Goal: Transaction & Acquisition: Book appointment/travel/reservation

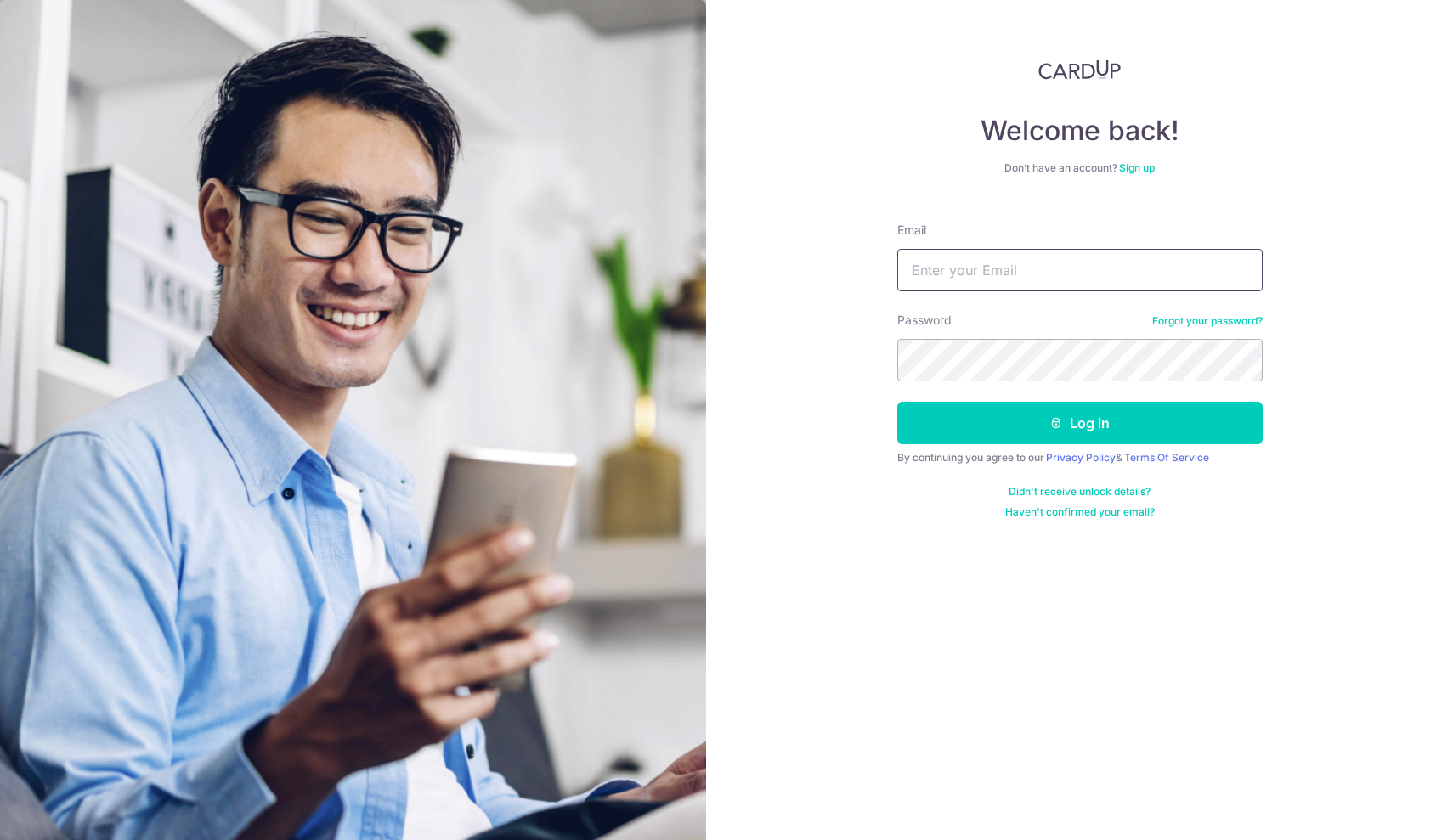
type input "garrett09@yahoo.com"
click at [1079, 423] on button "Log in" at bounding box center [1080, 423] width 365 height 43
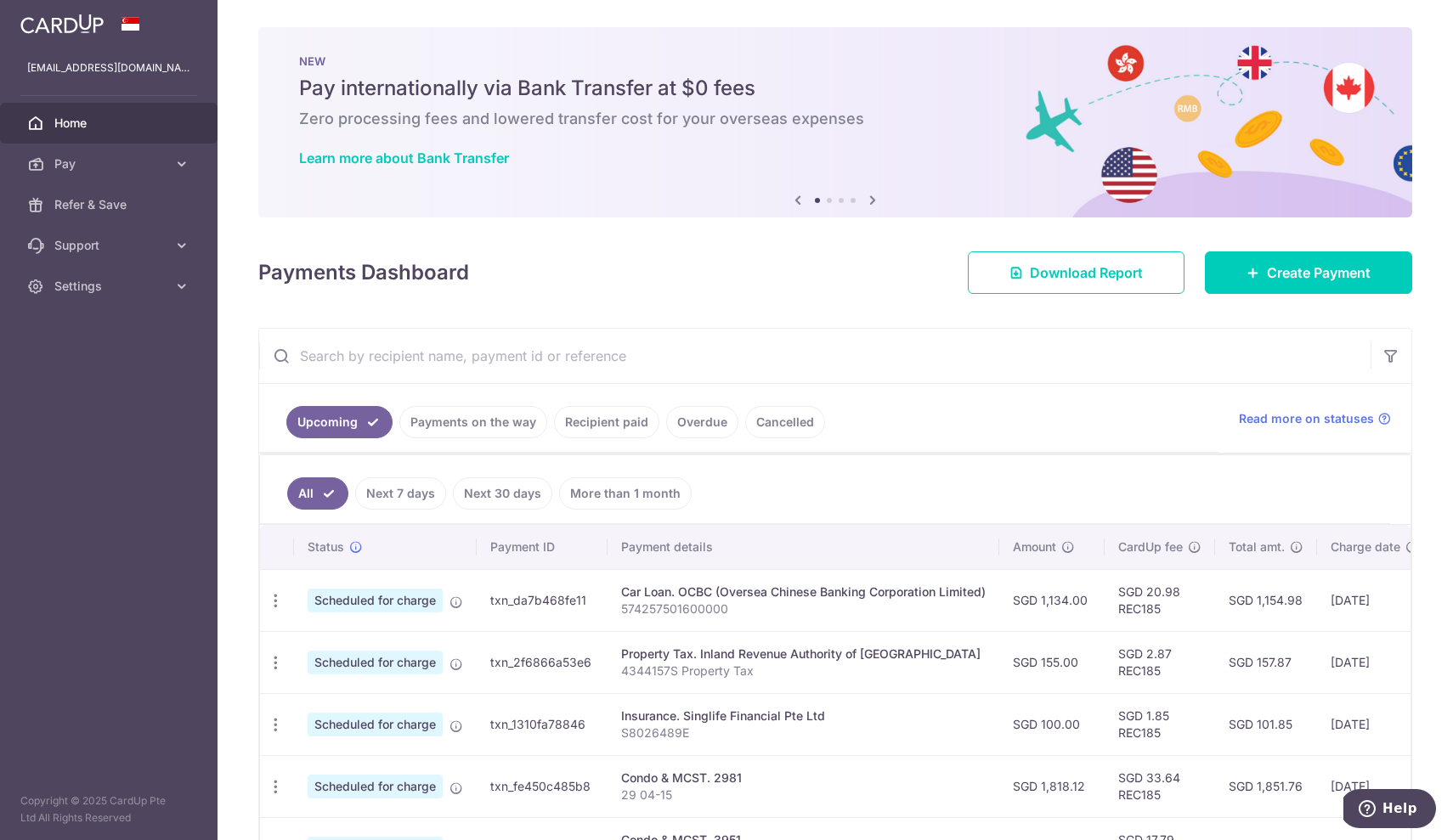
click at [685, 725] on p "S8026489E" at bounding box center [803, 733] width 364 height 17
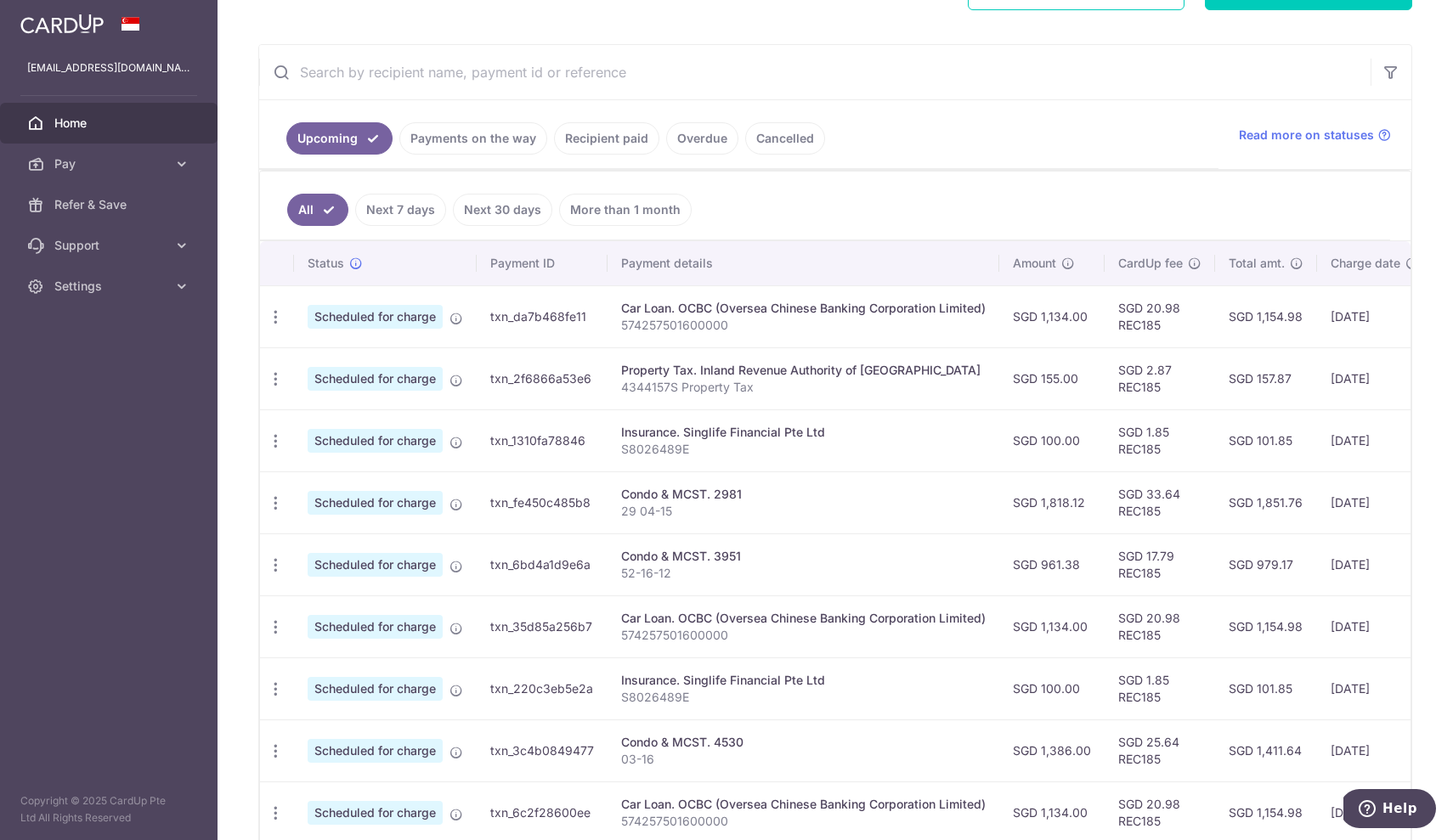
scroll to position [288, 0]
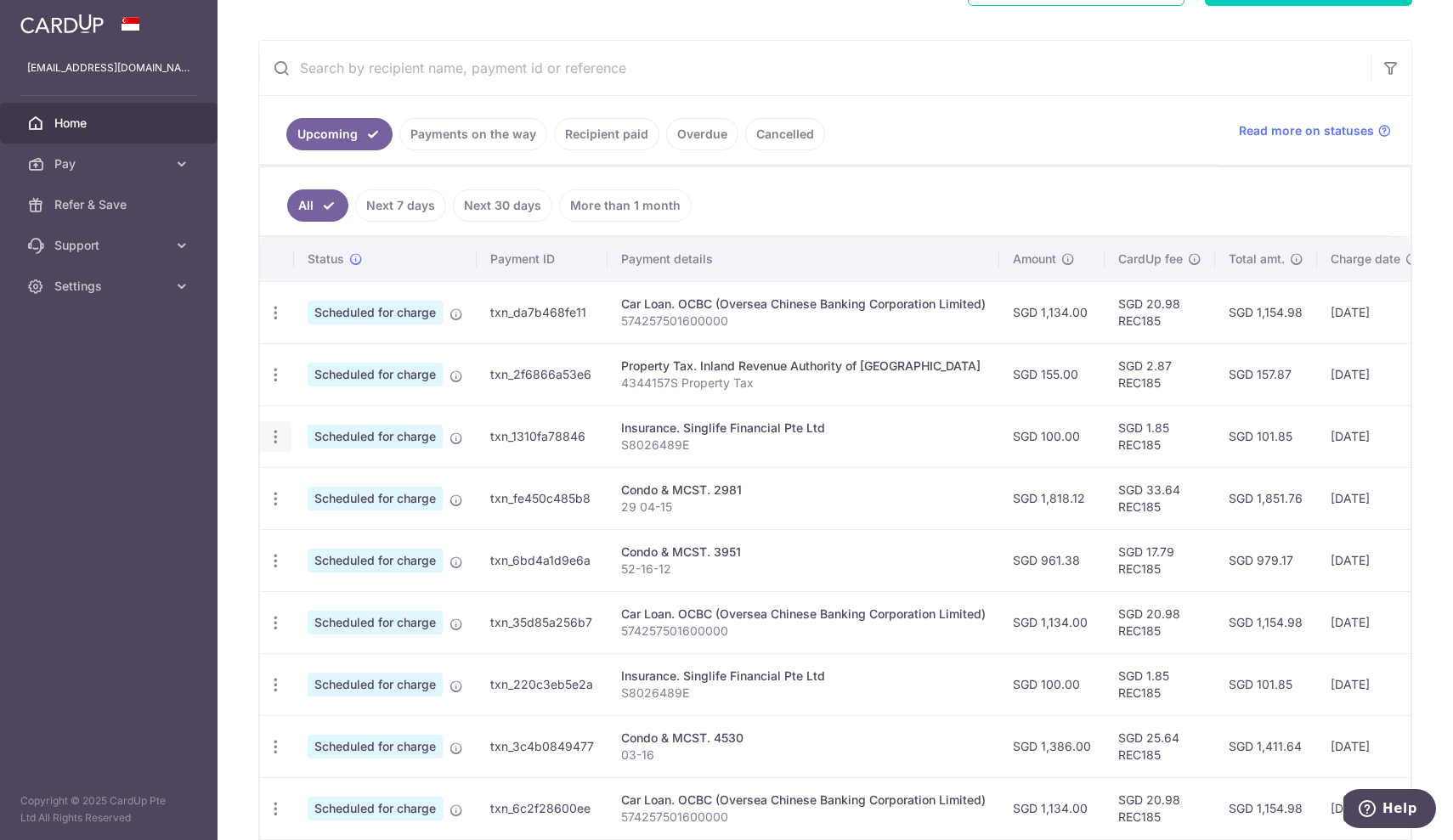
click at [282, 439] on icon "button" at bounding box center [276, 436] width 18 height 18
click at [330, 480] on span "Update payment" at bounding box center [367, 483] width 116 height 20
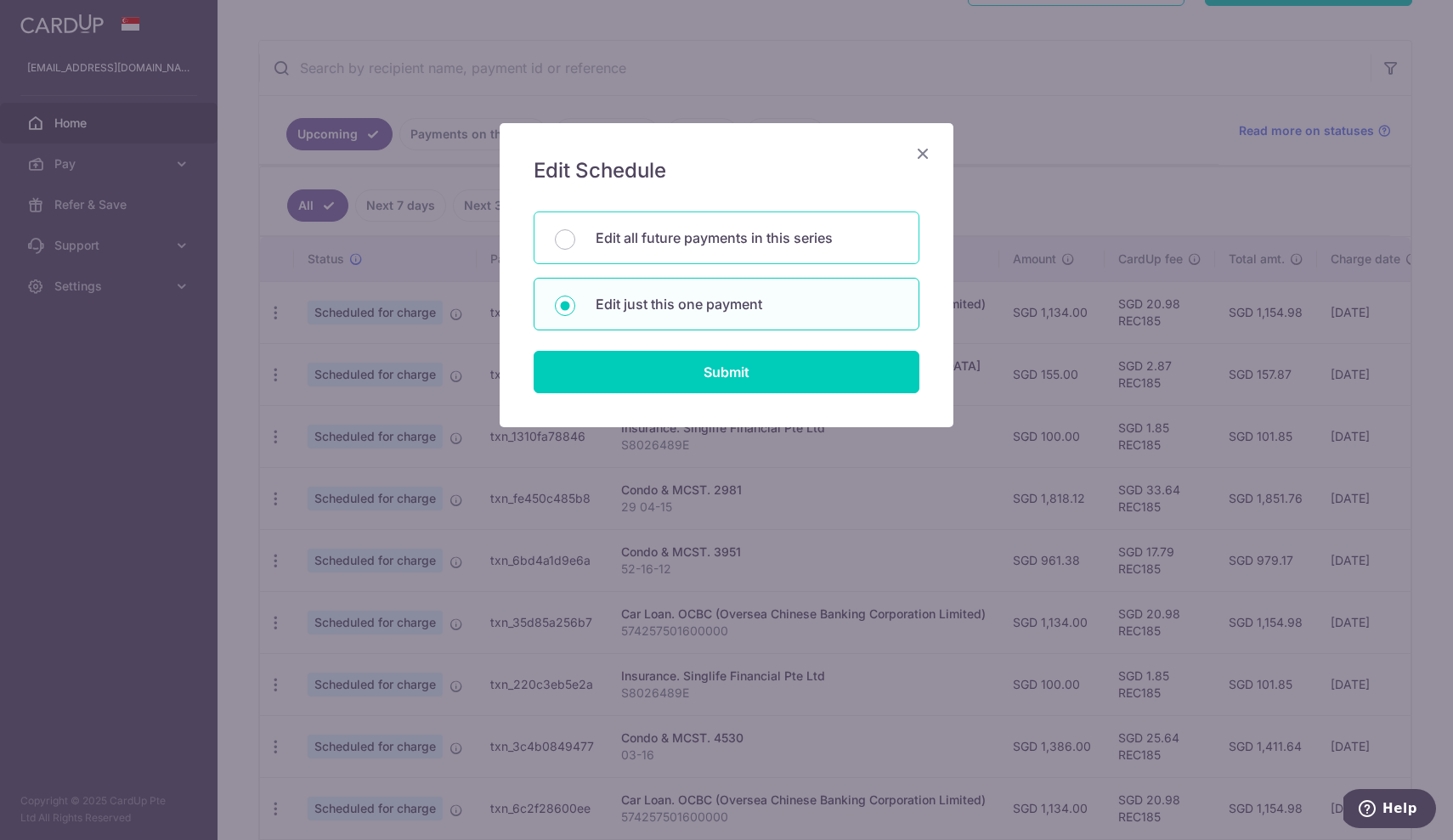
click at [696, 241] on p "Edit all future payments in this series" at bounding box center [747, 238] width 303 height 20
click at [575, 241] on input "Edit all future payments in this series" at bounding box center [565, 240] width 20 height 20
radio input "true"
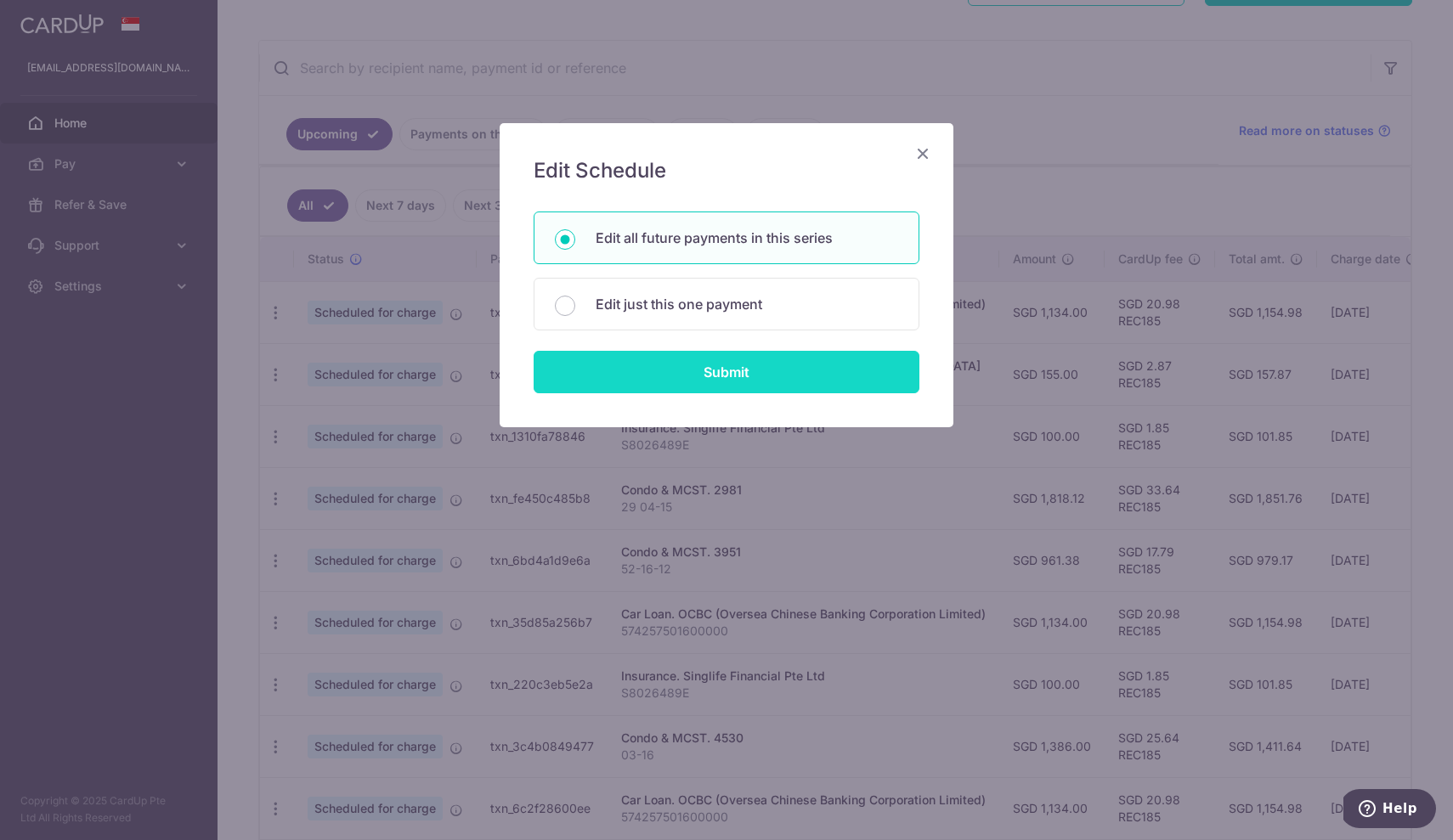
click at [730, 369] on input "Submit" at bounding box center [726, 372] width 385 height 43
radio input "true"
type input "100.00"
type input "S8026489E"
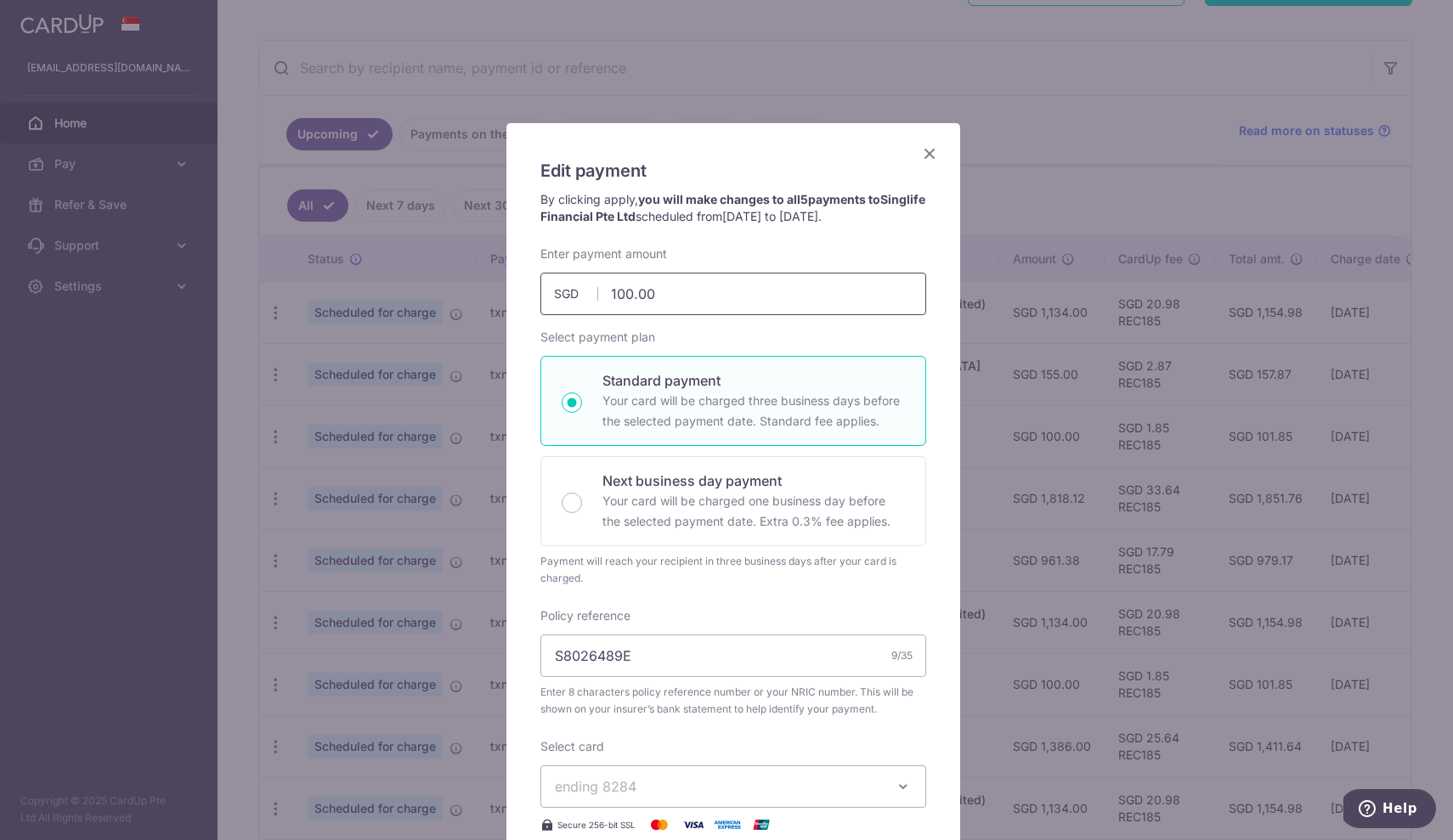
click at [687, 315] on input "100.00" at bounding box center [732, 294] width 385 height 43
type input "110.00"
click at [726, 390] on p "Standard payment" at bounding box center [754, 380] width 303 height 20
click at [582, 404] on input "Standard payment Your card will be charged three business days before the selec…" at bounding box center [572, 402] width 20 height 20
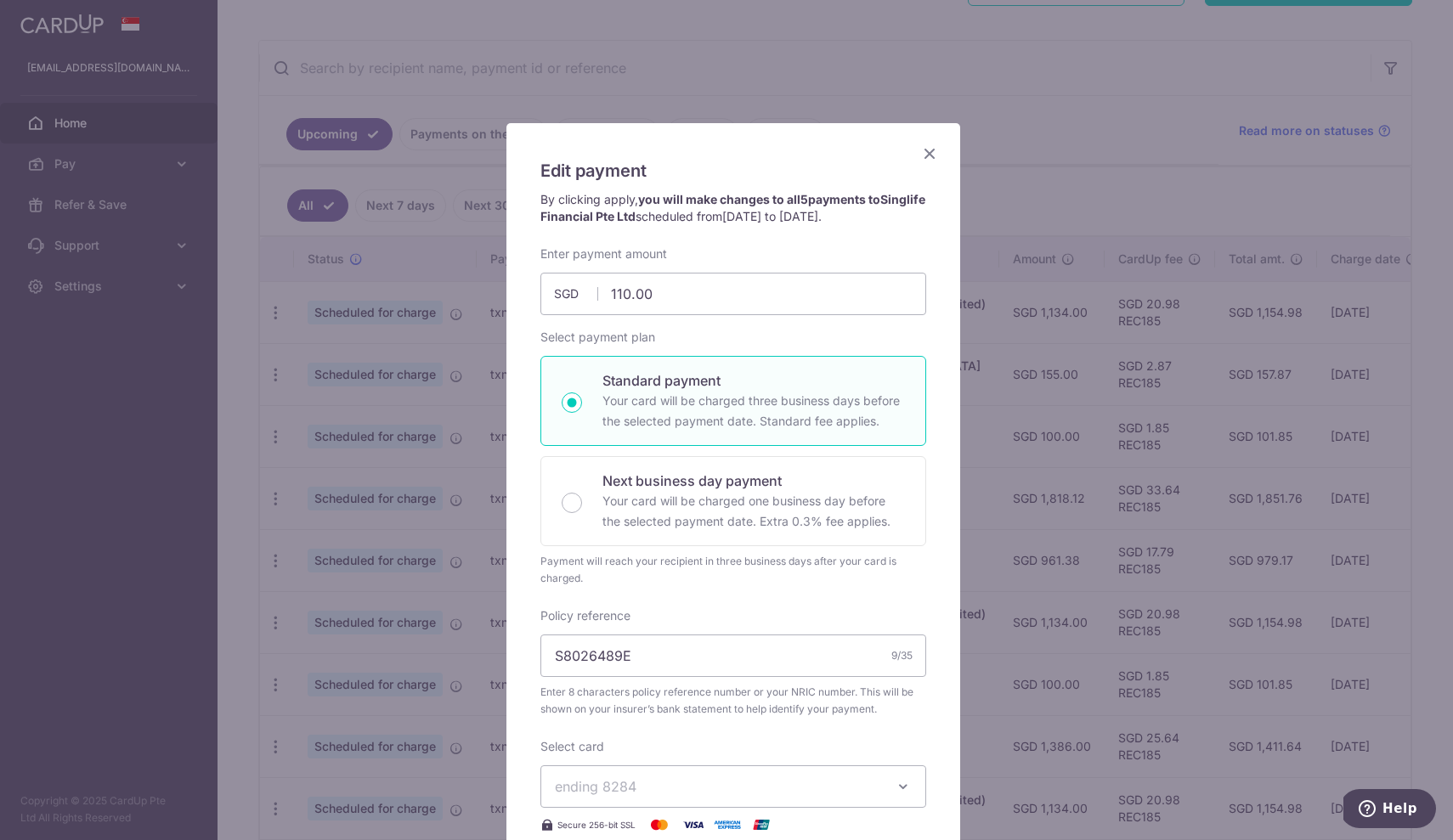
radio input "true"
click at [749, 604] on div "Enter payment amount 110.00 110.00 SGD To change the payment amount, please can…" at bounding box center [732, 540] width 385 height 589
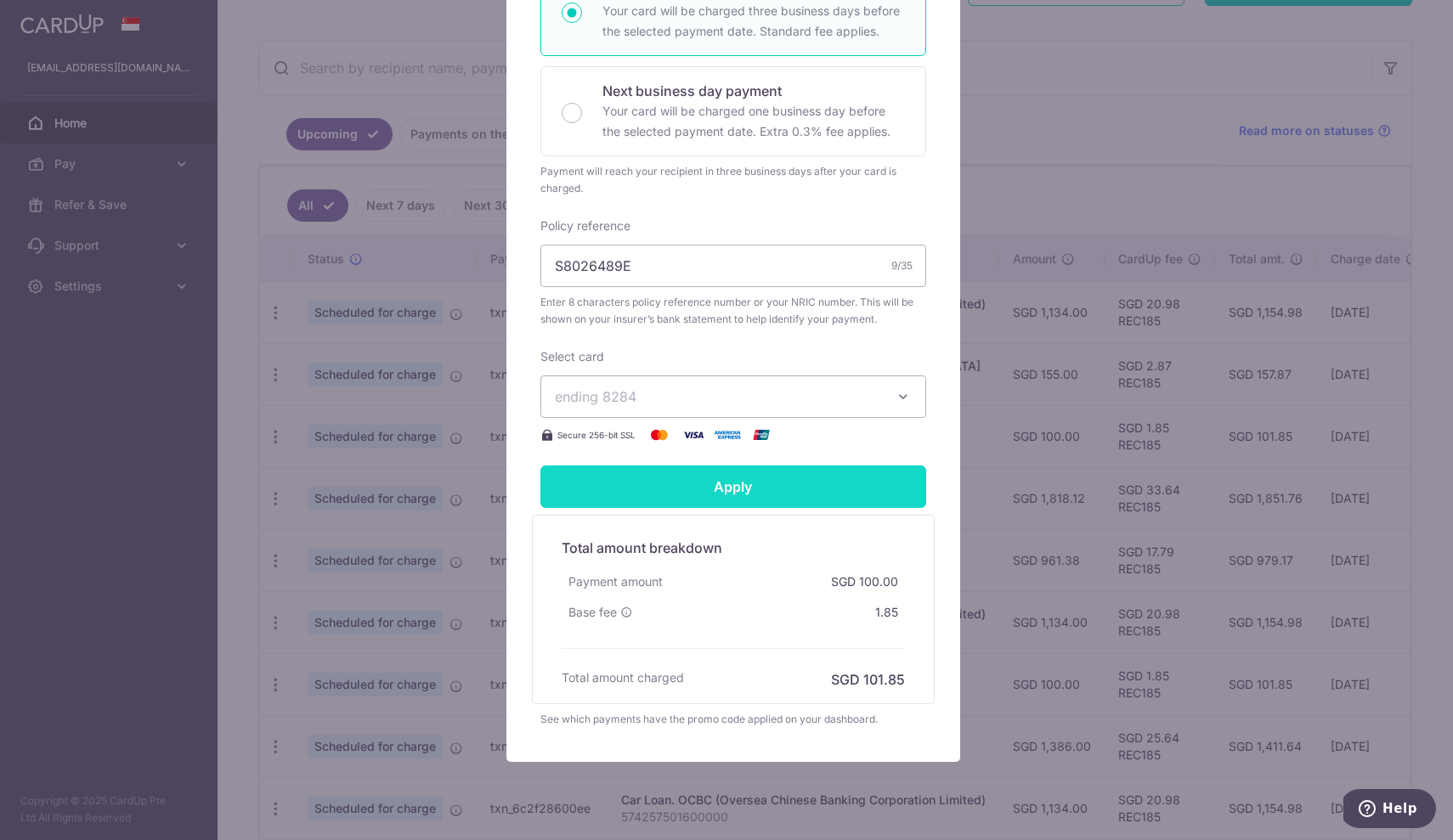
scroll to position [410, 0]
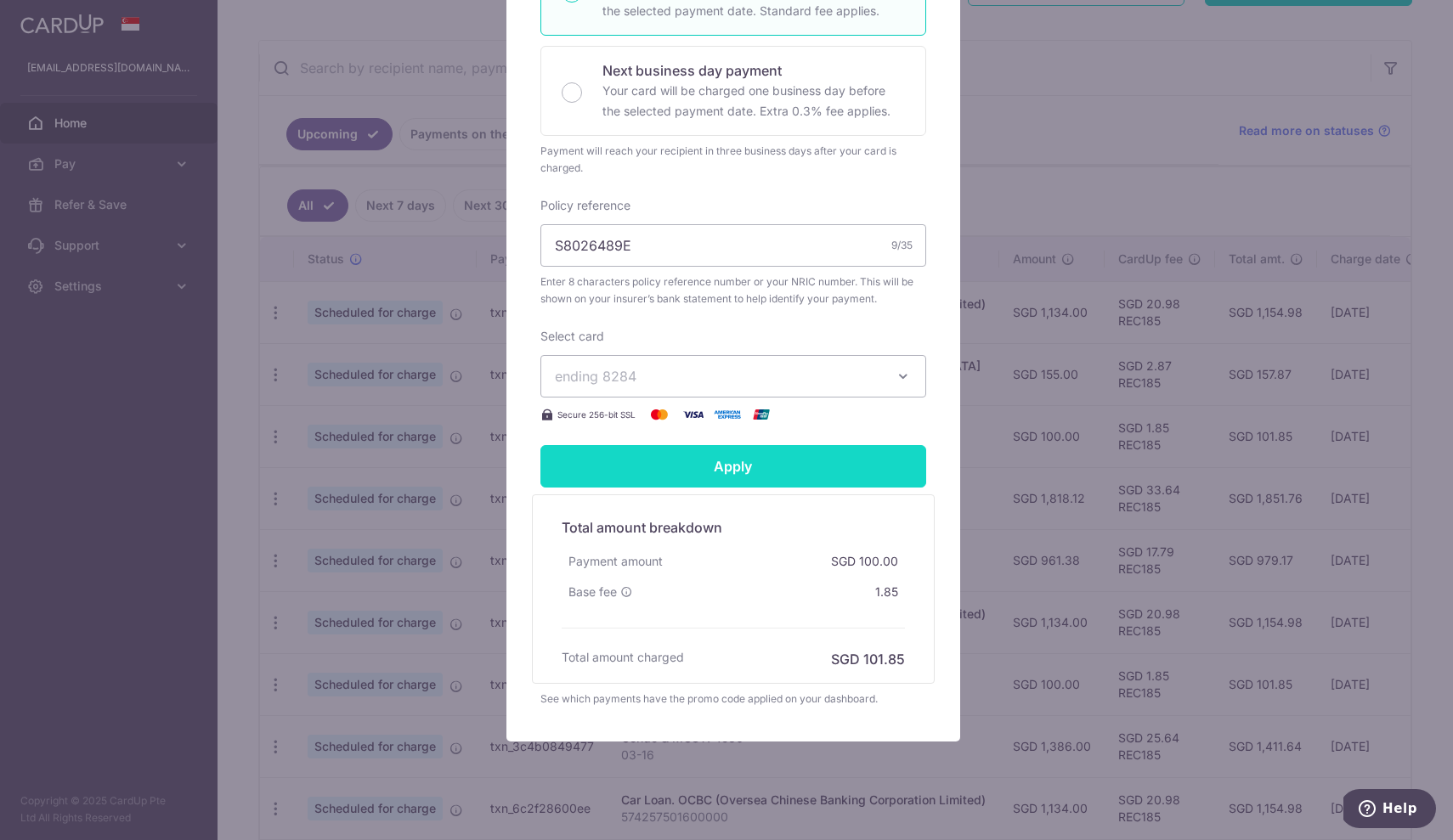
click at [729, 487] on input "Apply" at bounding box center [732, 466] width 385 height 43
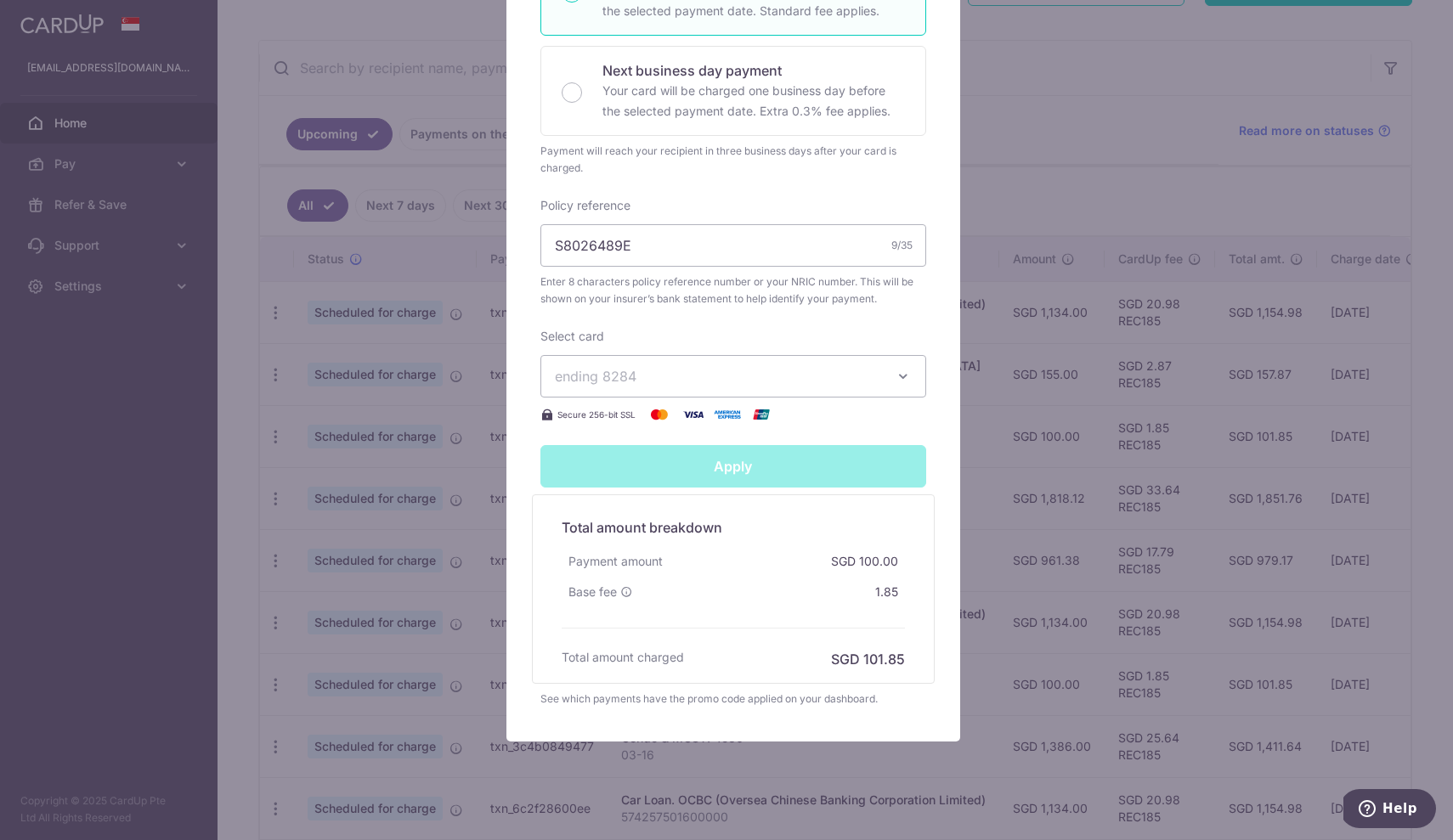
type input "Successfully Applied"
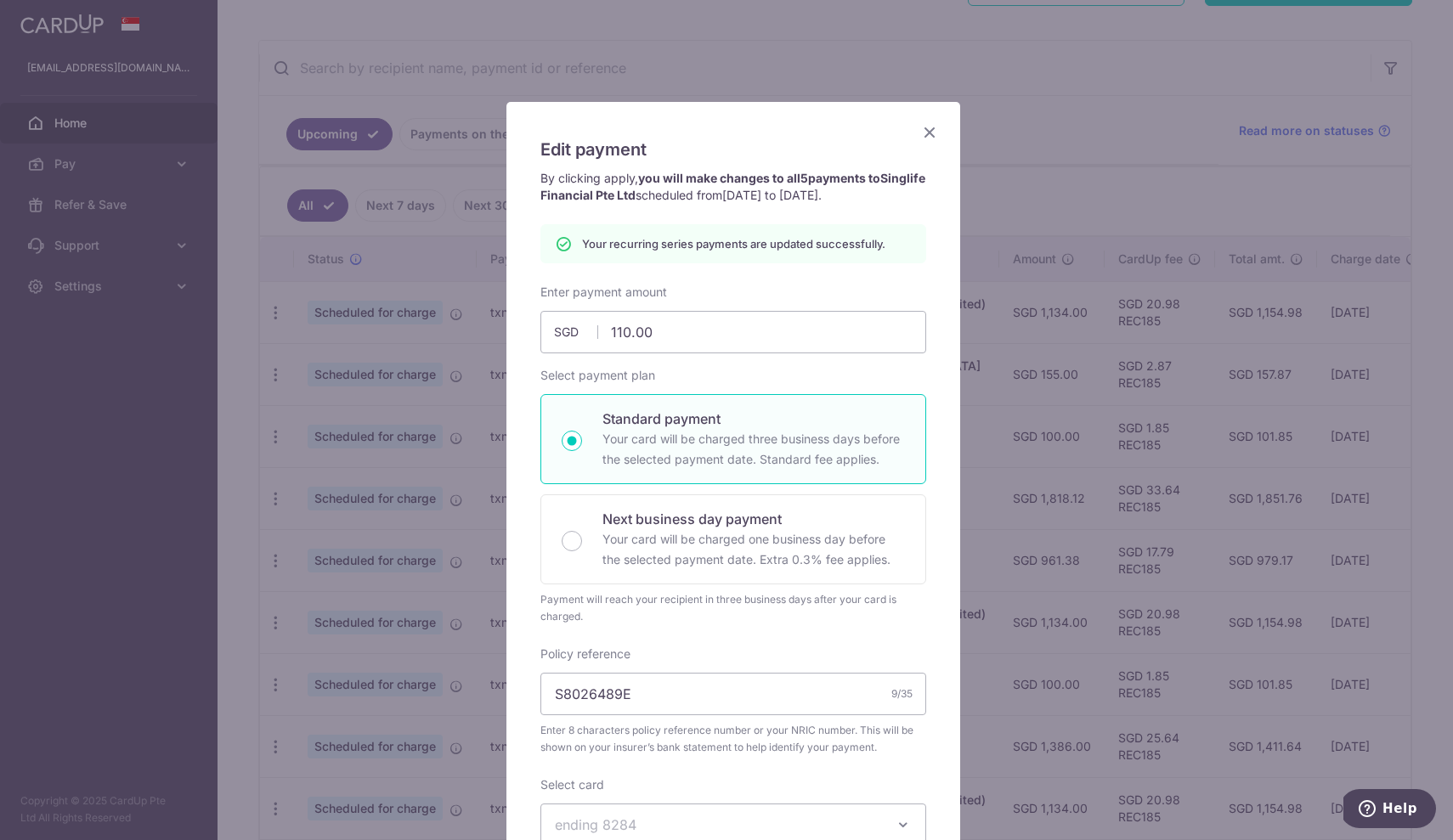
scroll to position [2, 0]
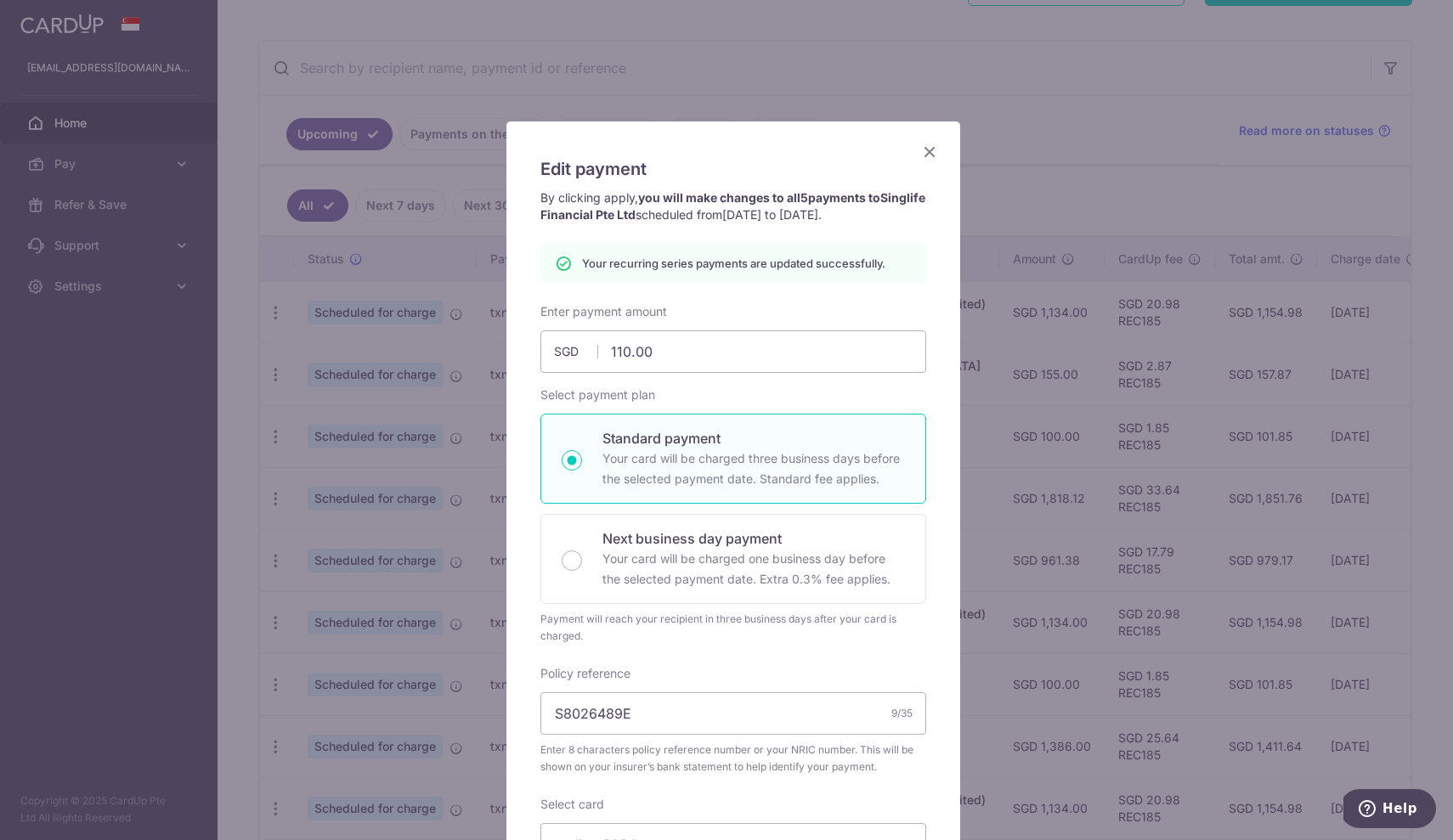
click at [920, 152] on icon "Close" at bounding box center [930, 151] width 20 height 21
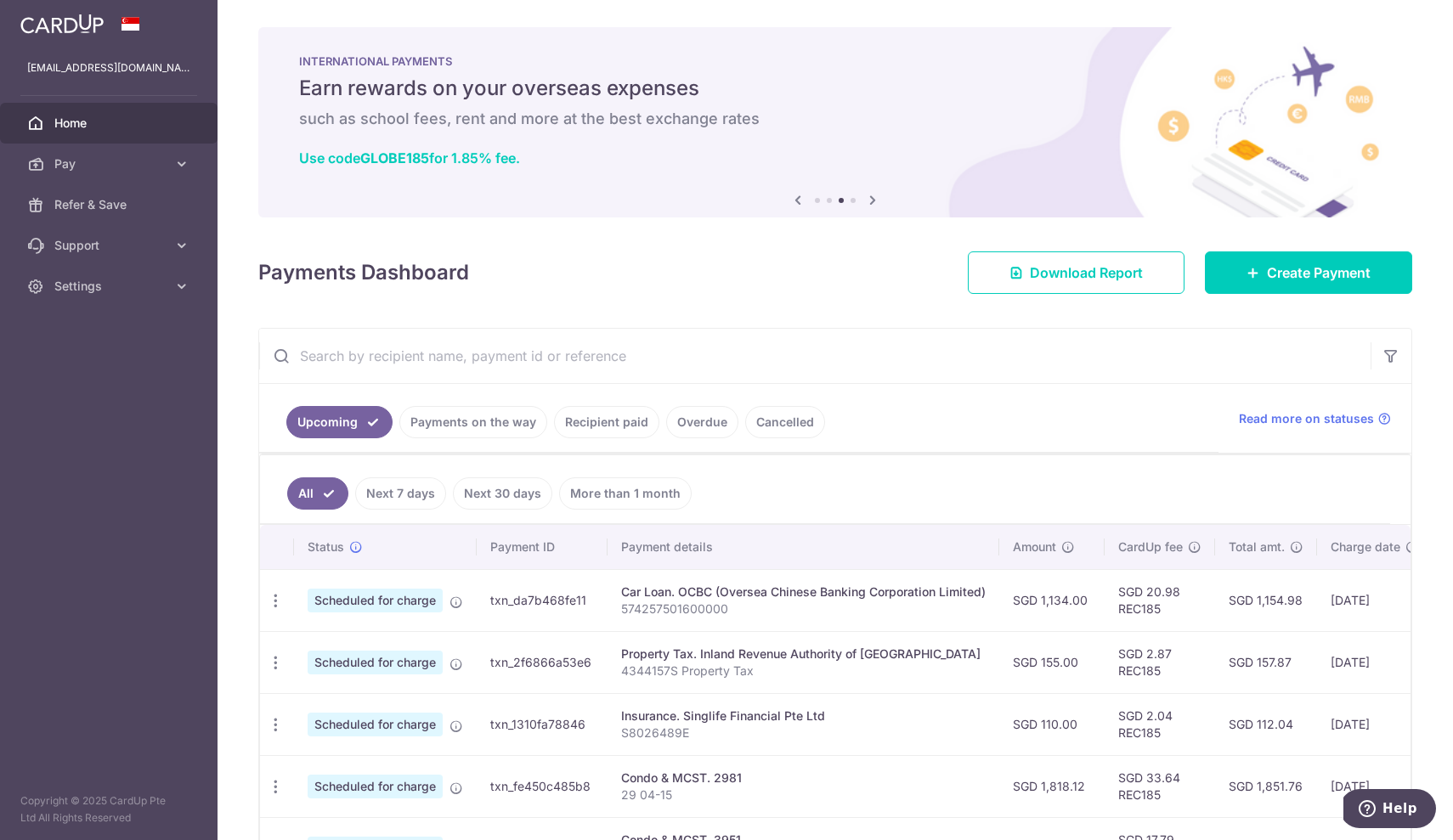
click at [846, 753] on td "Insurance. Singlife Financial Pte Ltd S8026489E" at bounding box center [803, 724] width 391 height 62
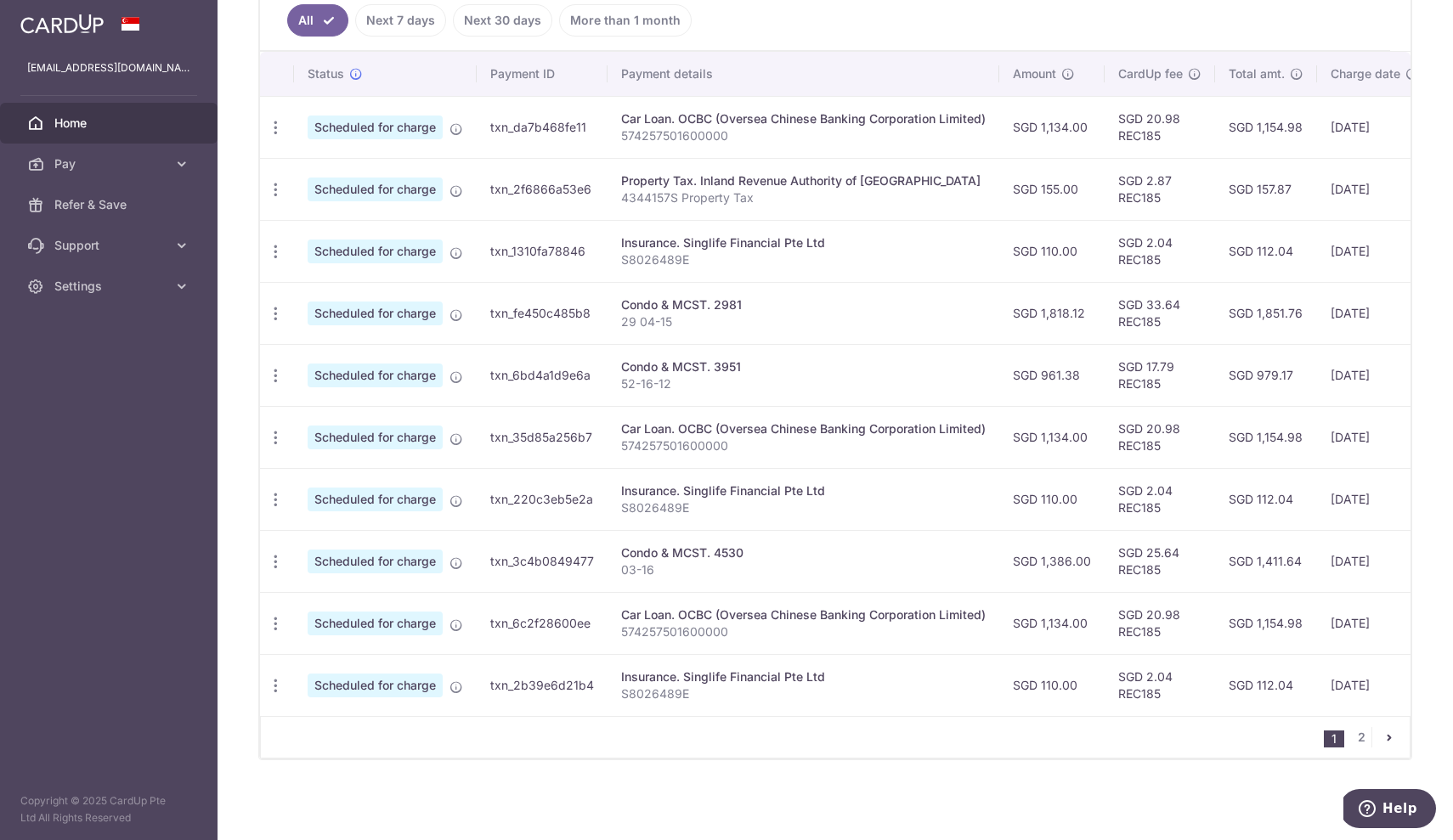
scroll to position [482, 0]
click at [1354, 744] on link "2" at bounding box center [1361, 737] width 20 height 20
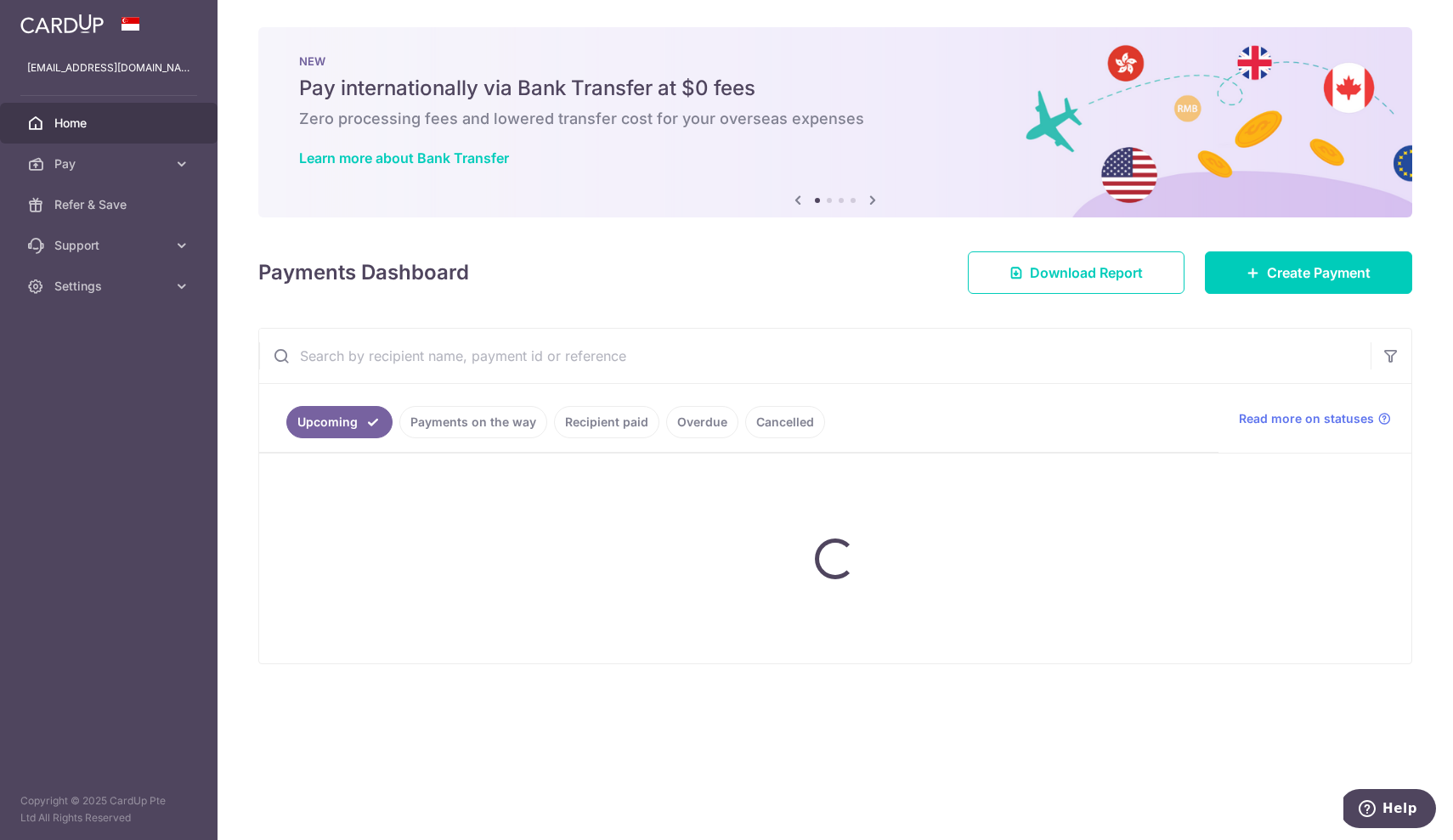
scroll to position [0, 0]
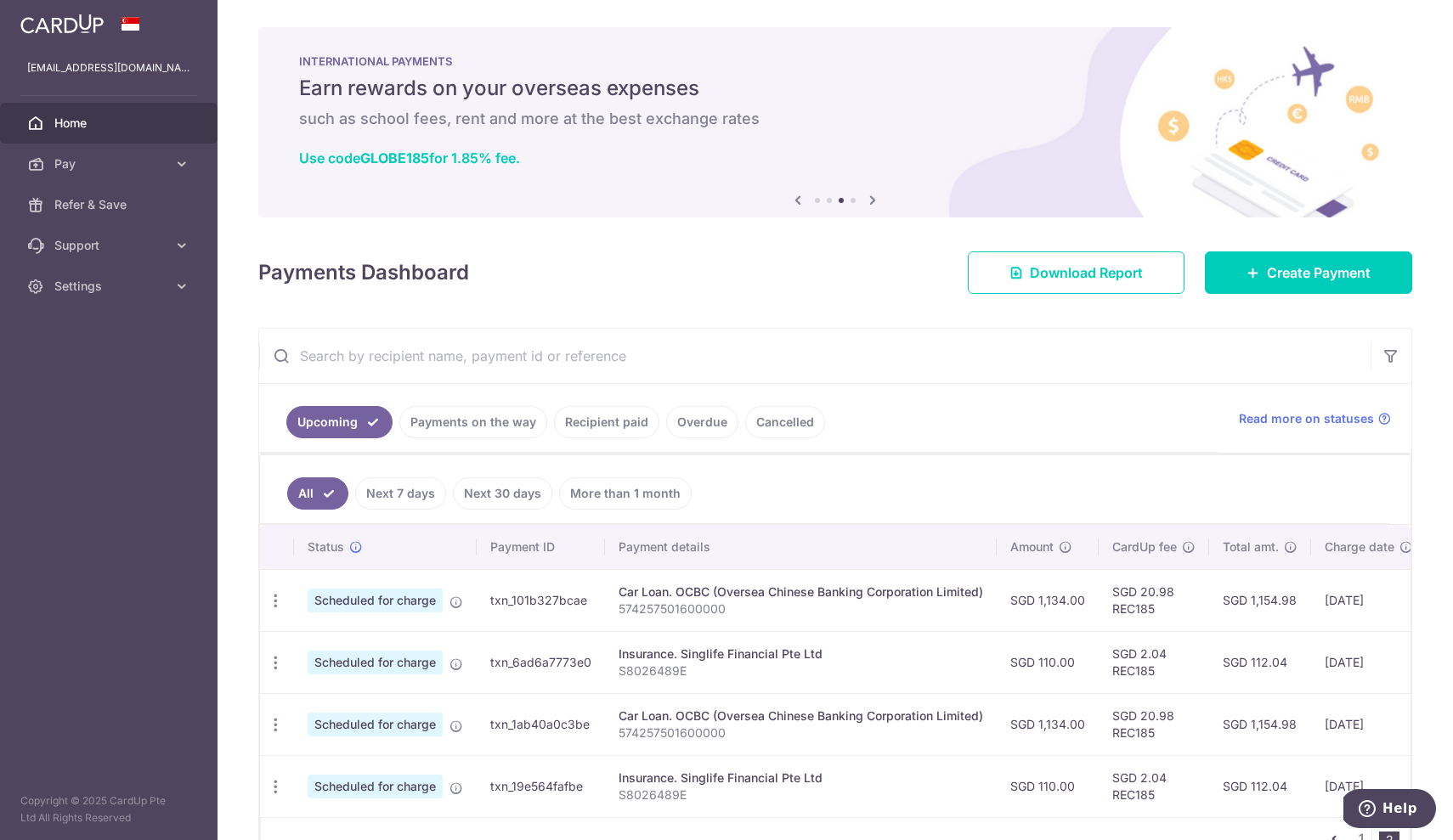
click at [957, 417] on ul "Upcoming Payments on the way Recipient paid Overdue Cancelled" at bounding box center [739, 417] width 960 height 69
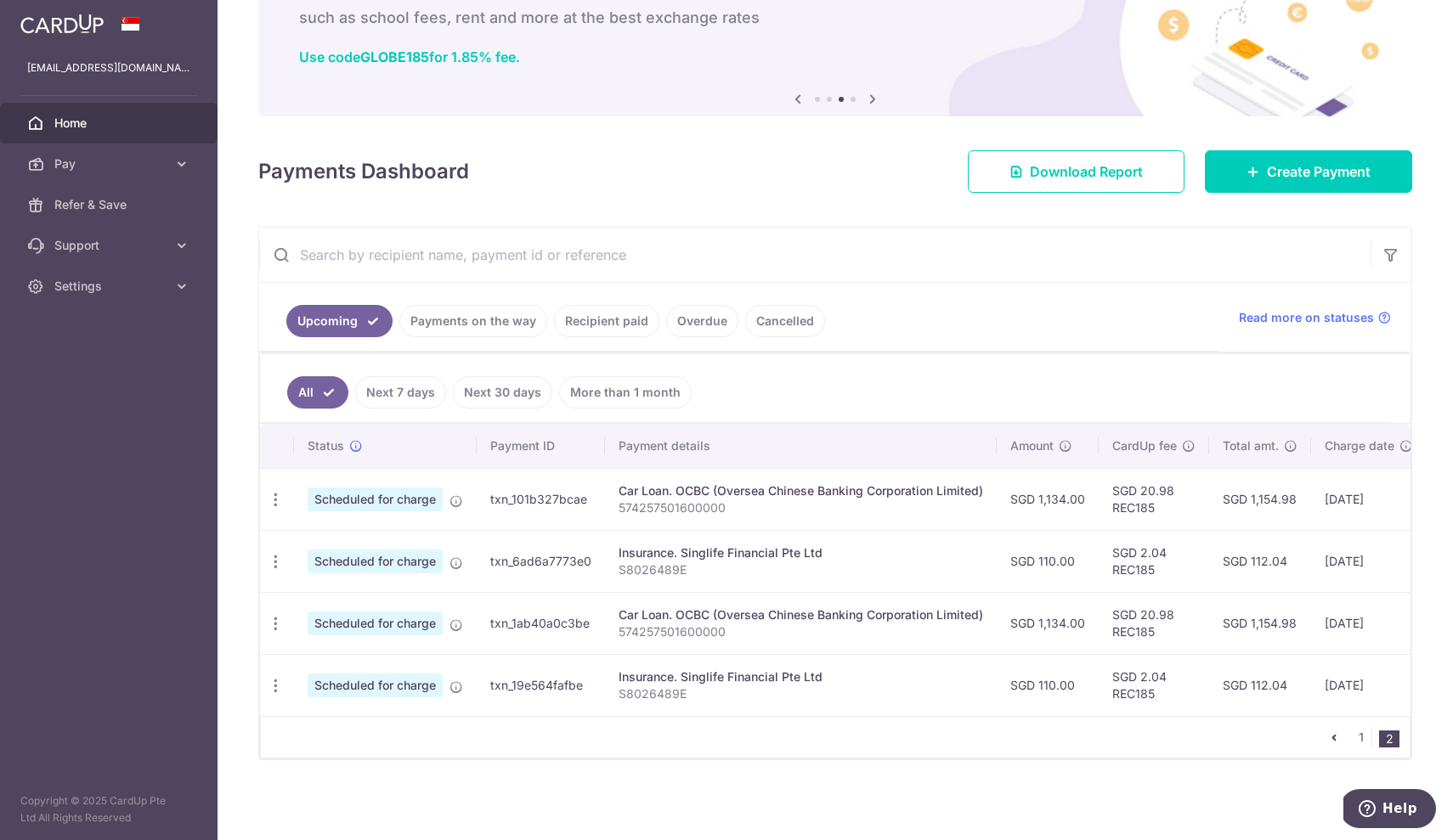
scroll to position [111, 0]
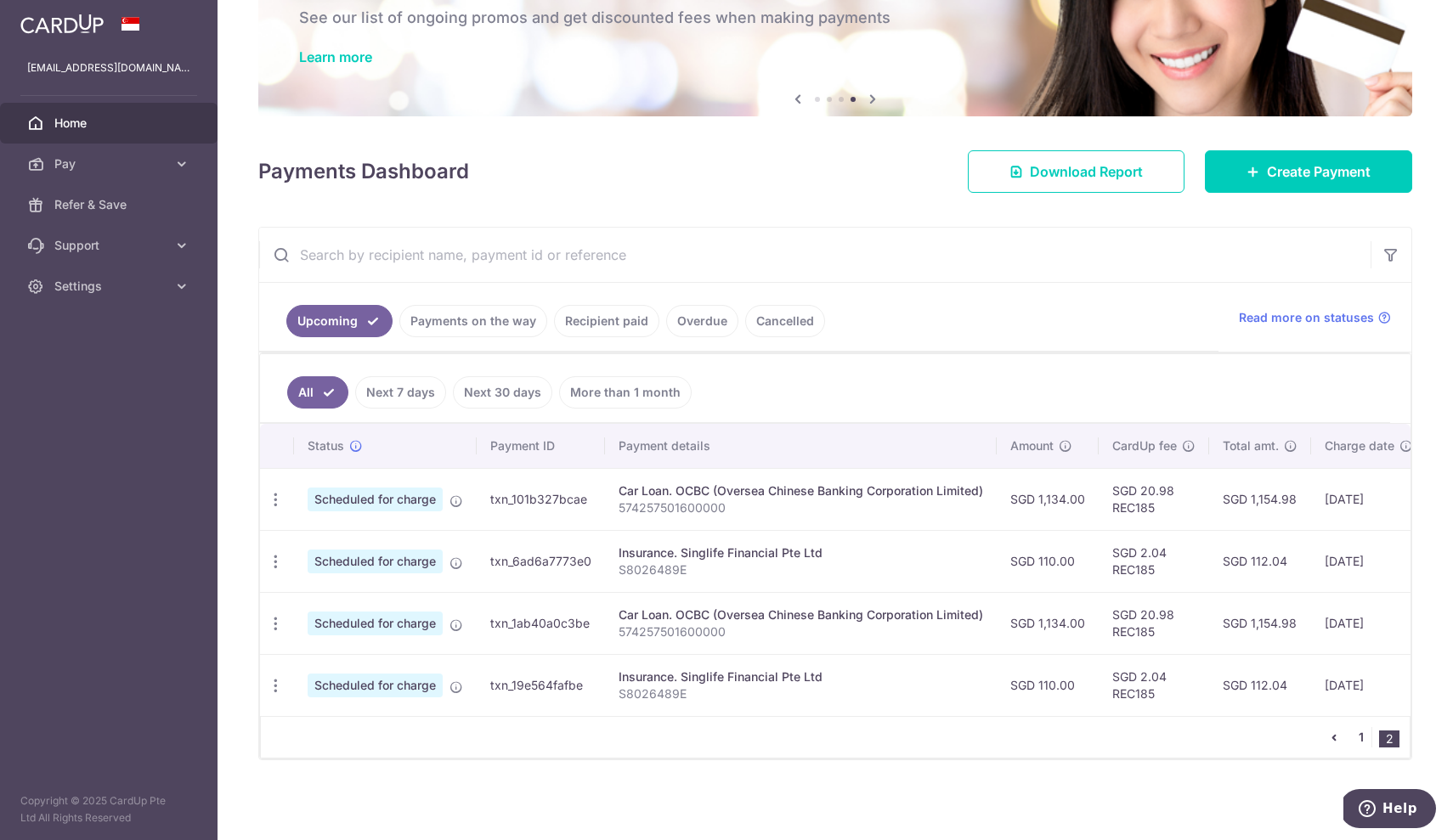
click at [1351, 729] on link "1" at bounding box center [1361, 737] width 20 height 20
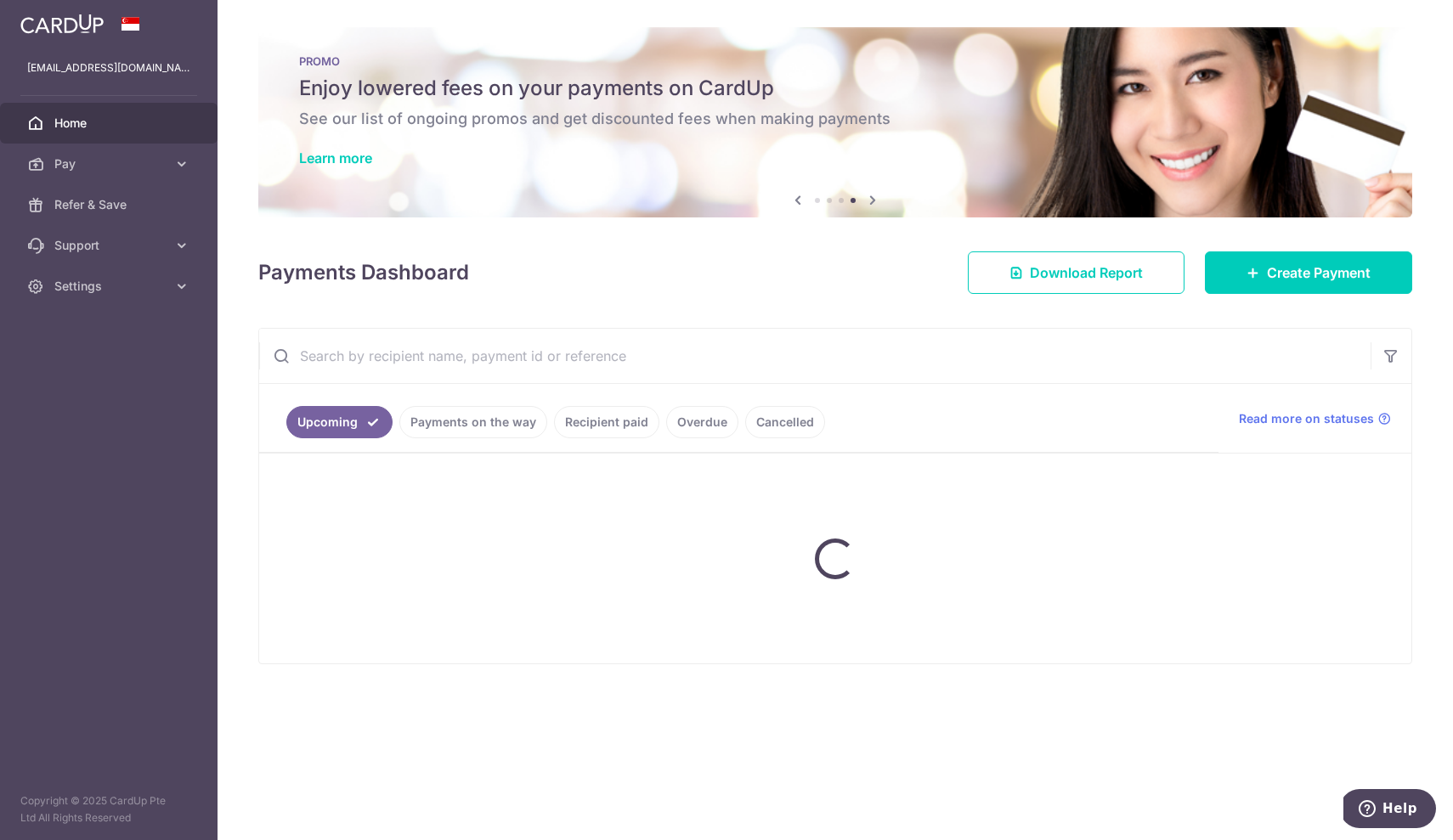
scroll to position [0, 0]
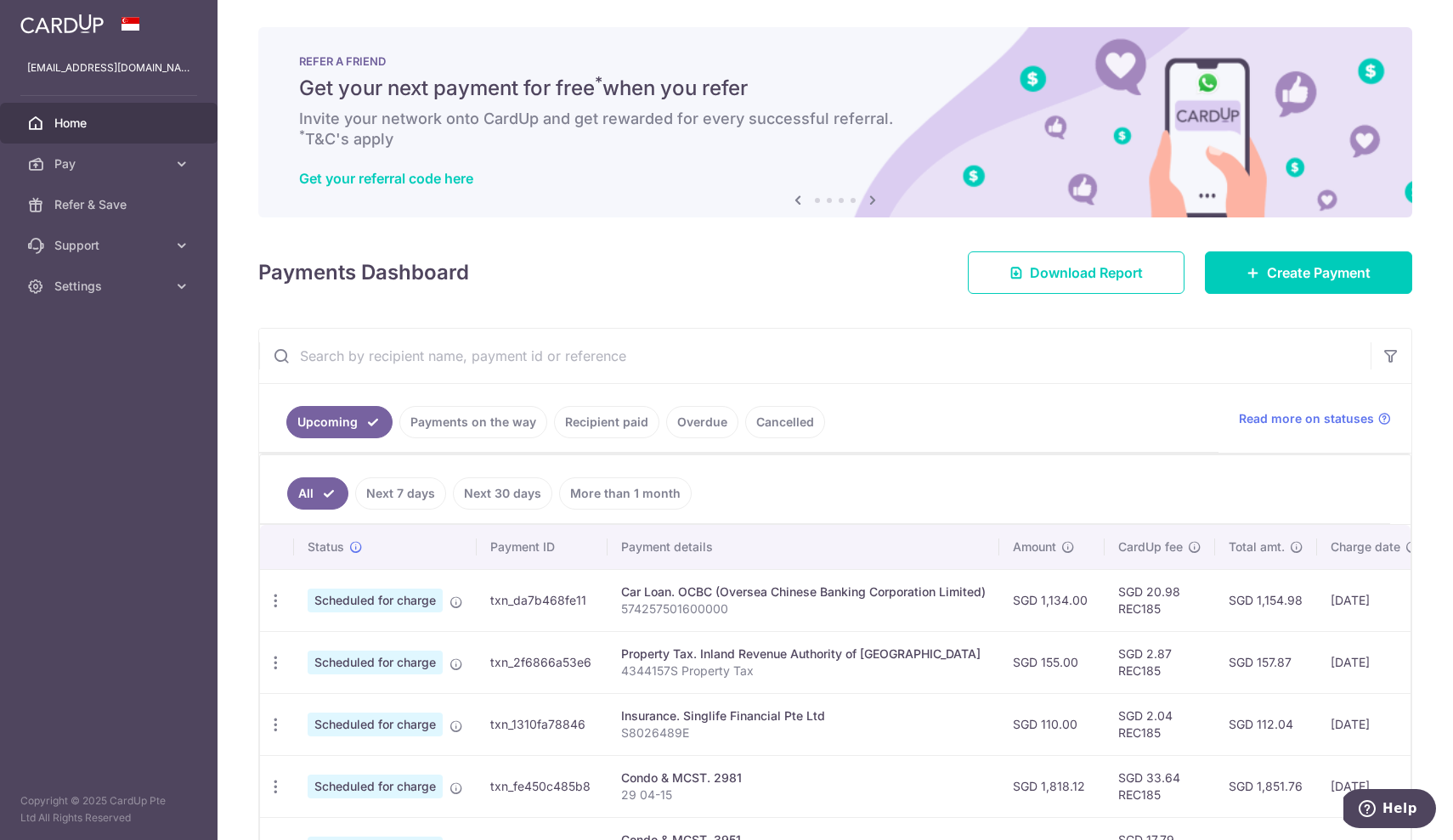
click at [877, 452] on div "Upcoming Payments on the way Recipient paid Overdue Cancelled Read more on stat…" at bounding box center [835, 418] width 1152 height 70
click at [824, 593] on div "Car Loan. OCBC (Oversea Chinese Banking Corporation Limited)" at bounding box center [803, 592] width 364 height 17
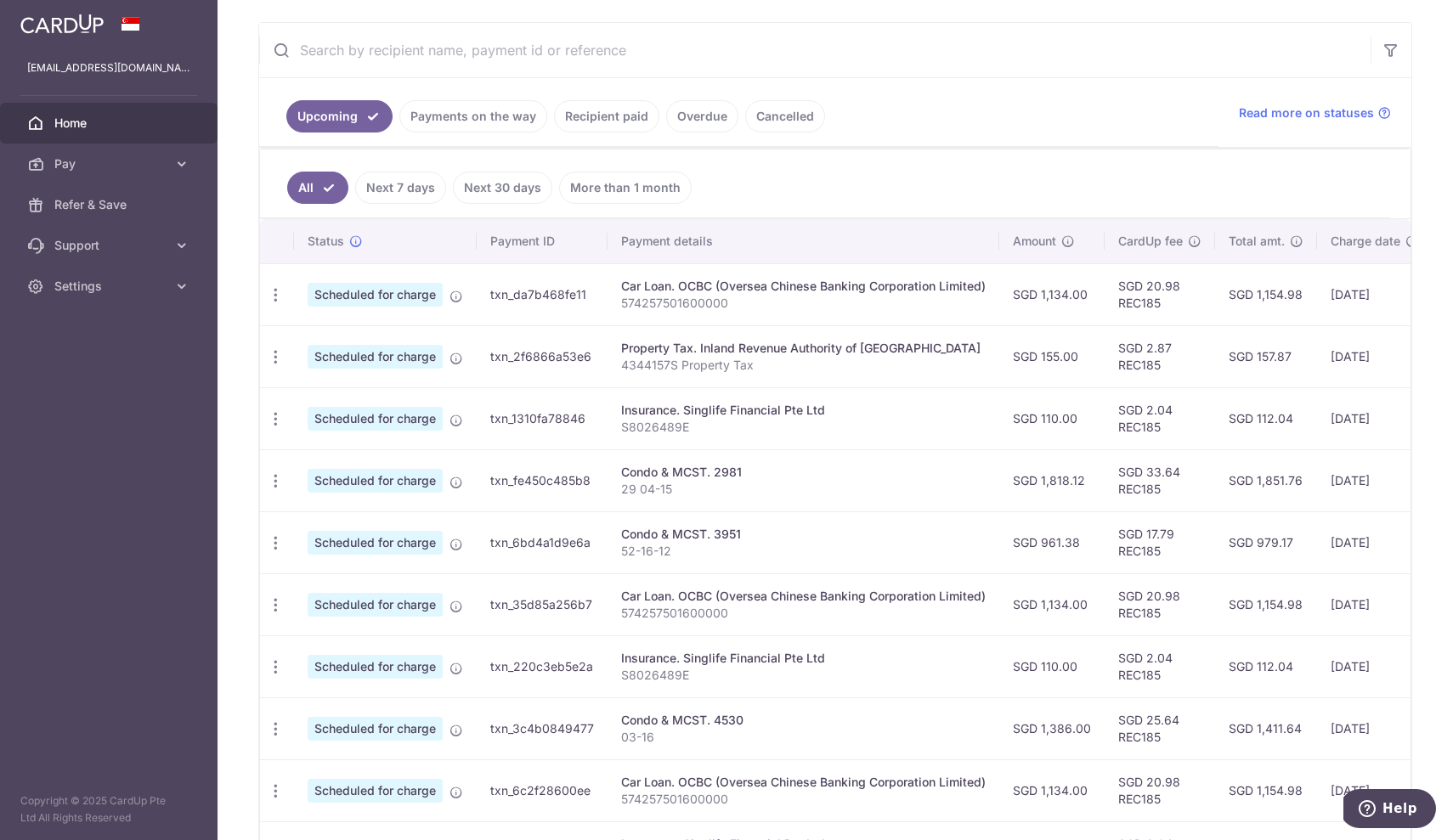
scroll to position [299, 0]
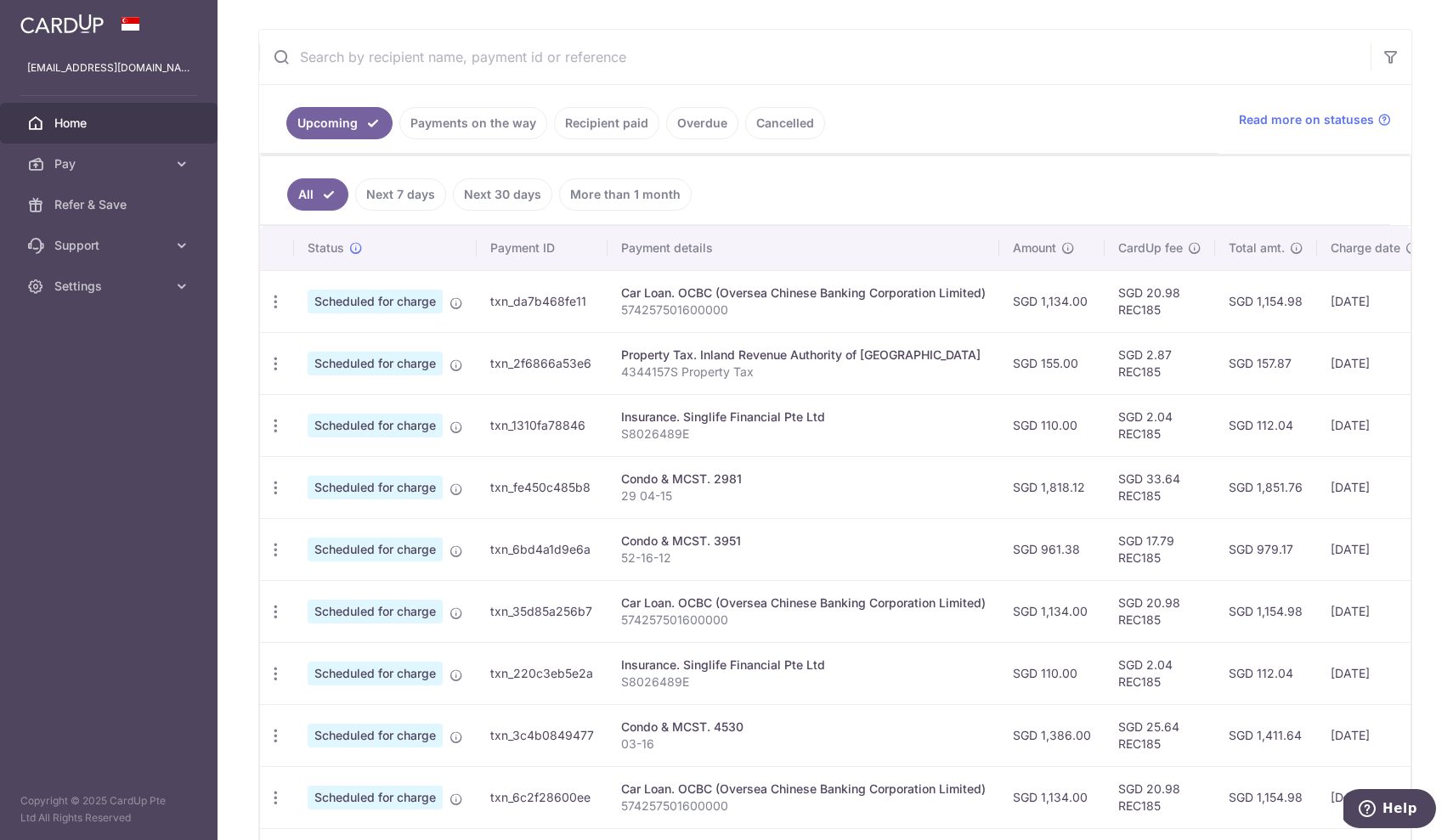
click at [593, 130] on link "Recipient paid" at bounding box center [607, 123] width 105 height 32
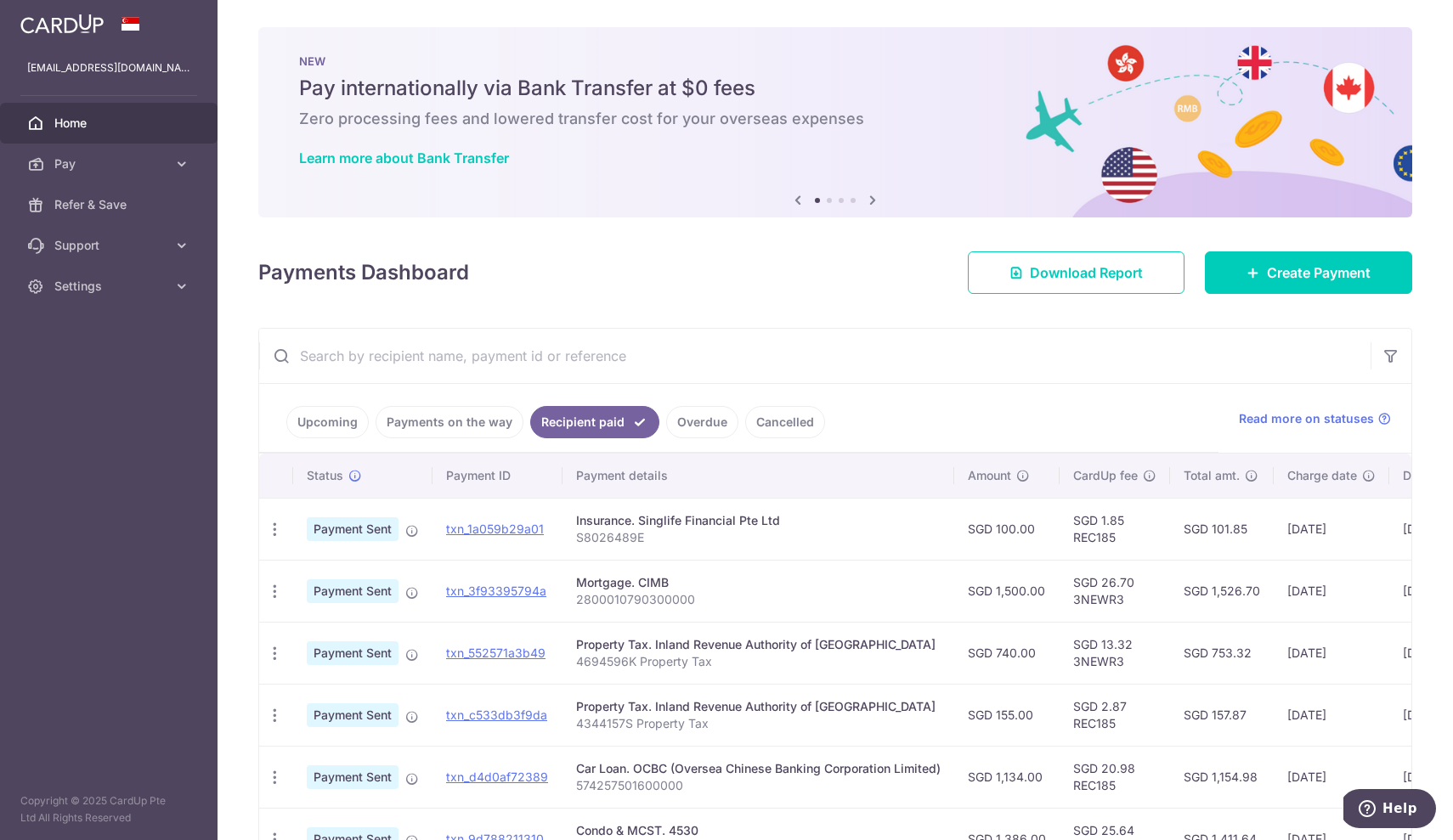
click at [328, 417] on link "Upcoming" at bounding box center [328, 422] width 83 height 32
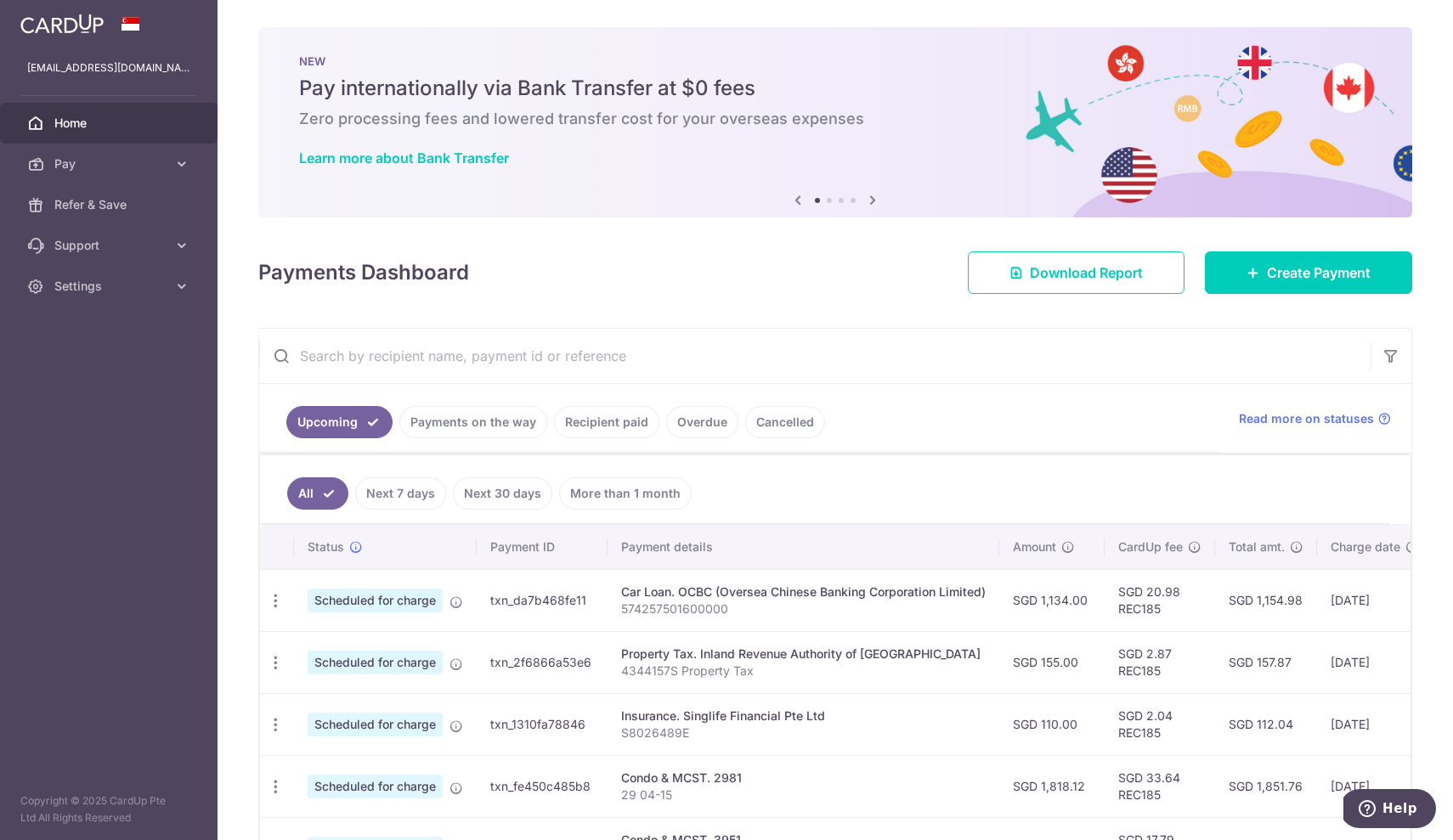
click at [851, 597] on div "Car Loan. OCBC (Oversea Chinese Banking Corporation Limited)" at bounding box center [803, 592] width 364 height 17
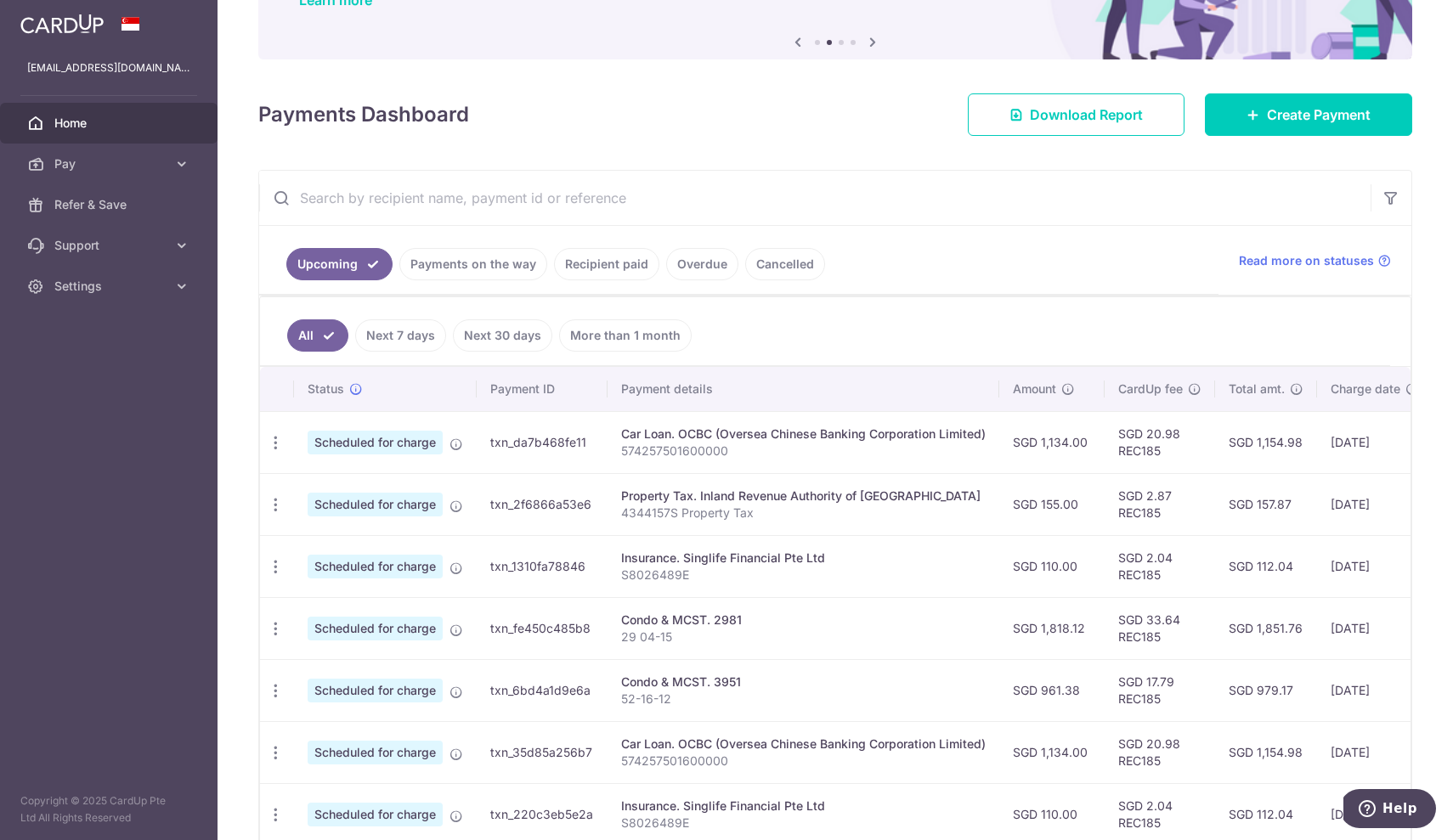
scroll to position [151, 0]
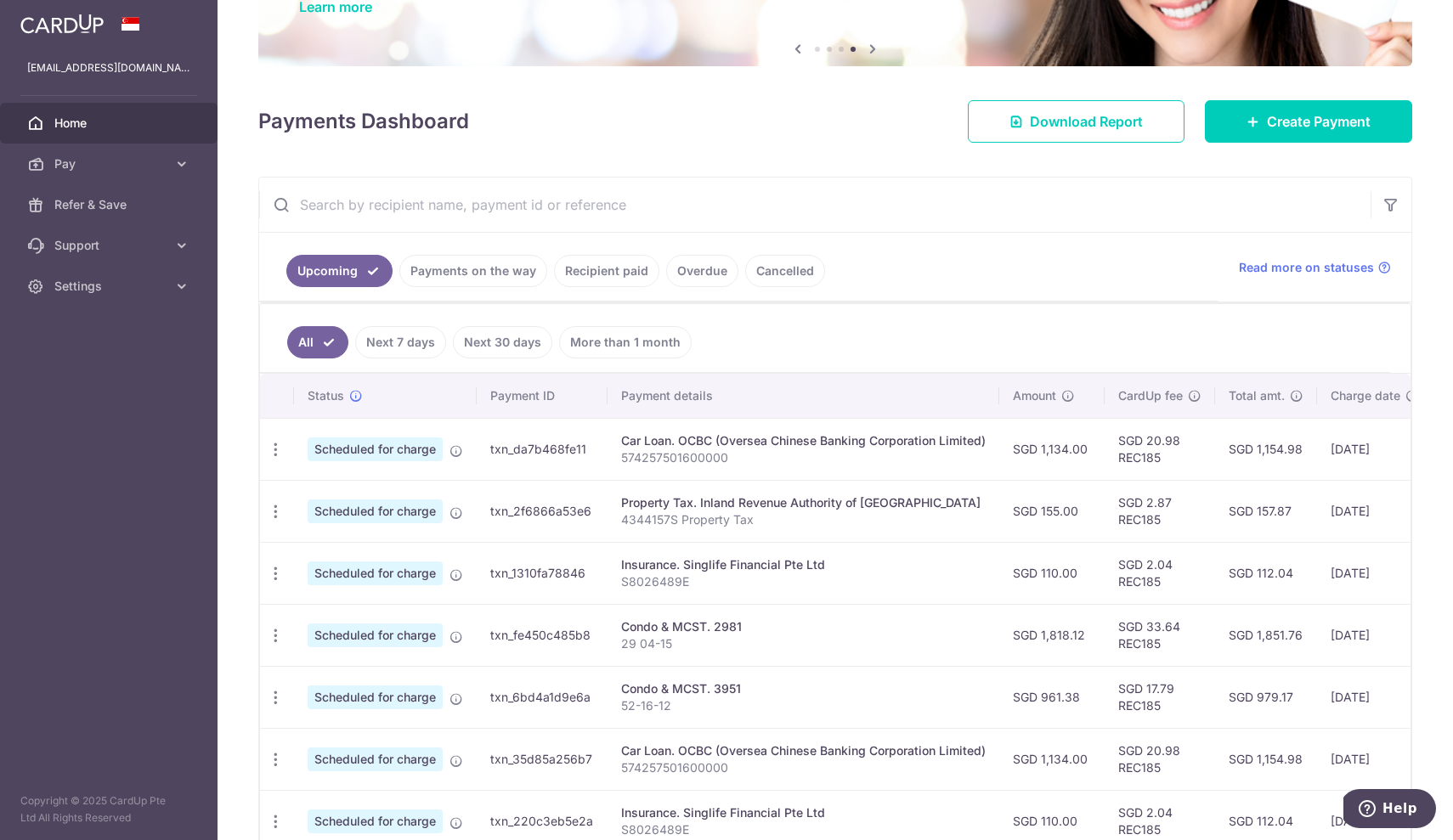
click at [596, 270] on link "Recipient paid" at bounding box center [607, 271] width 105 height 32
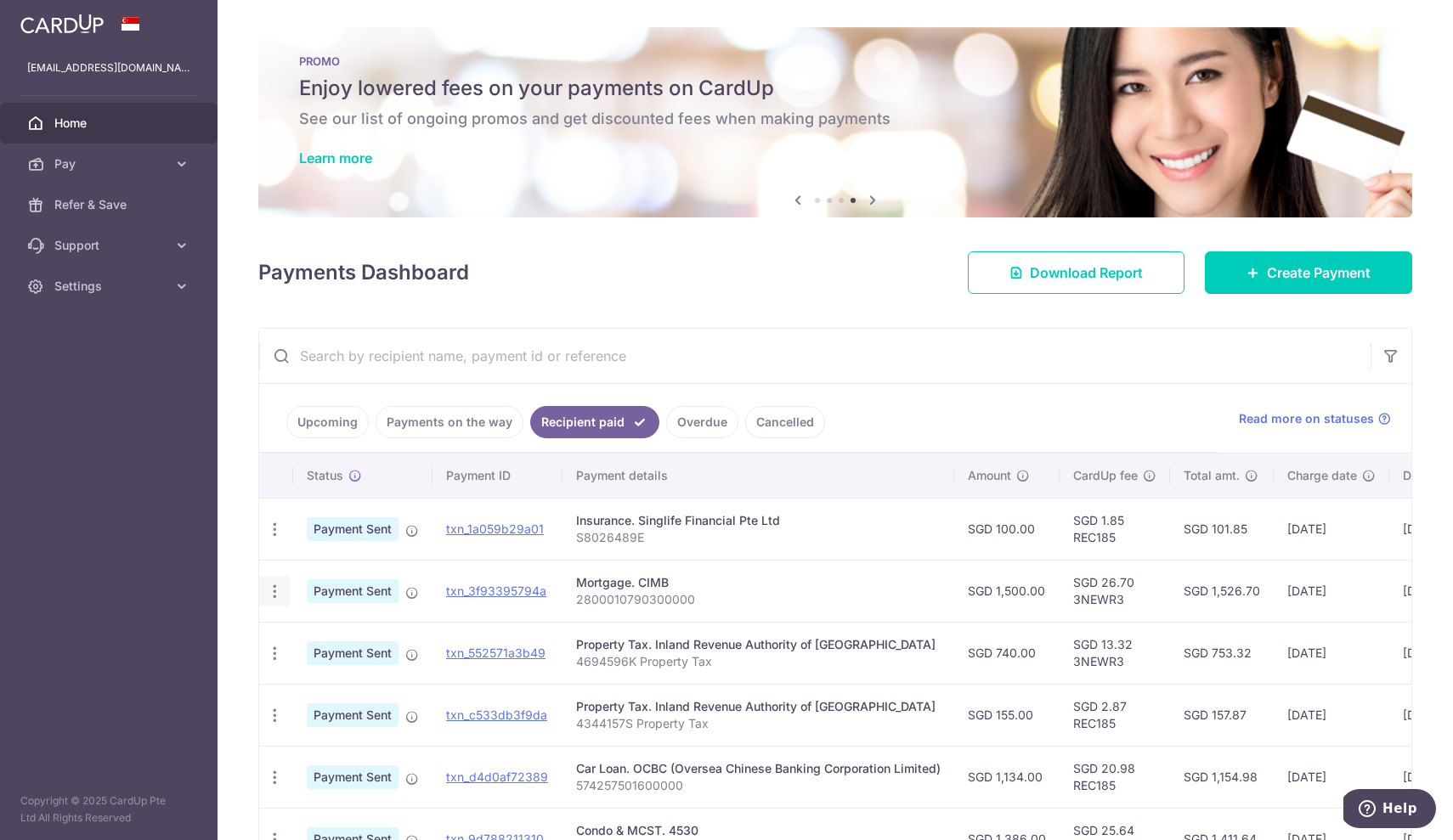
click at [274, 589] on icon "button" at bounding box center [275, 591] width 18 height 18
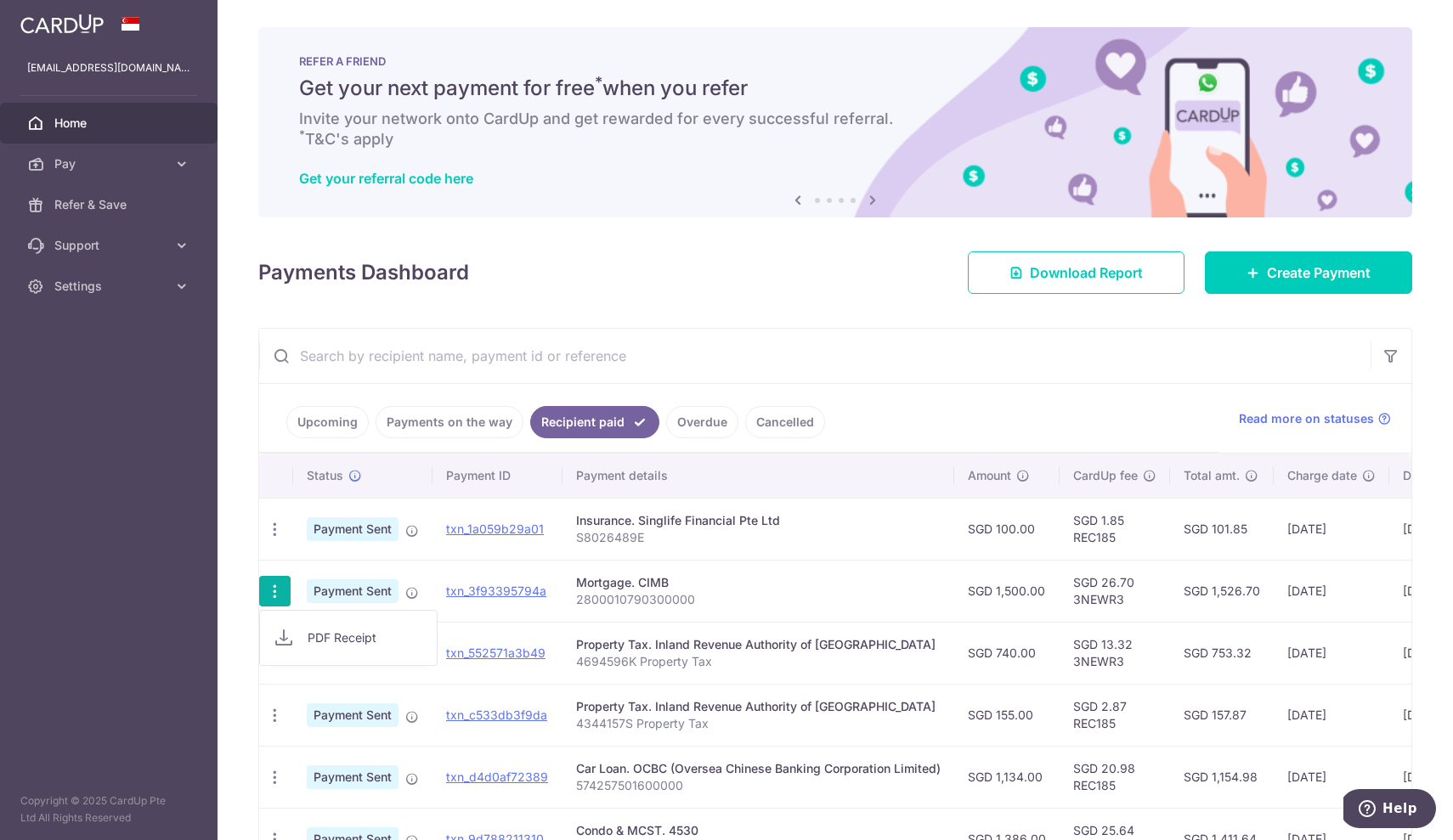
click at [346, 591] on span "Payment Sent" at bounding box center [353, 591] width 92 height 24
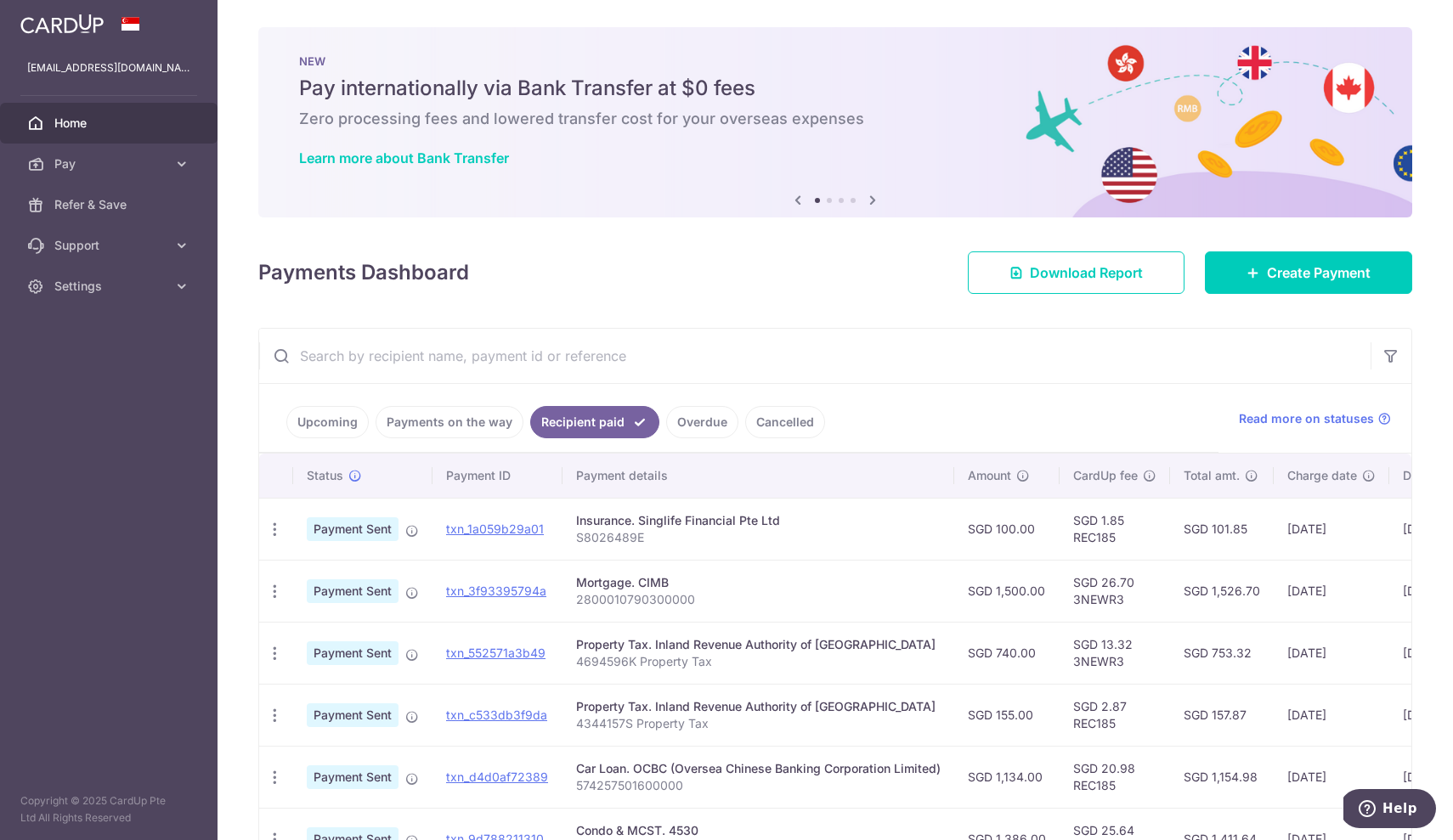
click at [333, 428] on link "Upcoming" at bounding box center [328, 422] width 83 height 32
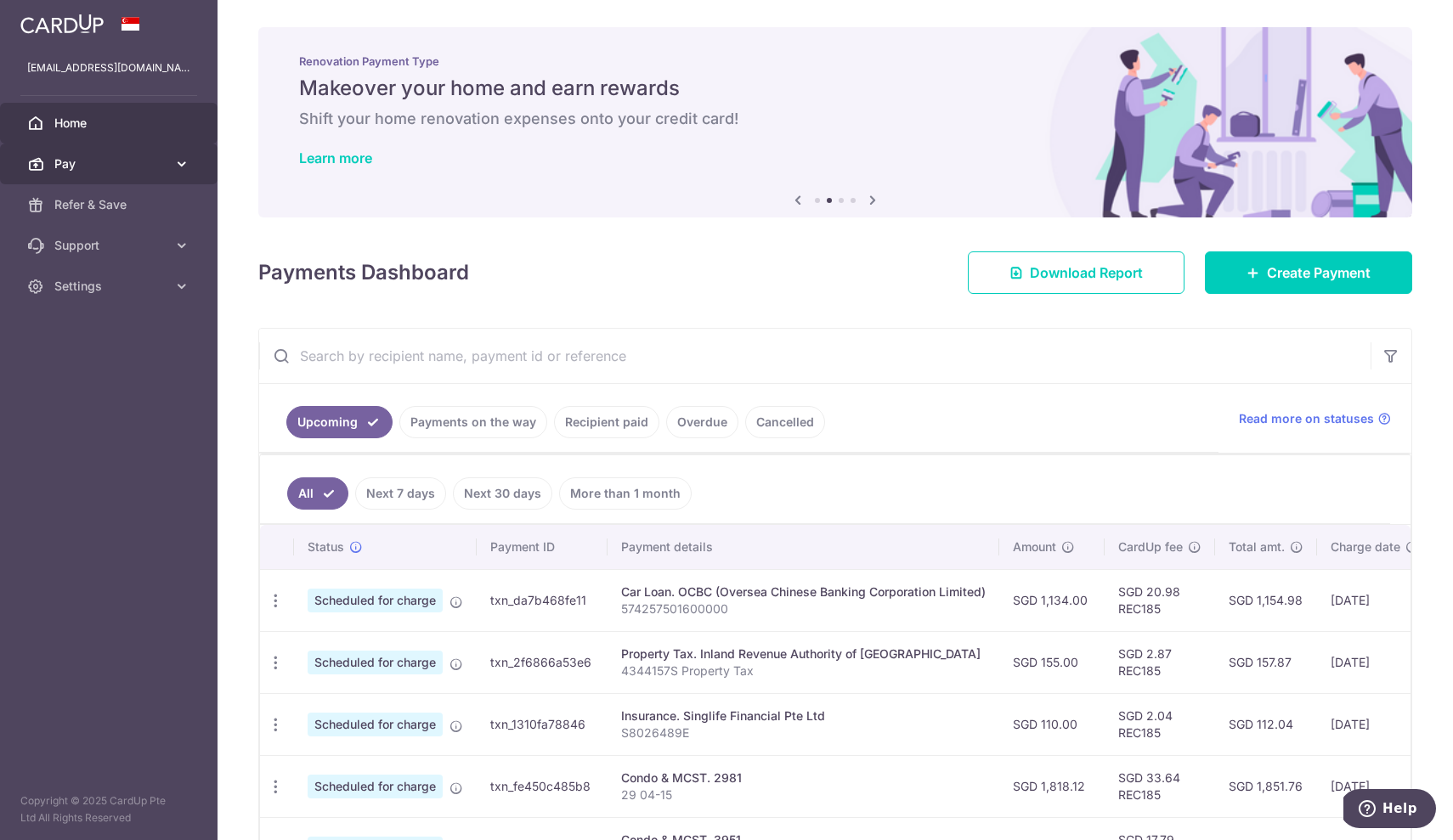
click at [89, 167] on span "Pay" at bounding box center [111, 164] width 112 height 17
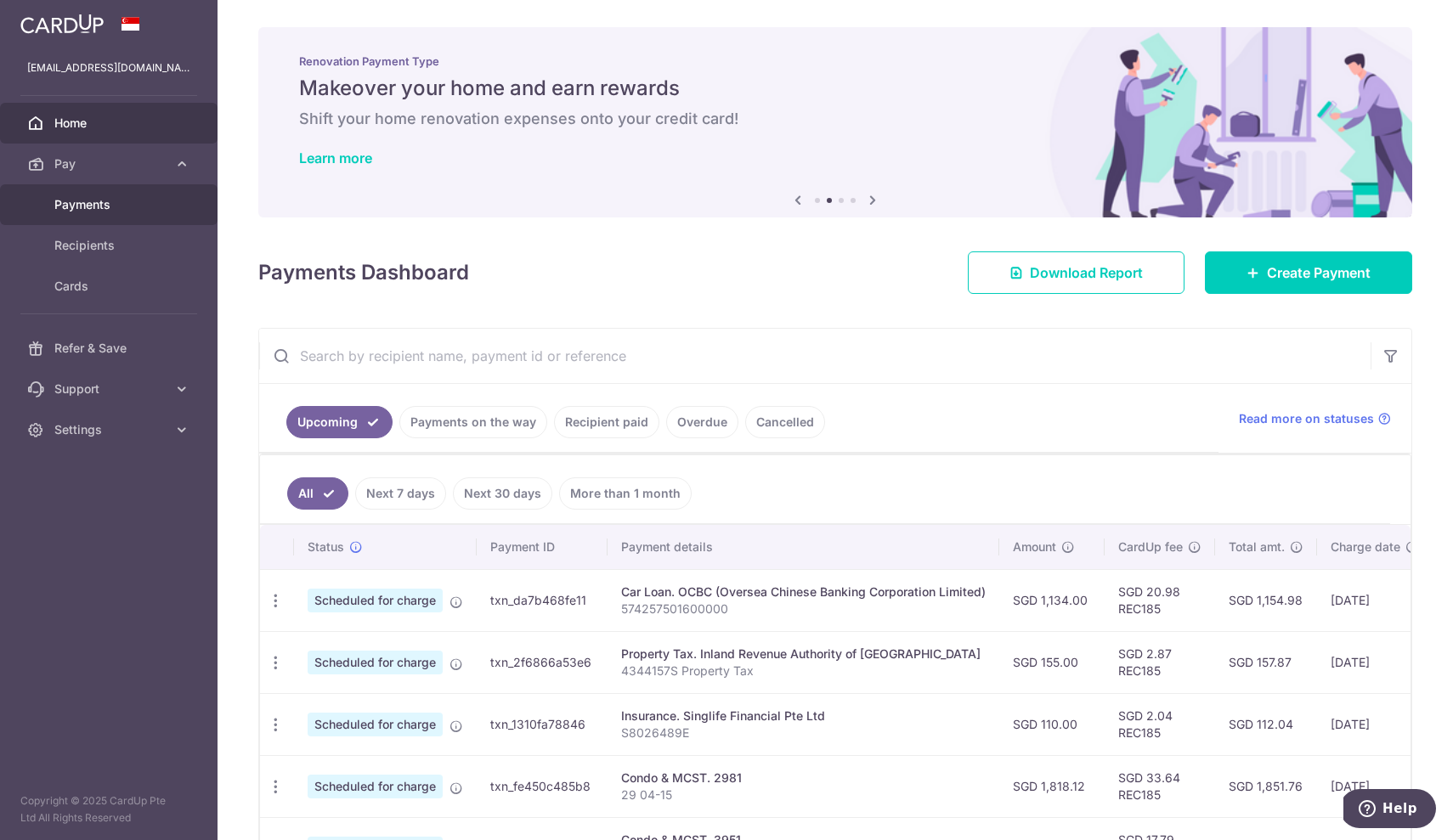
click at [97, 205] on span "Payments" at bounding box center [111, 205] width 112 height 17
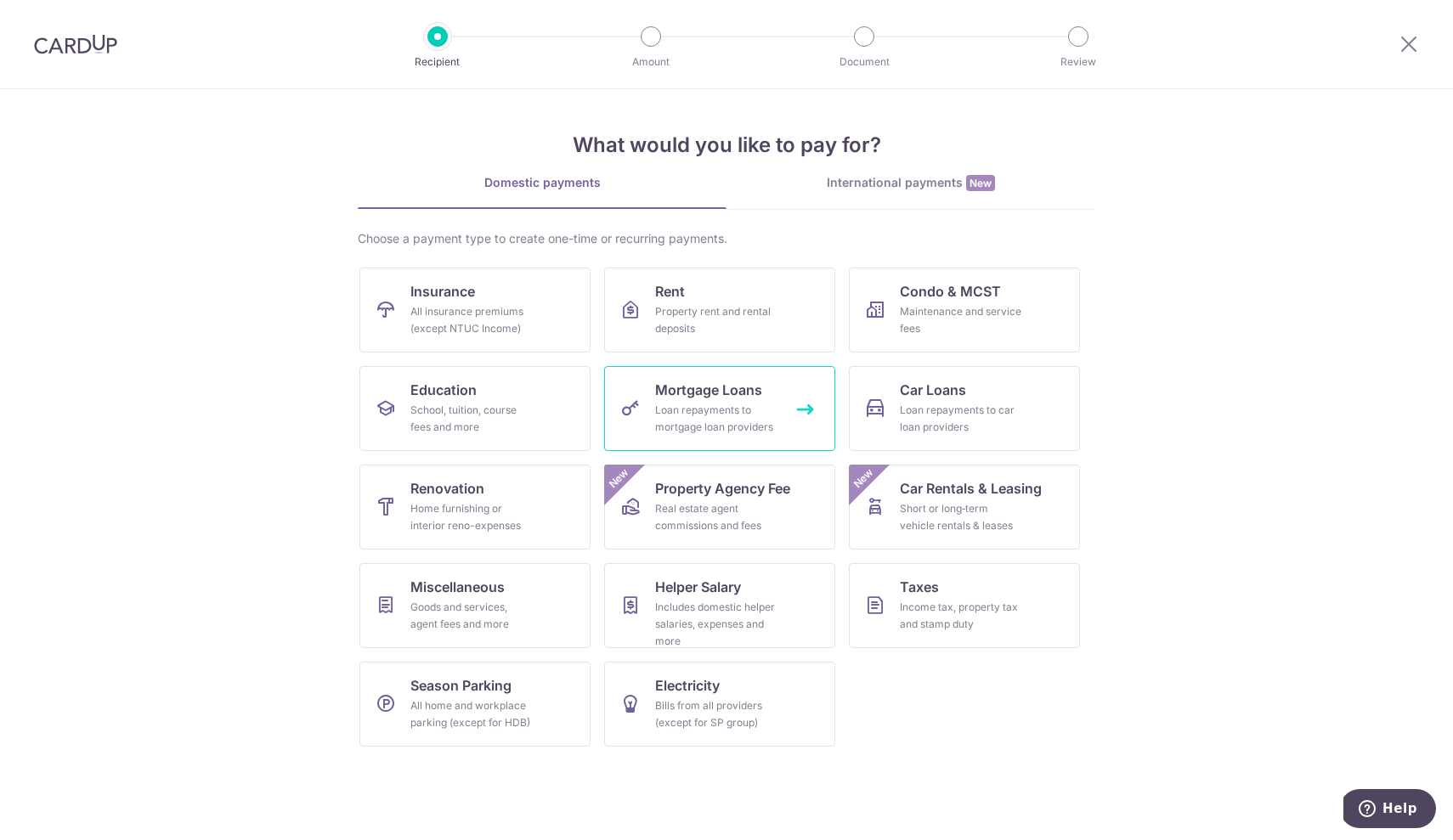
click at [714, 413] on div "Loan repayments to mortgage loan providers" at bounding box center [716, 418] width 123 height 34
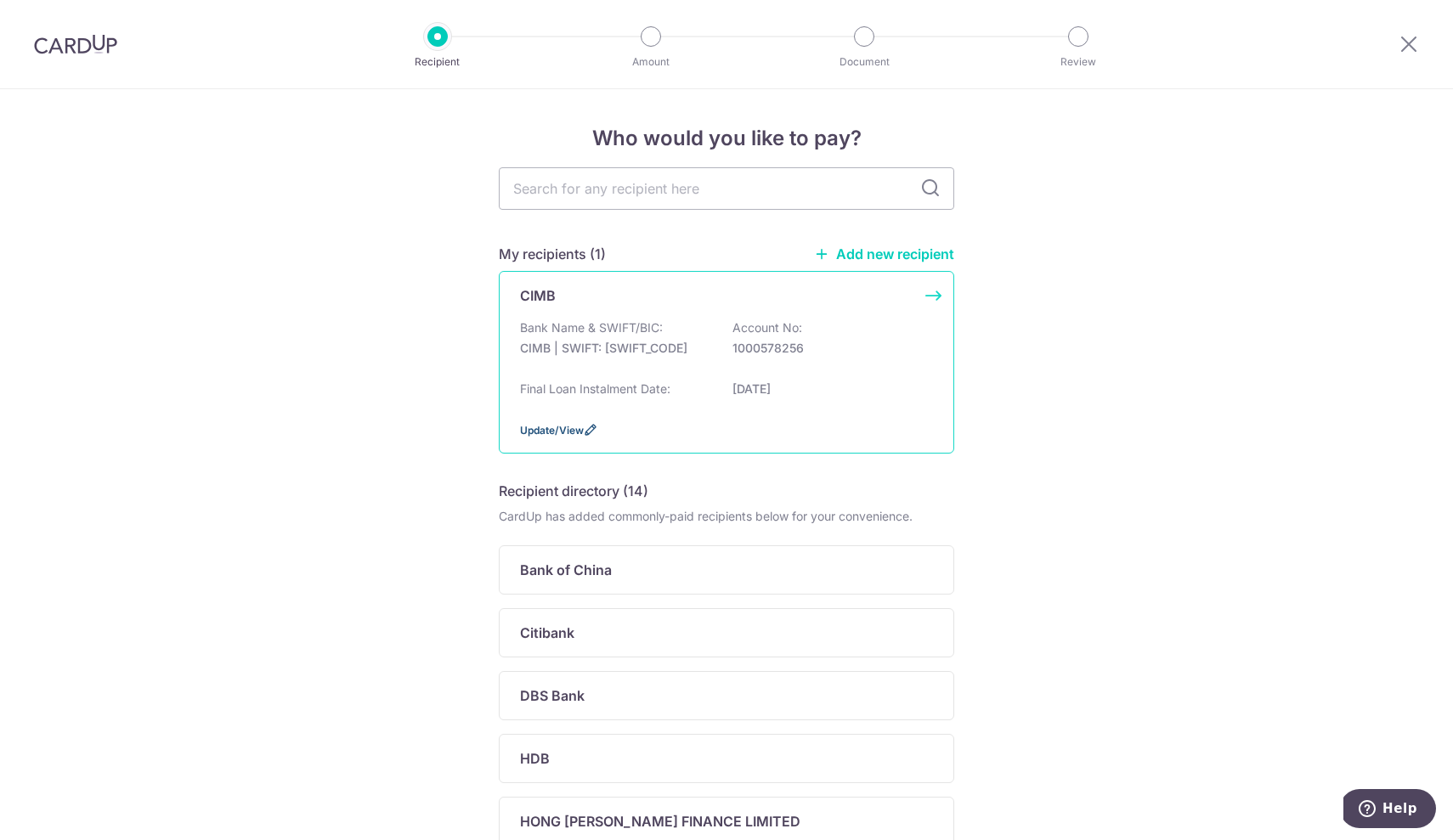
click at [589, 436] on icon at bounding box center [590, 429] width 14 height 14
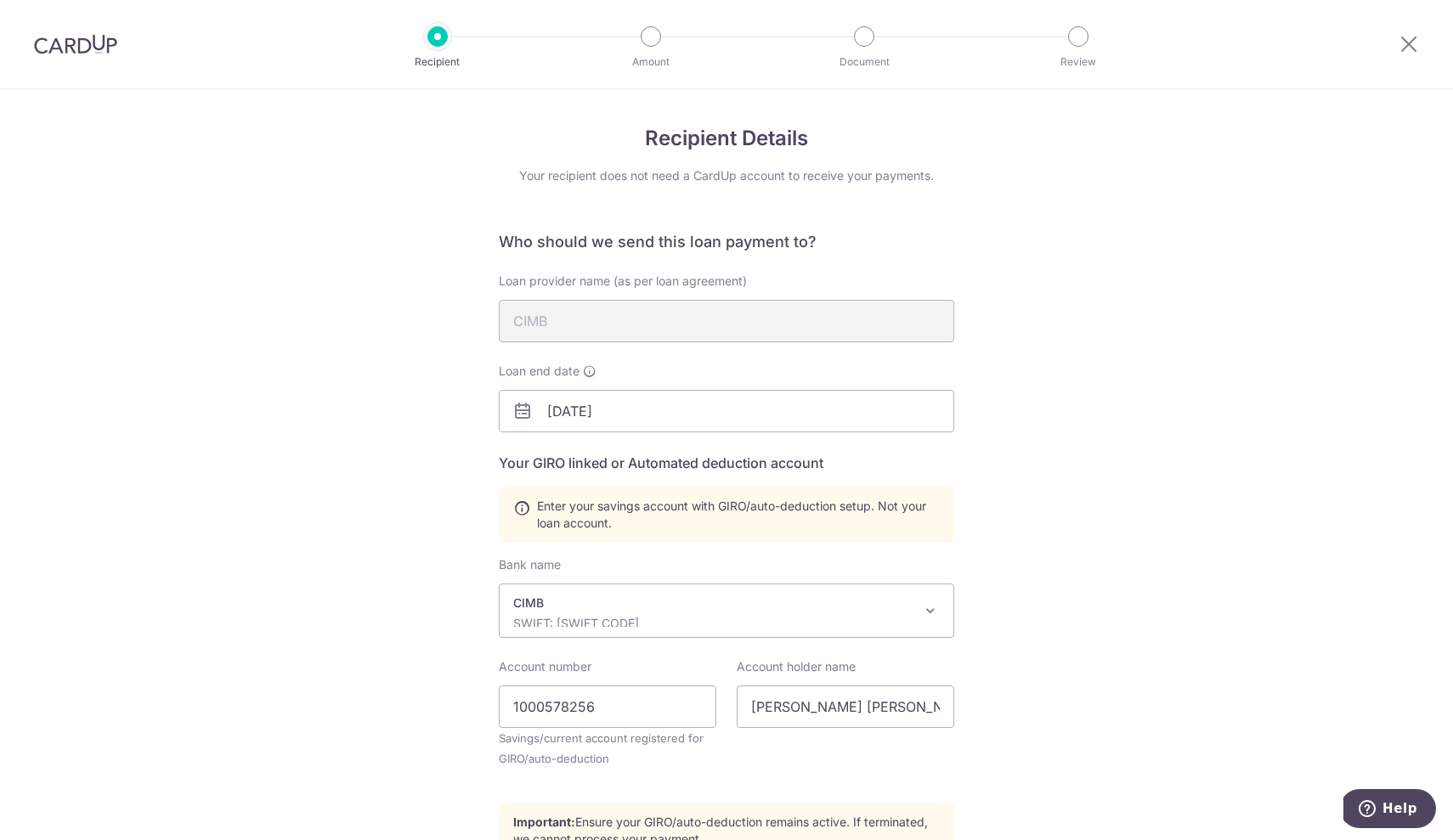
click at [1063, 476] on div "Recipient Details Your recipient does not need a CardUp account to receive your…" at bounding box center [726, 580] width 1453 height 982
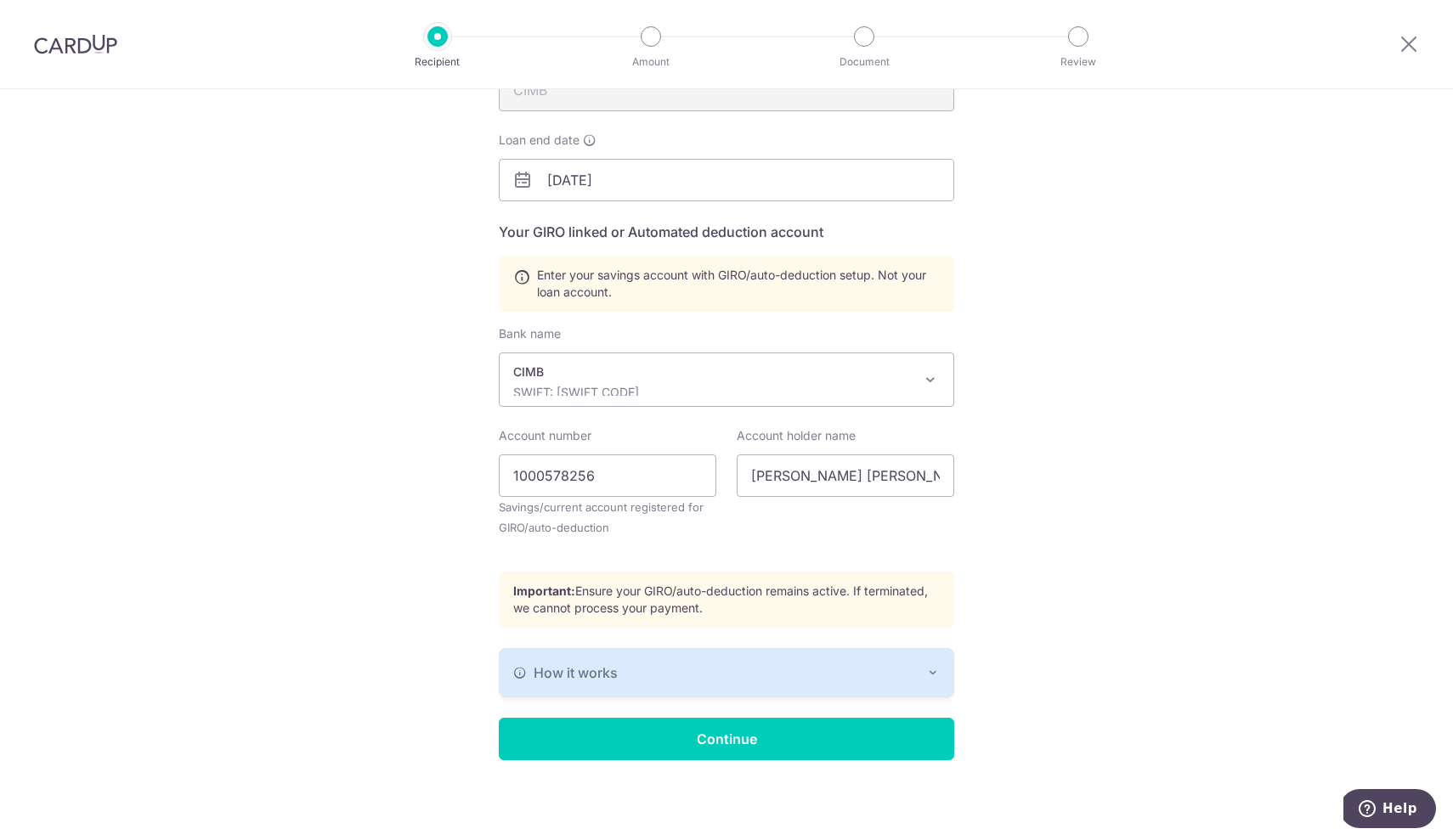
scroll to position [231, 0]
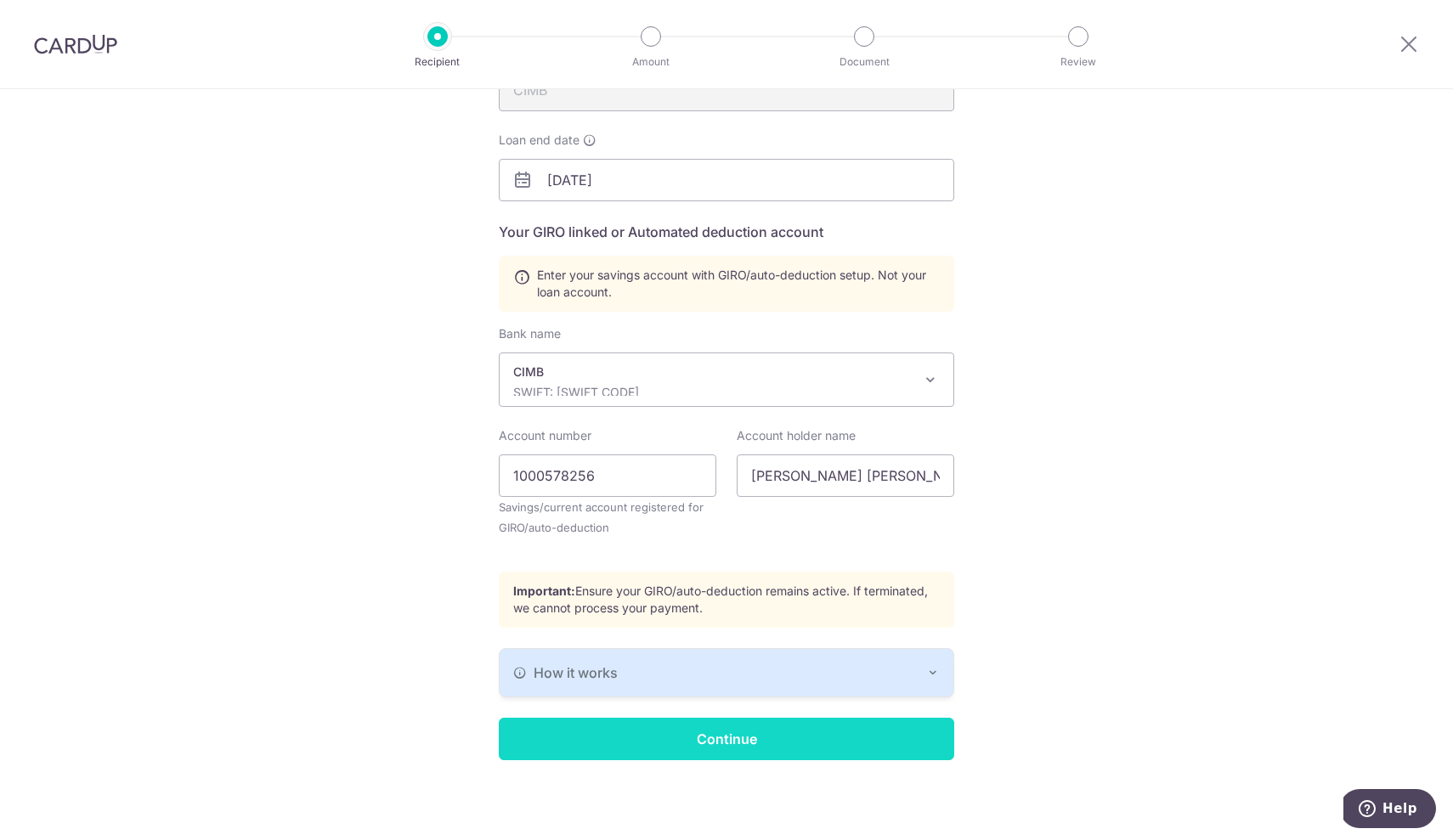
click at [815, 739] on input "Continue" at bounding box center [726, 739] width 455 height 43
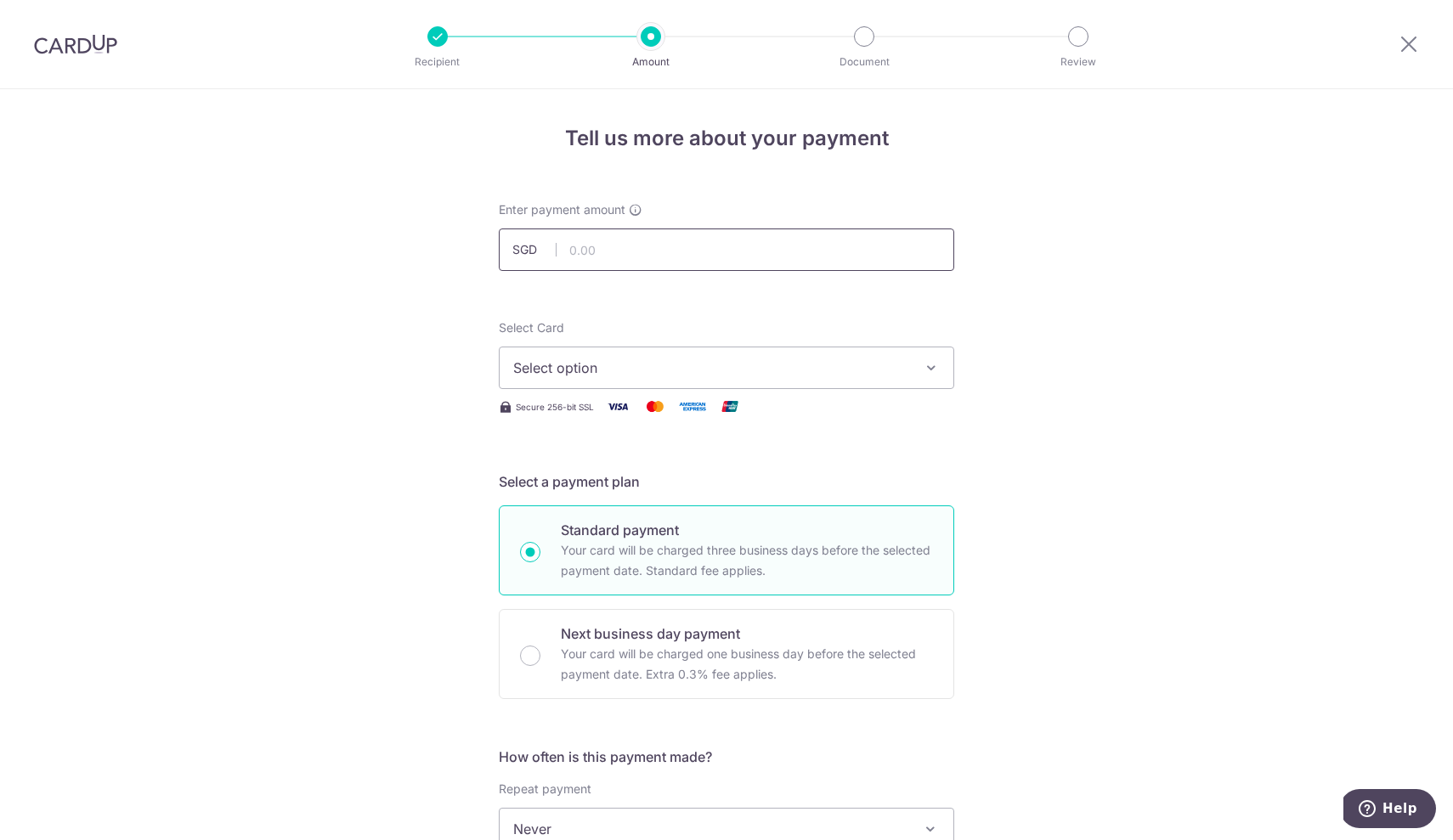
click at [648, 238] on input "text" at bounding box center [726, 250] width 455 height 43
click at [635, 253] on input "text" at bounding box center [726, 250] width 455 height 43
click at [648, 247] on input "1,650.00" at bounding box center [726, 250] width 455 height 43
type input "1,650.00"
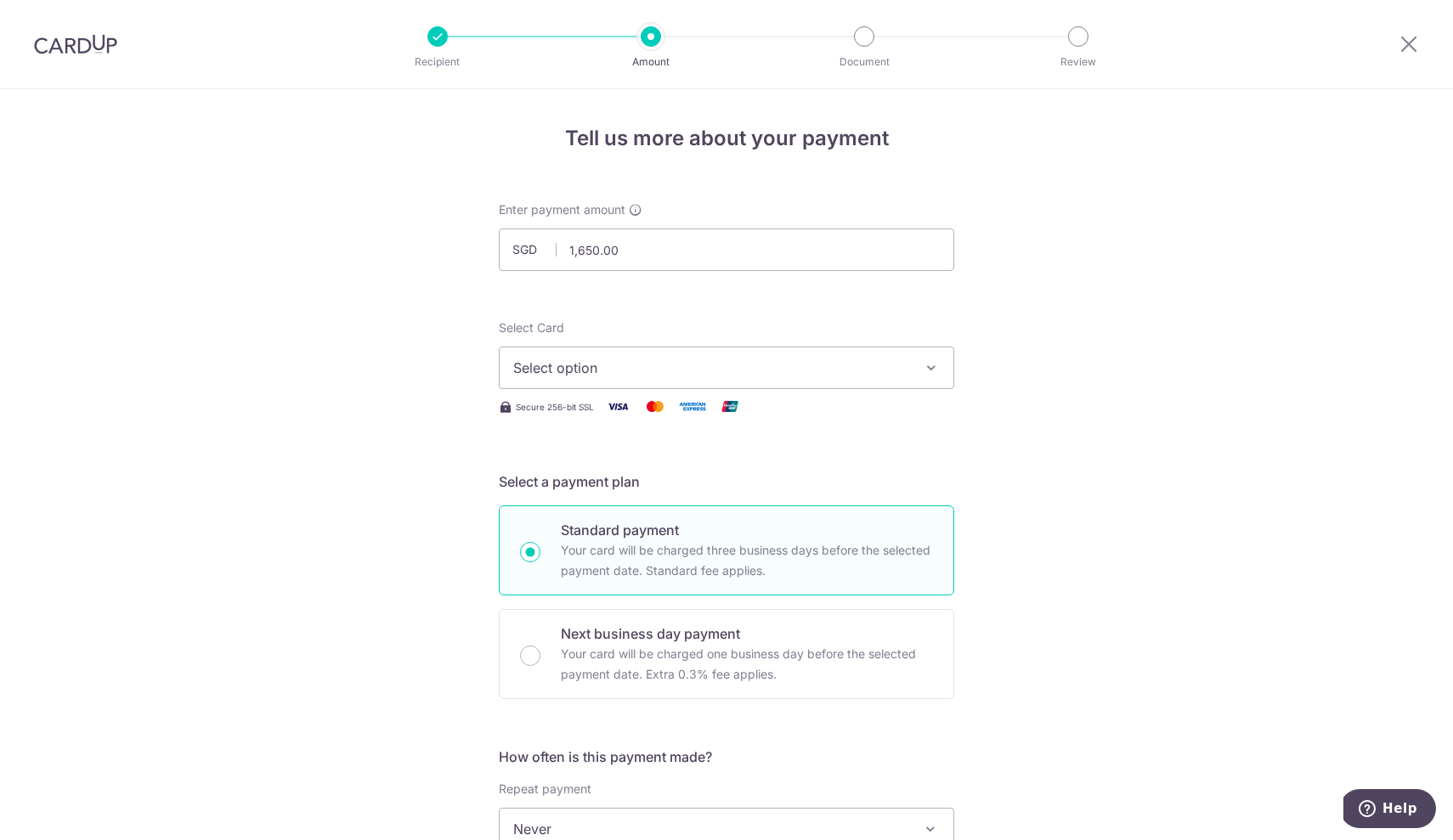
click at [598, 368] on span "Select option" at bounding box center [710, 367] width 396 height 20
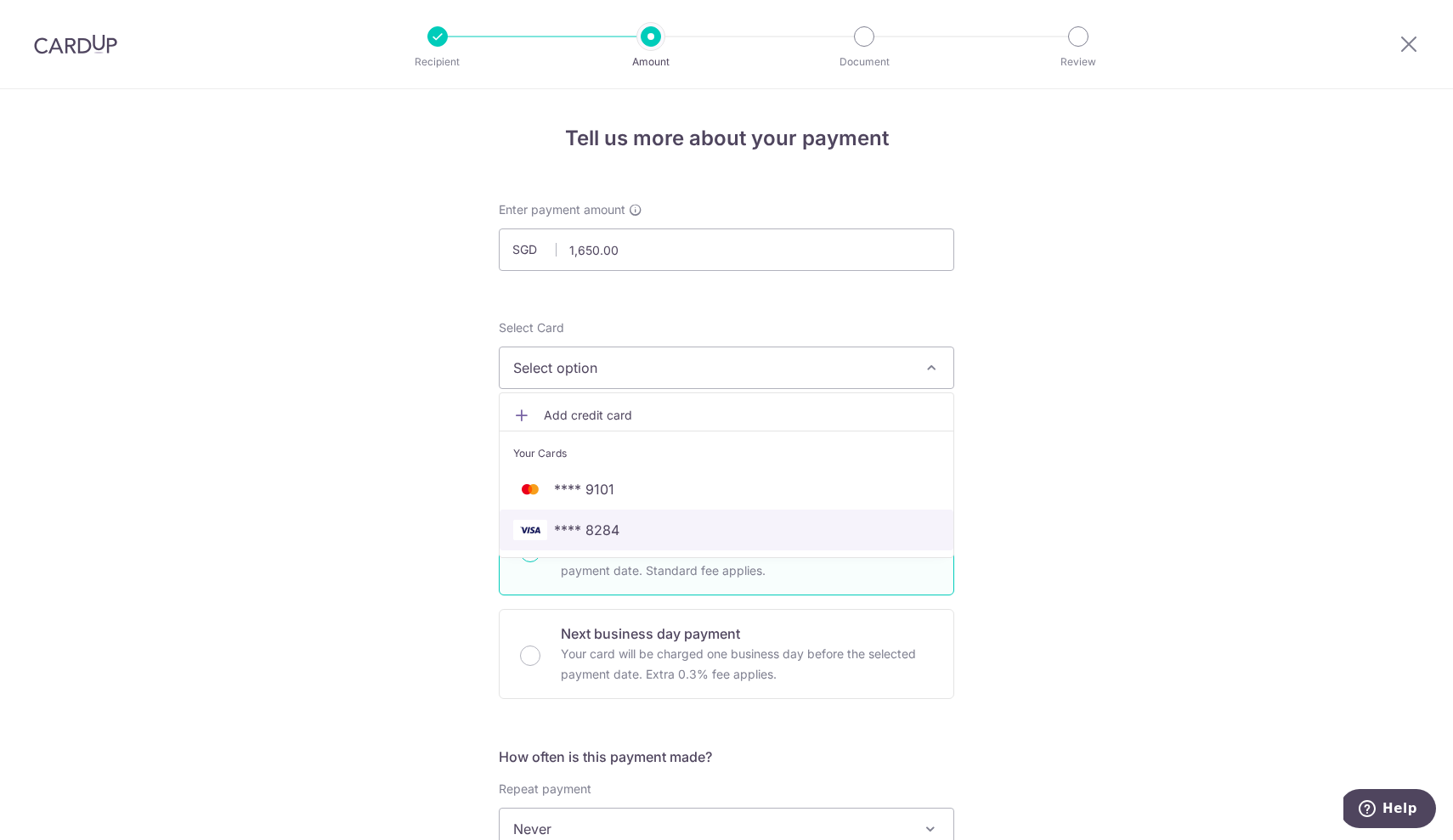
click at [583, 524] on span "**** 8284" at bounding box center [586, 530] width 66 height 20
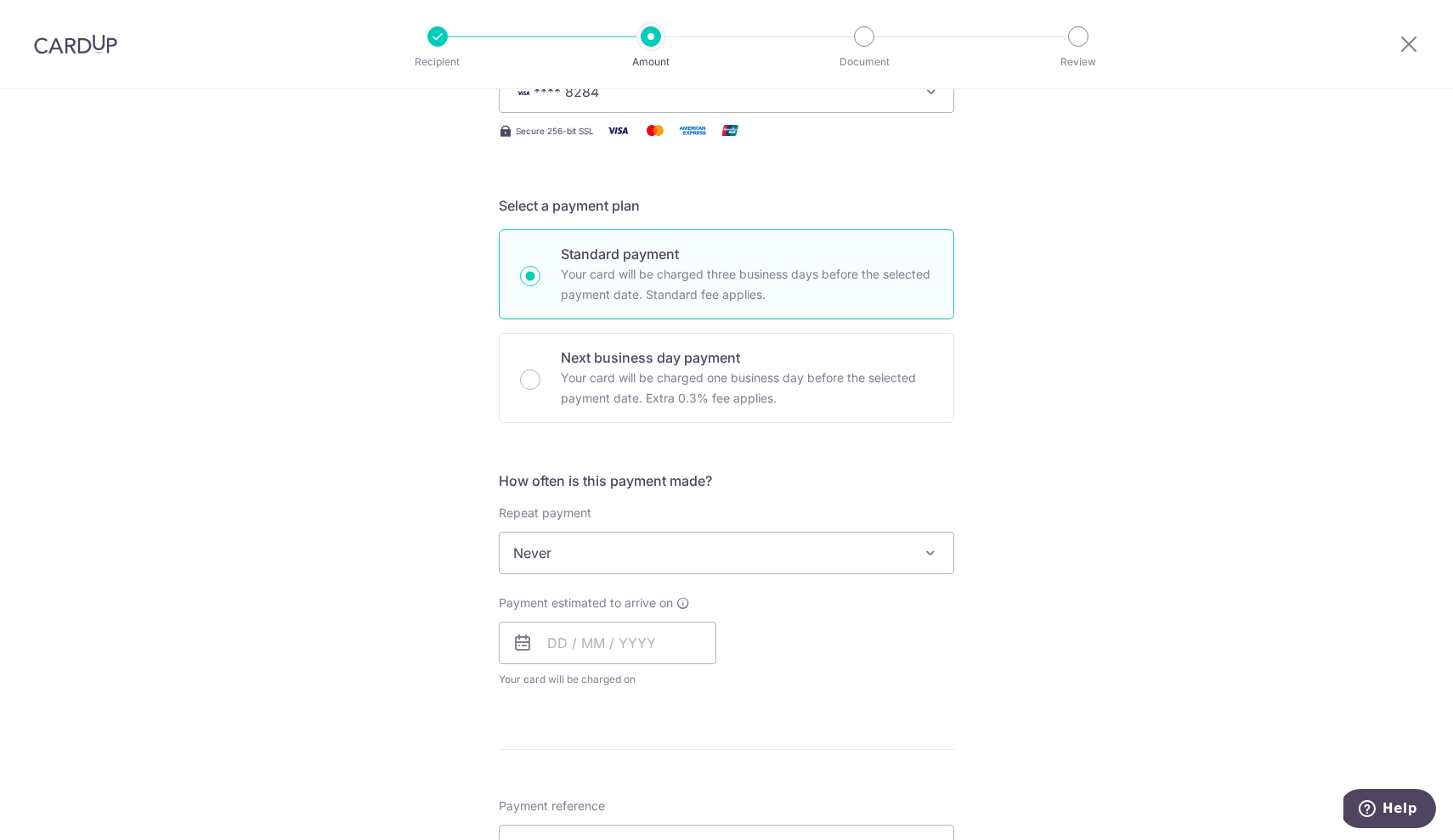
scroll to position [283, 0]
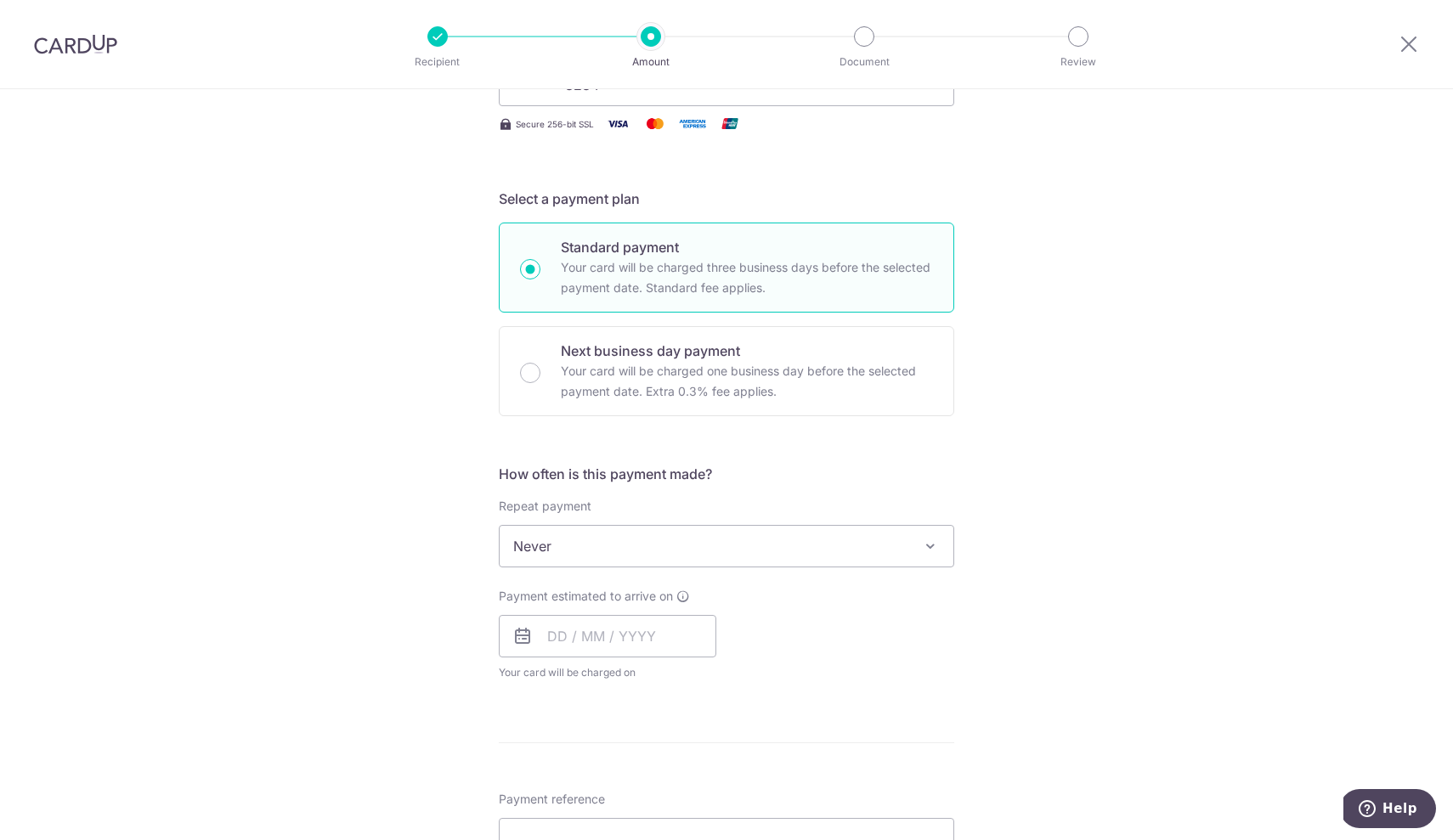
click at [774, 564] on span "Never" at bounding box center [726, 546] width 453 height 41
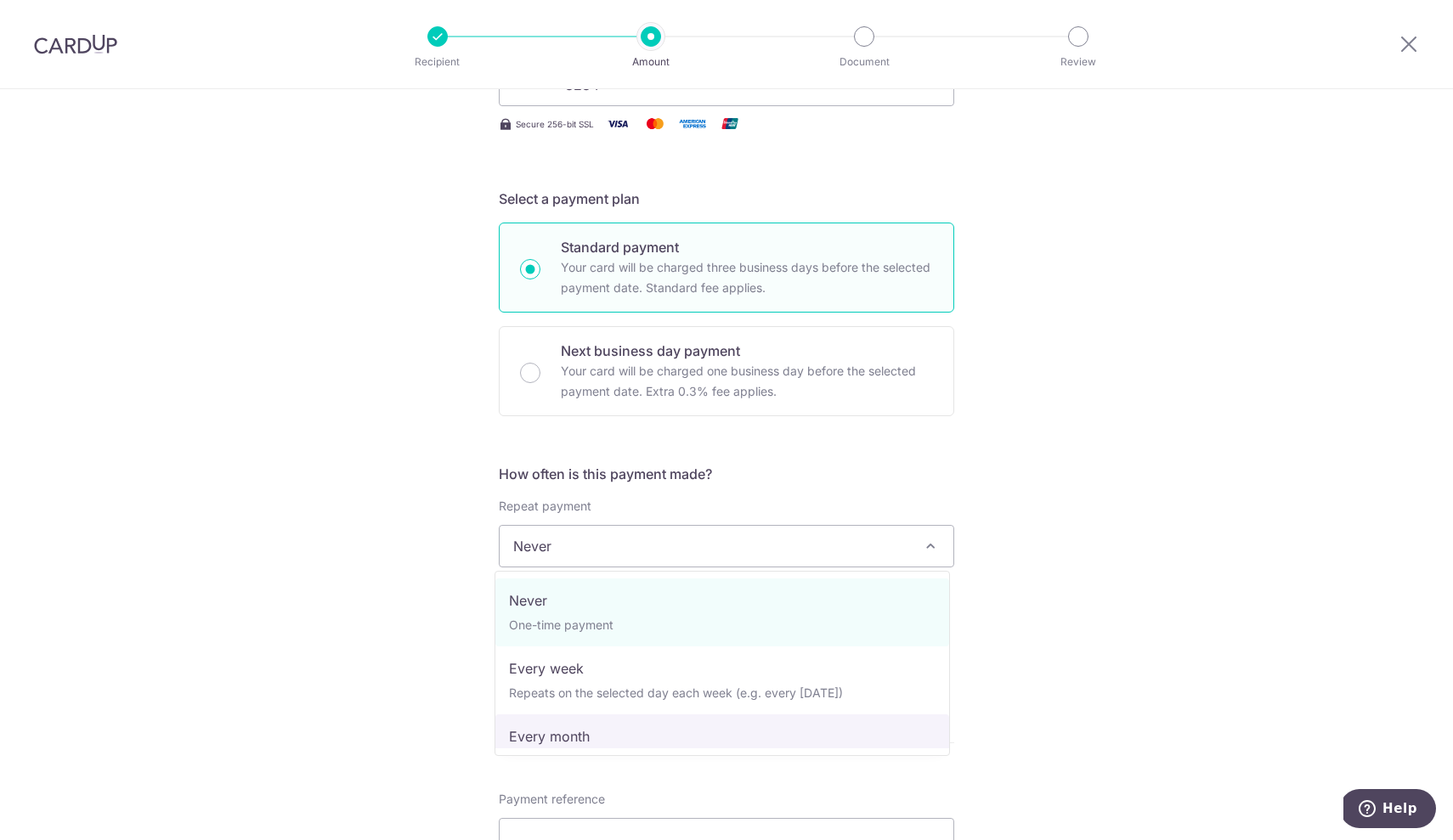
select select "3"
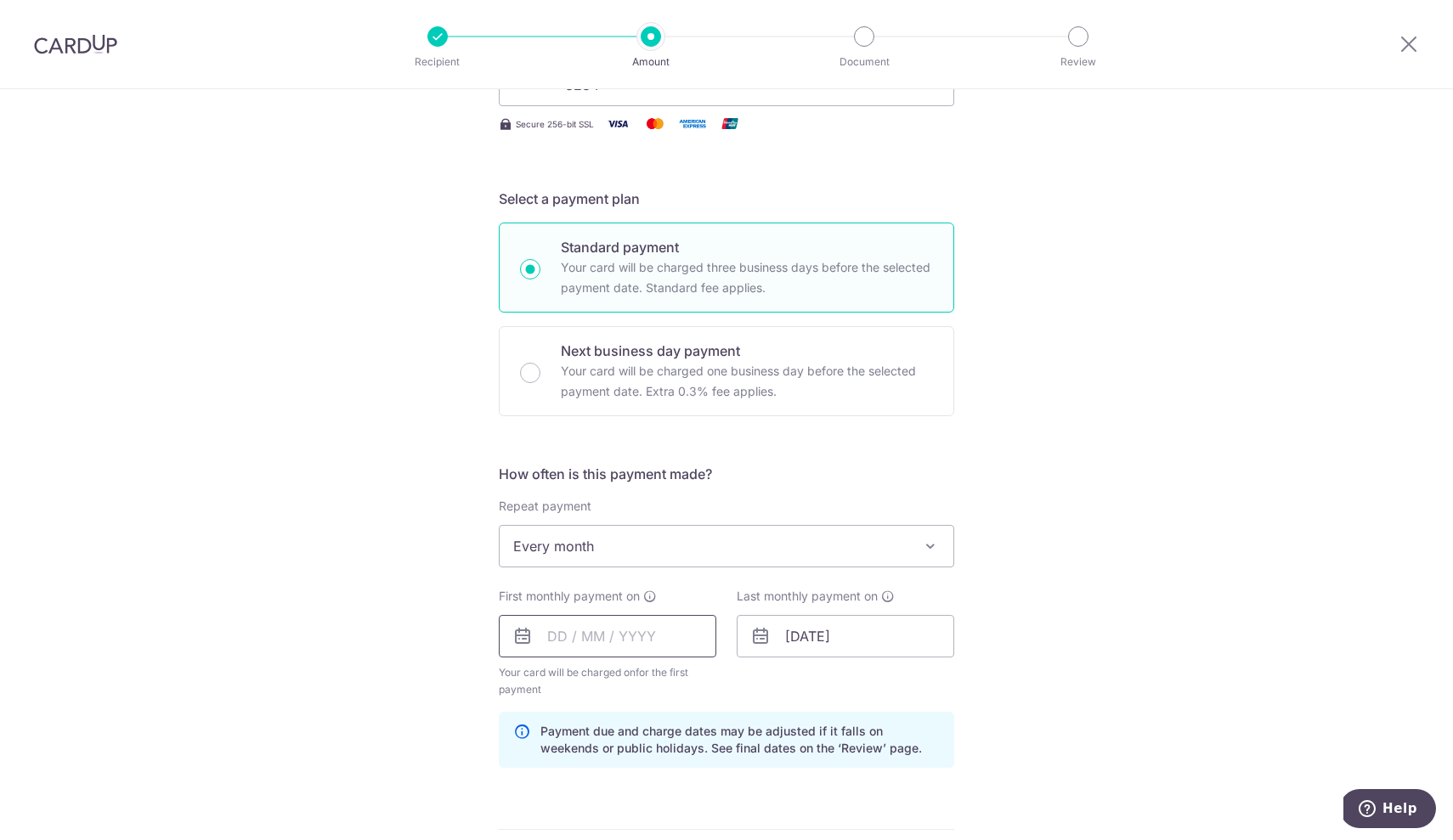
click at [556, 638] on input "text" at bounding box center [607, 636] width 218 height 43
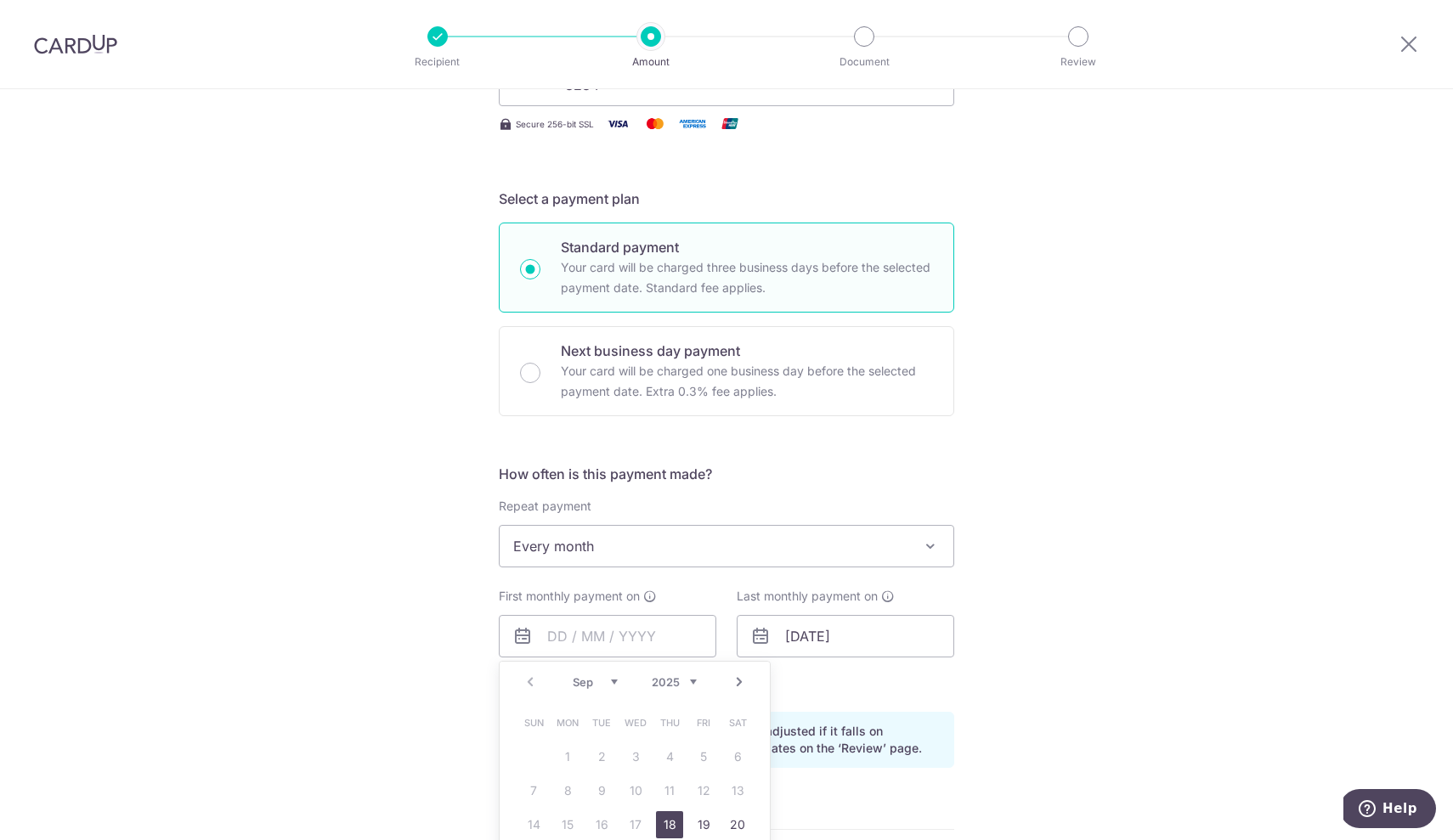
click at [1001, 729] on div "Tell us more about your payment Enter payment amount SGD 1,650.00 1650.00 Selec…" at bounding box center [726, 617] width 1453 height 1623
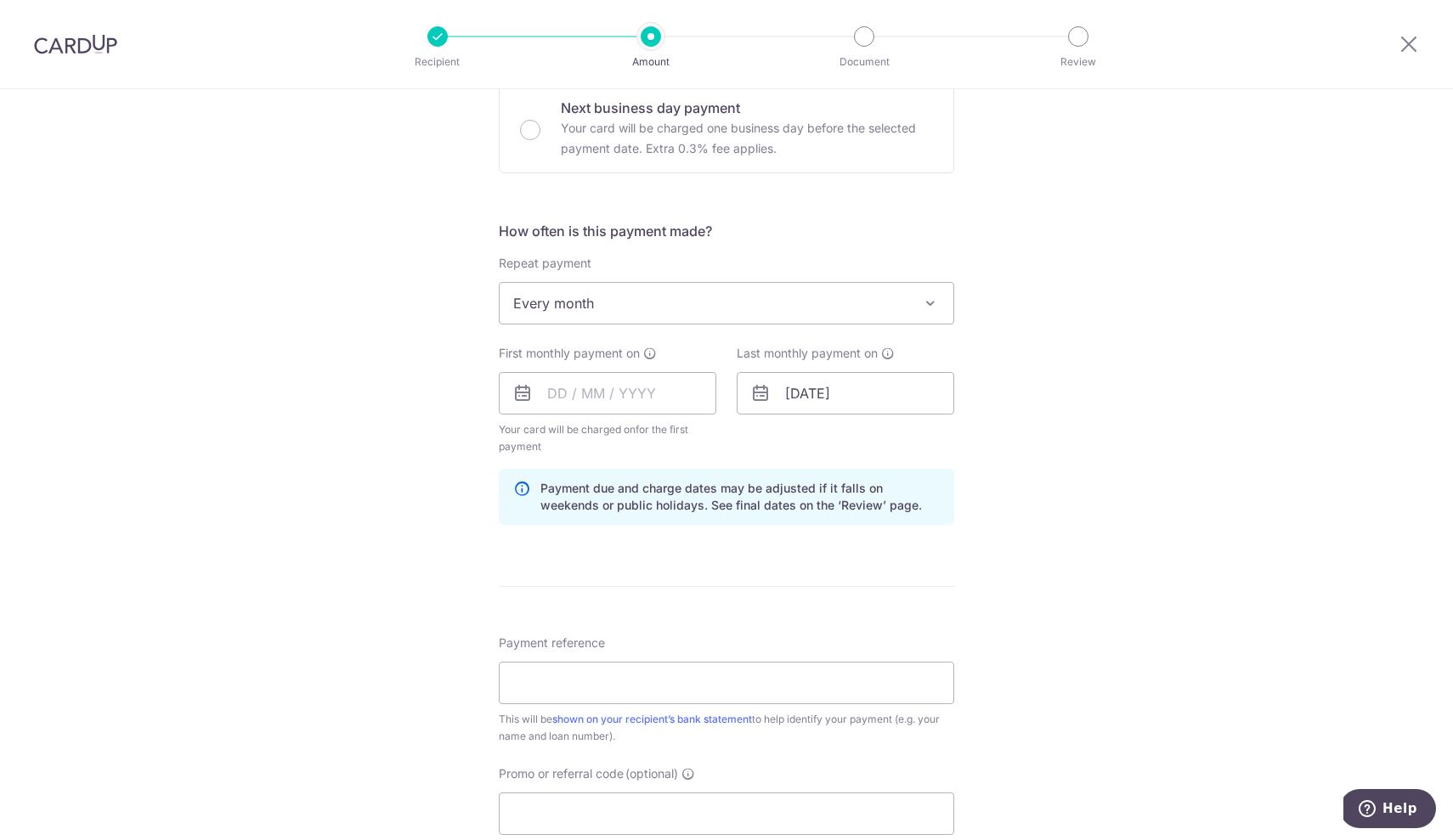
scroll to position [551, 0]
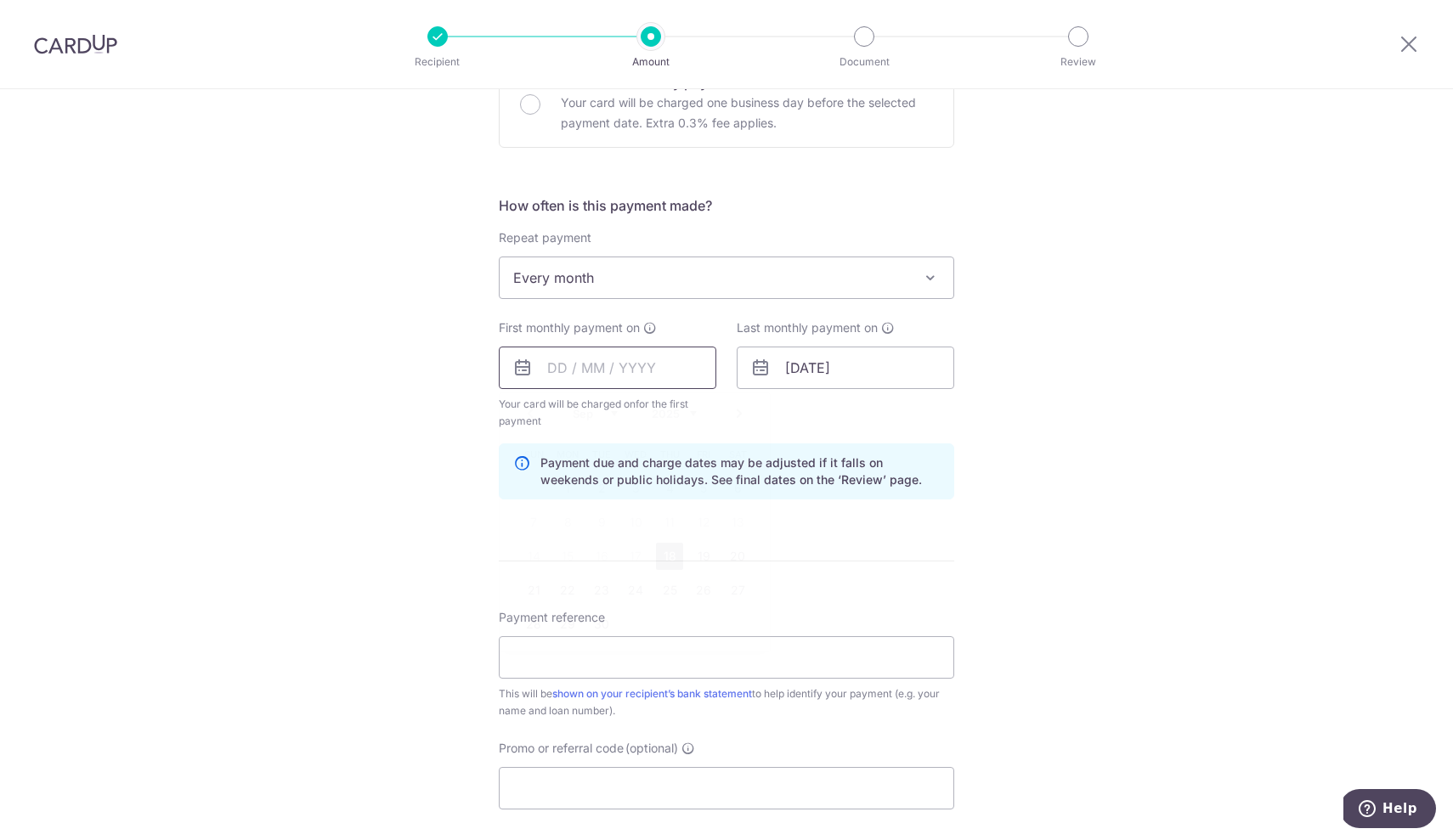
click at [550, 366] on input "text" at bounding box center [607, 368] width 218 height 43
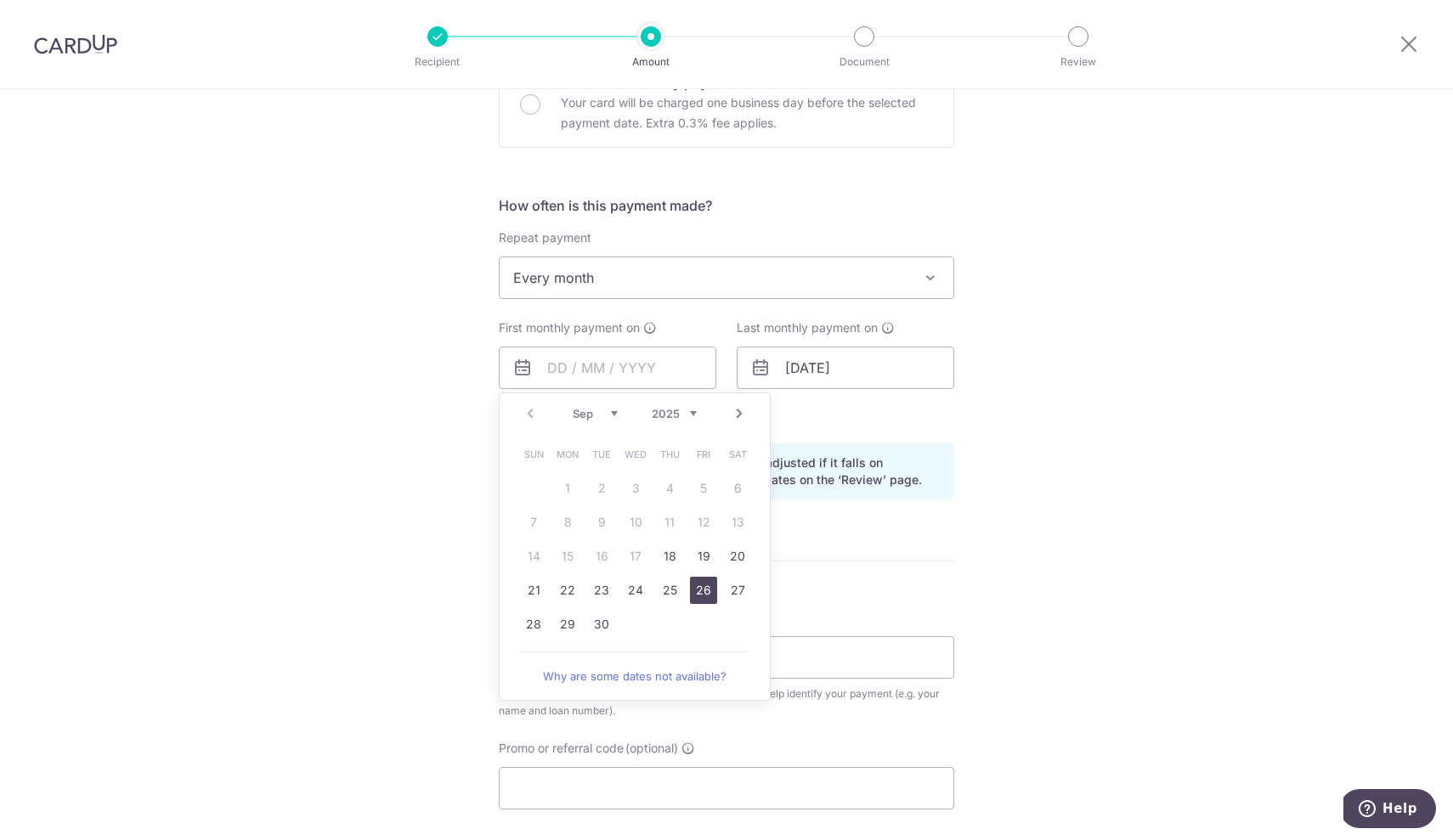
click at [700, 589] on link "26" at bounding box center [704, 590] width 27 height 27
type input "26/09/2025"
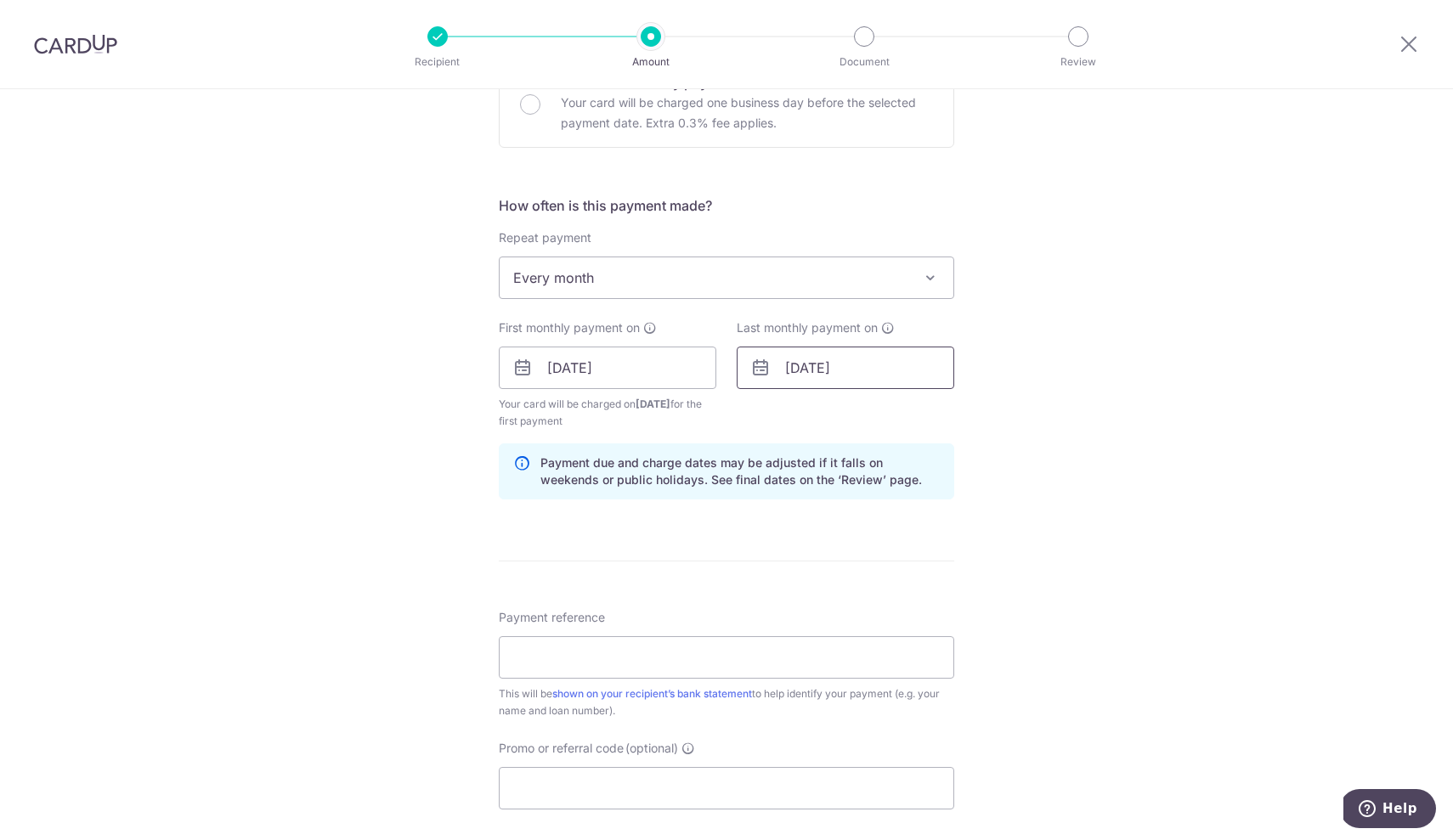
click at [789, 368] on input "01/06/2027" at bounding box center [846, 368] width 218 height 43
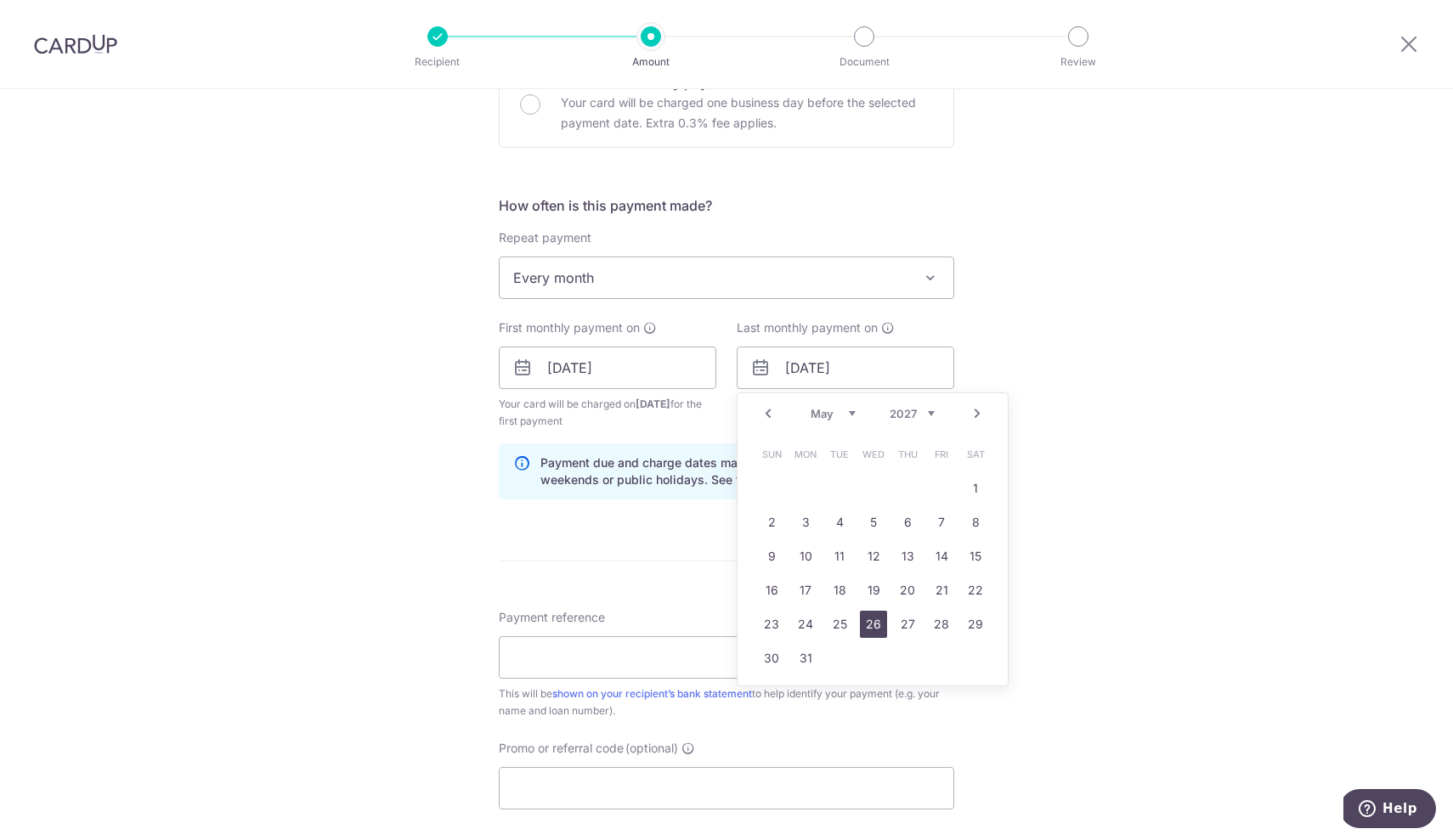
click at [866, 625] on link "26" at bounding box center [874, 624] width 27 height 27
type input "26/05/2027"
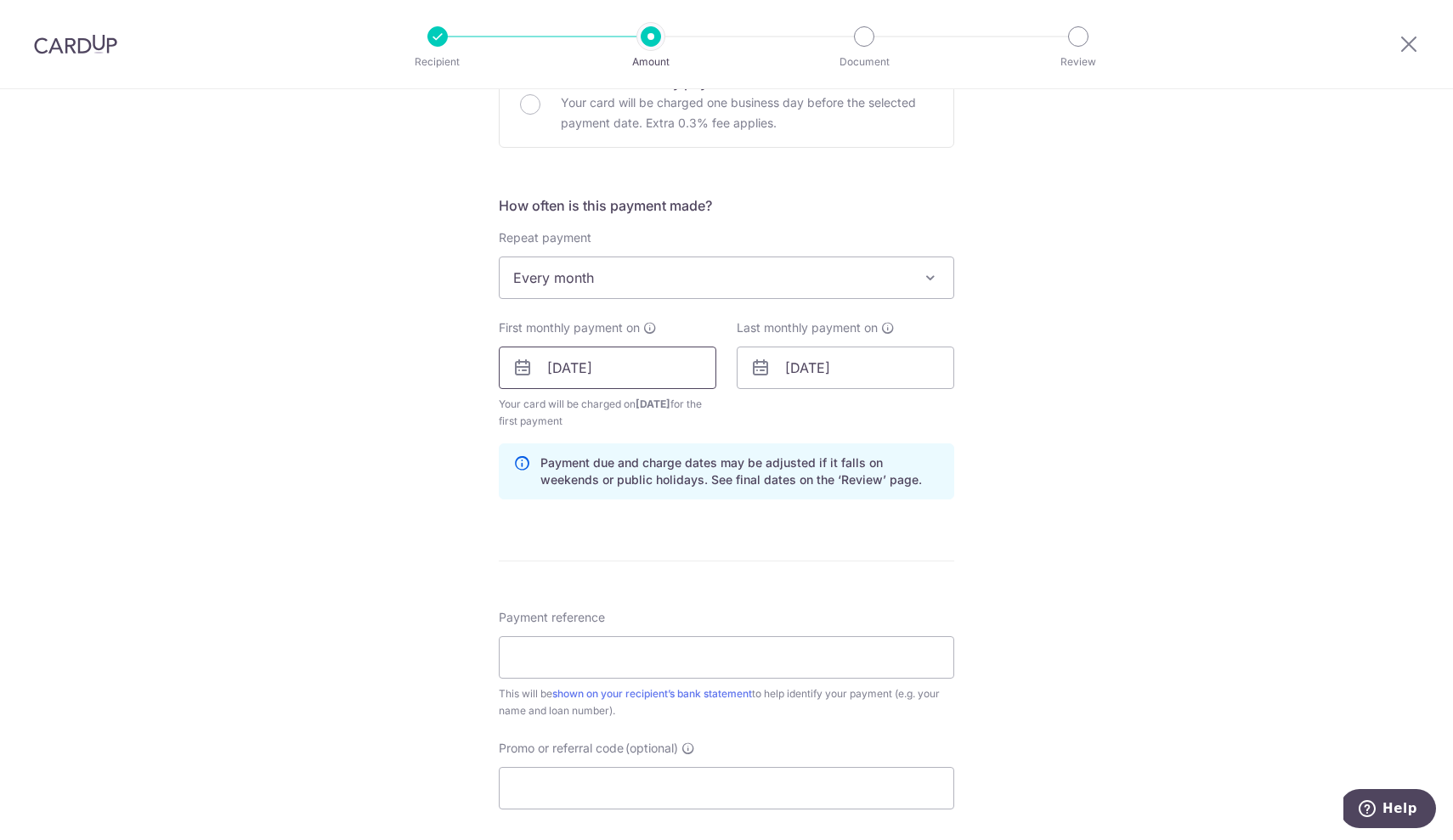
click at [558, 372] on input "26/09/2025" at bounding box center [607, 368] width 218 height 43
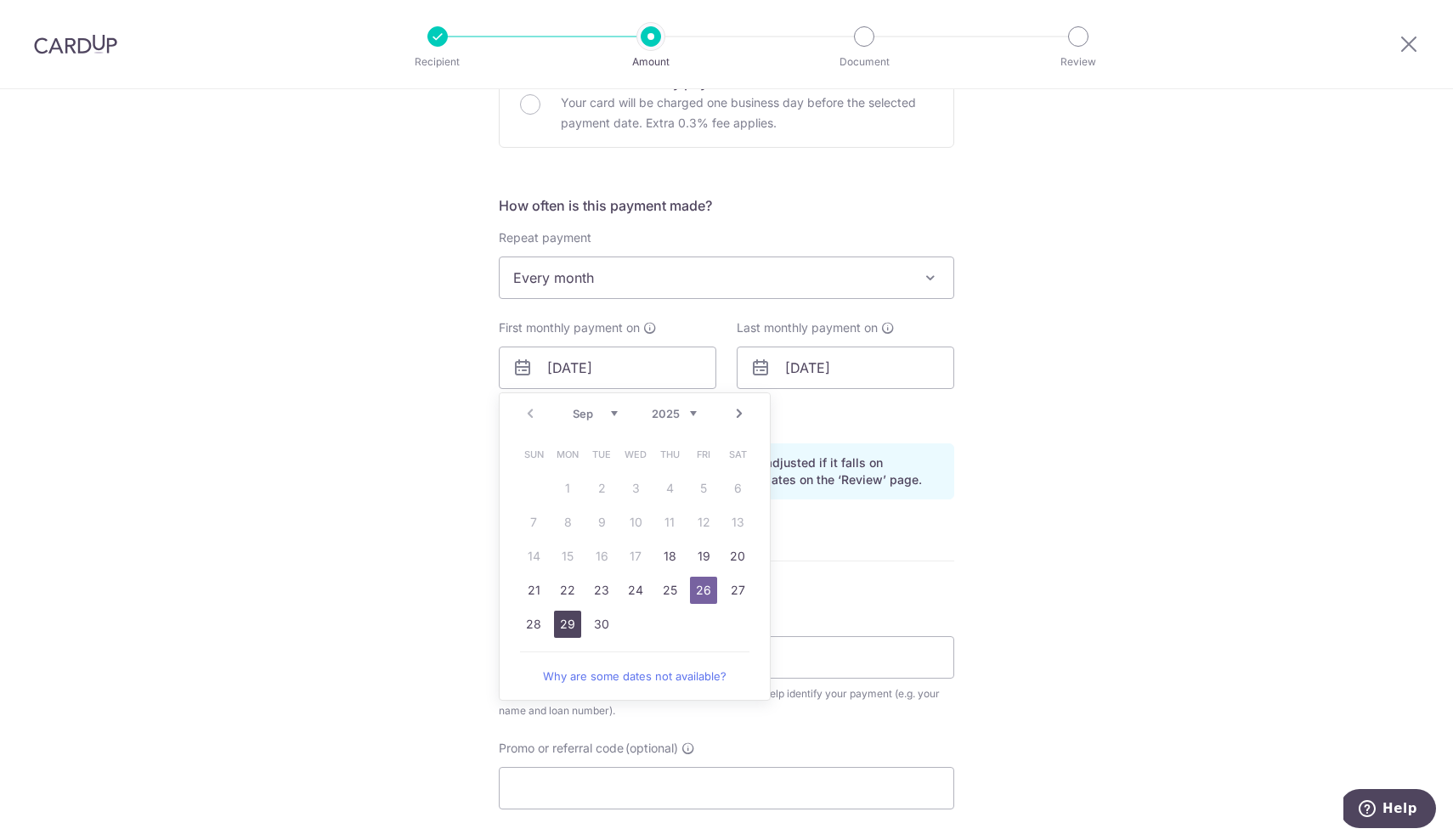
click at [556, 628] on link "29" at bounding box center [567, 624] width 27 height 27
type input "29/09/2025"
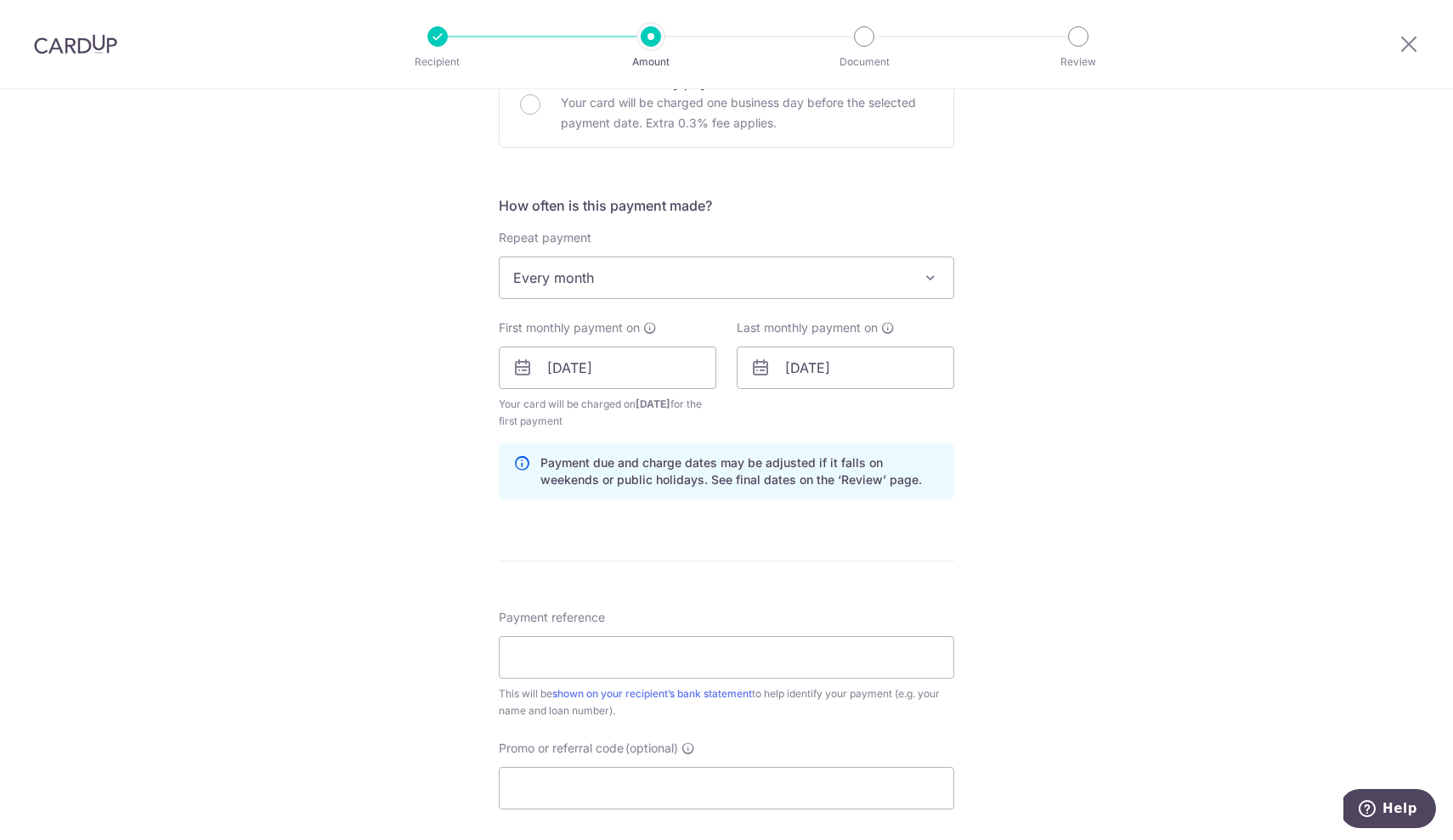
click at [598, 417] on span "Your card will be charged on 24/09/2025 for the first payment" at bounding box center [607, 412] width 218 height 34
click at [606, 464] on p "Payment due and charge dates may be adjusted if it falls on weekends or public …" at bounding box center [739, 471] width 399 height 34
click at [795, 366] on input "26/05/2027" at bounding box center [846, 368] width 218 height 43
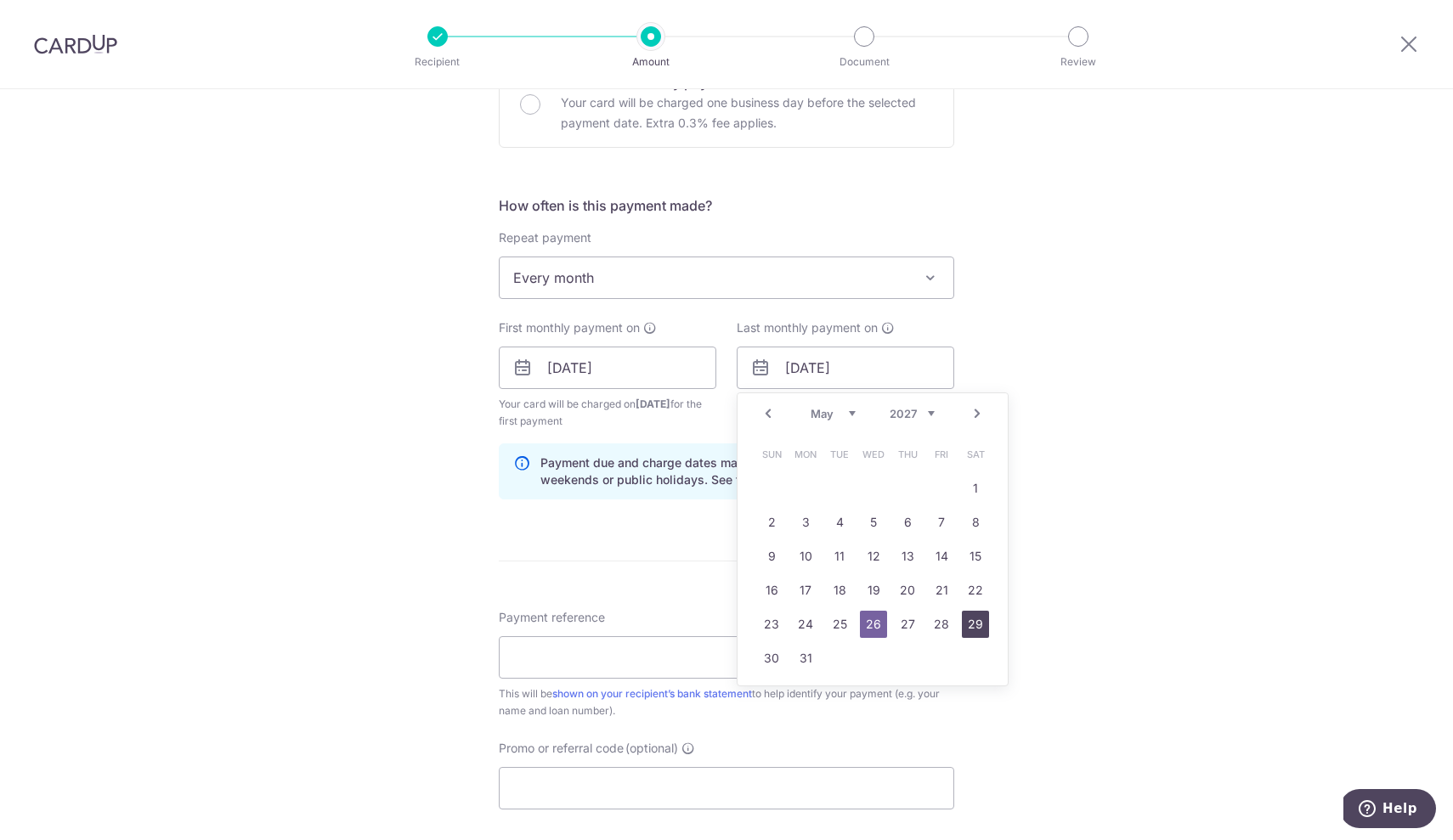
click at [971, 621] on link "29" at bounding box center [976, 624] width 27 height 27
type input "29/05/2027"
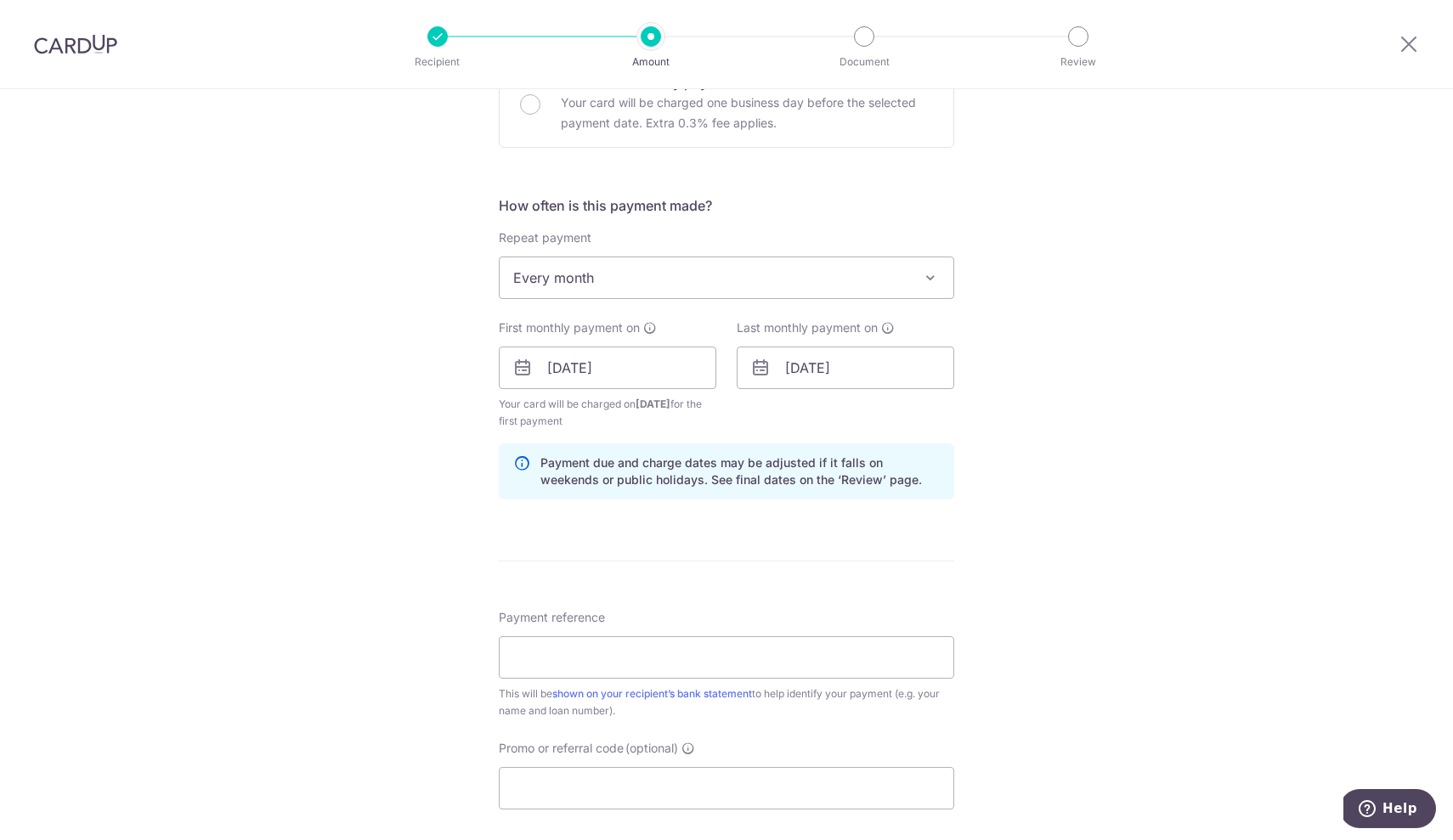
click at [823, 473] on p "Payment due and charge dates may be adjusted if it falls on weekends or public …" at bounding box center [739, 471] width 399 height 34
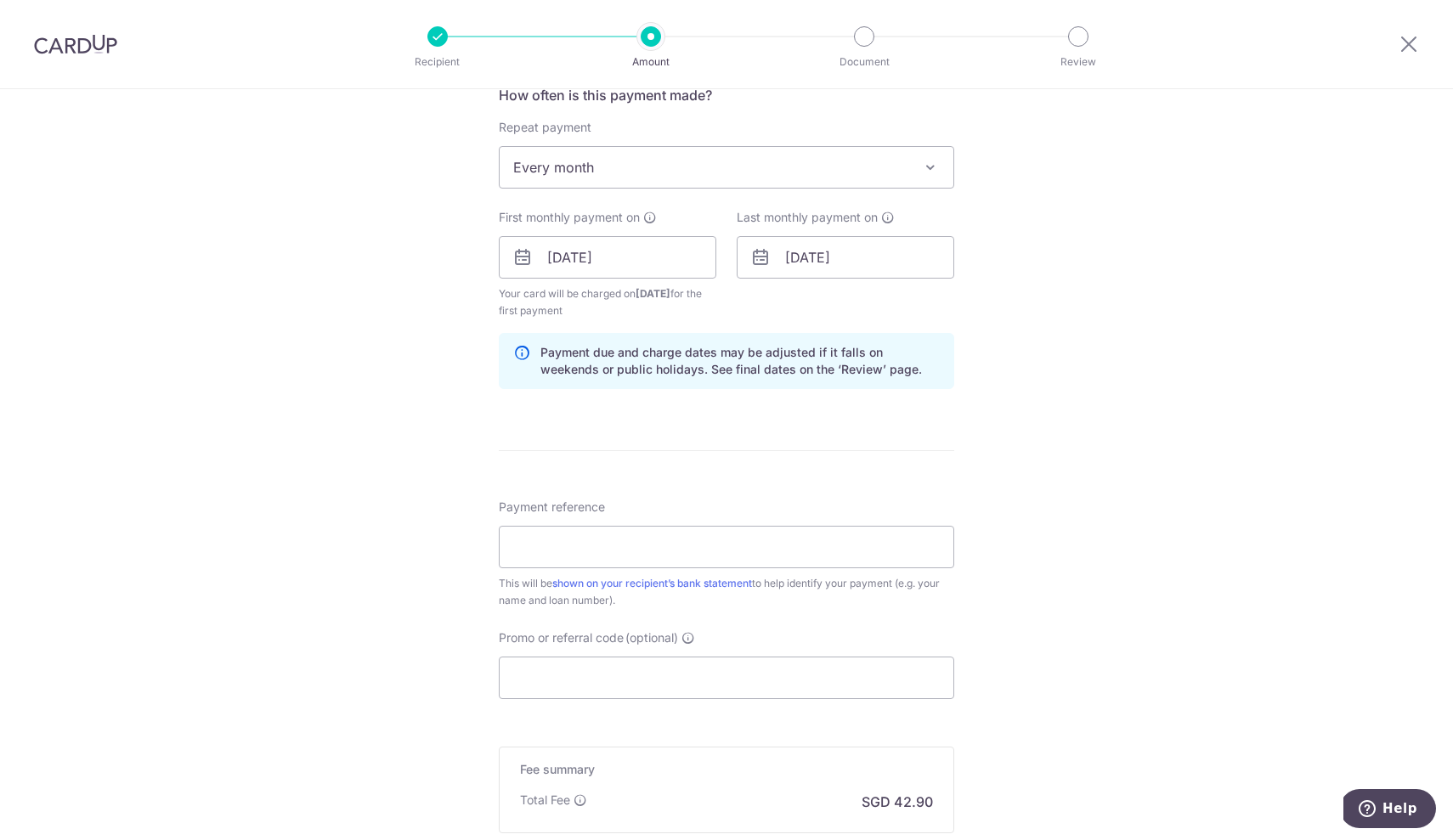
scroll to position [701, 0]
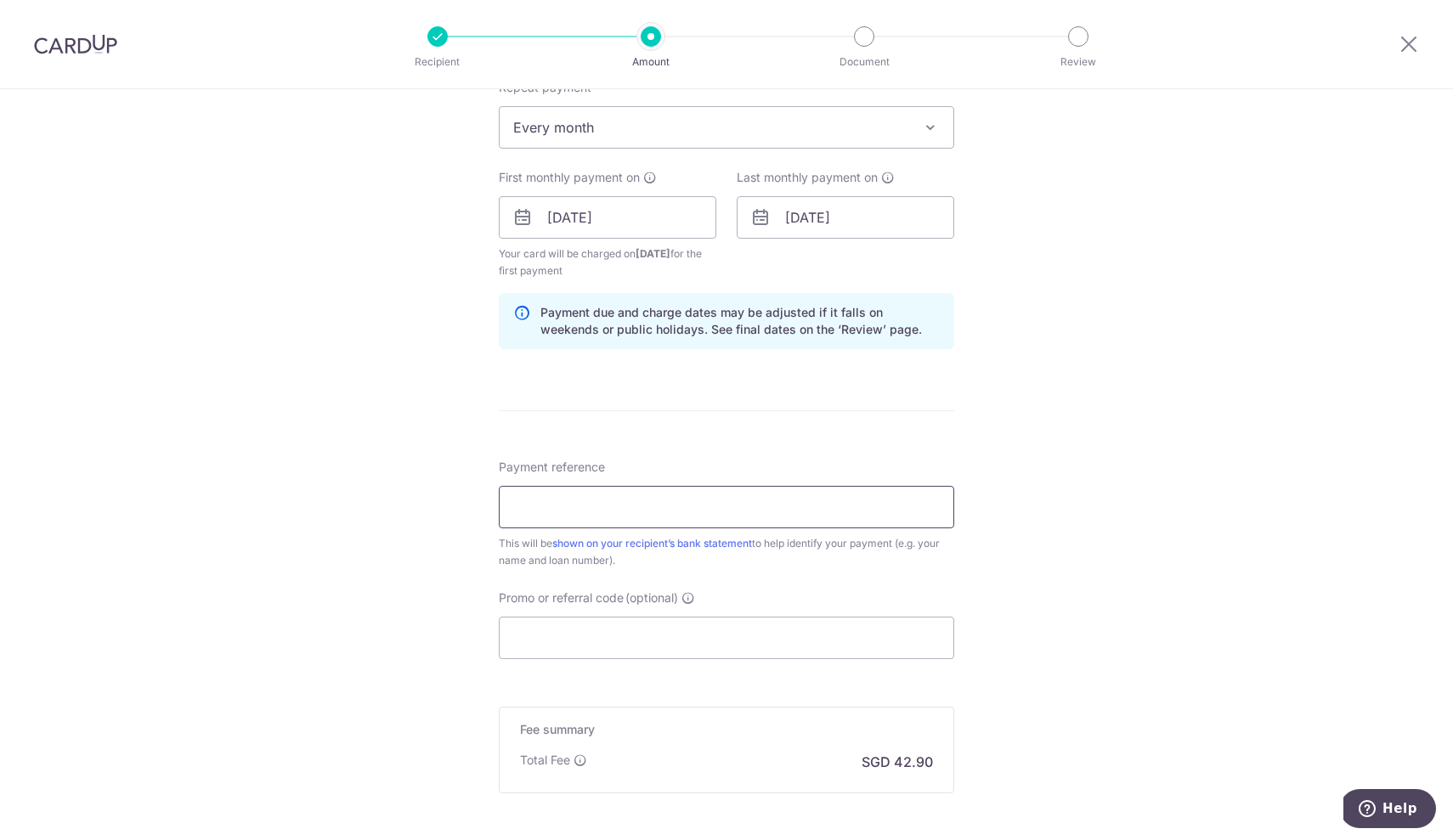
click at [616, 508] on input "Payment reference" at bounding box center [726, 507] width 455 height 43
click at [731, 443] on form "Enter payment amount SGD 1,650.00 1650.00 Select Card **** 8284 Add credit card…" at bounding box center [726, 215] width 455 height 1431
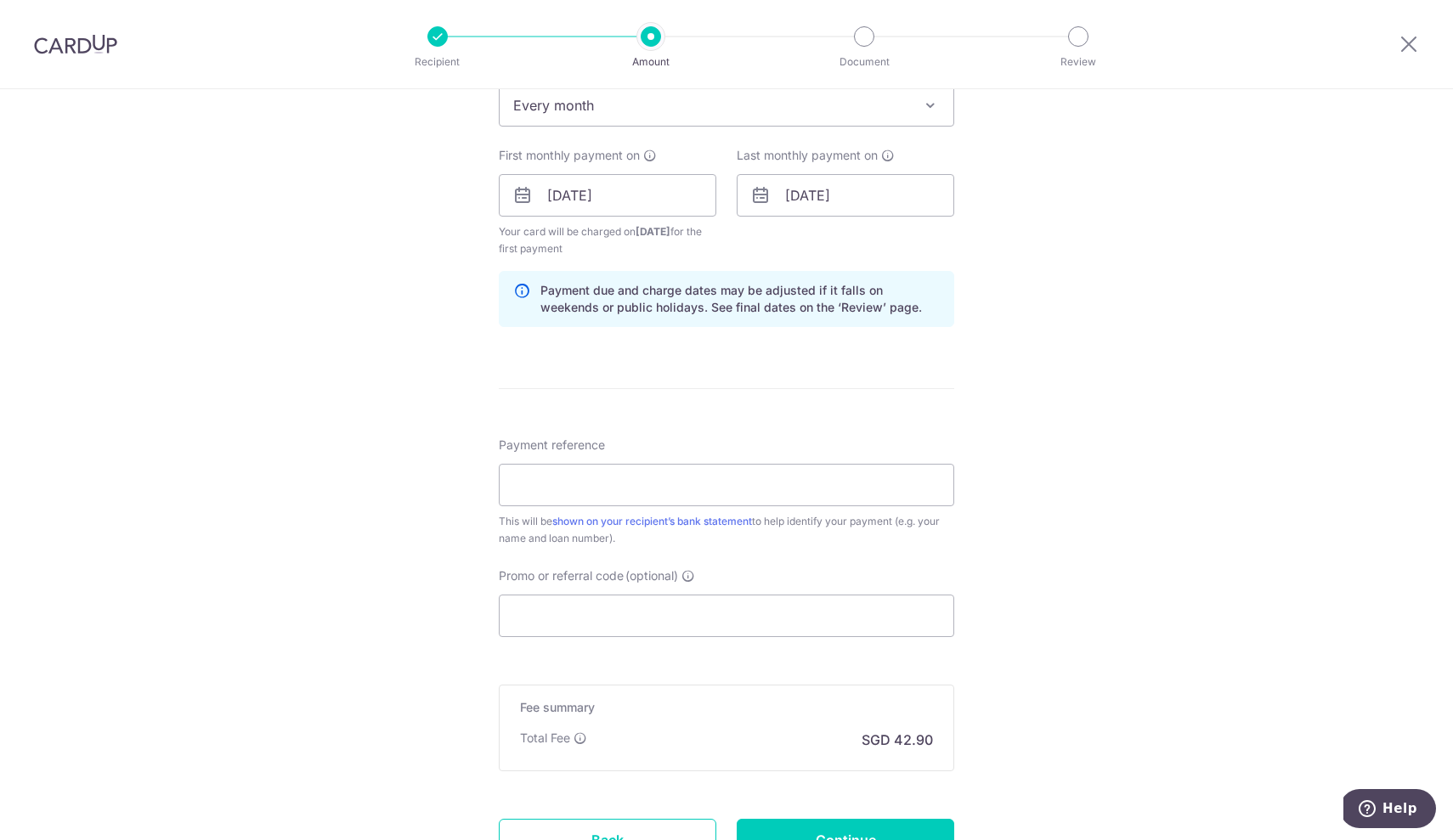
click at [1109, 375] on div "Tell us more about your payment Enter payment amount SGD 1,650.00 1650.00 Selec…" at bounding box center [726, 177] width 1453 height 1623
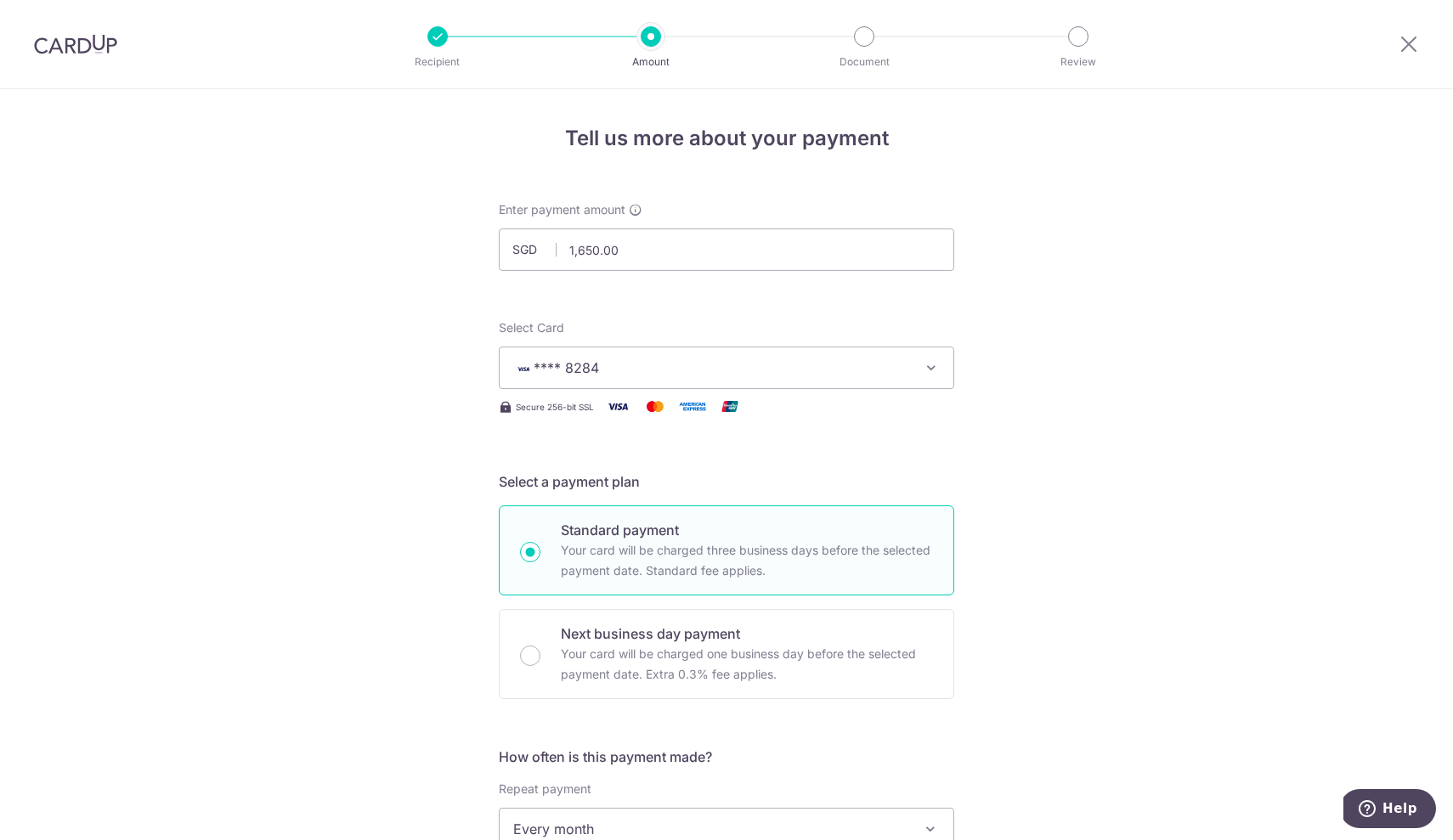
scroll to position [0, 0]
click at [1403, 44] on icon at bounding box center [1409, 43] width 20 height 21
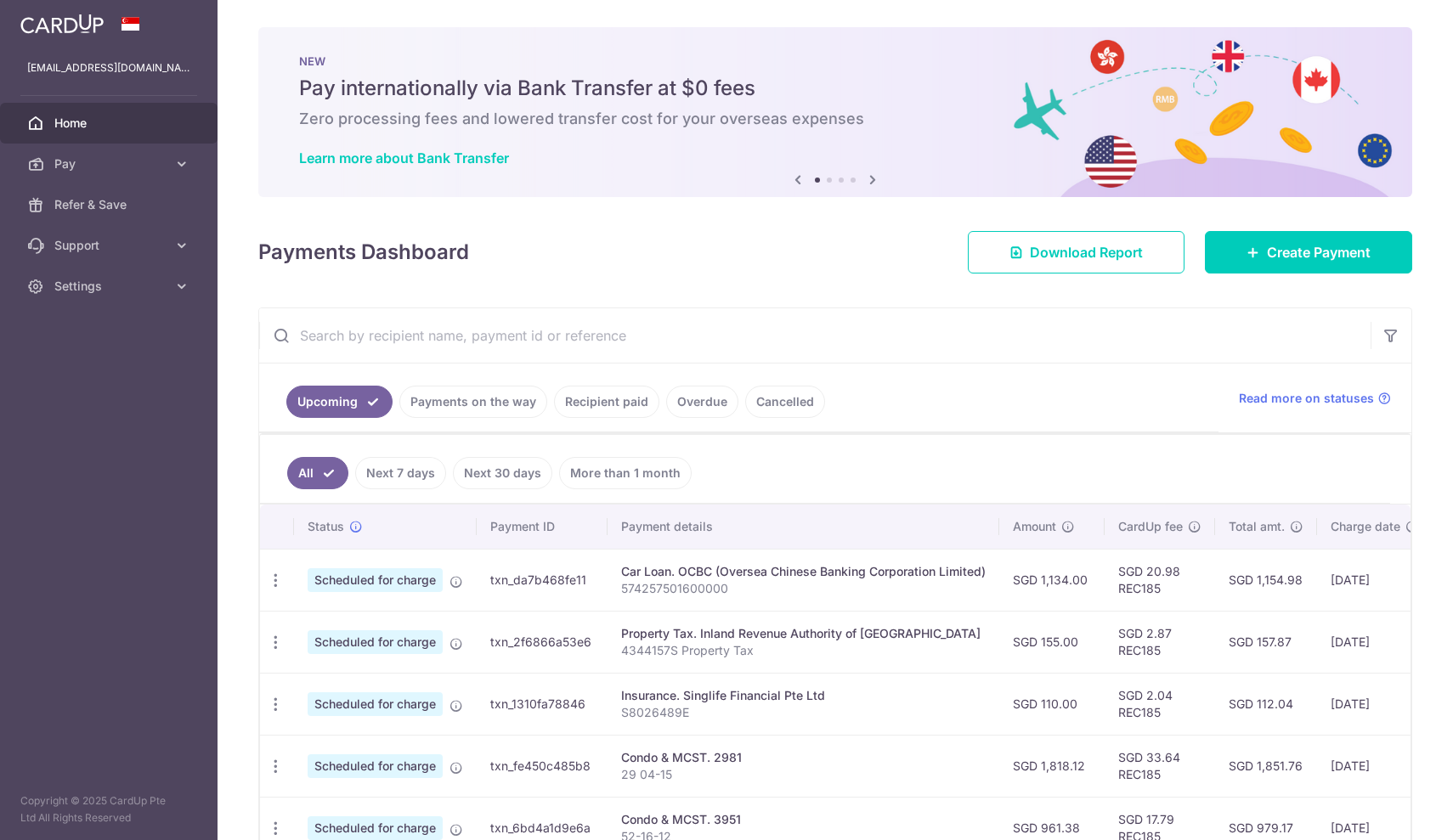
click at [608, 400] on link "Recipient paid" at bounding box center [607, 401] width 105 height 32
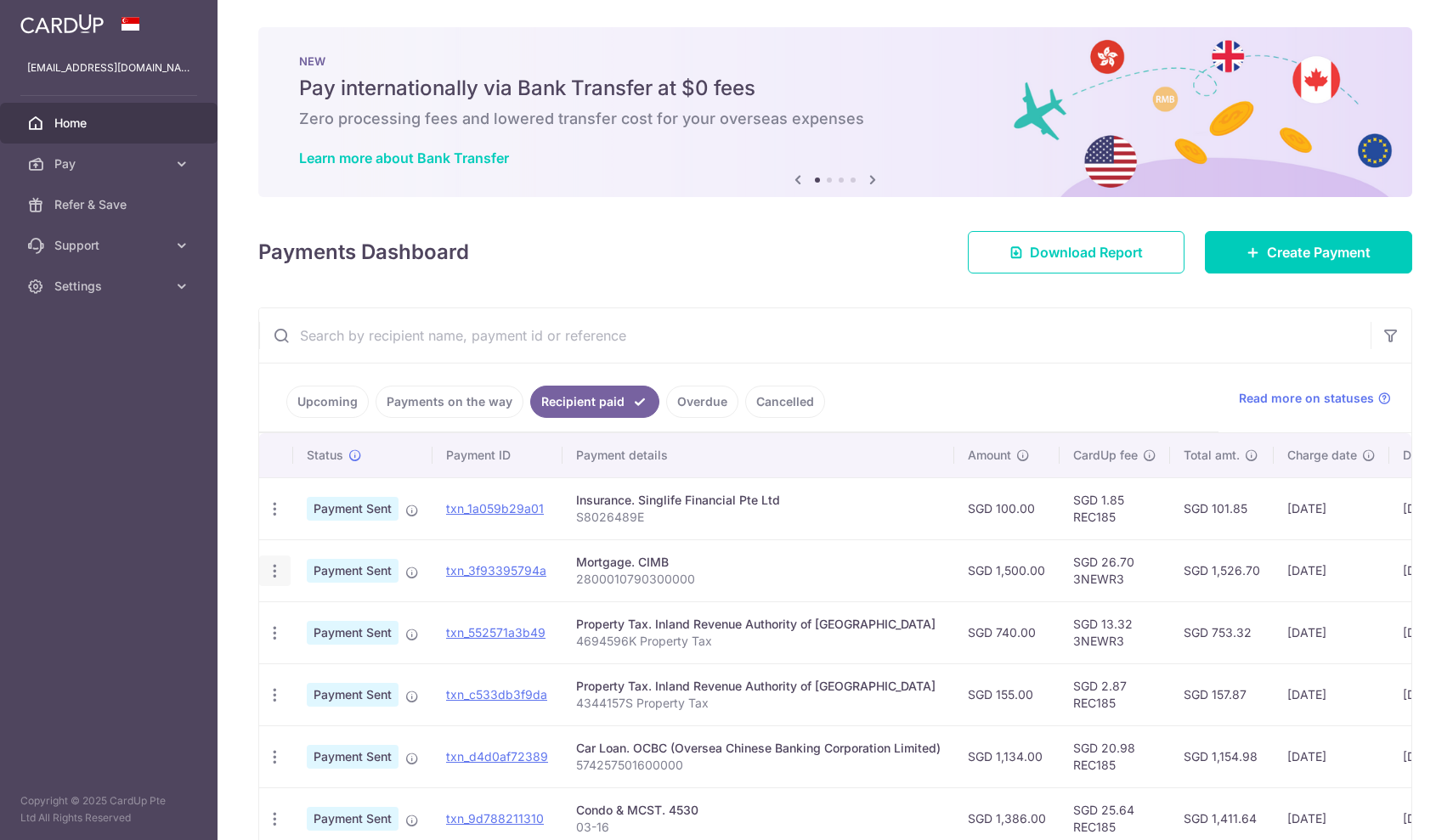
click at [276, 567] on icon "button" at bounding box center [275, 570] width 18 height 18
click at [317, 610] on span "PDF Receipt" at bounding box center [366, 617] width 116 height 17
click at [110, 248] on span "Support" at bounding box center [111, 246] width 112 height 17
click at [144, 155] on link "Pay" at bounding box center [109, 164] width 218 height 41
click at [115, 247] on span "Recipients" at bounding box center [111, 246] width 112 height 17
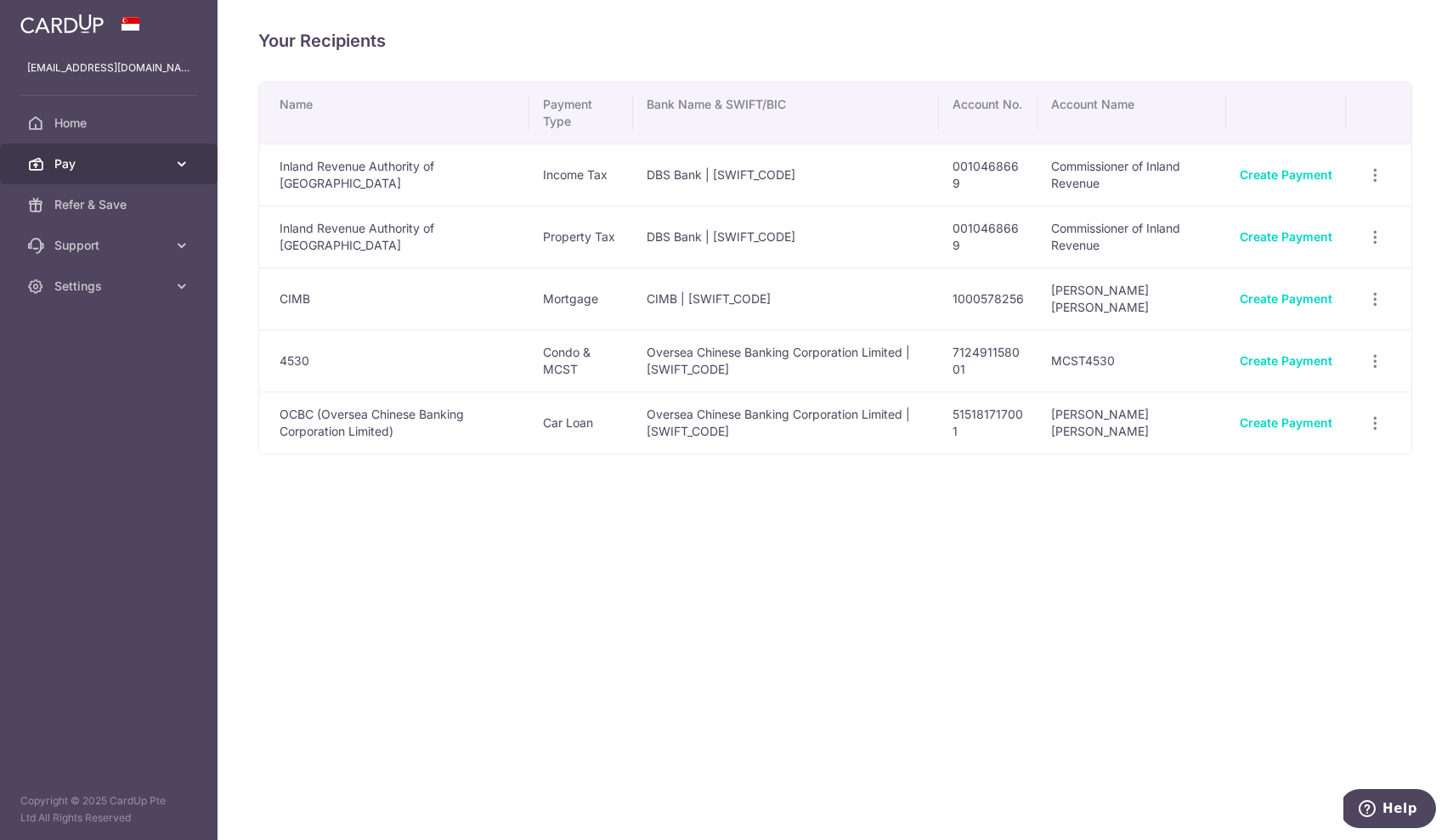
click at [170, 169] on link "Pay" at bounding box center [109, 164] width 218 height 41
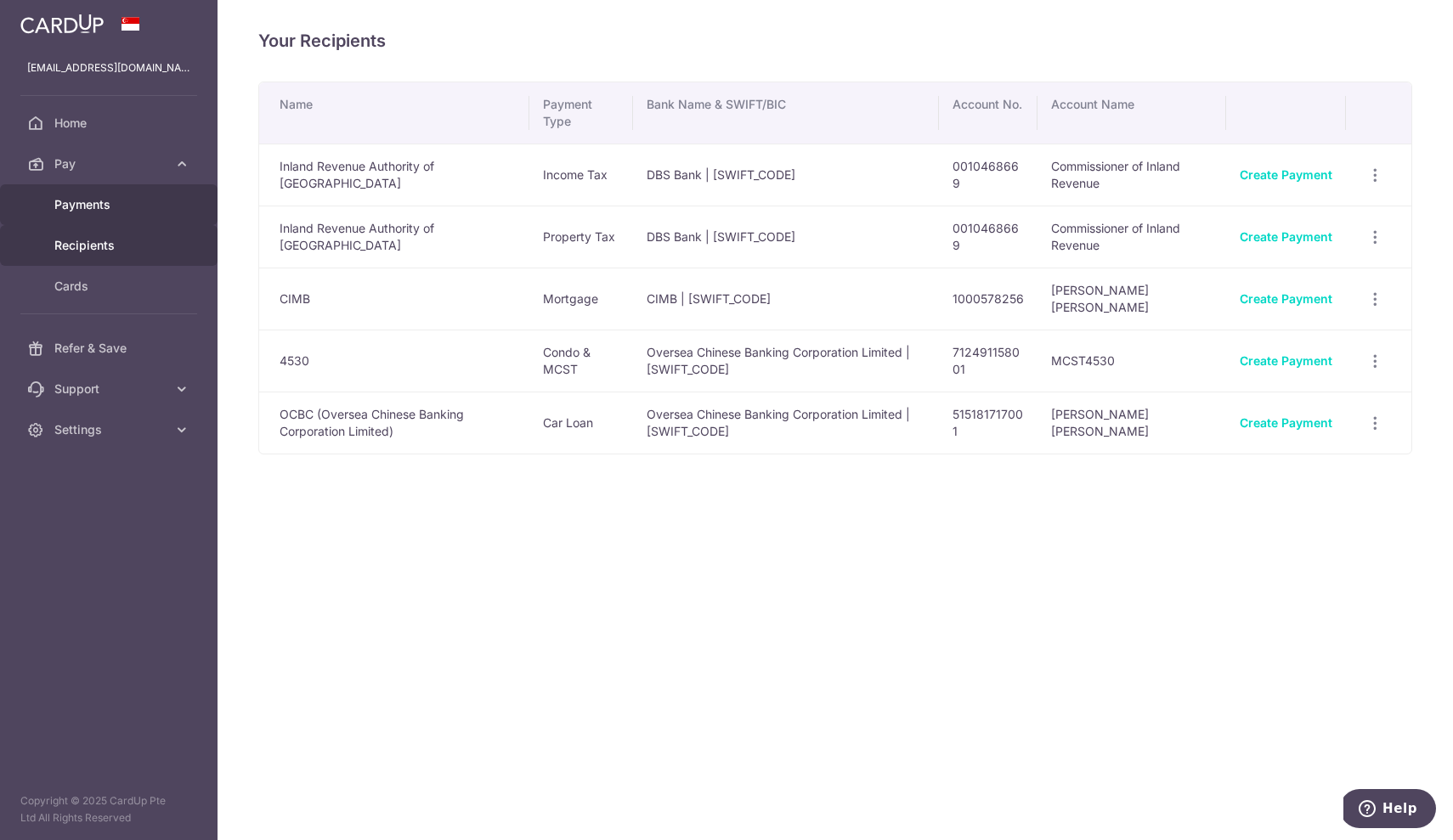
click at [126, 208] on span "Payments" at bounding box center [111, 205] width 112 height 17
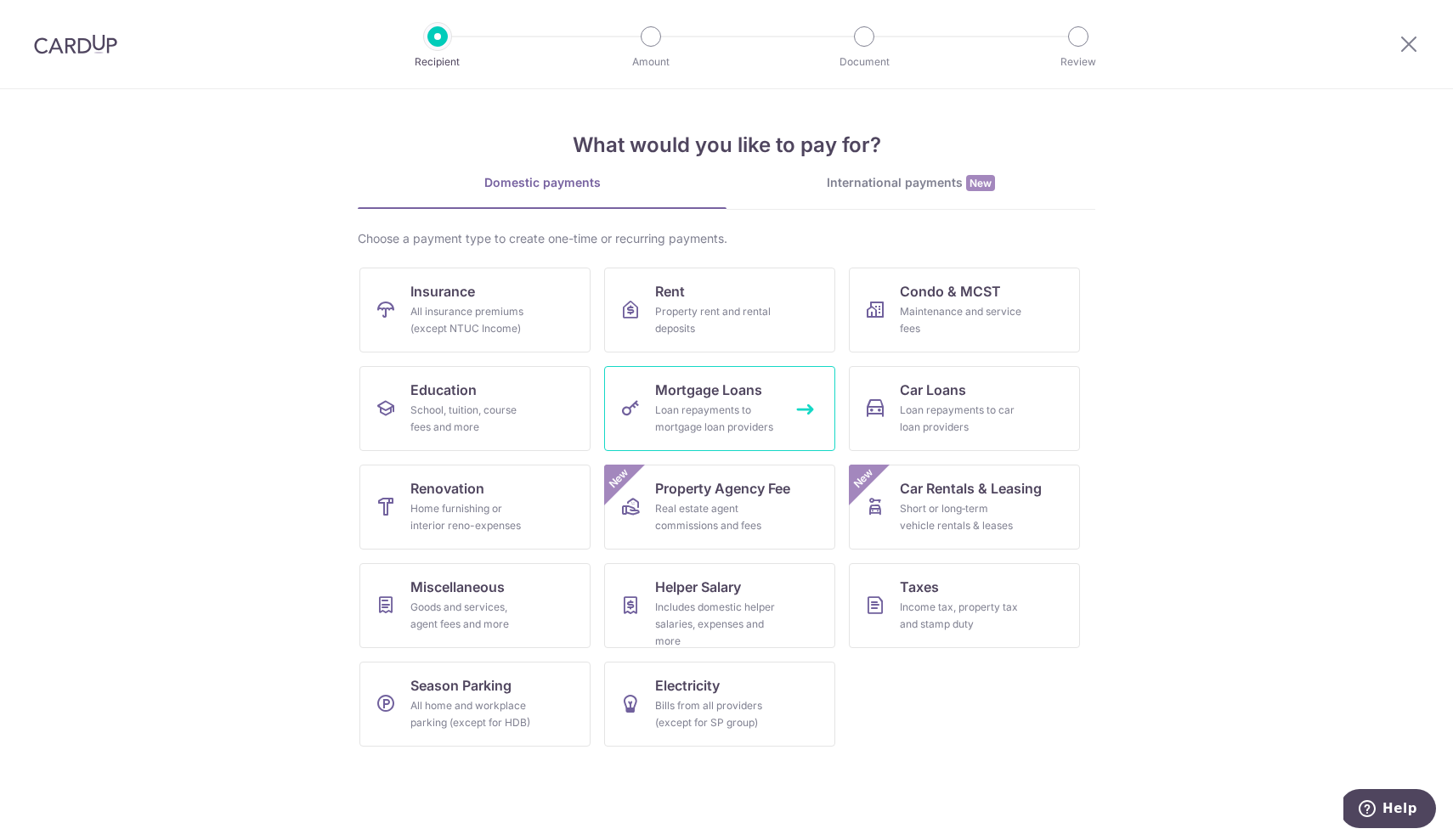
click at [705, 399] on span "Mortgage Loans" at bounding box center [709, 389] width 107 height 20
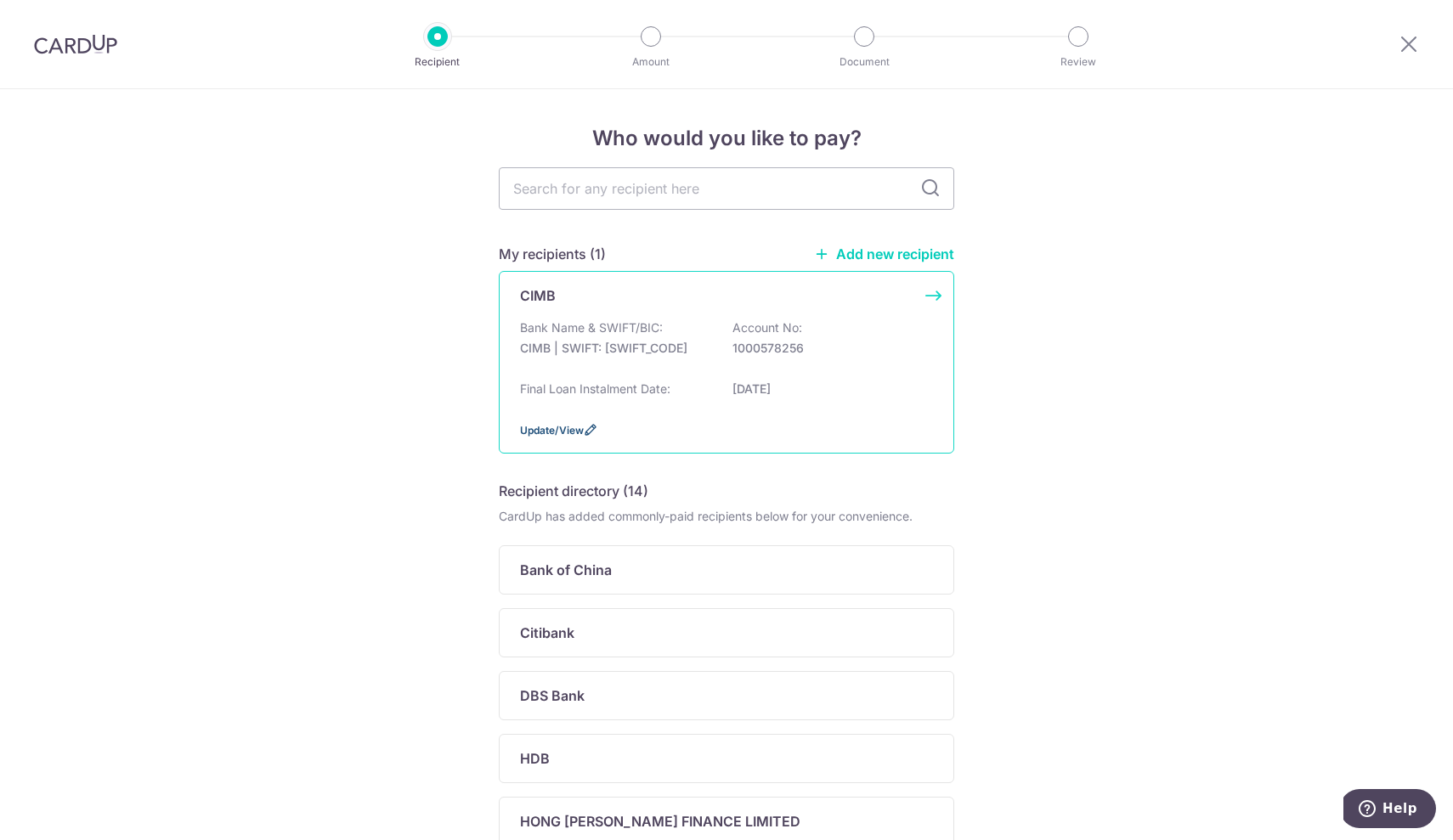
click at [565, 436] on span "Update/View" at bounding box center [551, 429] width 64 height 13
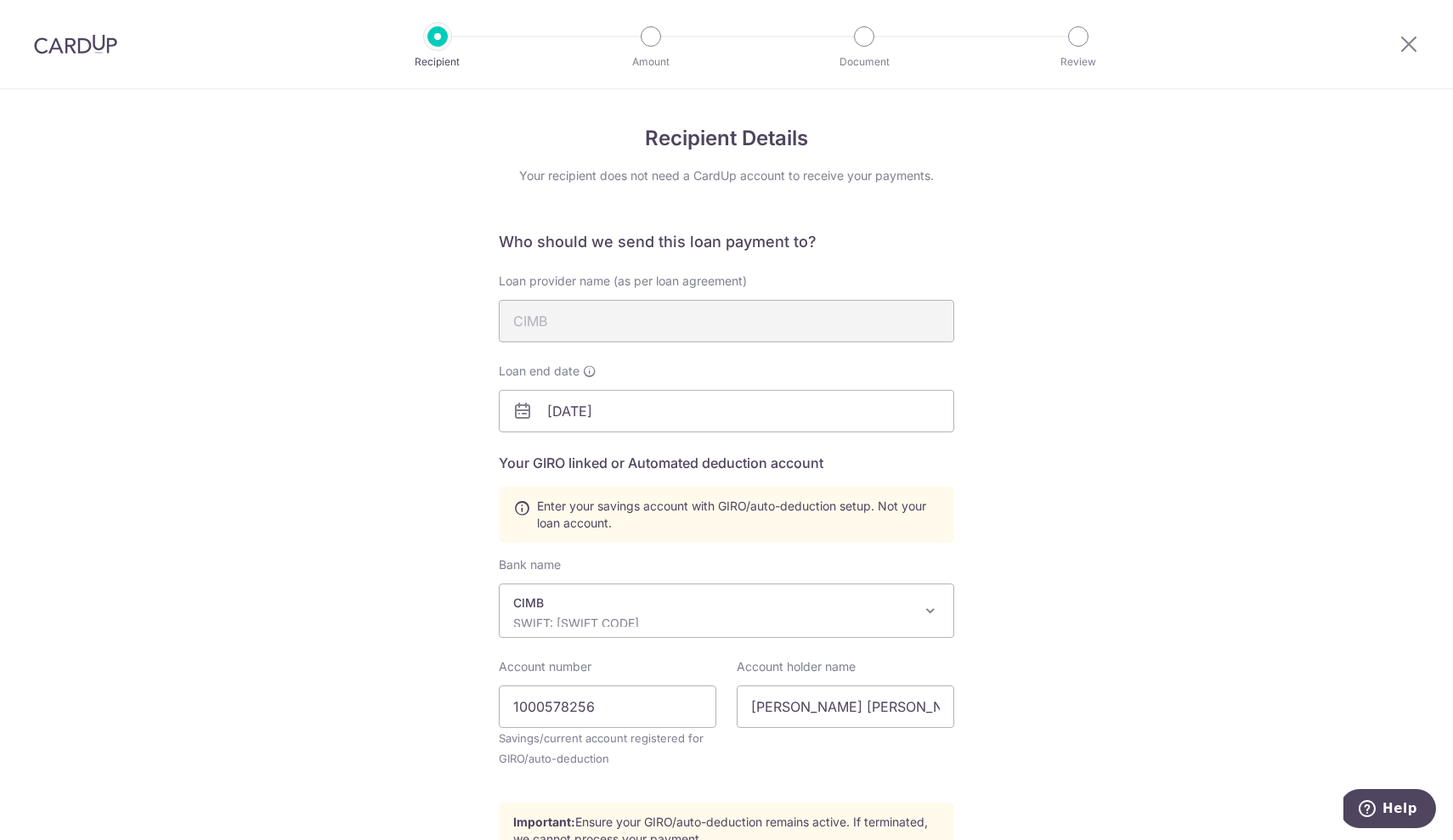
click at [1047, 690] on div "Recipient Details Your recipient does not need a CardUp account to receive your…" at bounding box center [726, 580] width 1453 height 982
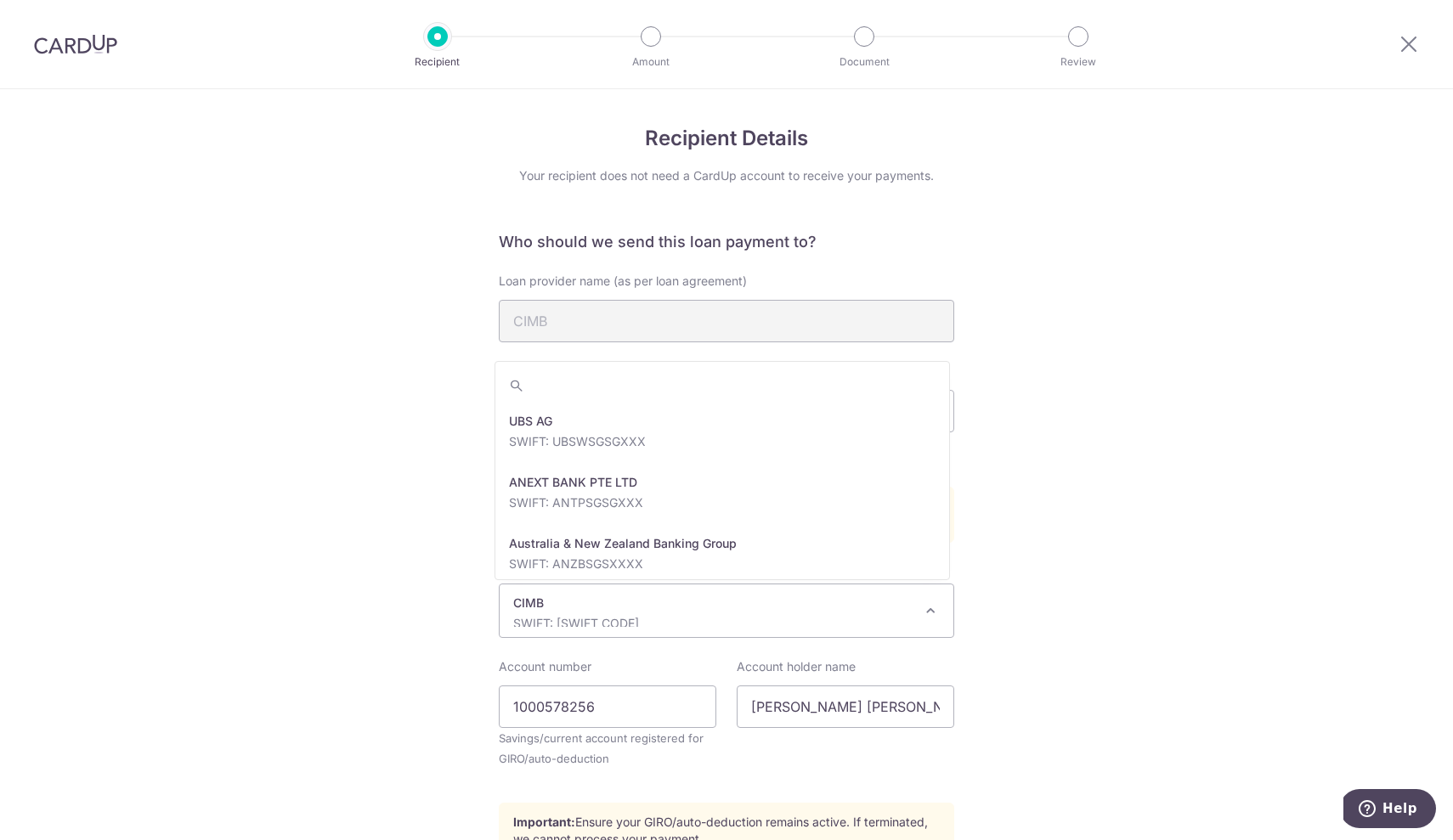
click at [842, 623] on p "SWIFT: [SWIFT_CODE]" at bounding box center [712, 623] width 399 height 17
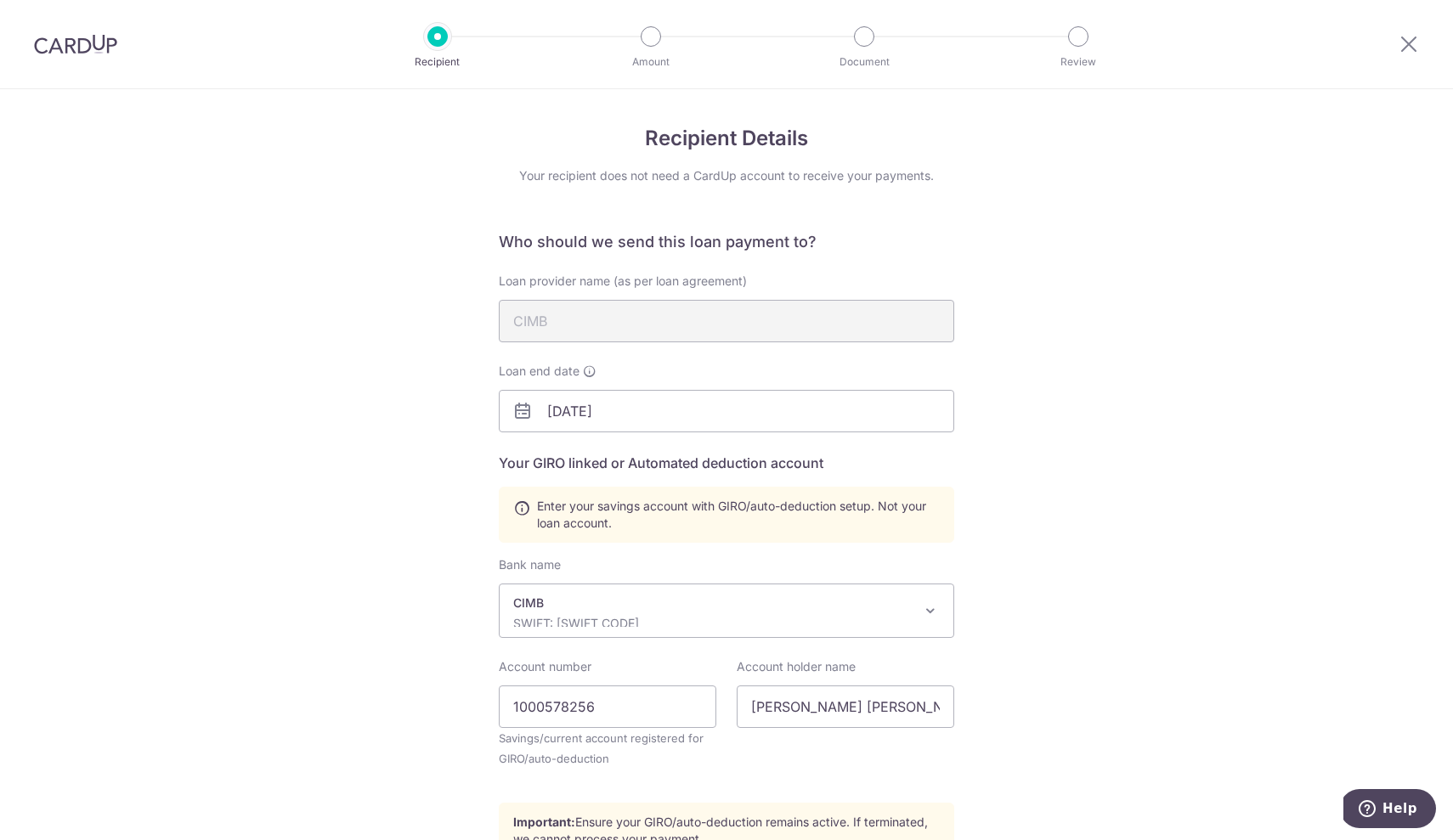
click at [1066, 593] on div "Recipient Details Your recipient does not need a CardUp account to receive your…" at bounding box center [726, 580] width 1453 height 982
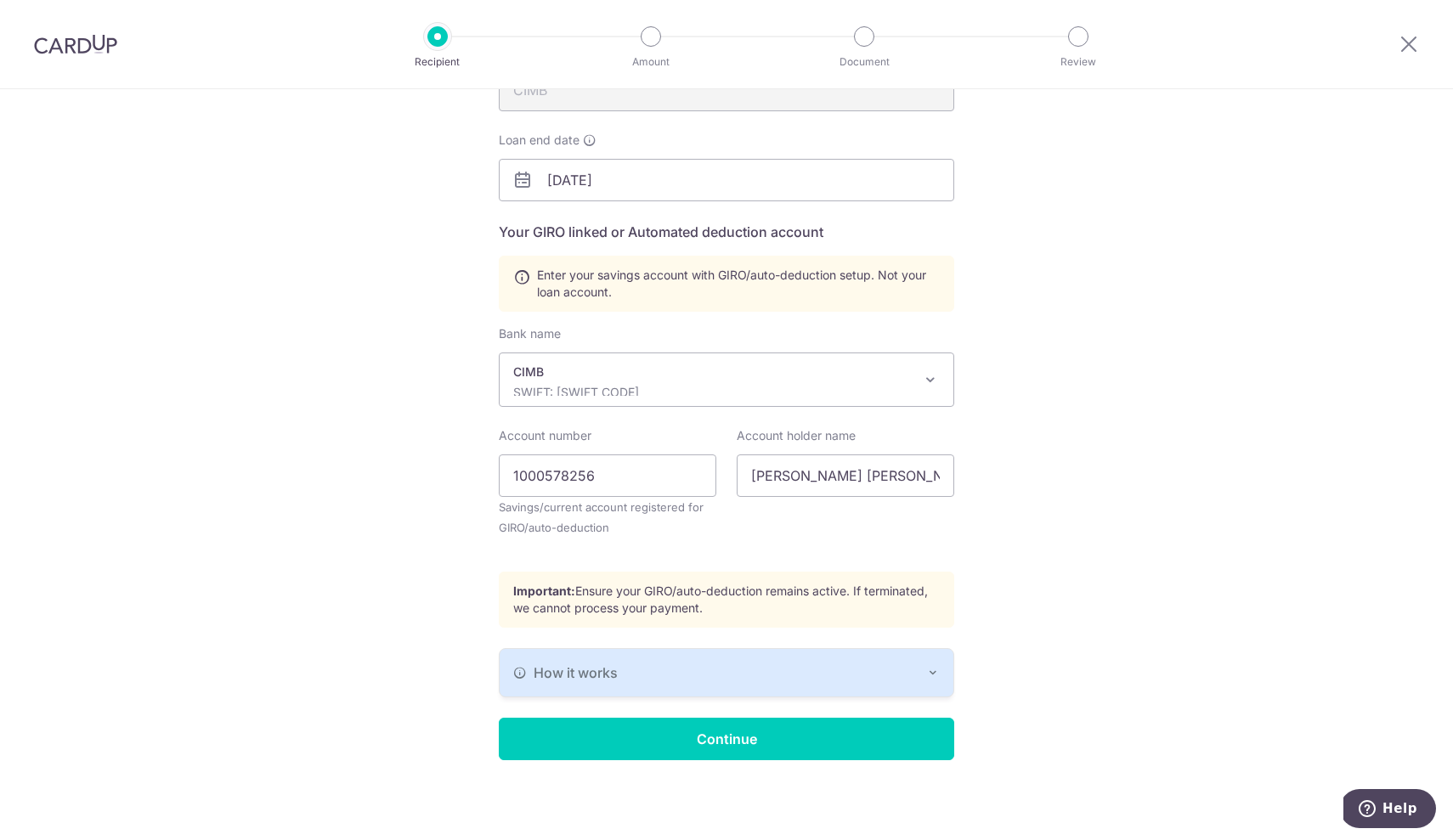
scroll to position [231, 0]
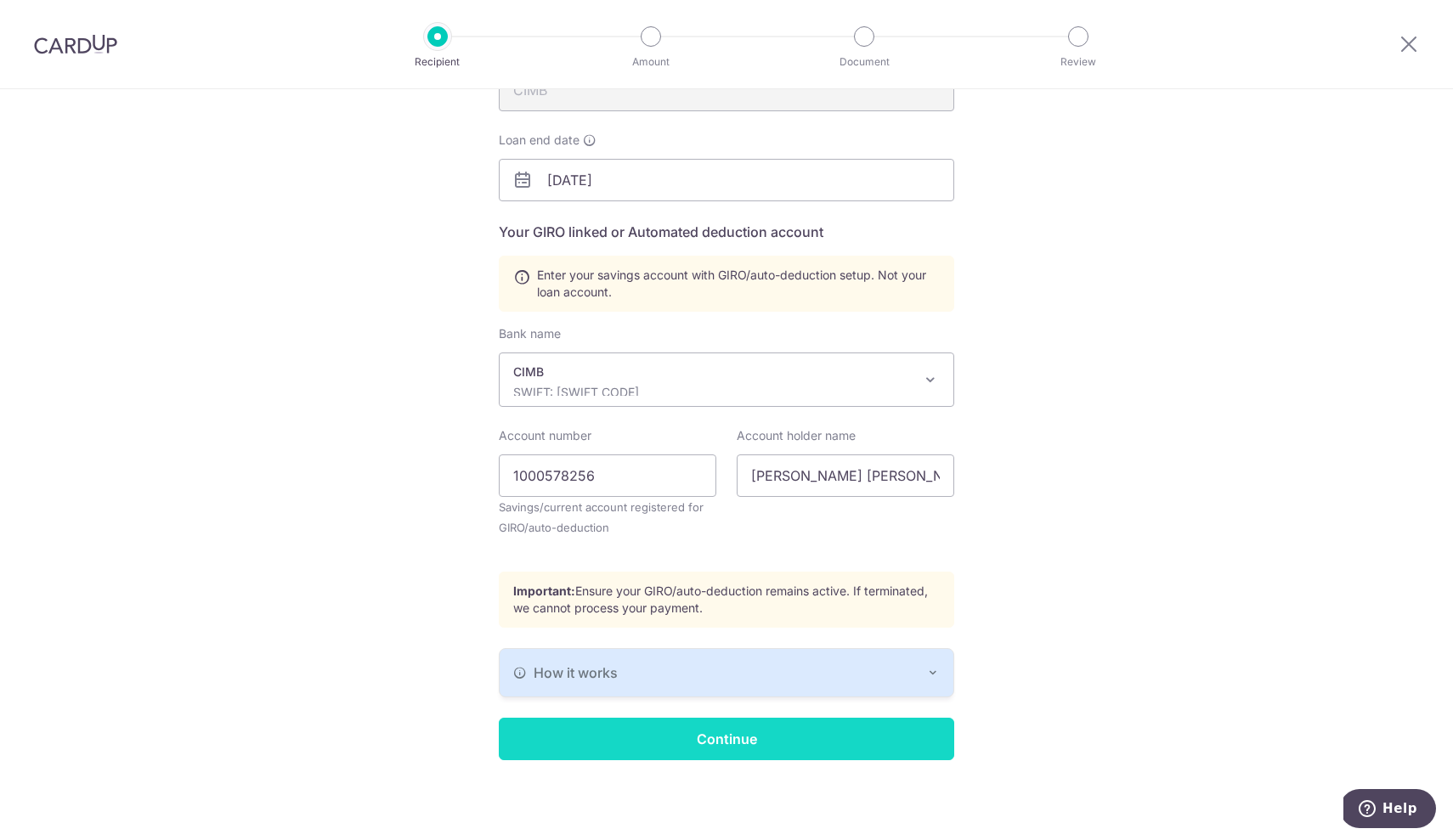
click at [741, 750] on input "Continue" at bounding box center [726, 739] width 455 height 43
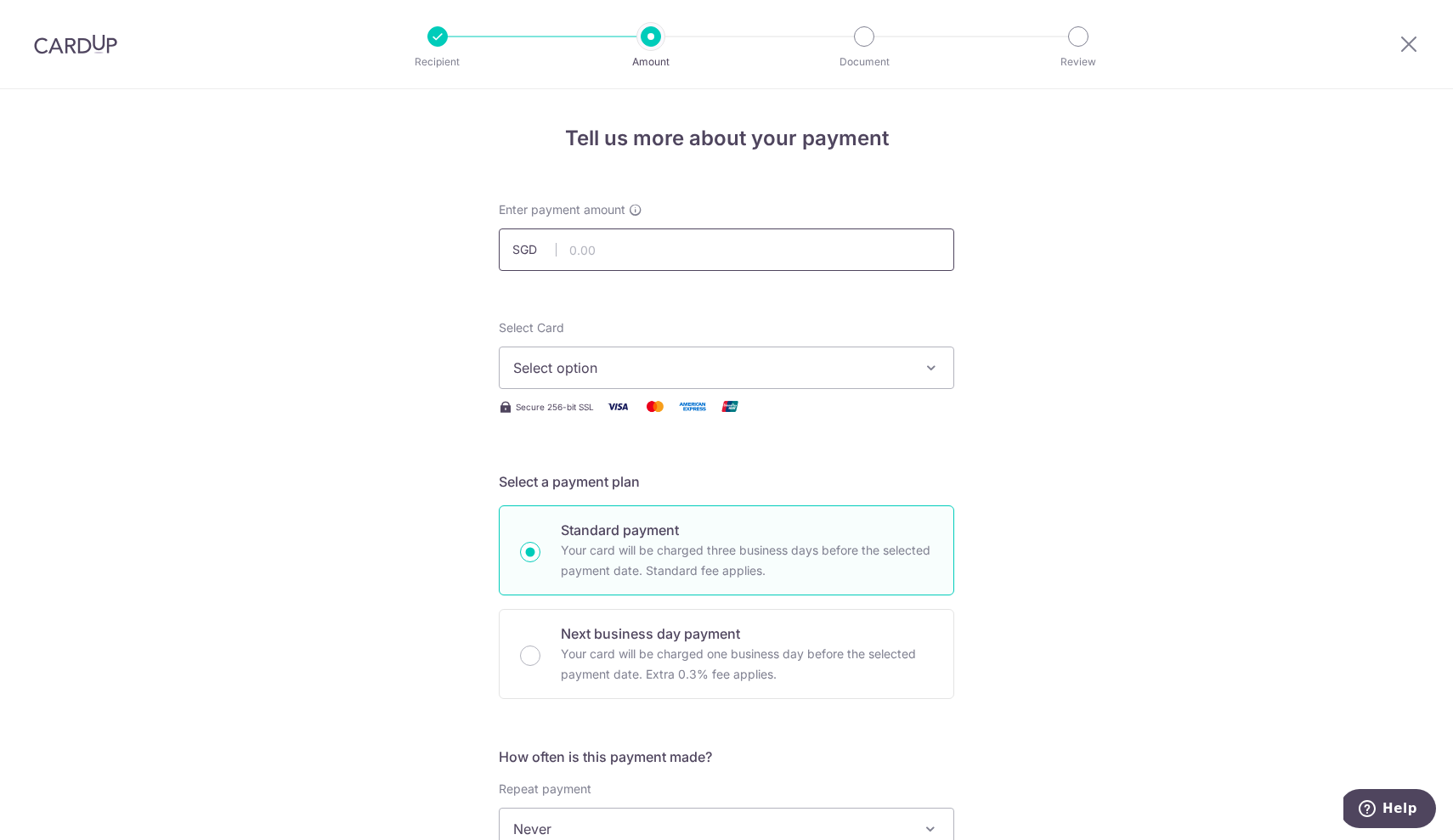
click at [671, 253] on input "text" at bounding box center [726, 250] width 455 height 43
type input "1,650.00"
click at [625, 370] on span "Select option" at bounding box center [710, 367] width 396 height 20
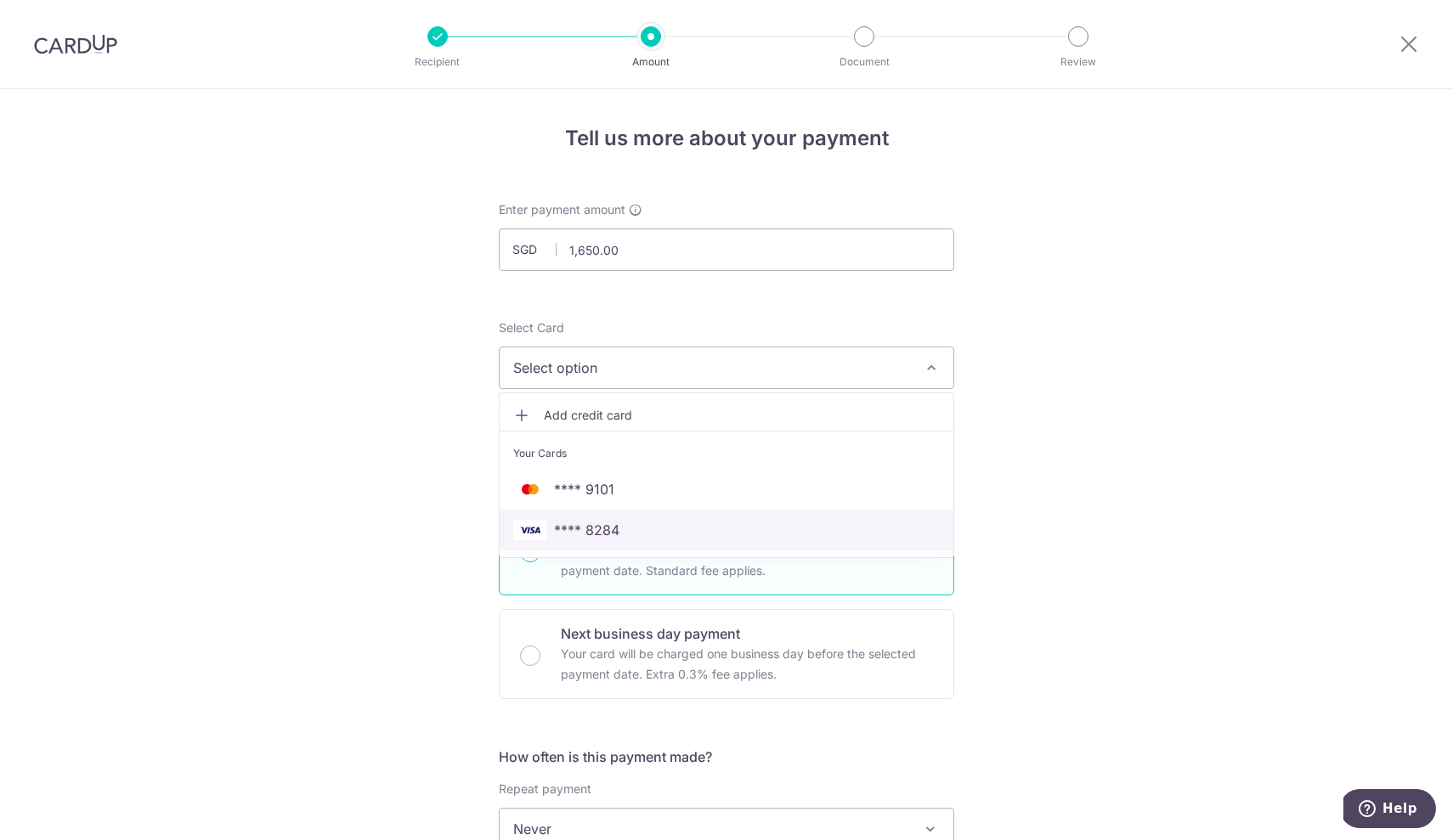
click at [599, 528] on span "**** 8284" at bounding box center [586, 530] width 66 height 20
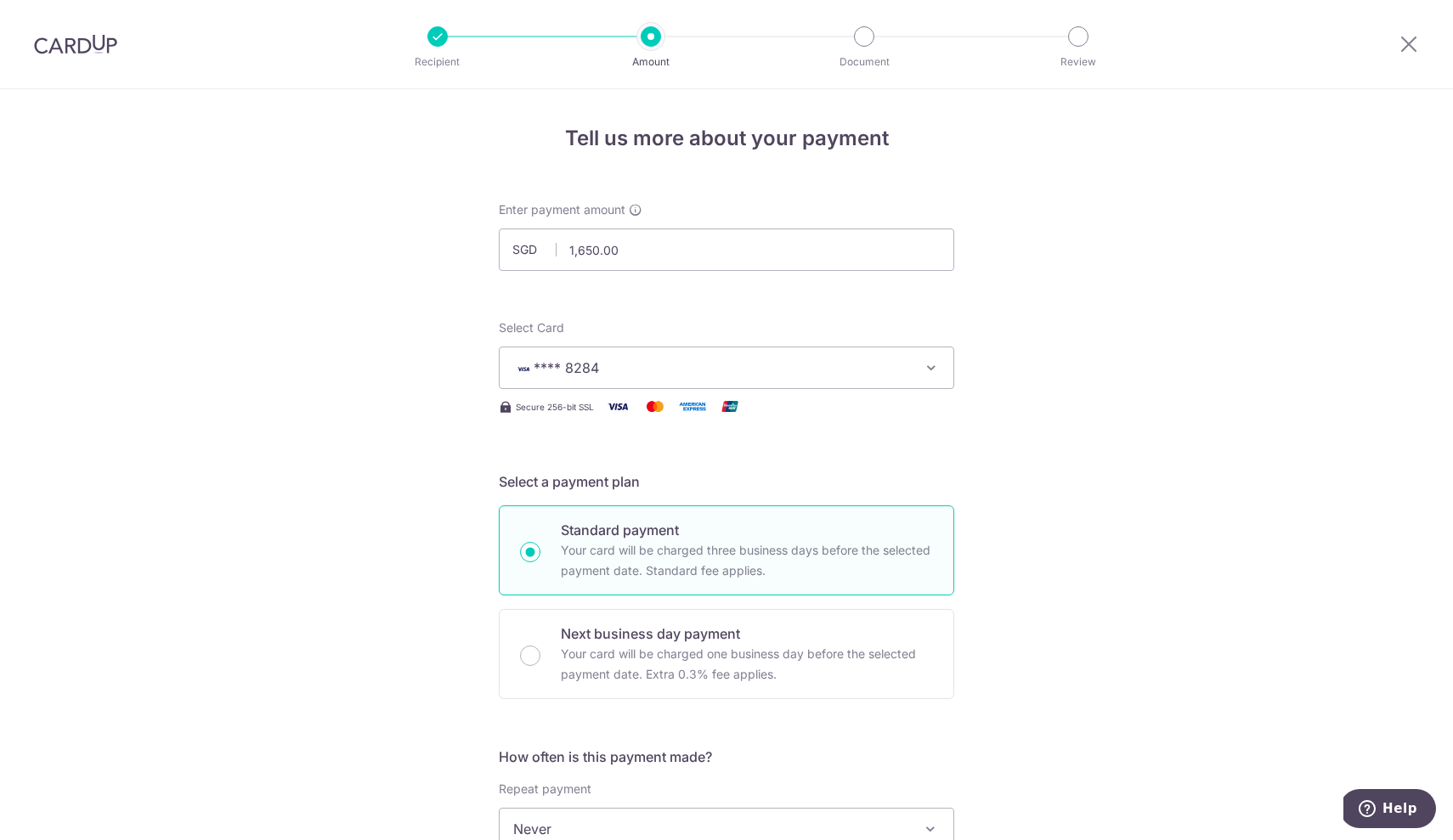
click at [581, 819] on span "Never" at bounding box center [726, 829] width 453 height 41
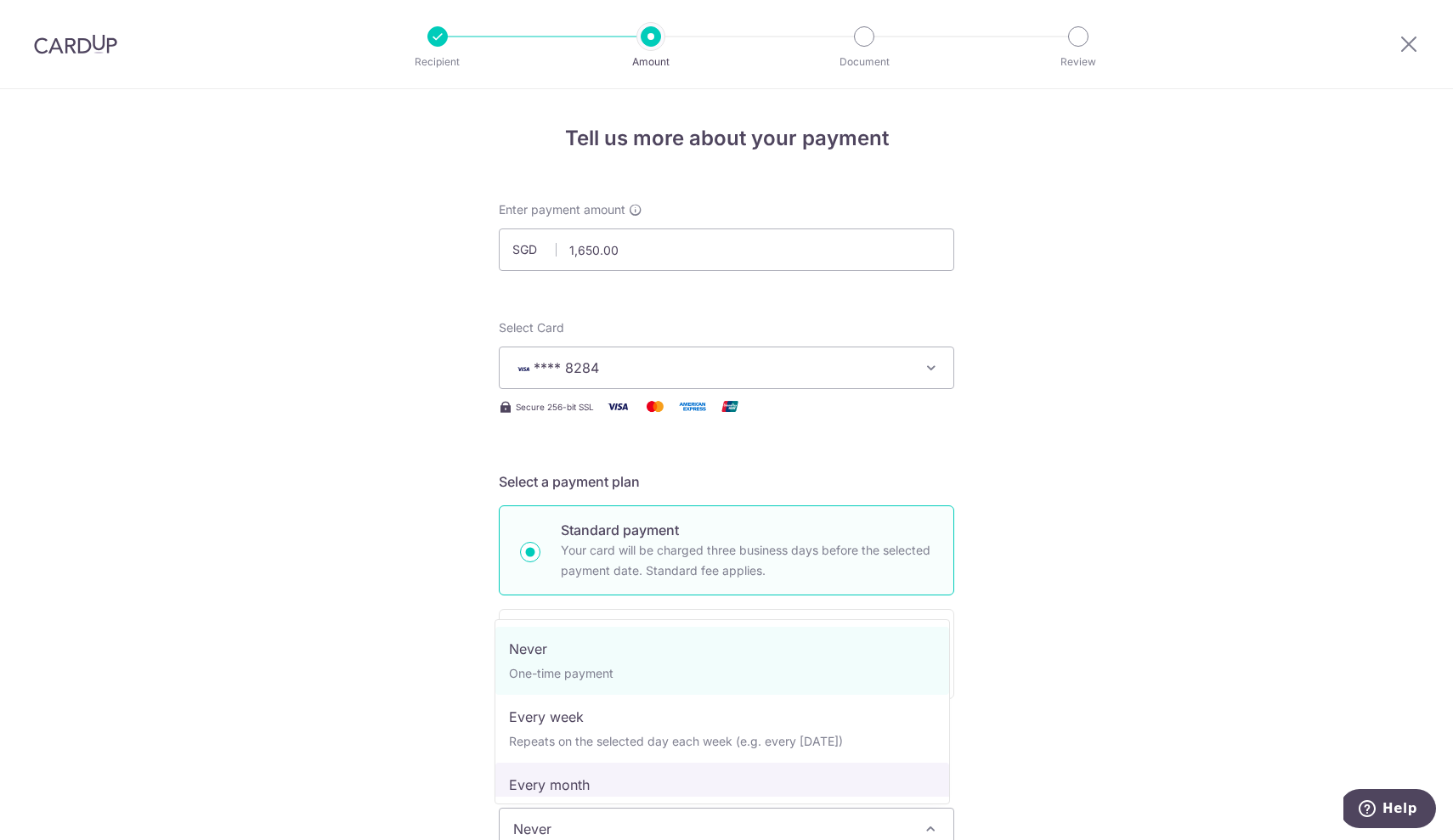
select select "3"
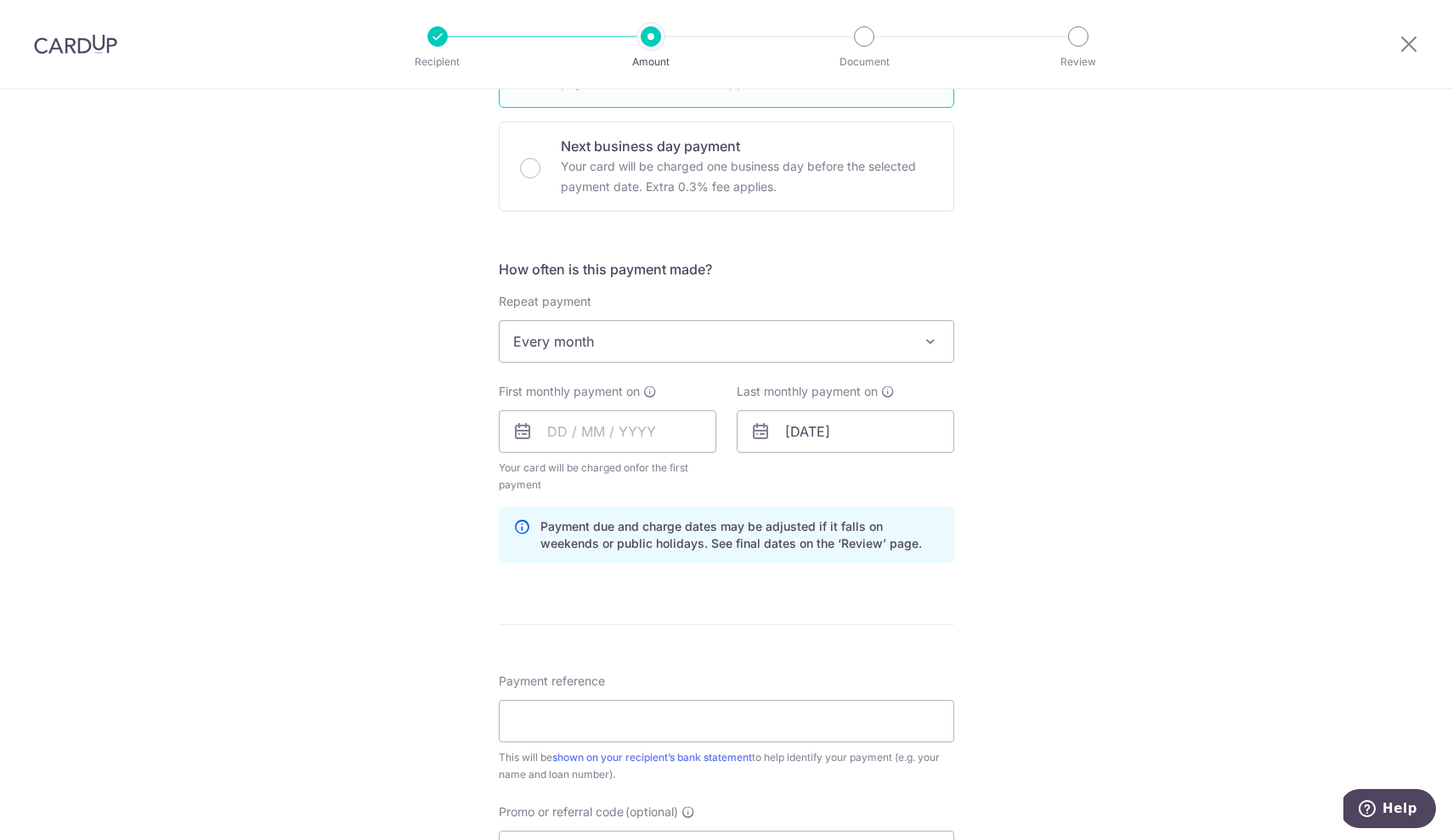
scroll to position [507, 0]
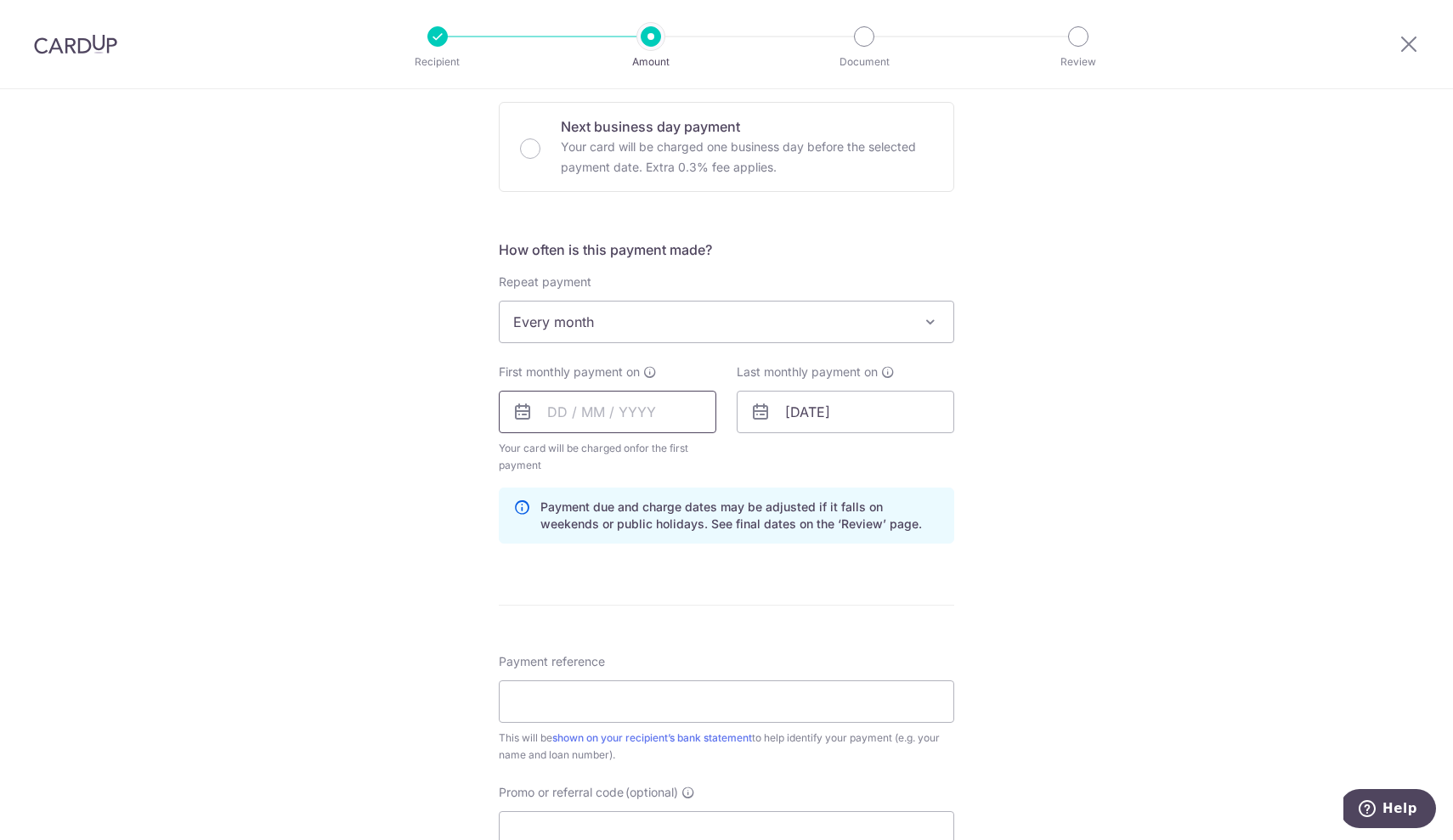
click at [637, 412] on input "text" at bounding box center [607, 411] width 218 height 43
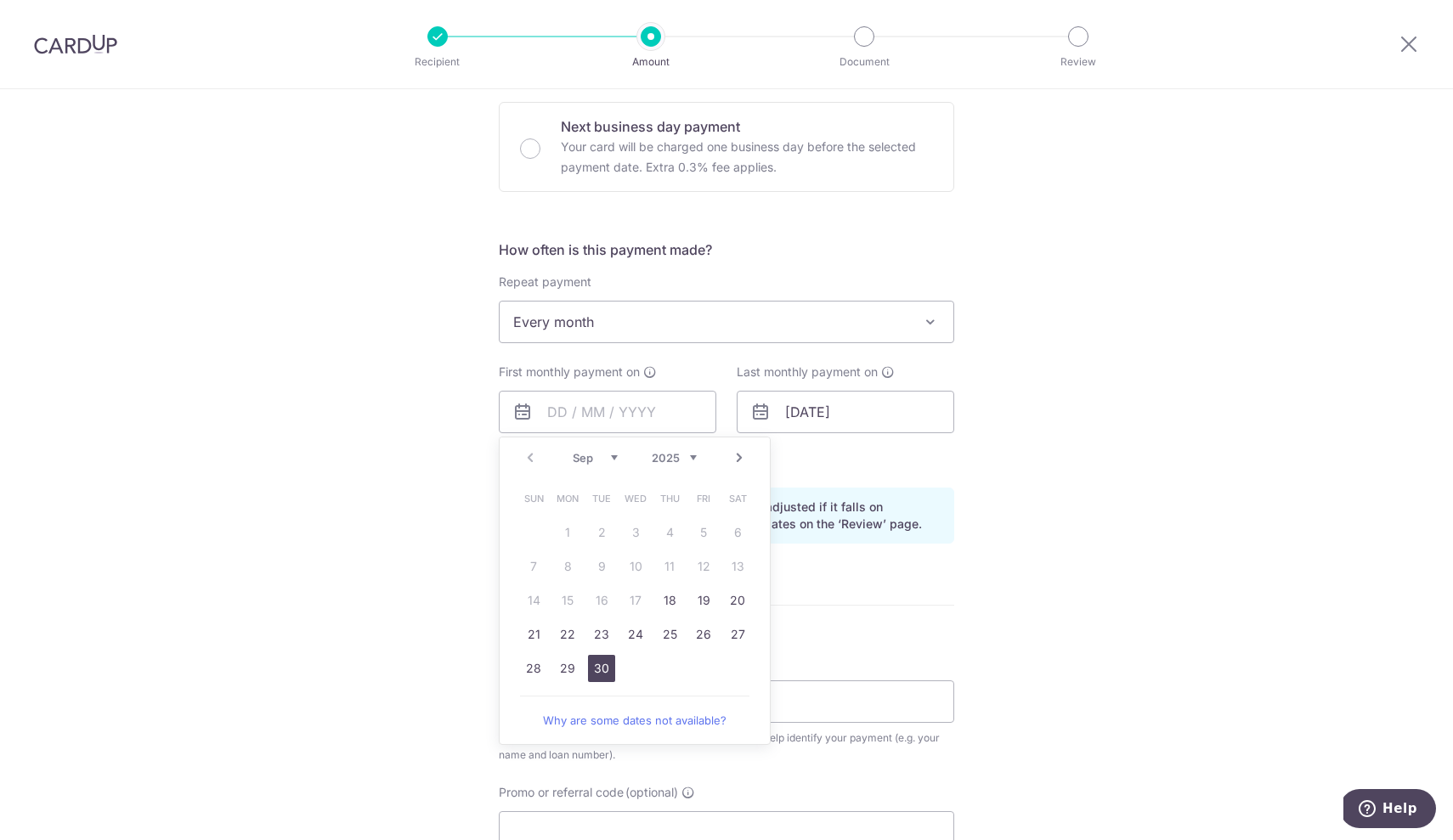
click at [601, 667] on link "30" at bounding box center [601, 668] width 27 height 27
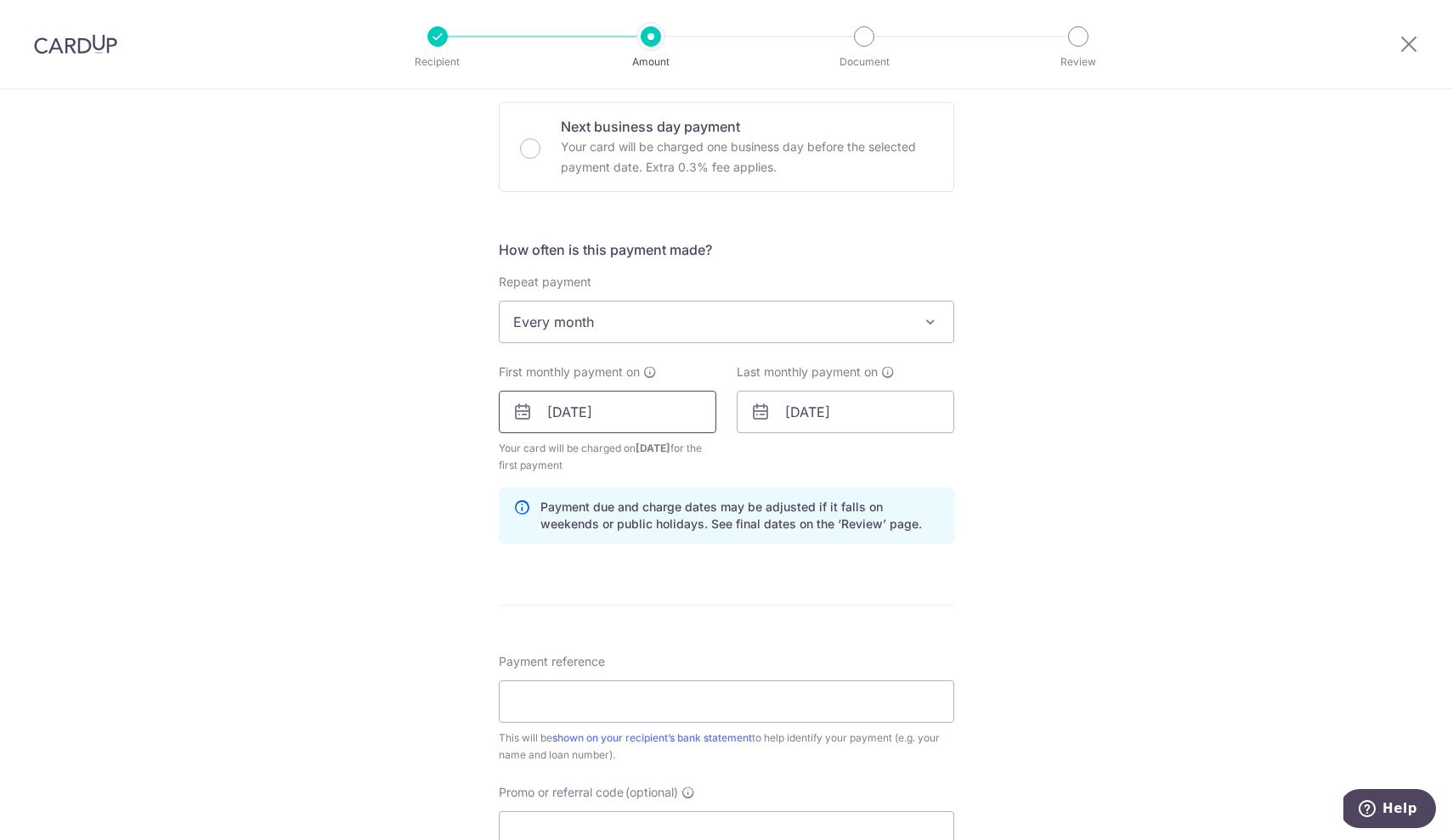
click at [652, 415] on input "30/09/2025" at bounding box center [607, 411] width 218 height 43
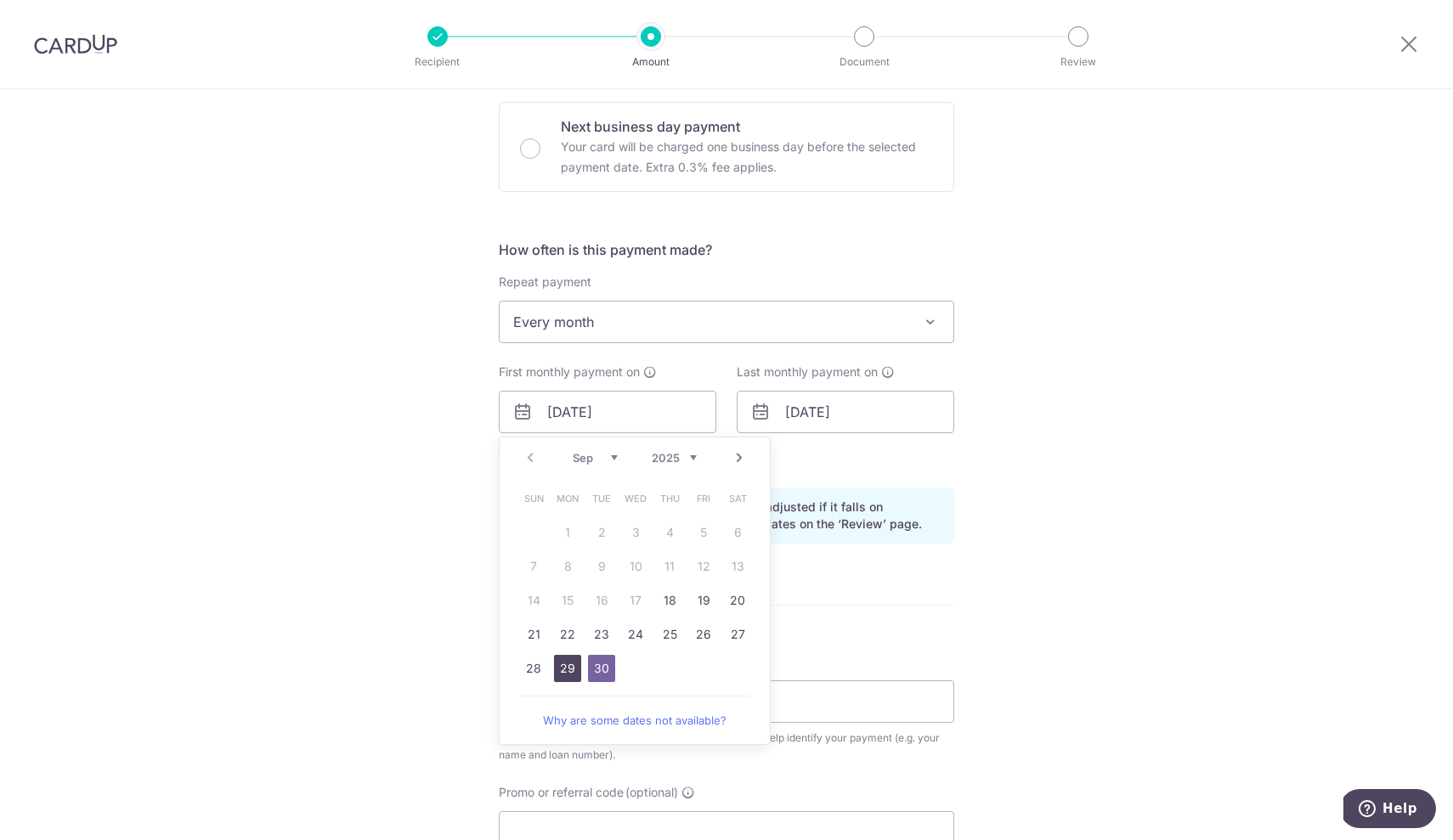
click at [564, 672] on link "29" at bounding box center [567, 668] width 27 height 27
type input "[DATE]"
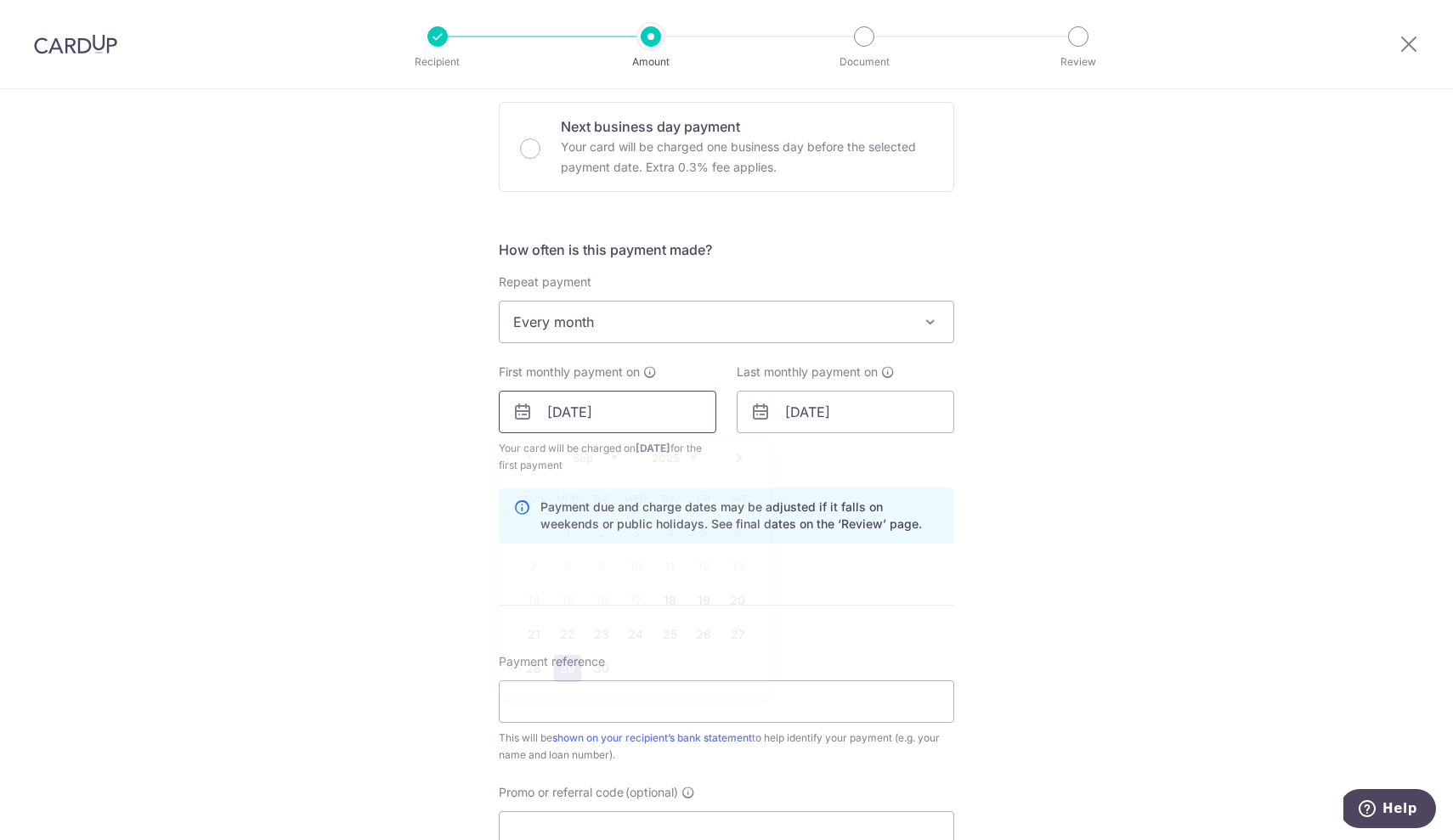
click at [673, 402] on input "29/09/2025" at bounding box center [607, 411] width 218 height 43
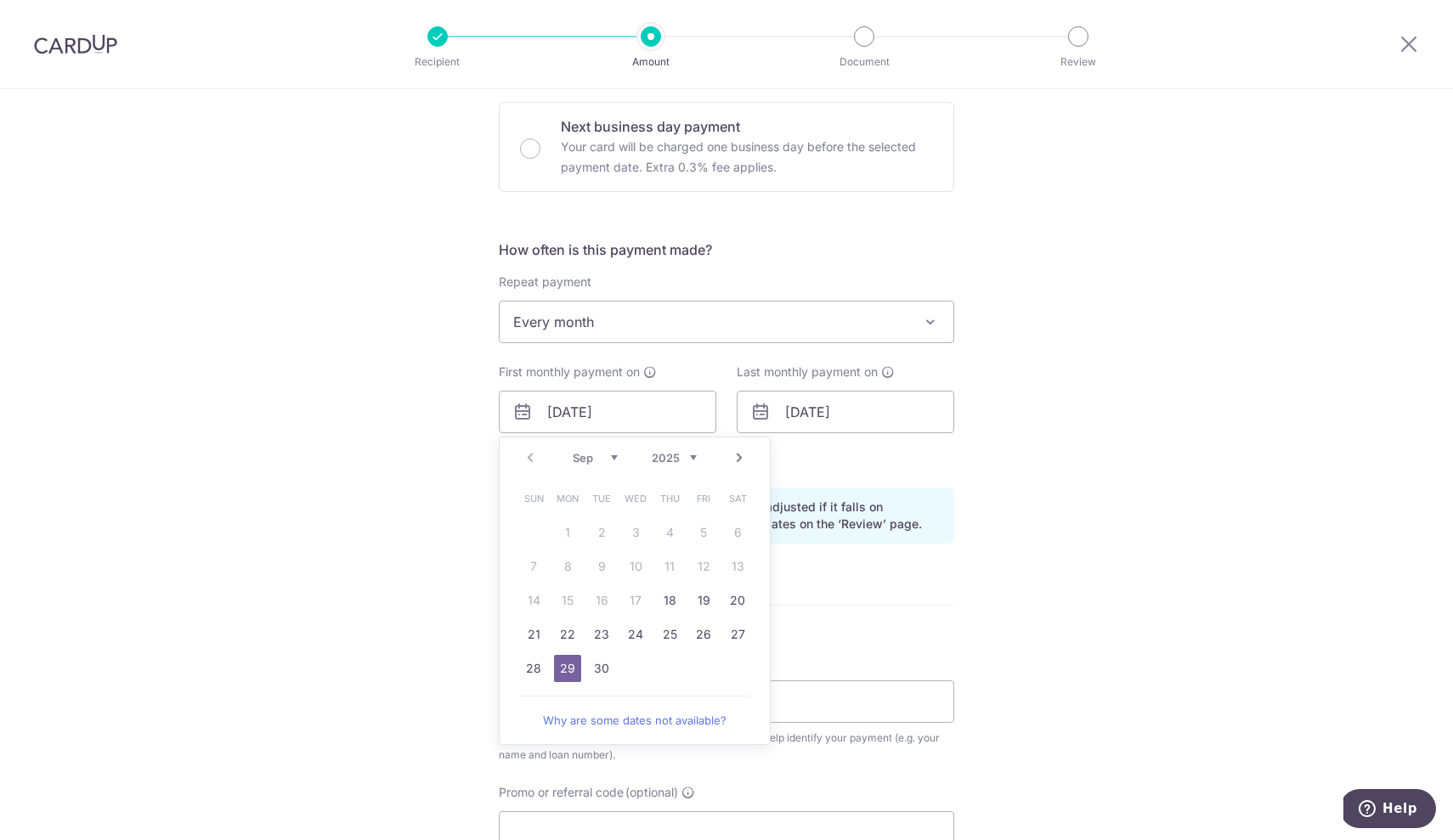
click at [562, 669] on link "29" at bounding box center [567, 668] width 27 height 27
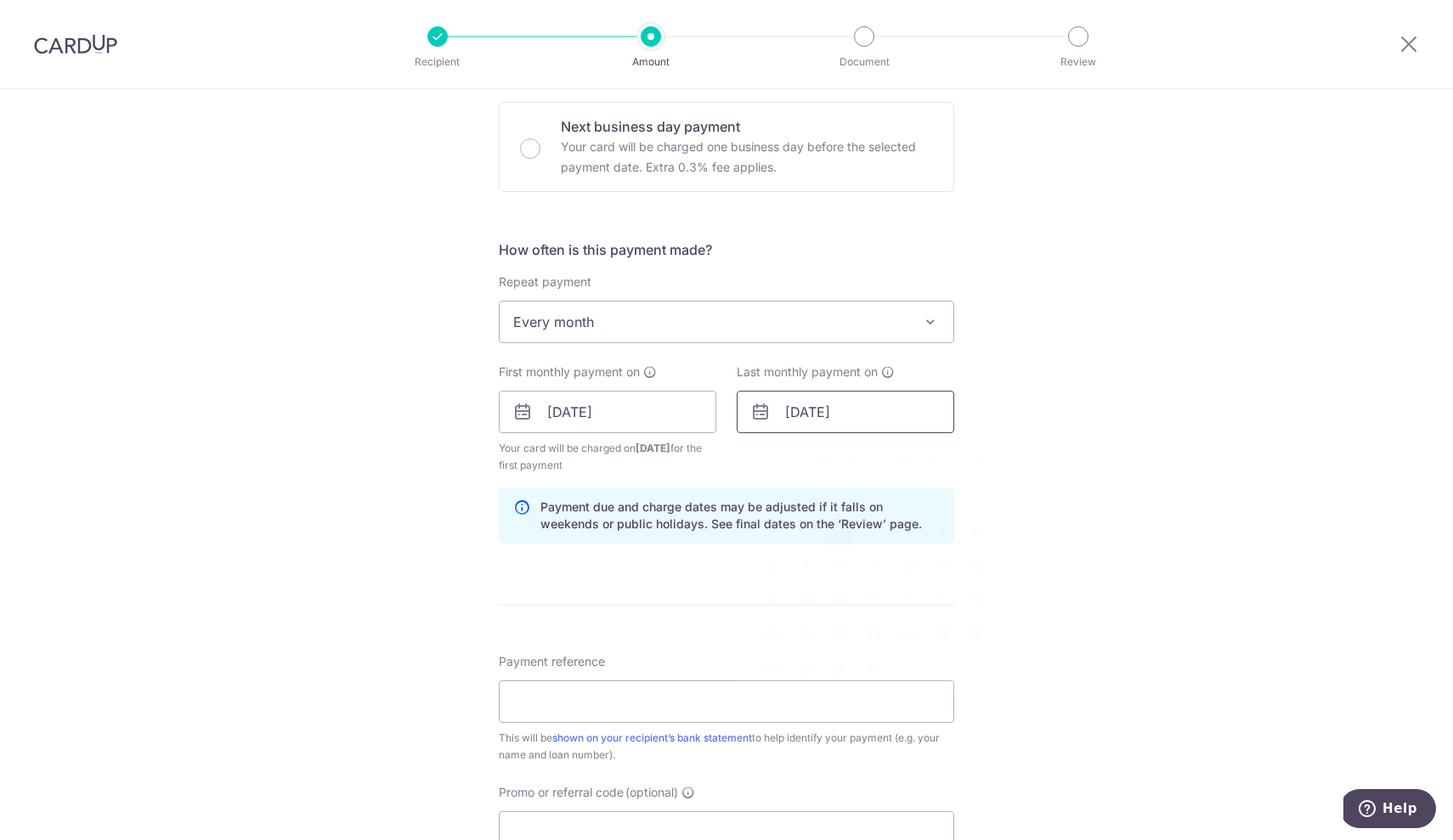
click at [826, 422] on input "01/06/2027" at bounding box center [846, 411] width 218 height 43
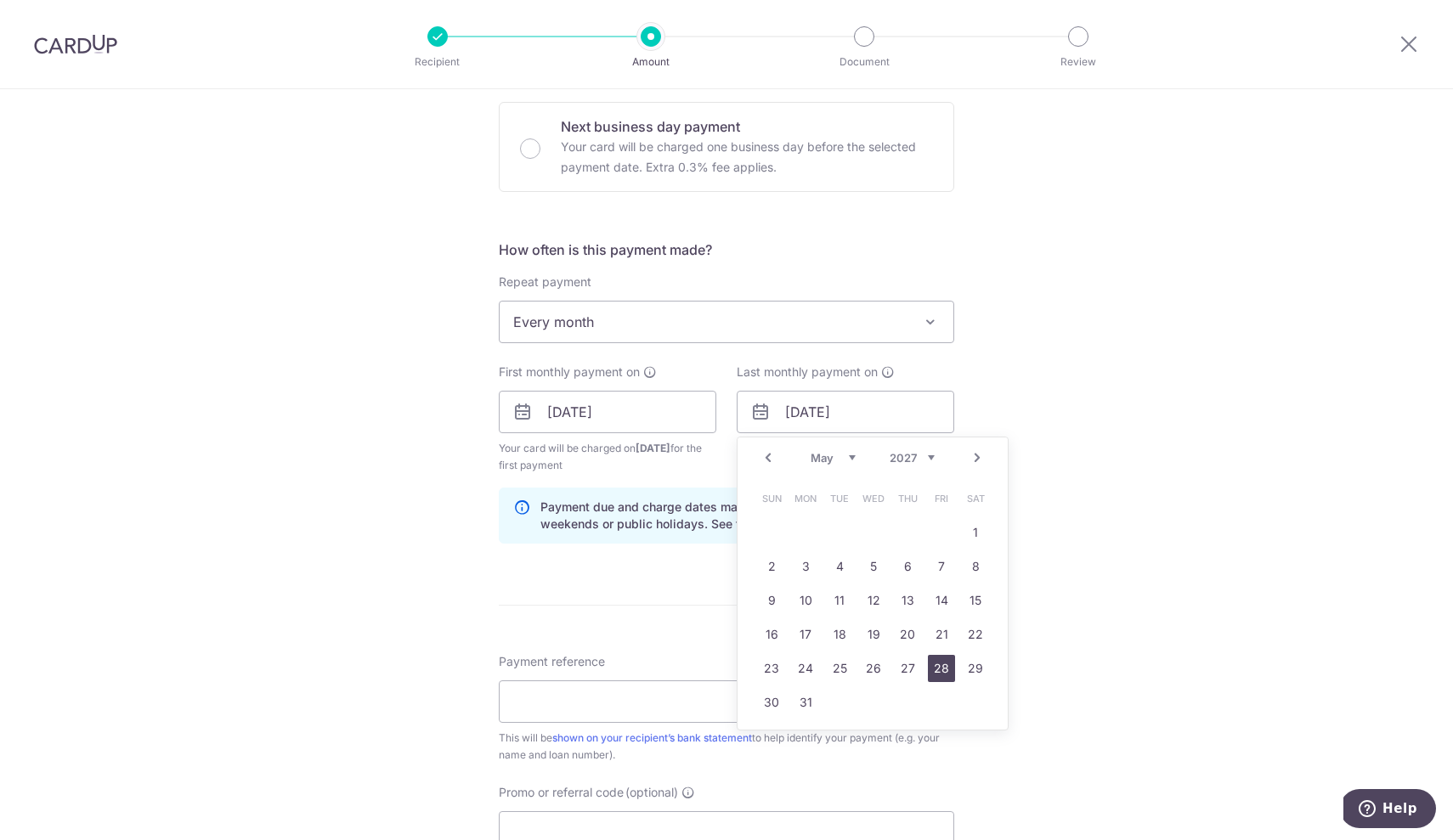
click at [940, 667] on link "28" at bounding box center [942, 668] width 27 height 27
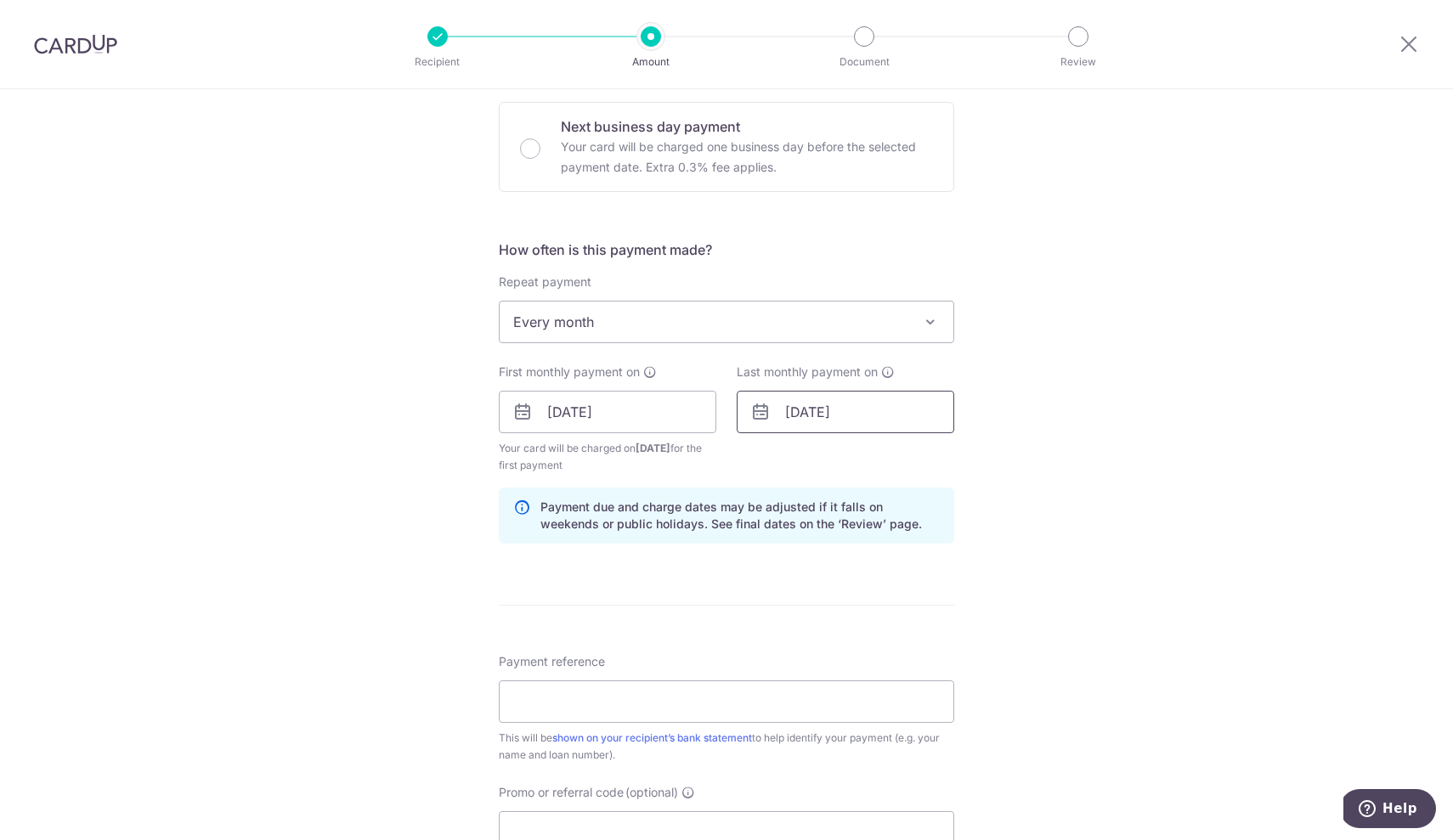
click at [867, 416] on input "28/05/2027" at bounding box center [846, 411] width 218 height 43
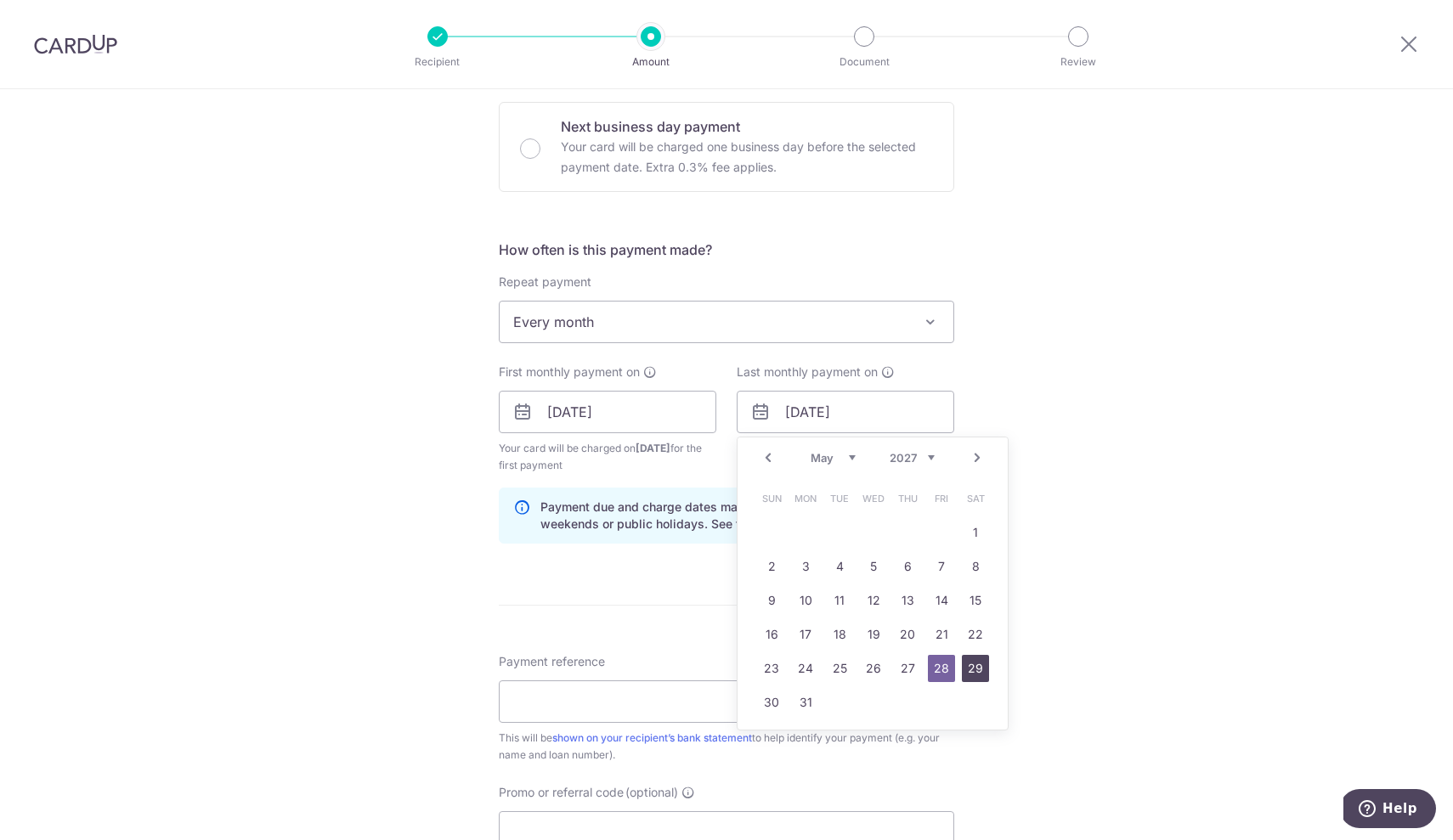
click at [970, 671] on link "29" at bounding box center [976, 668] width 27 height 27
type input "29/05/2027"
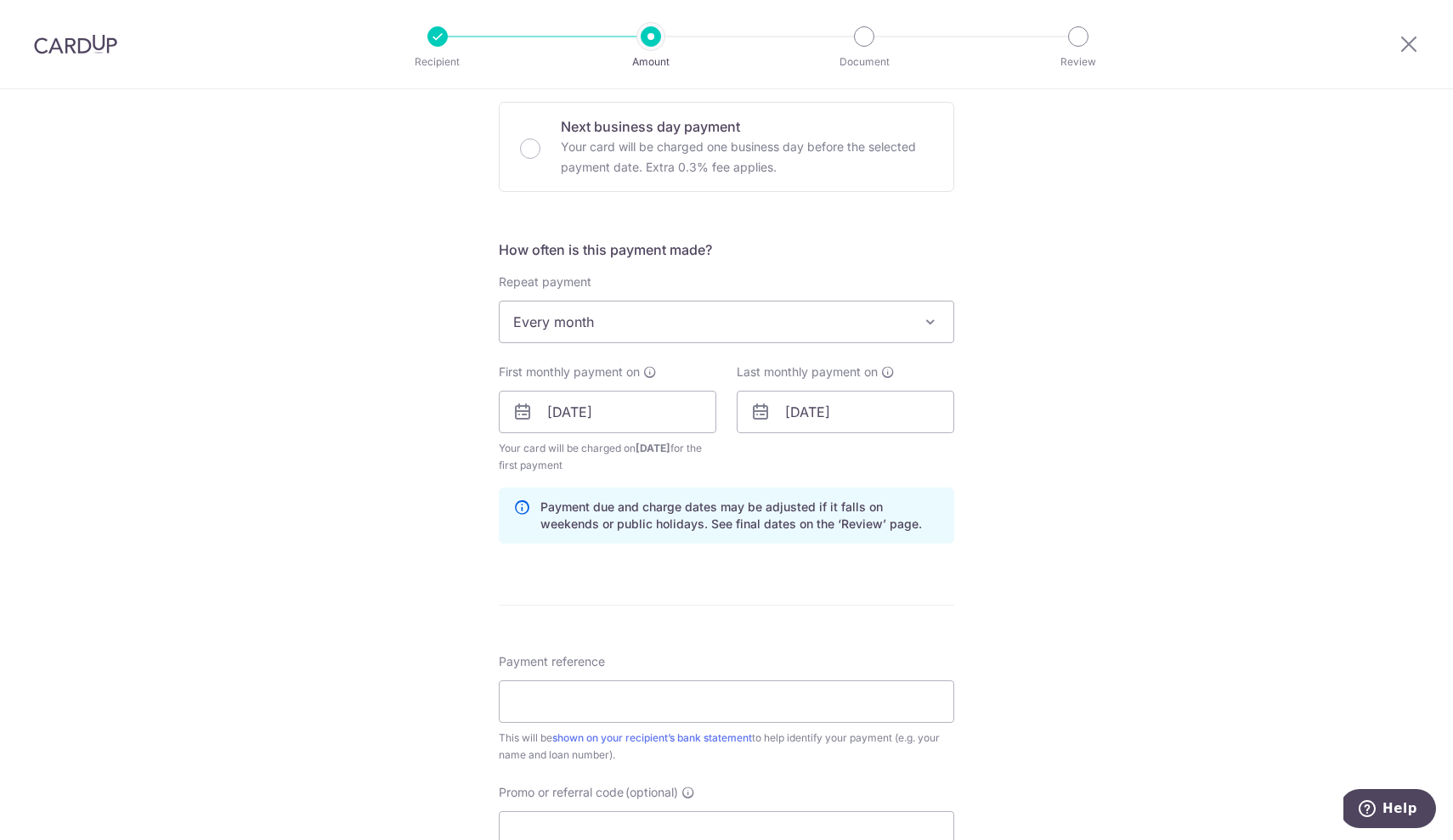
click at [837, 587] on form "Enter payment amount SGD 1,650.00 1650.00 Select Card **** 8284 Add credit card…" at bounding box center [726, 409] width 455 height 1431
click at [630, 708] on input "Payment reference" at bounding box center [726, 701] width 455 height 43
click at [798, 741] on div "This will be shown on your recipient’s bank statement to help identify your pay…" at bounding box center [726, 746] width 455 height 34
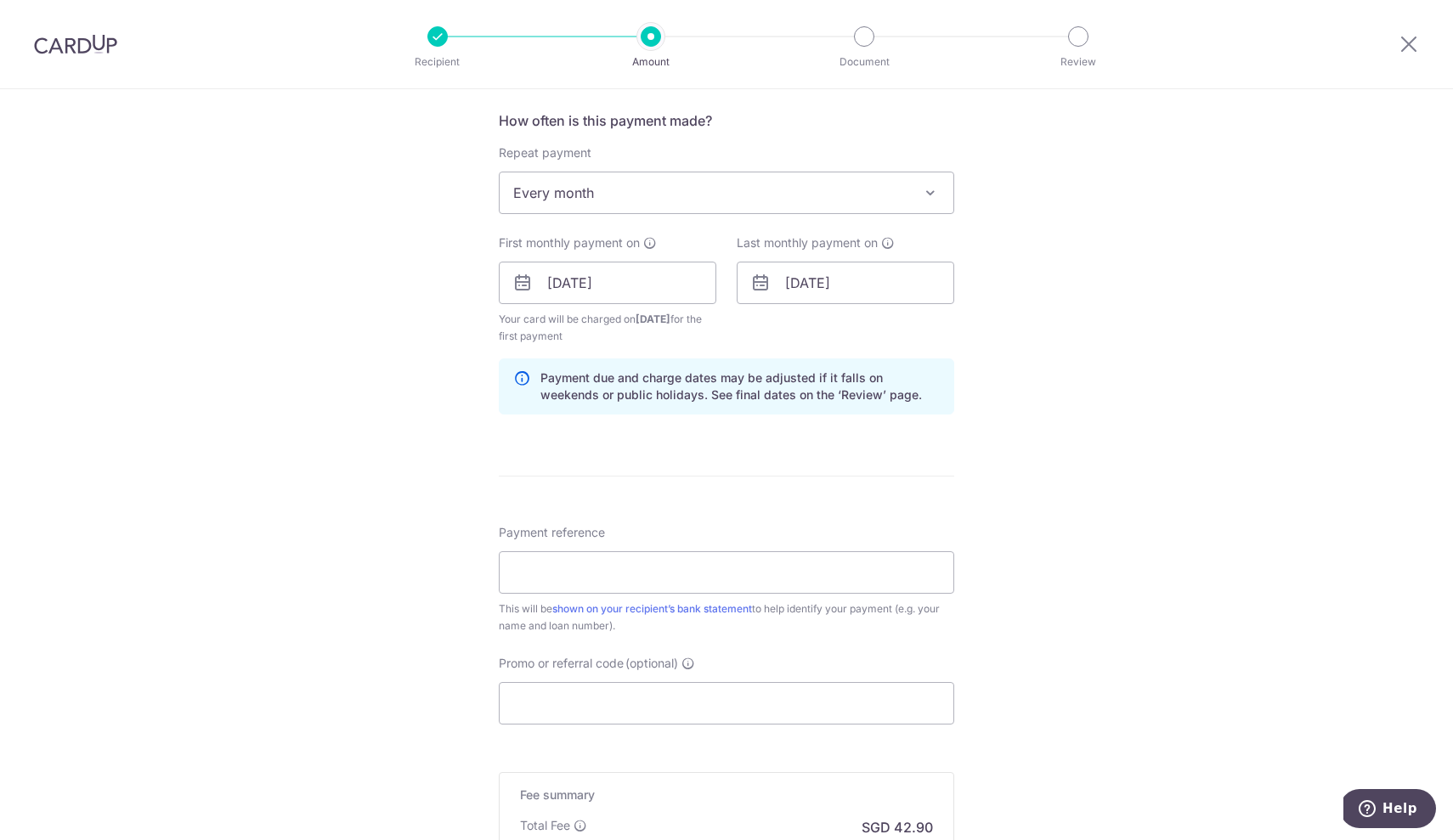
scroll to position [642, 0]
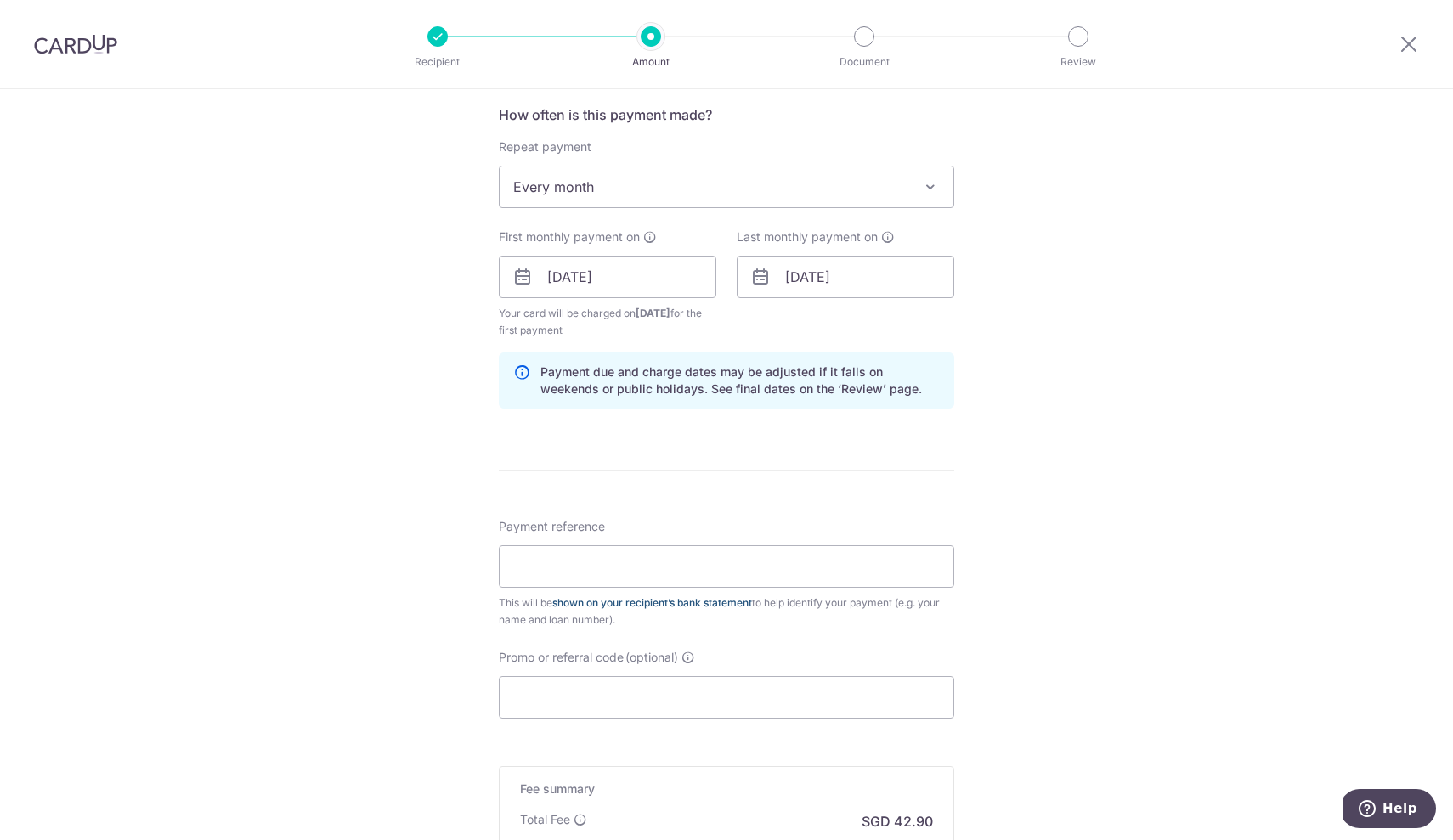
click at [698, 605] on link "shown on your recipient’s bank statement" at bounding box center [652, 602] width 200 height 13
click at [570, 701] on input "Promo or referral code (optional)" at bounding box center [726, 697] width 455 height 43
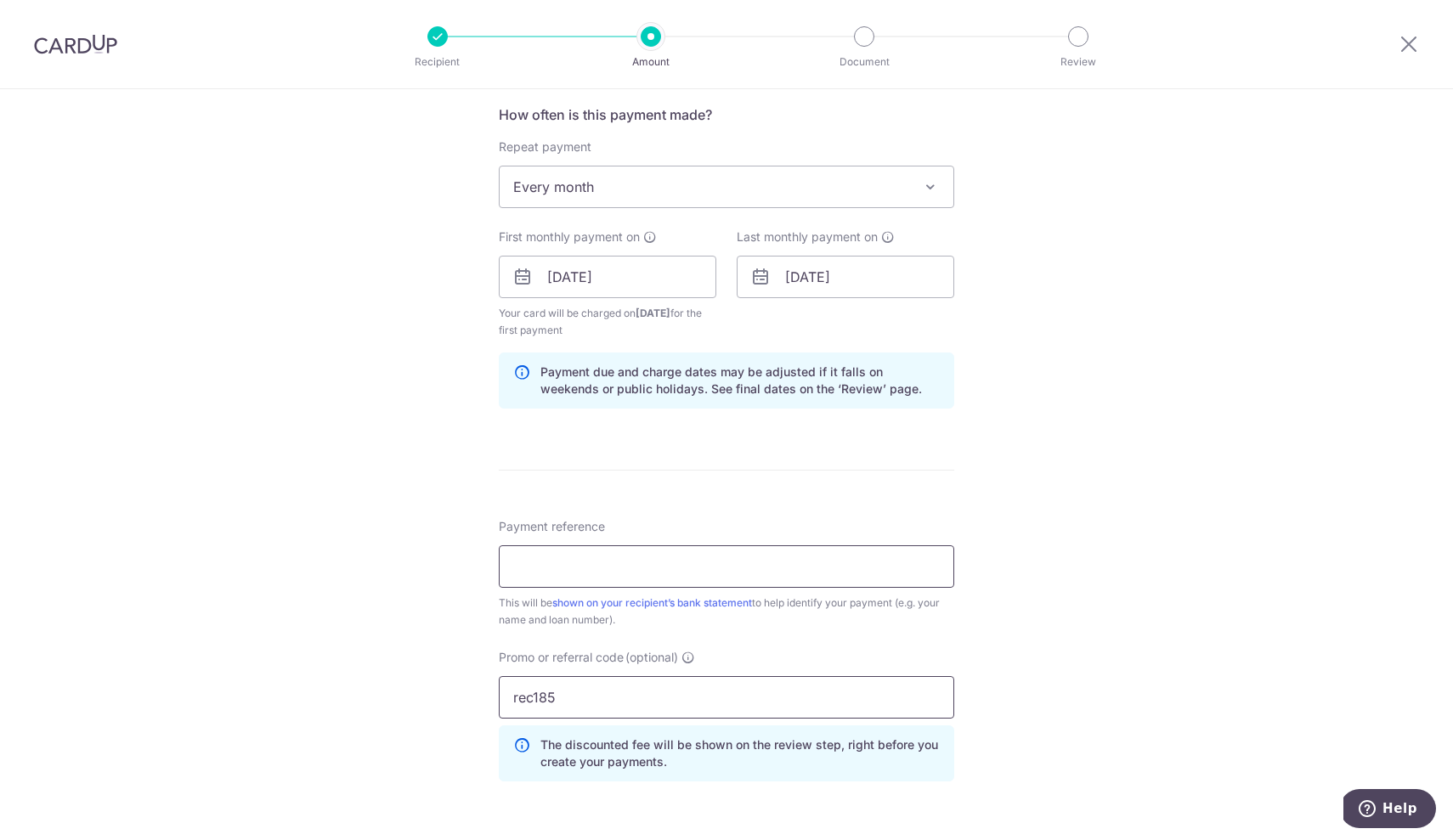
type input "rec185"
click at [573, 581] on input "Payment reference" at bounding box center [726, 566] width 455 height 43
paste input "2800010790300000"
type input "2800010790300000"
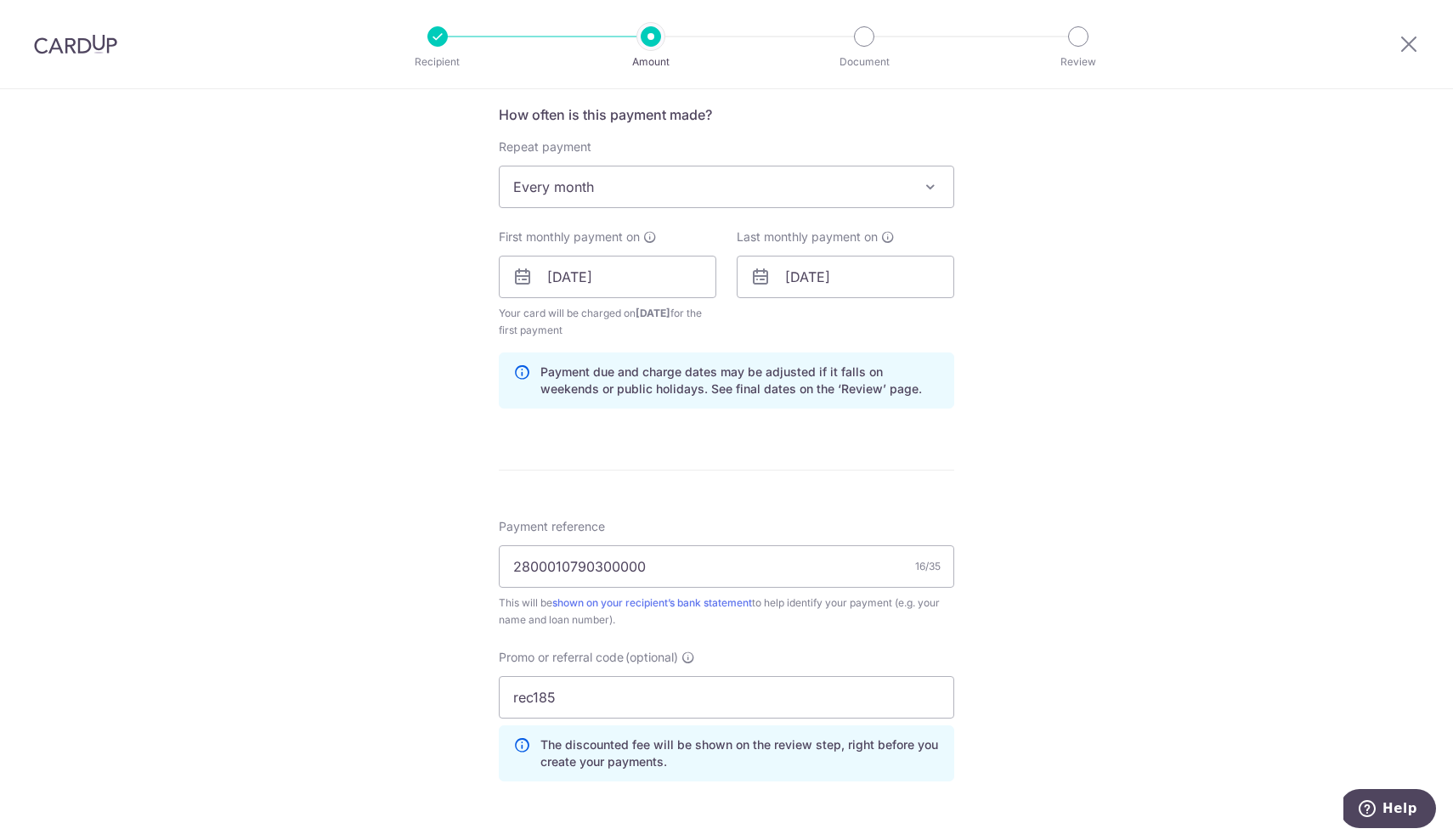
click at [591, 769] on p "The discounted fee will be shown on the review step, right before you create yo…" at bounding box center [739, 753] width 399 height 34
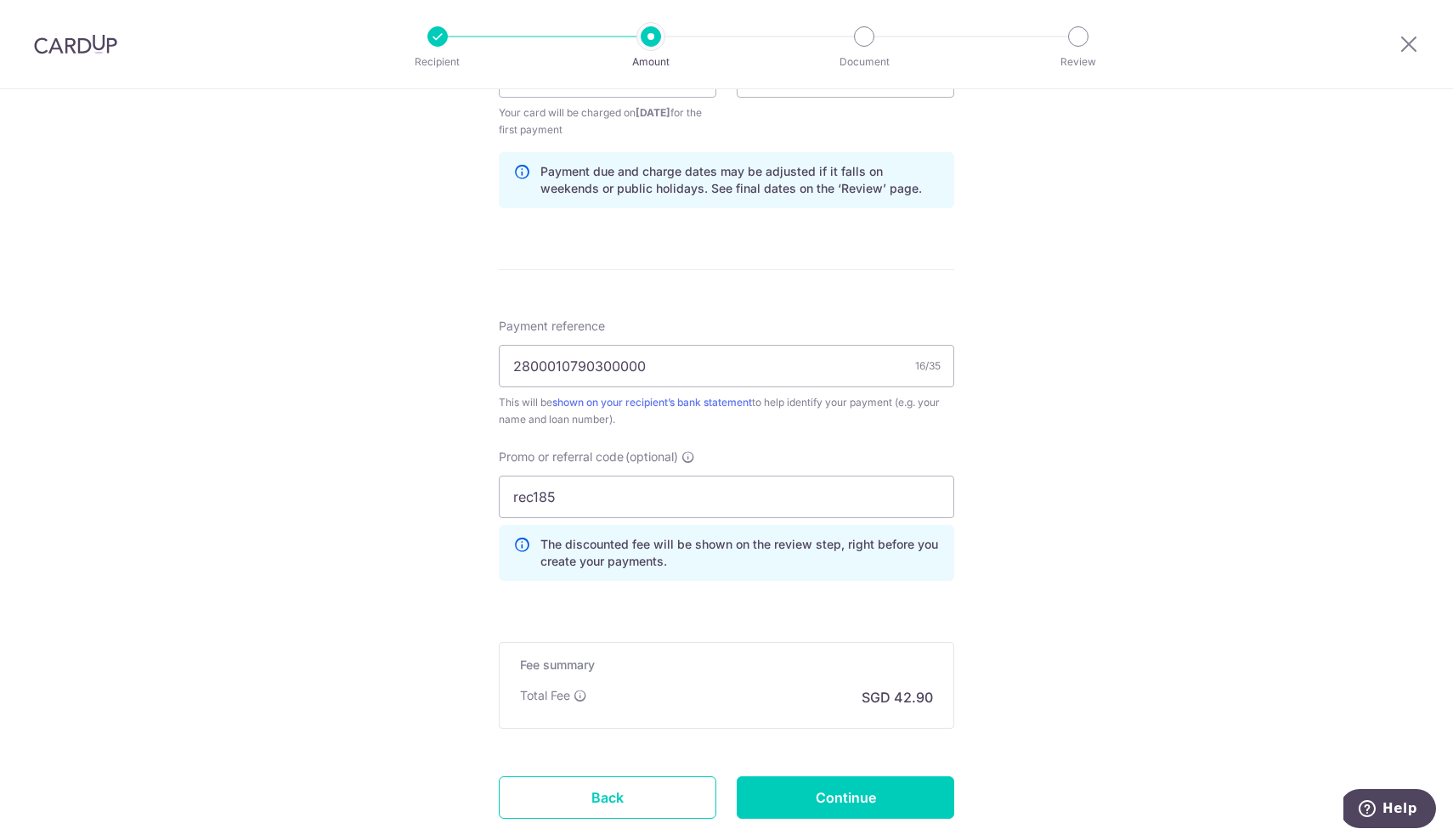
scroll to position [843, 0]
click at [880, 792] on input "Continue" at bounding box center [846, 797] width 218 height 43
type input "Create Schedule"
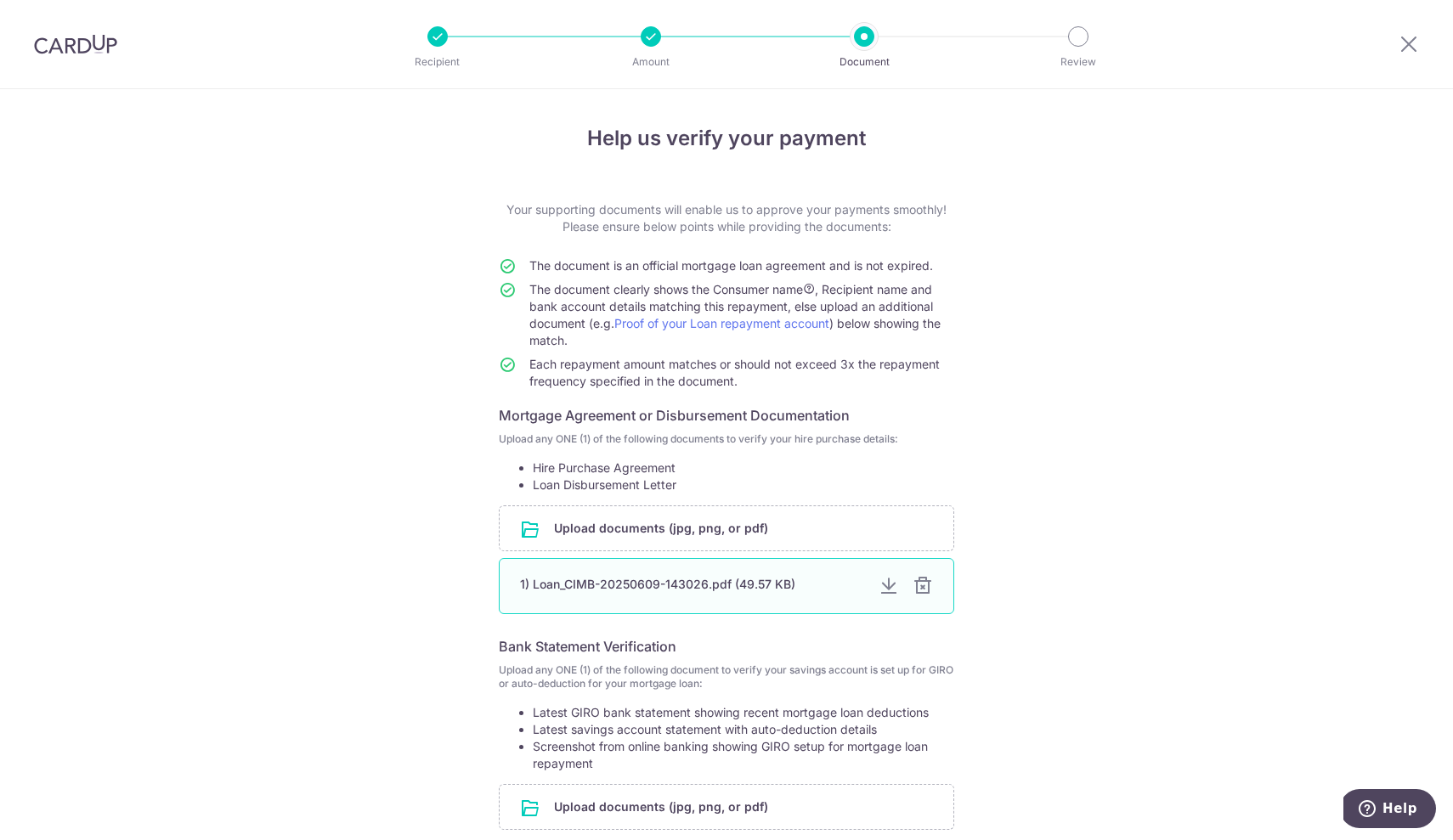
click at [624, 587] on div "1) Loan_CIMB-20250609-143026.pdf (49.57 KB)" at bounding box center [692, 584] width 345 height 17
click at [1064, 458] on div "Help us verify your payment Your supporting documents will enable us to approve…" at bounding box center [726, 546] width 1453 height 914
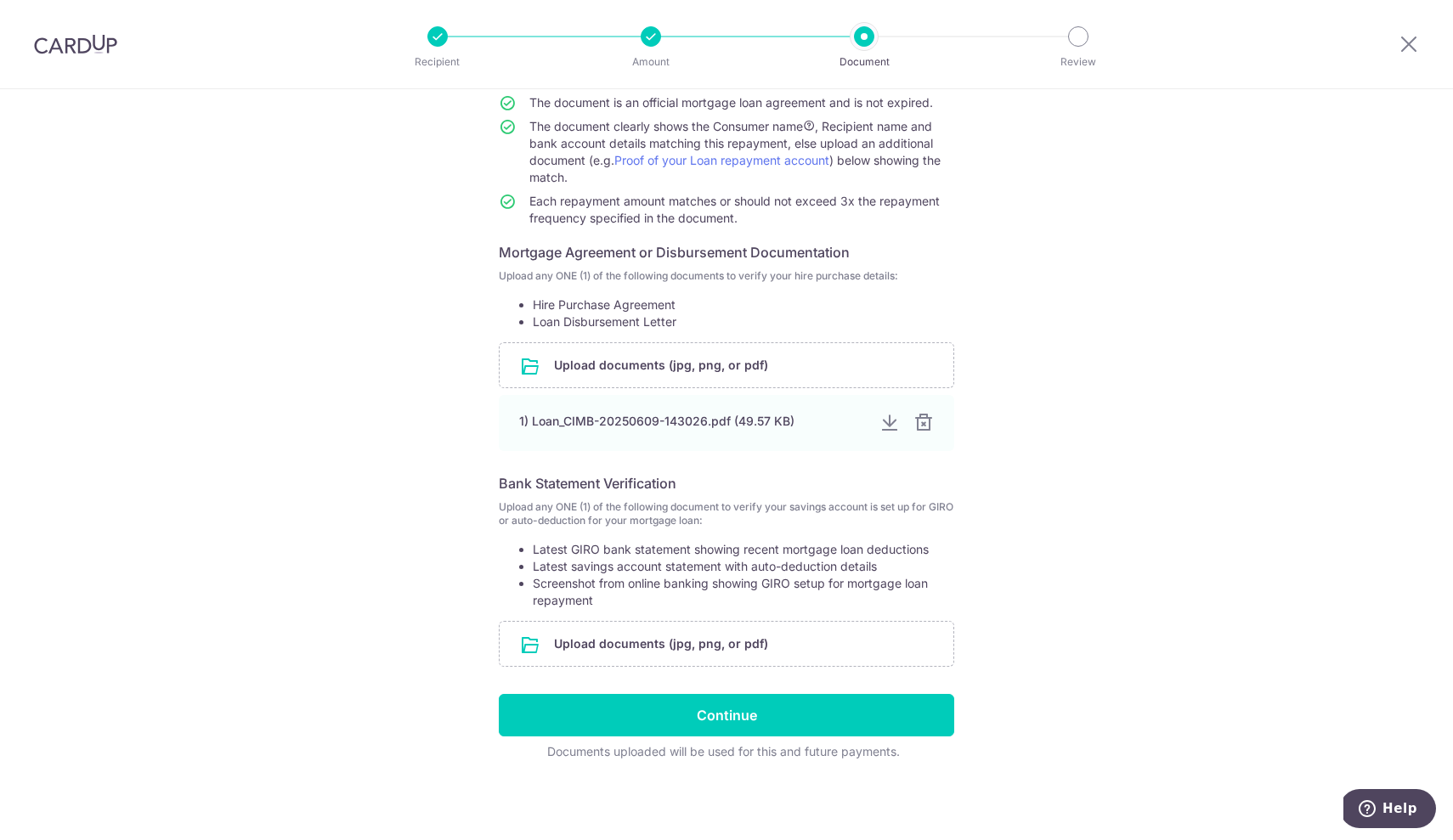
scroll to position [163, 0]
click at [701, 424] on div "1) Loan_CIMB-20250609-143026.pdf (49.57 KB)" at bounding box center [692, 421] width 345 height 17
click at [879, 425] on div at bounding box center [889, 423] width 20 height 20
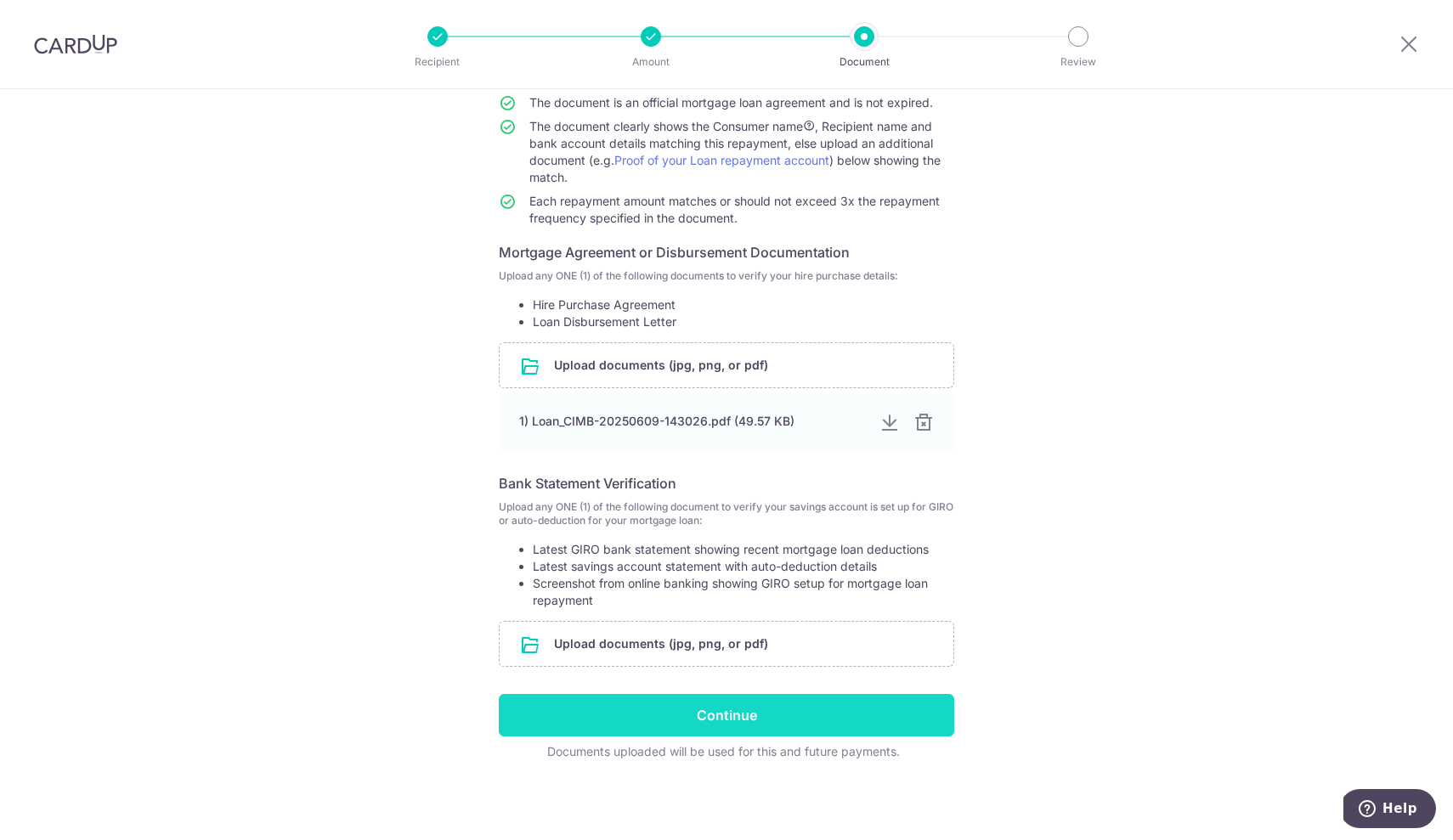
click at [735, 705] on input "Continue" at bounding box center [726, 715] width 455 height 43
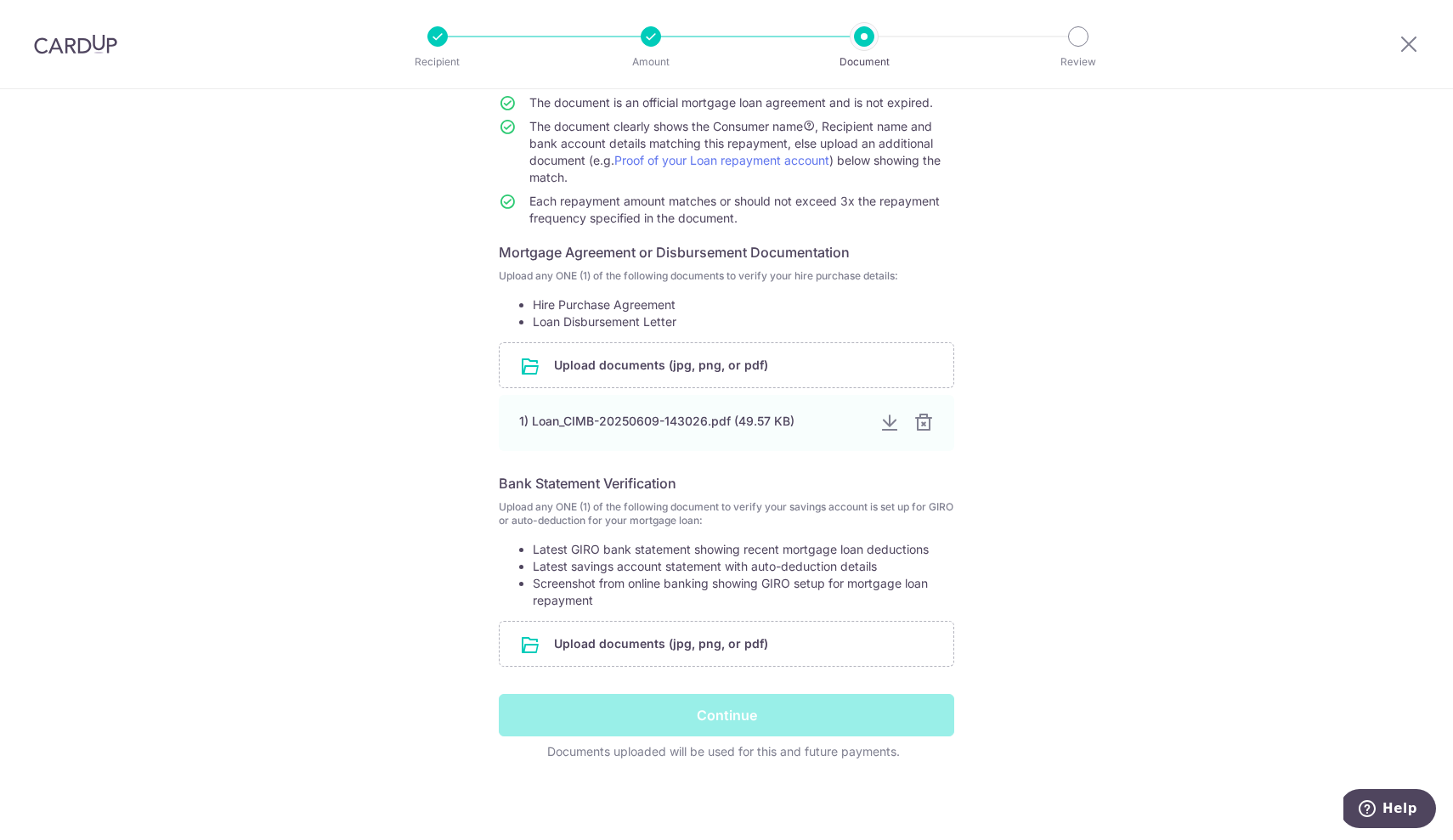
click at [716, 715] on div "Continue" at bounding box center [726, 715] width 476 height 43
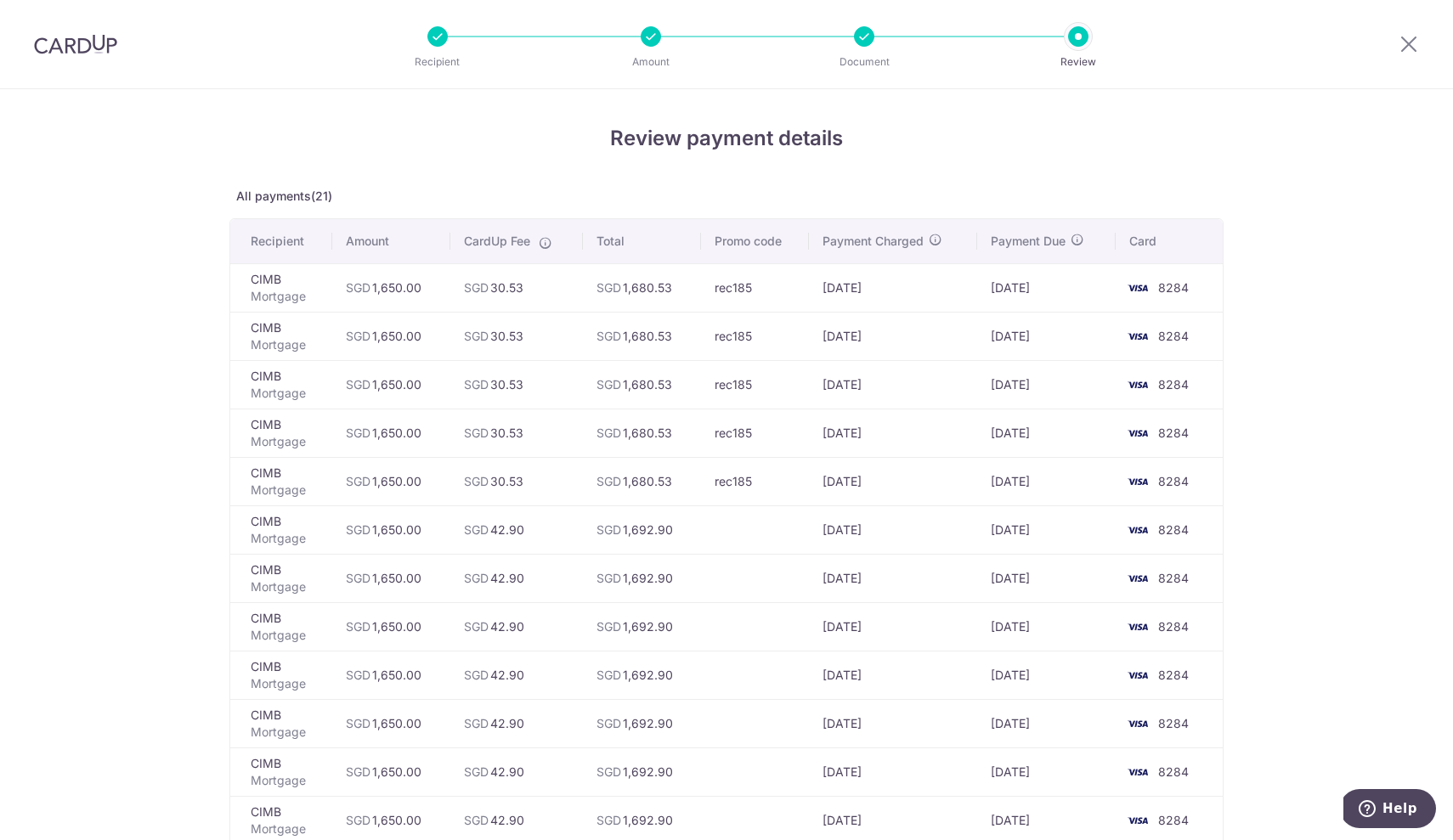
click at [627, 487] on td "SGD 1,680.53" at bounding box center [642, 480] width 119 height 48
click at [639, 528] on td "SGD 1,692.90" at bounding box center [642, 529] width 119 height 48
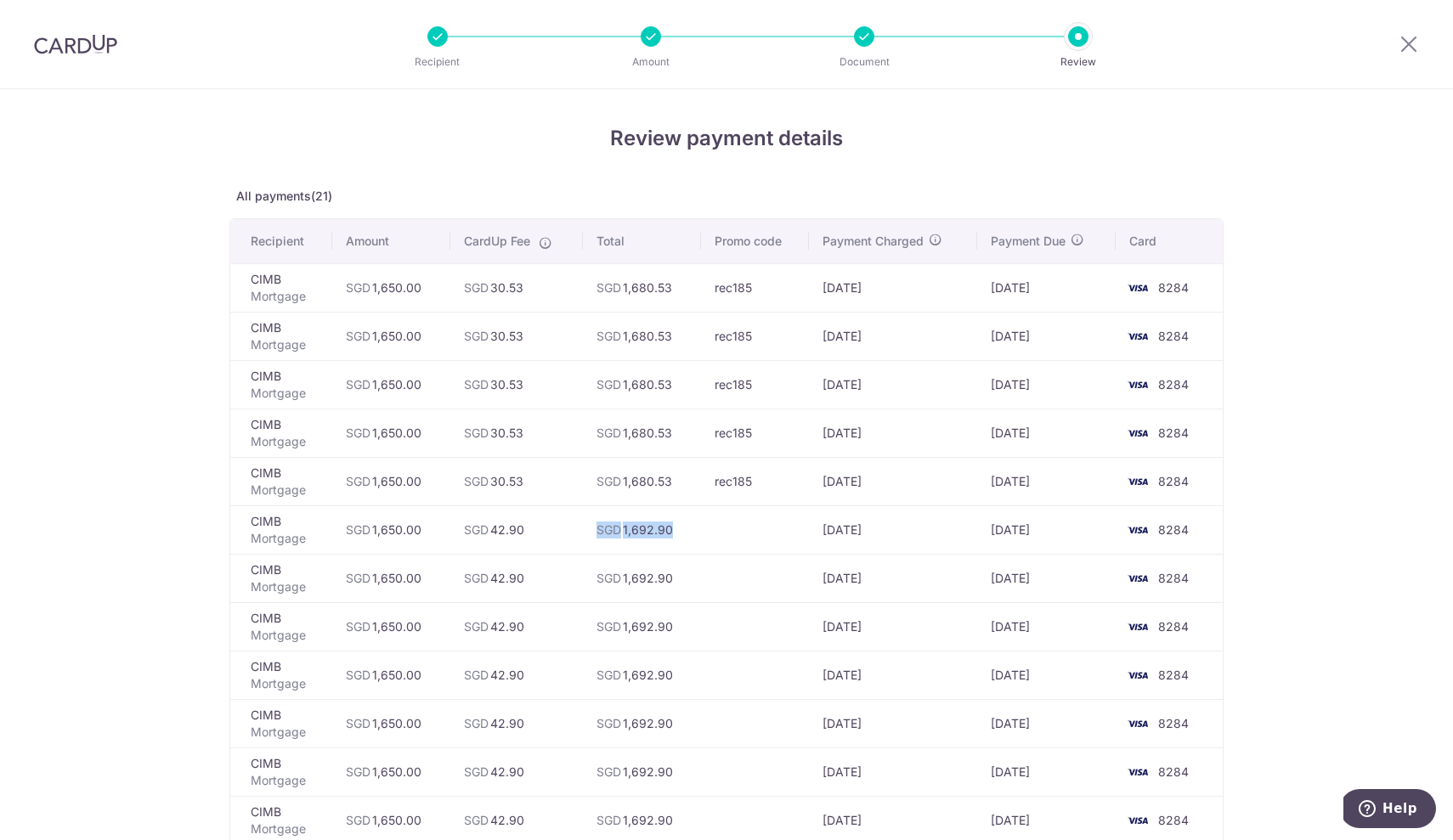
click at [639, 528] on td "SGD 1,692.90" at bounding box center [642, 529] width 119 height 48
click at [1403, 48] on icon at bounding box center [1409, 43] width 20 height 21
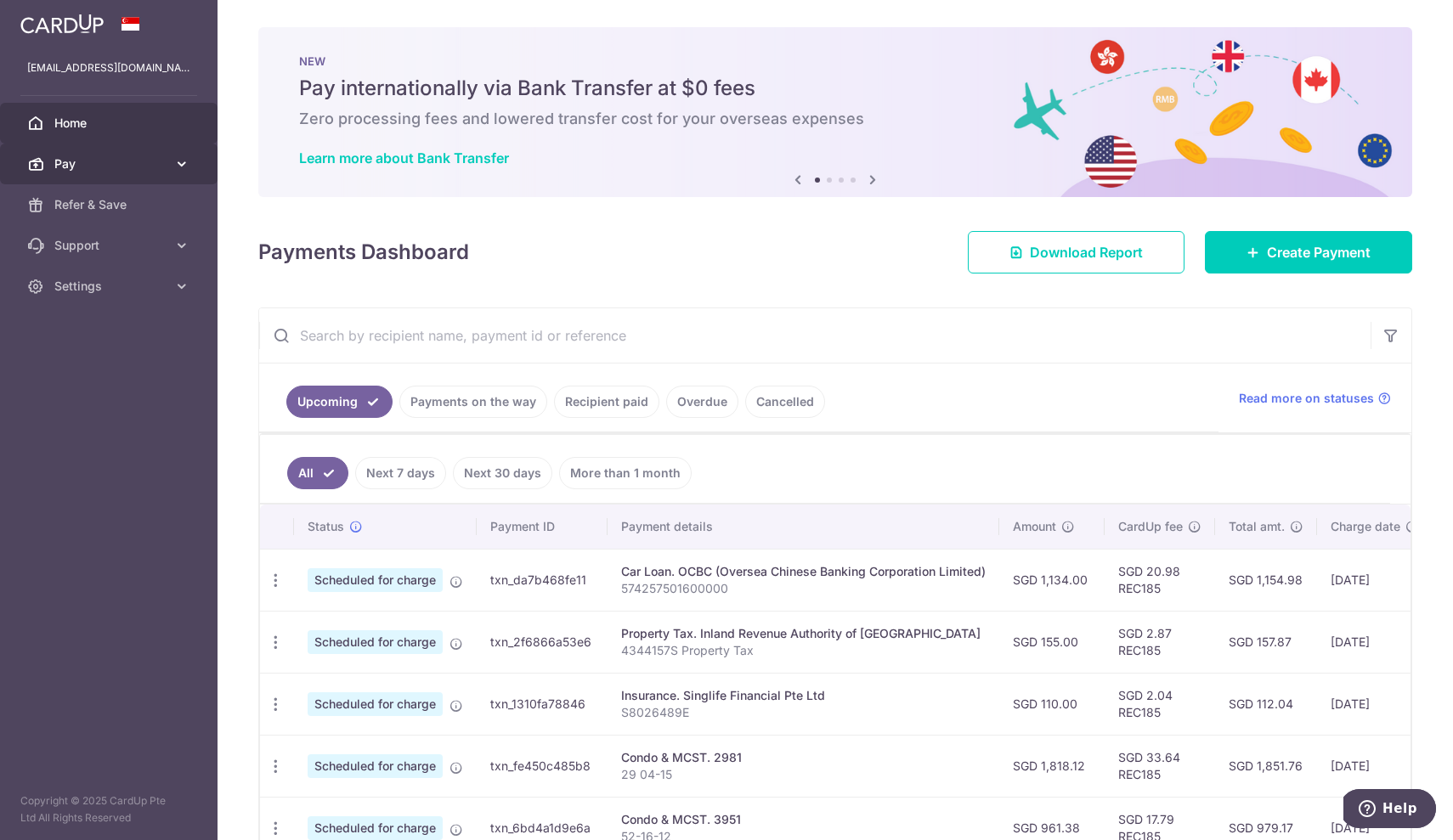
click at [91, 165] on span "Pay" at bounding box center [111, 164] width 112 height 17
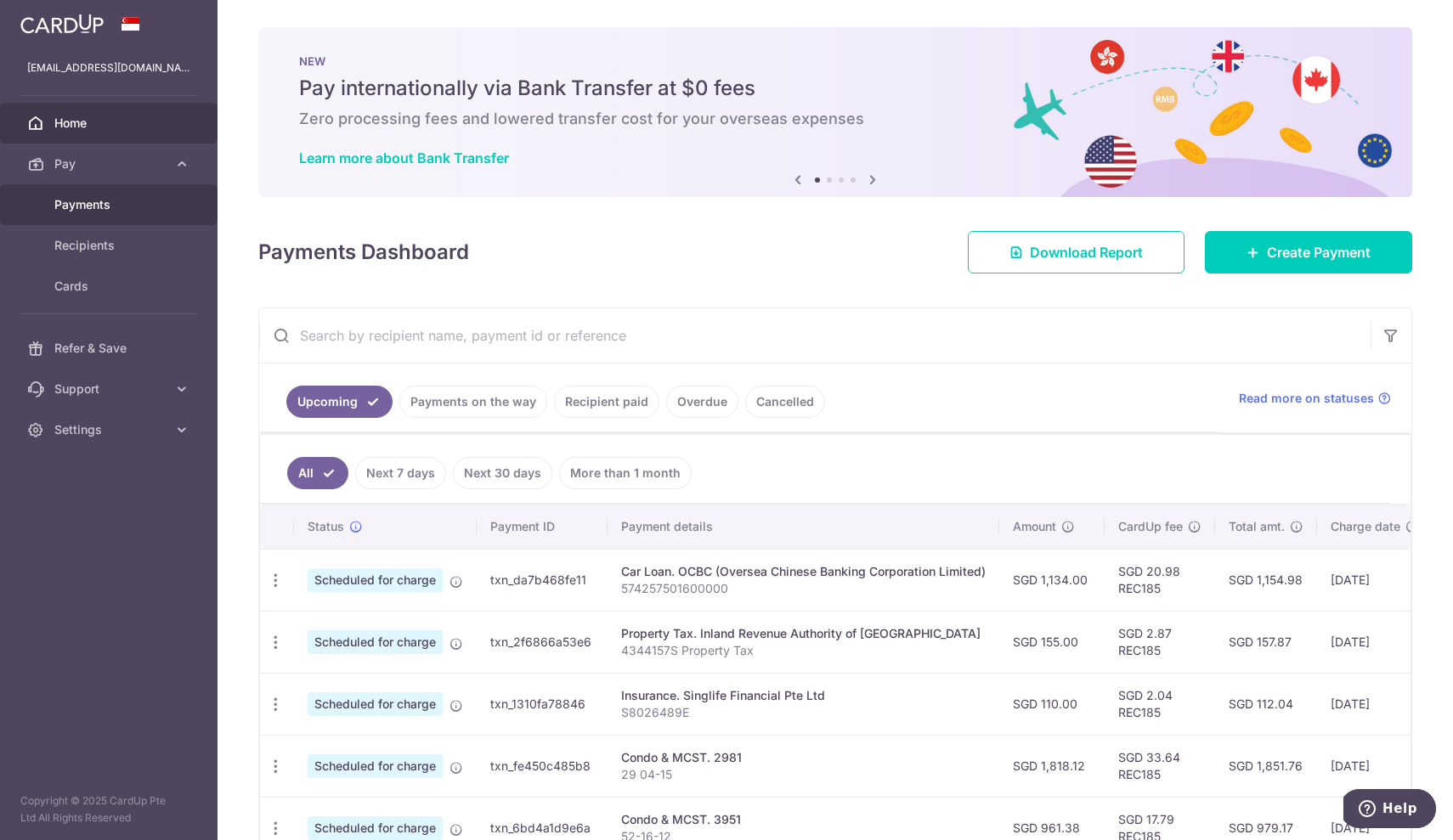
click at [94, 207] on span "Payments" at bounding box center [111, 205] width 112 height 17
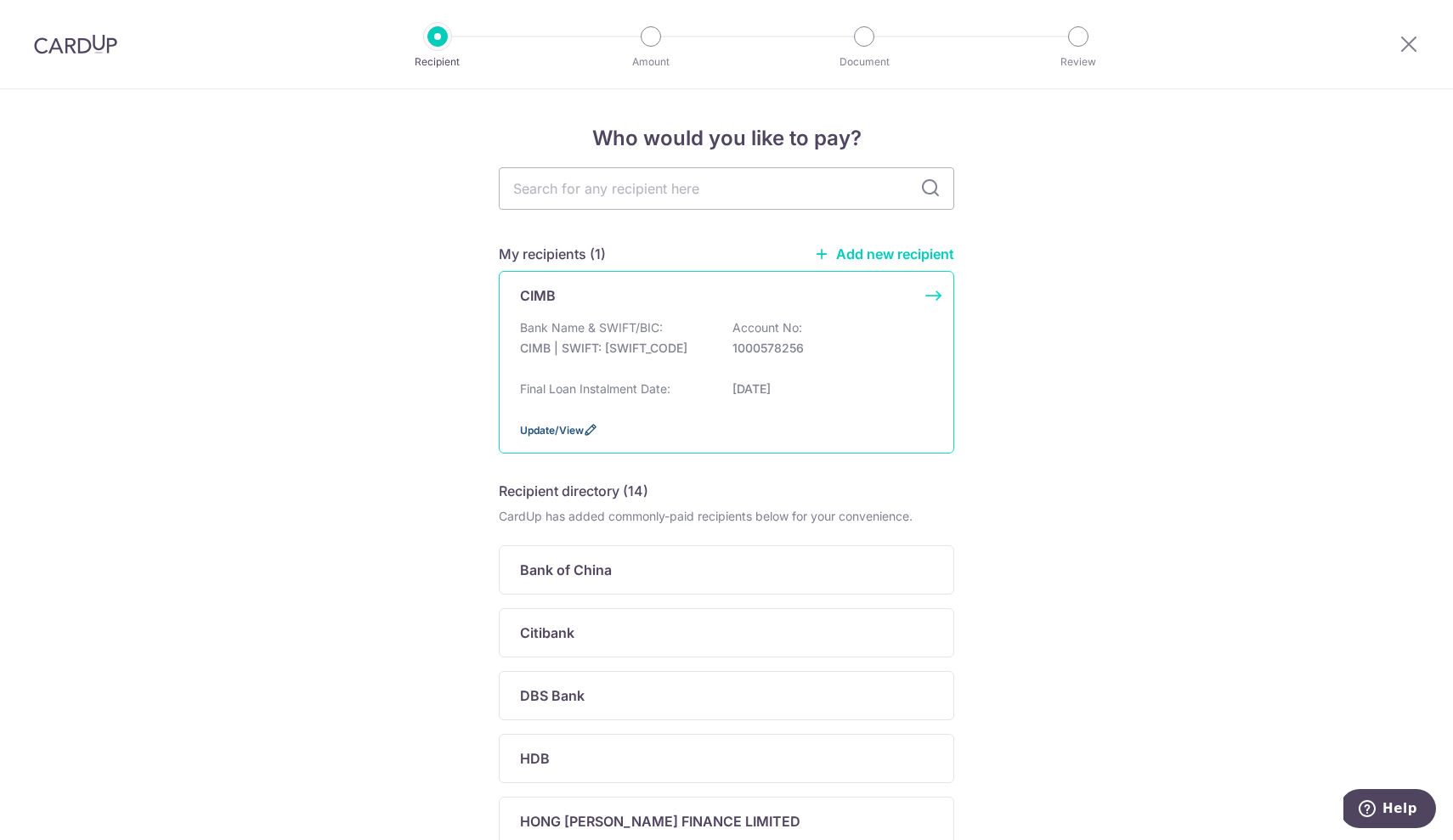
click at [576, 436] on span "Update/View" at bounding box center [551, 429] width 64 height 13
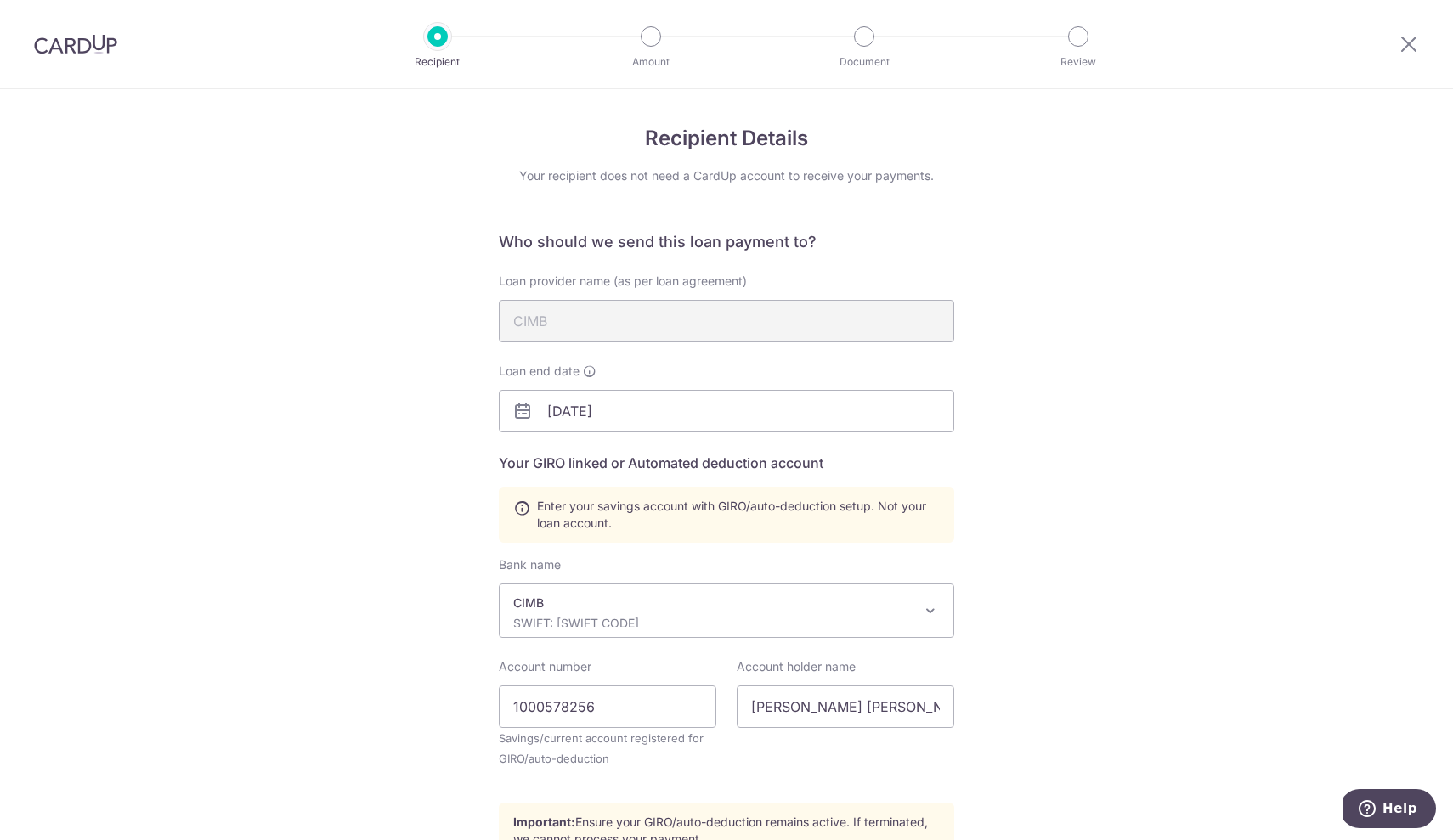
click at [704, 775] on div "Account number 1000578256 Savings/current account registered for GIRO/auto-dedu…" at bounding box center [607, 724] width 238 height 131
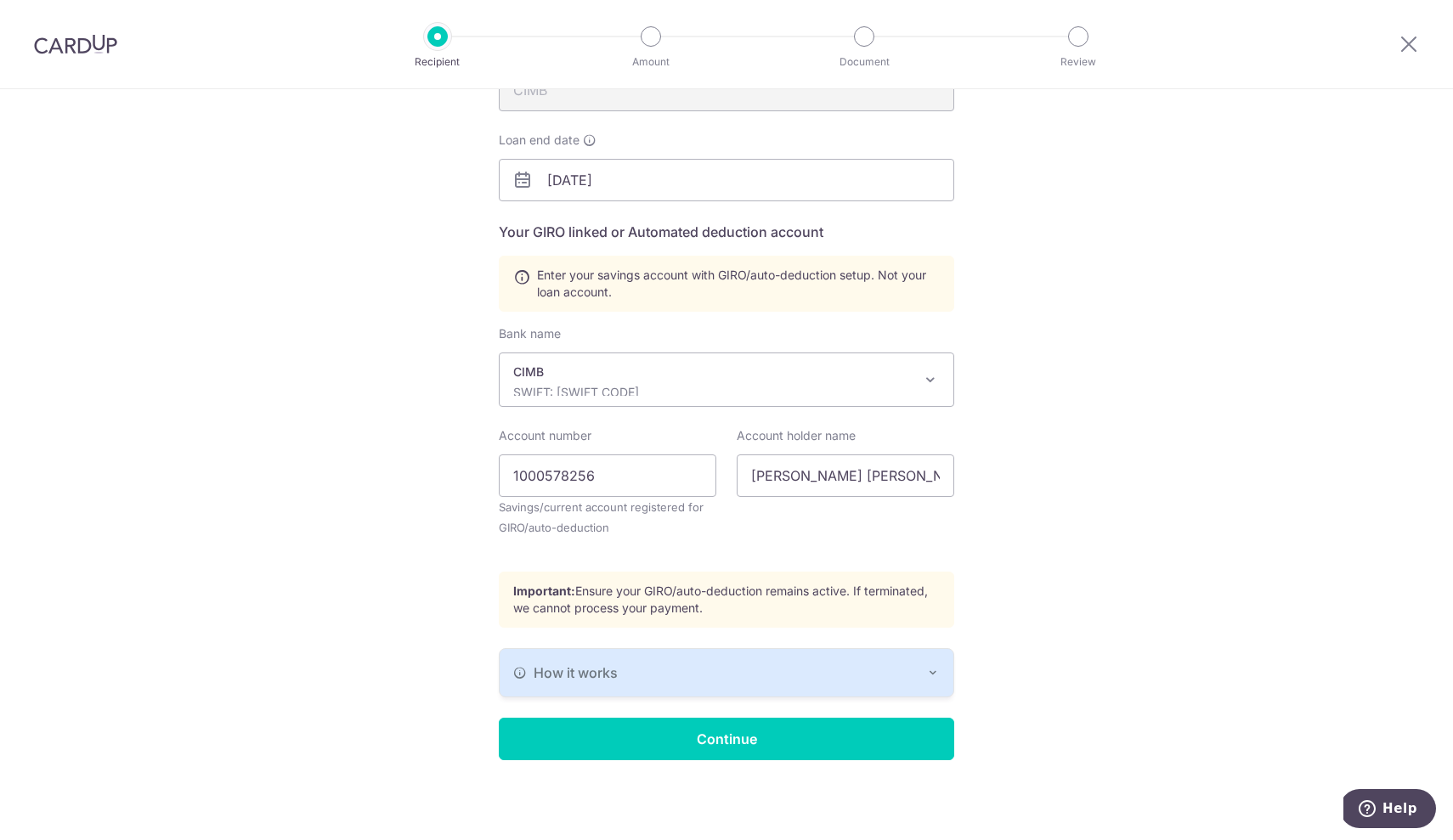
scroll to position [231, 0]
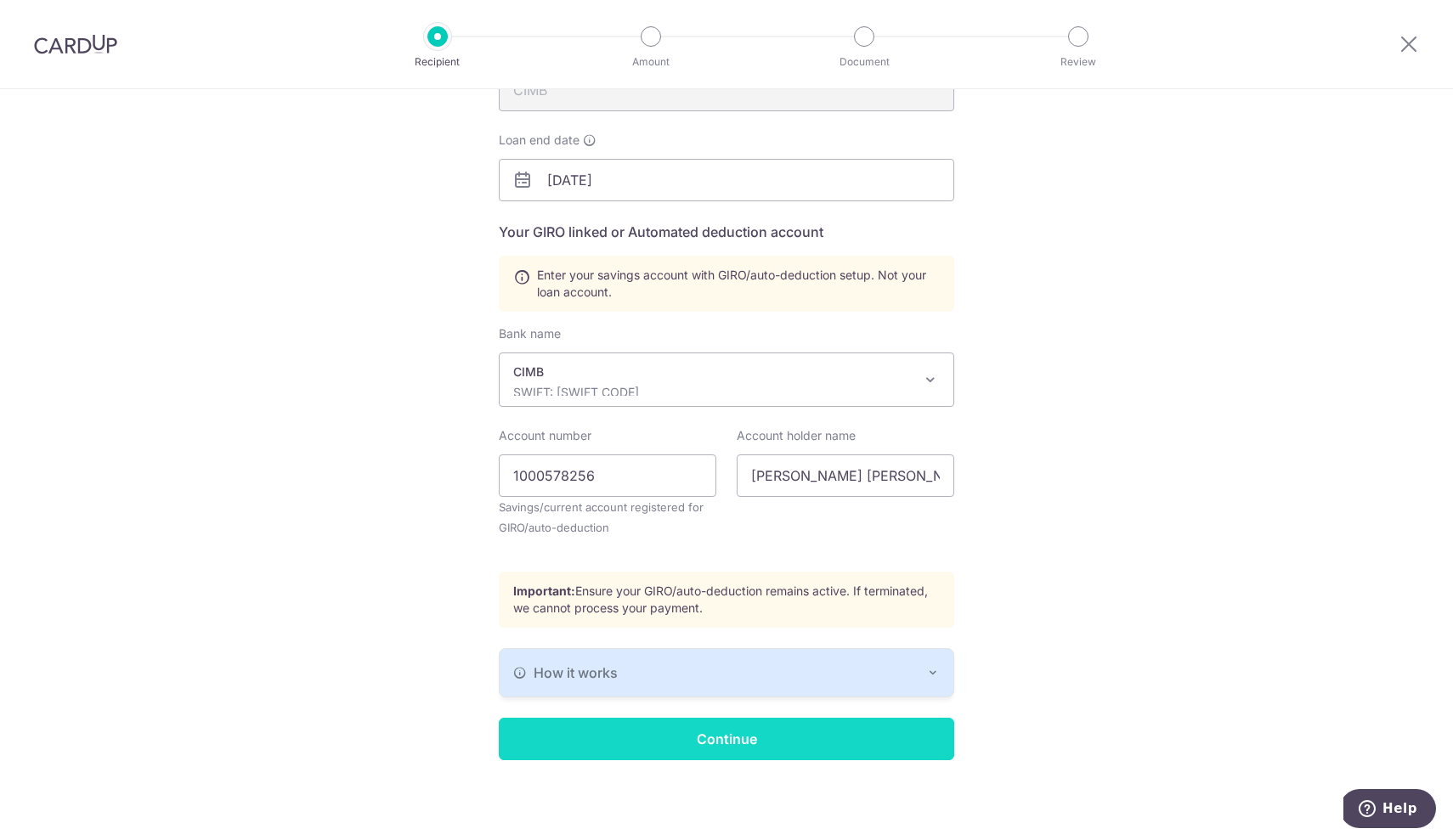
click at [719, 741] on input "Continue" at bounding box center [726, 739] width 455 height 43
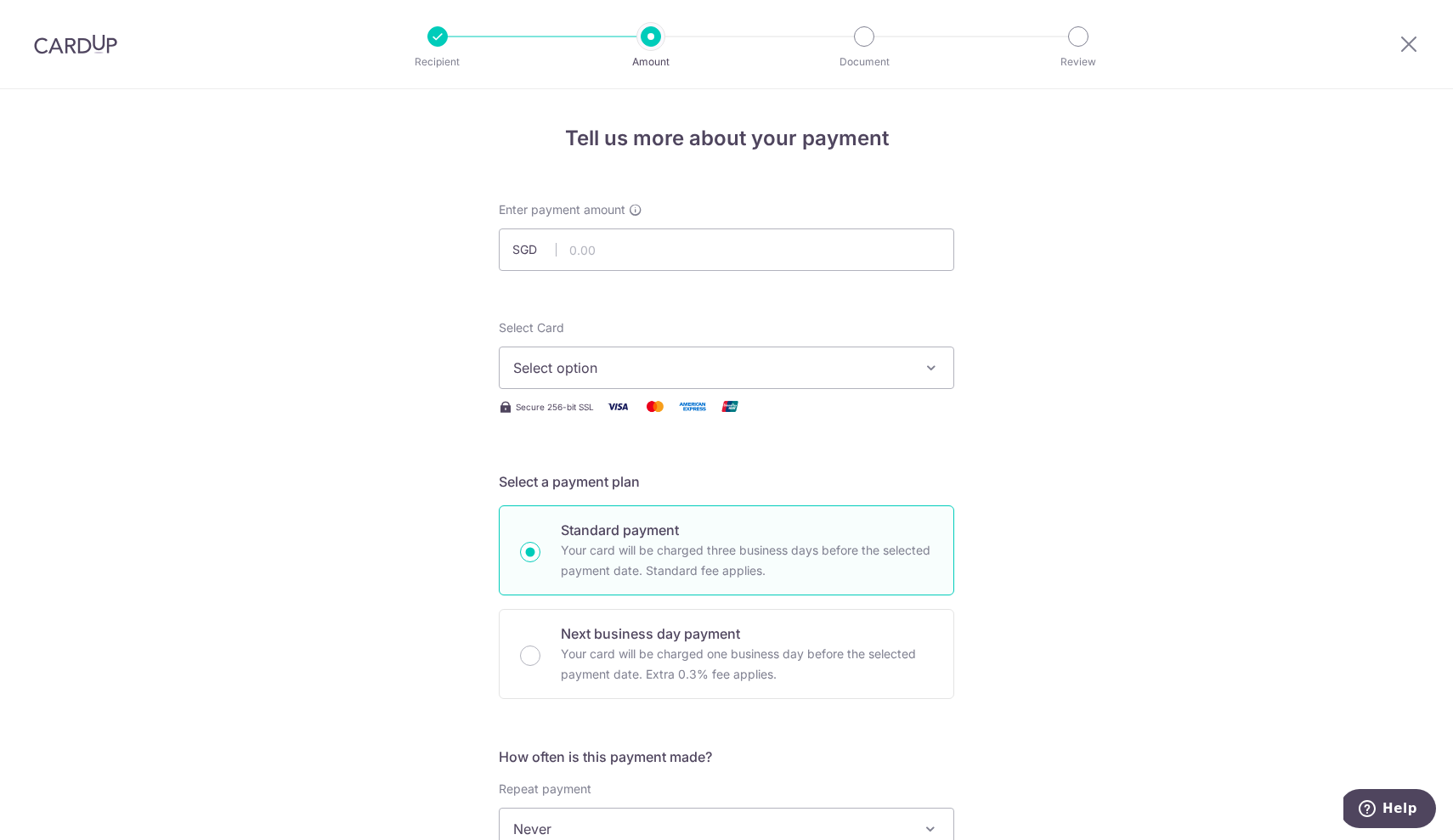
click at [667, 370] on span "Select option" at bounding box center [710, 367] width 396 height 20
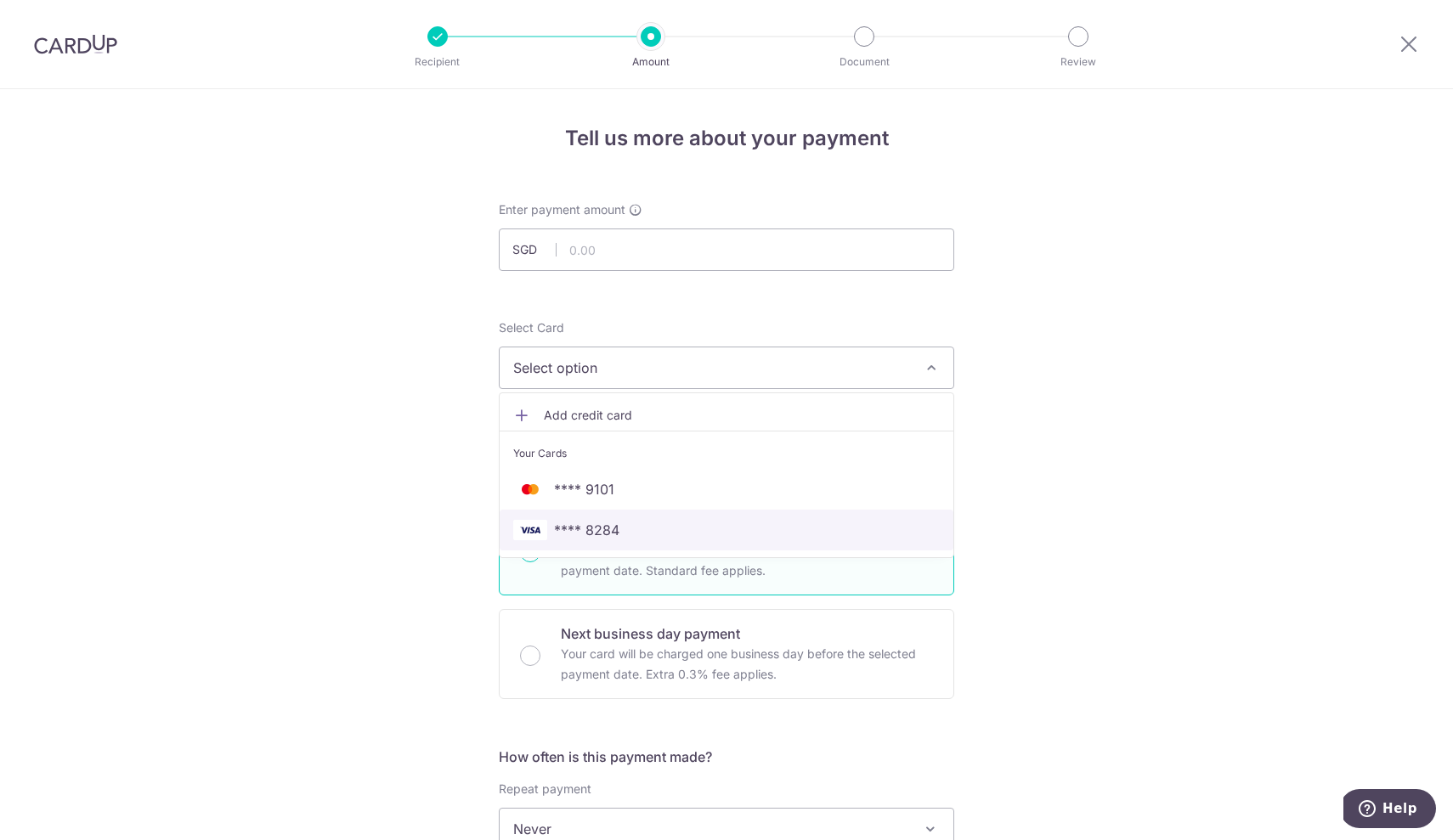
click at [593, 532] on span "**** 8284" at bounding box center [586, 530] width 66 height 20
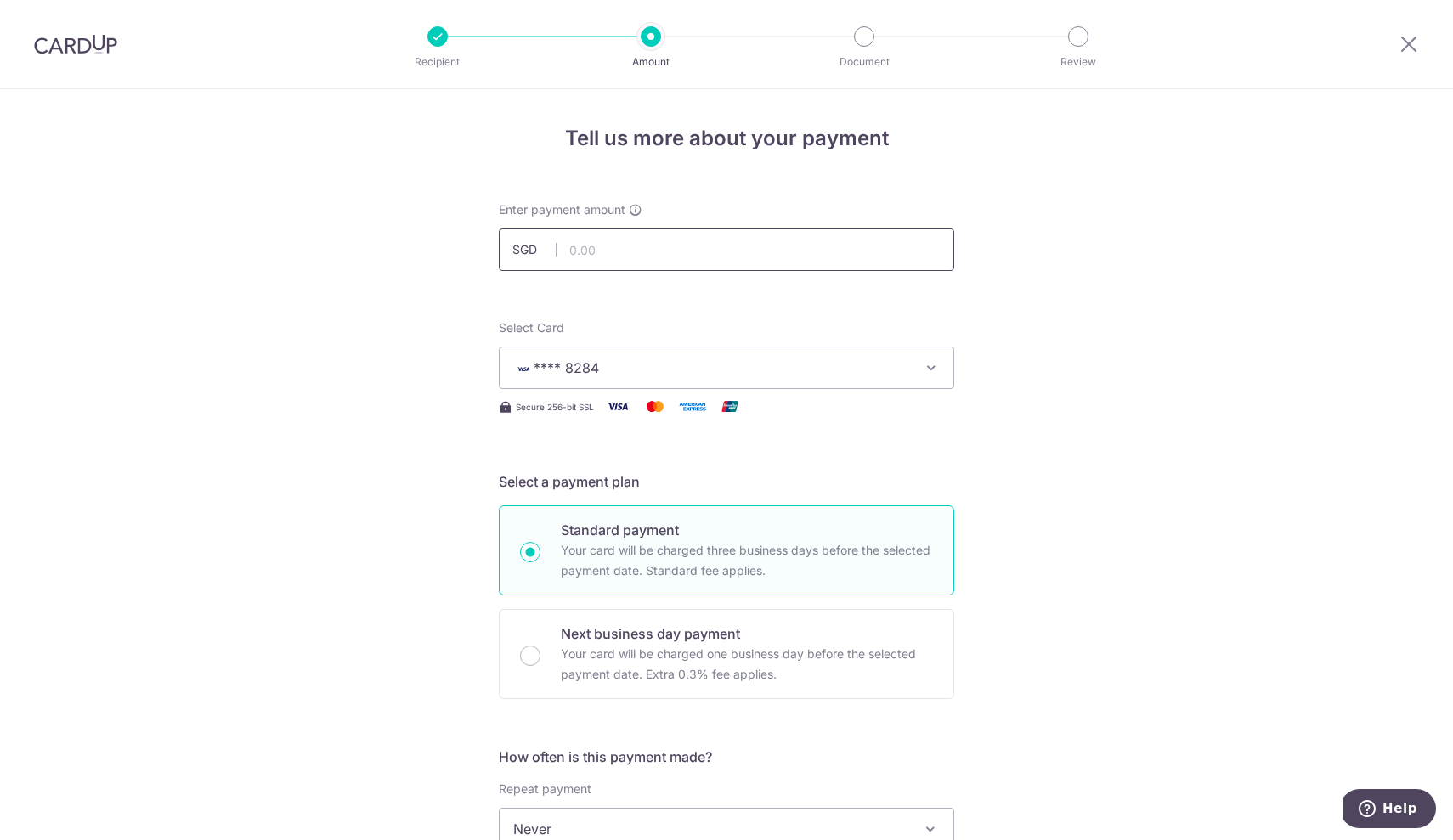
click at [609, 243] on input "text" at bounding box center [726, 250] width 455 height 43
type input "1,650.00"
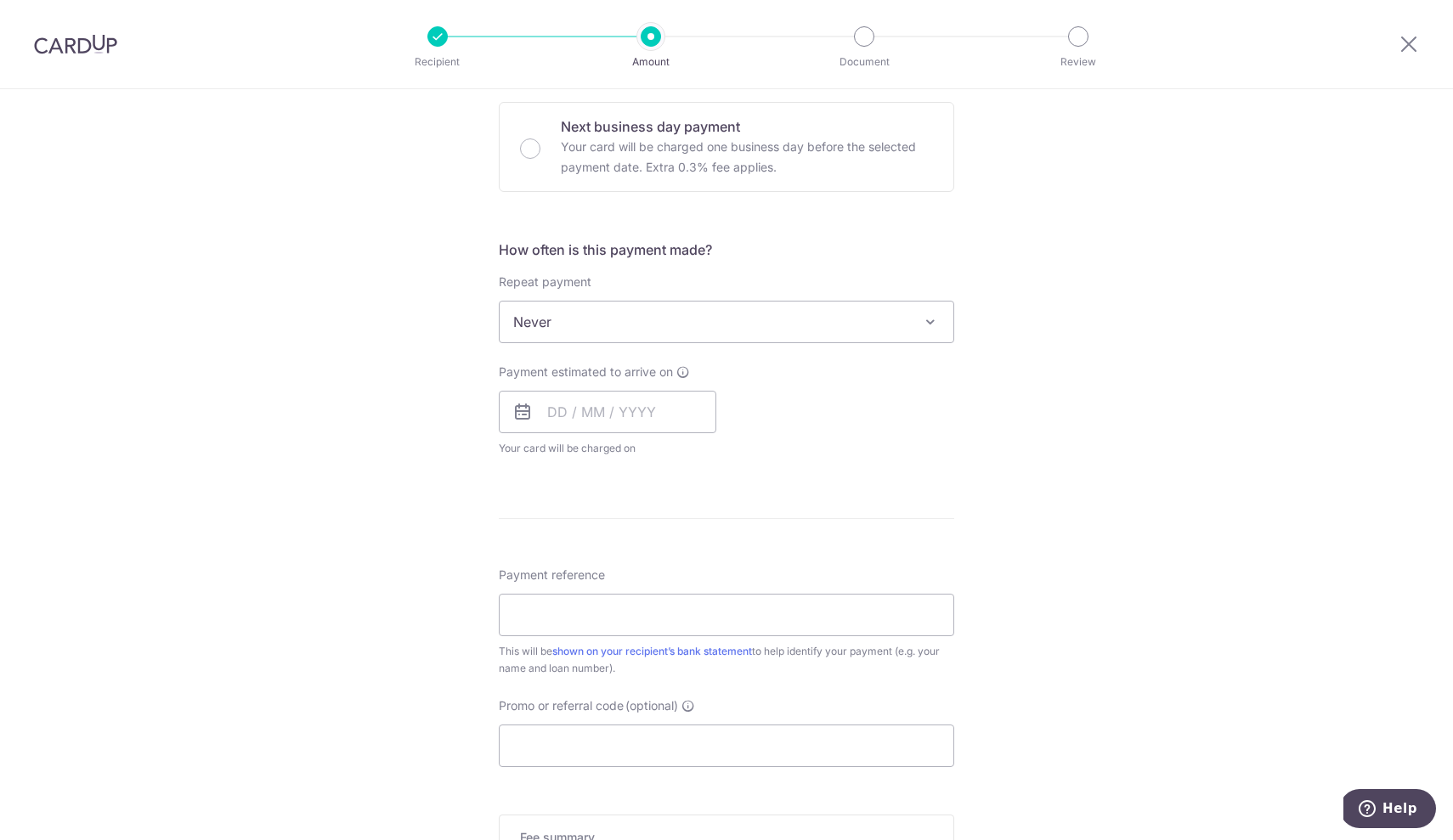
scroll to position [511, 0]
click at [572, 342] on div "How often is this payment made? Repeat payment Never Every week Every month Eve…" at bounding box center [726, 351] width 455 height 231
click at [572, 325] on span "Never" at bounding box center [726, 318] width 453 height 41
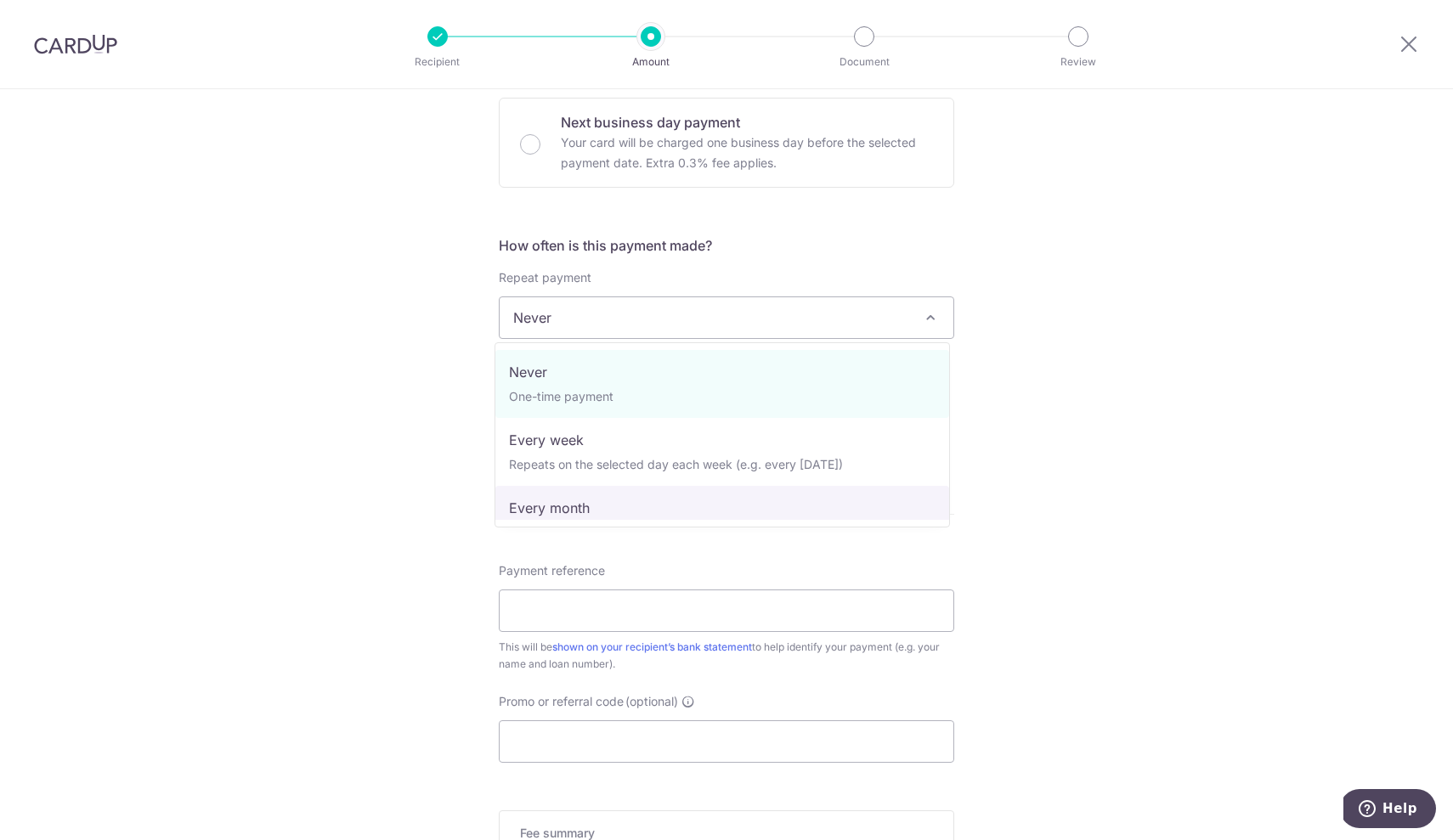
select select "3"
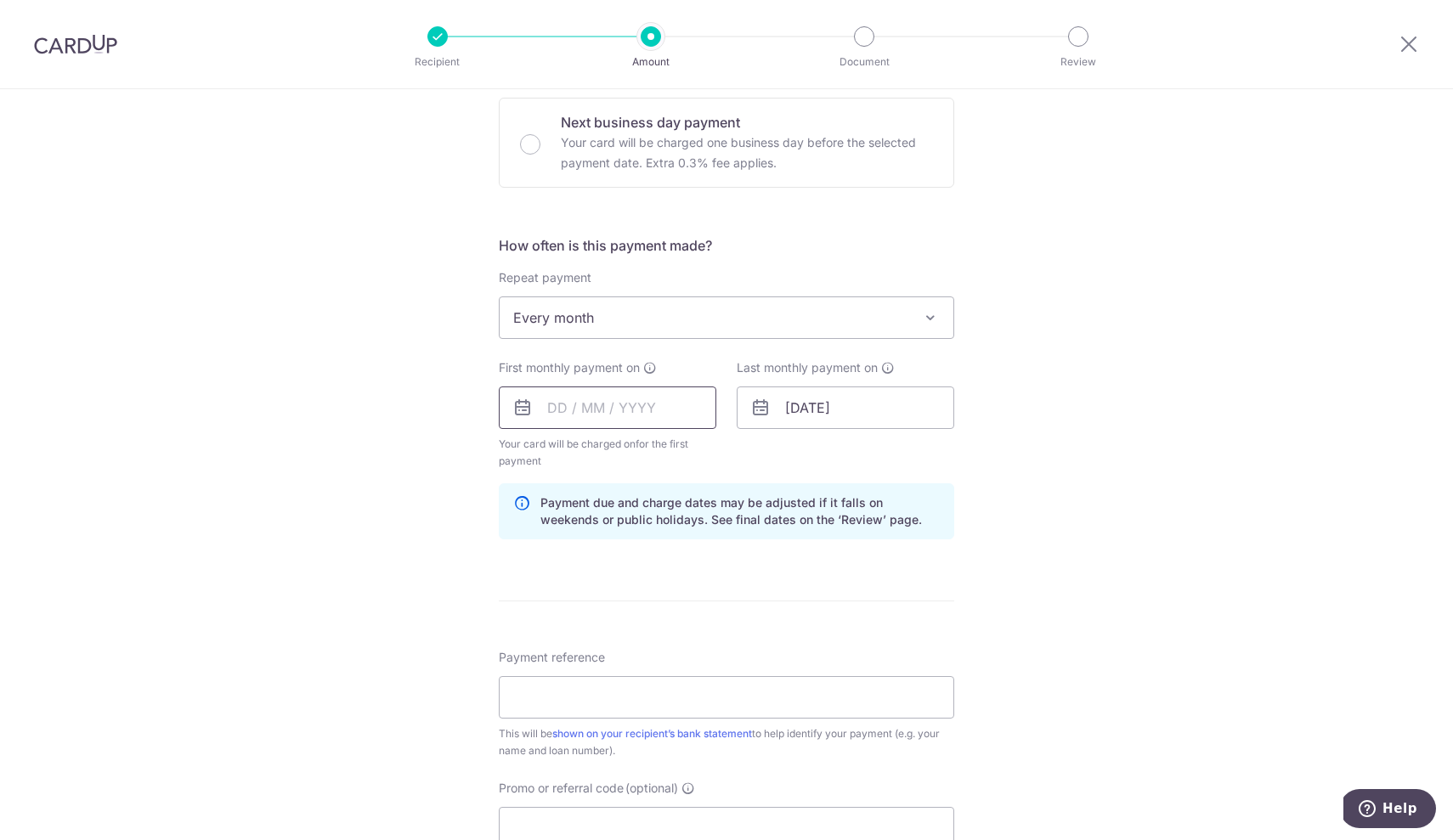
click at [558, 415] on input "text" at bounding box center [607, 407] width 218 height 43
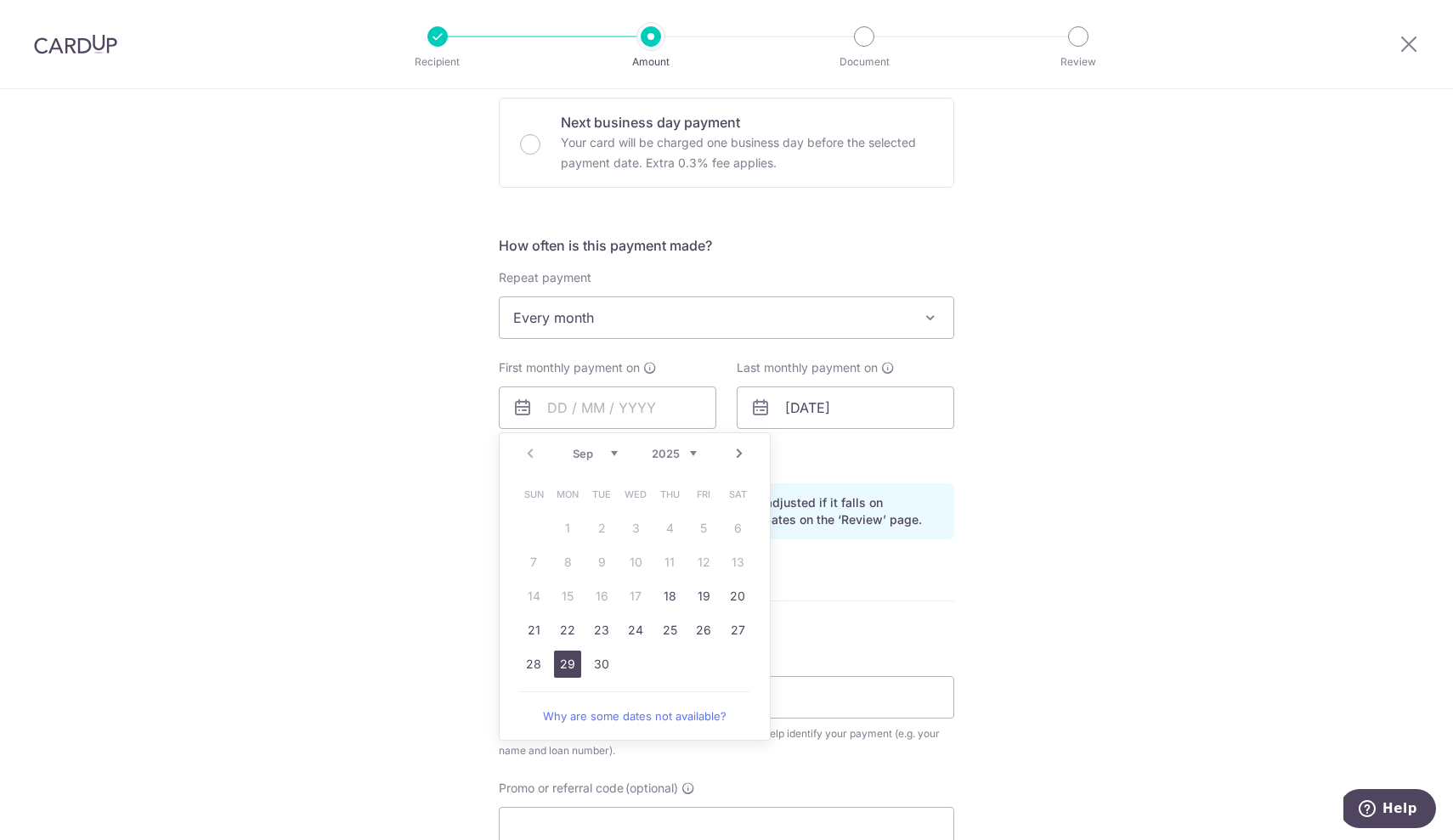
click at [565, 667] on link "29" at bounding box center [567, 664] width 27 height 27
type input "[DATE]"
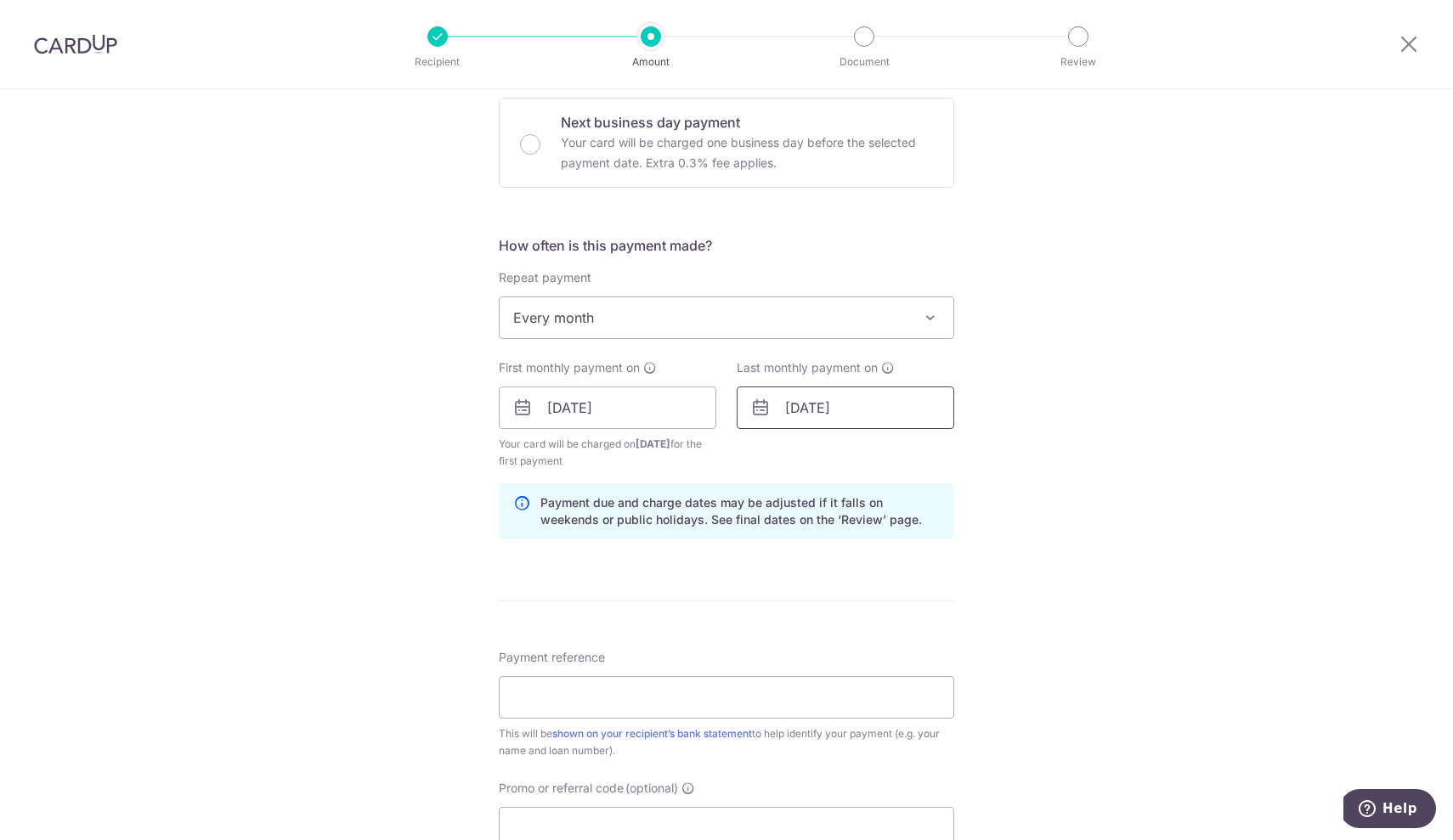
click at [802, 410] on input "01/06/2027" at bounding box center [846, 407] width 218 height 43
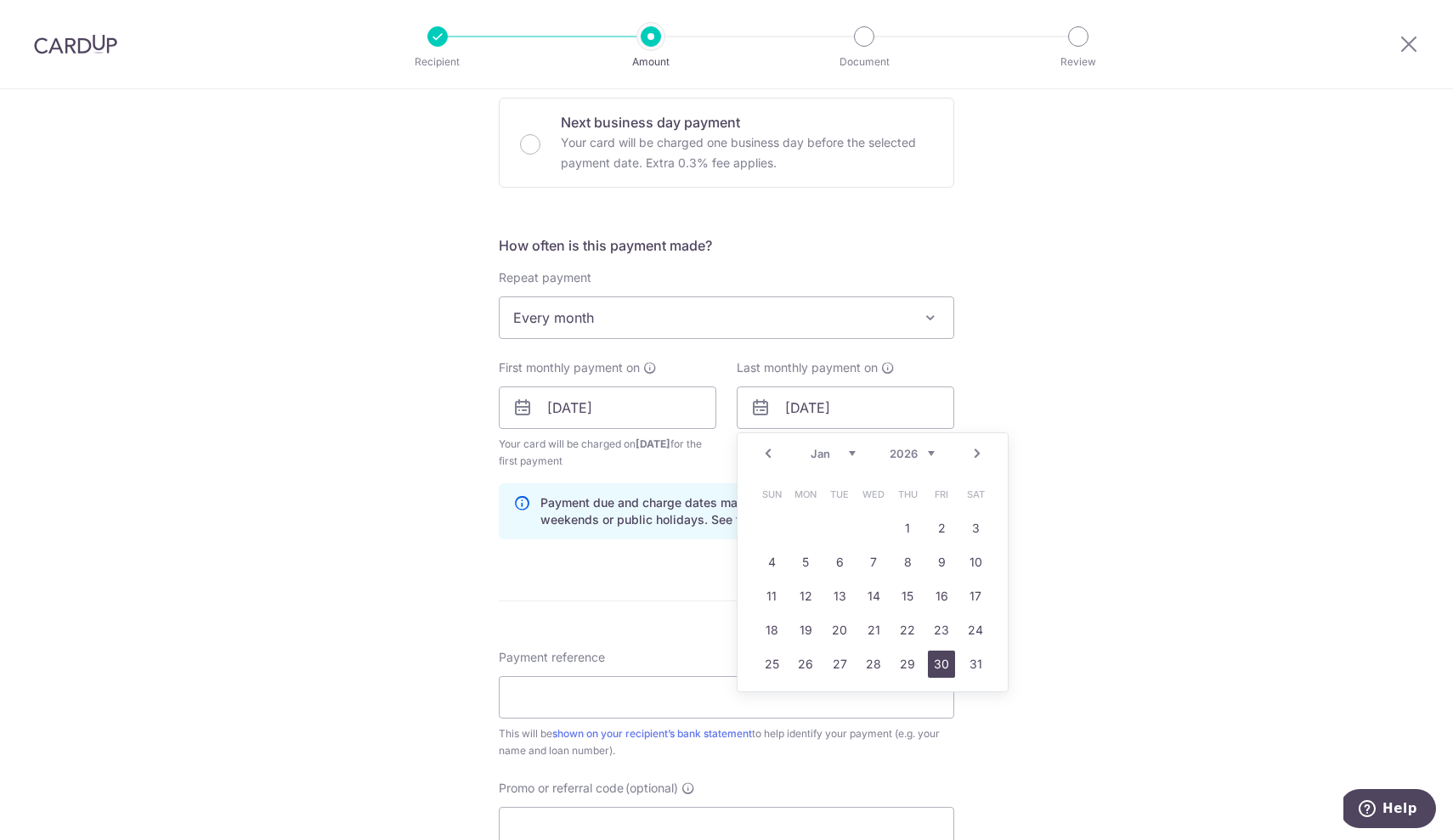
click at [928, 663] on link "30" at bounding box center [942, 664] width 27 height 27
type input "30/01/2026"
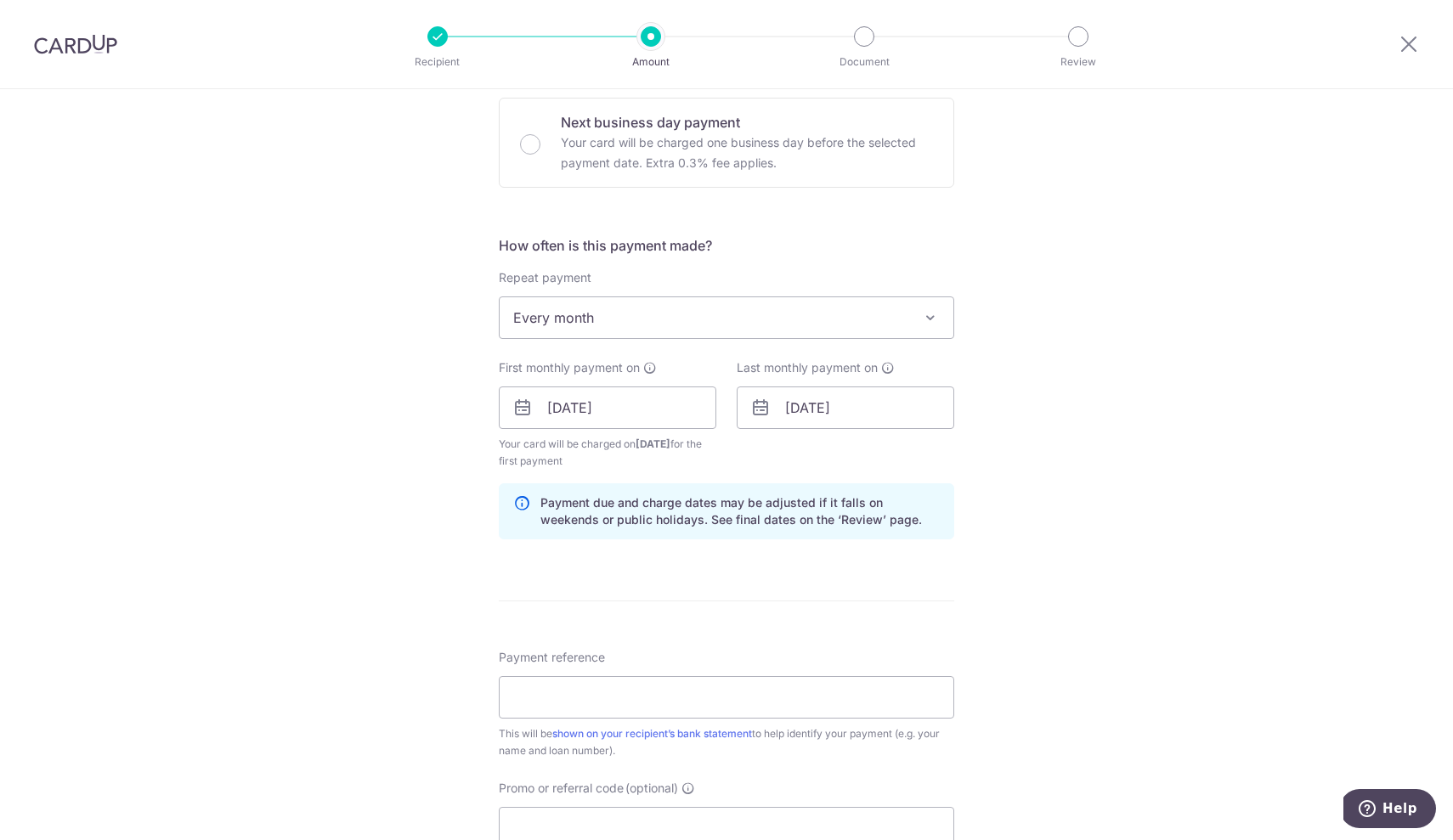
click at [777, 569] on form "Enter payment amount SGD 1,650.00 1650.00 Select Card **** 8284 Add credit card…" at bounding box center [726, 405] width 455 height 1431
click at [583, 704] on input "Payment reference" at bounding box center [726, 697] width 455 height 43
click at [567, 819] on input "Promo or referral code (optional)" at bounding box center [726, 828] width 455 height 43
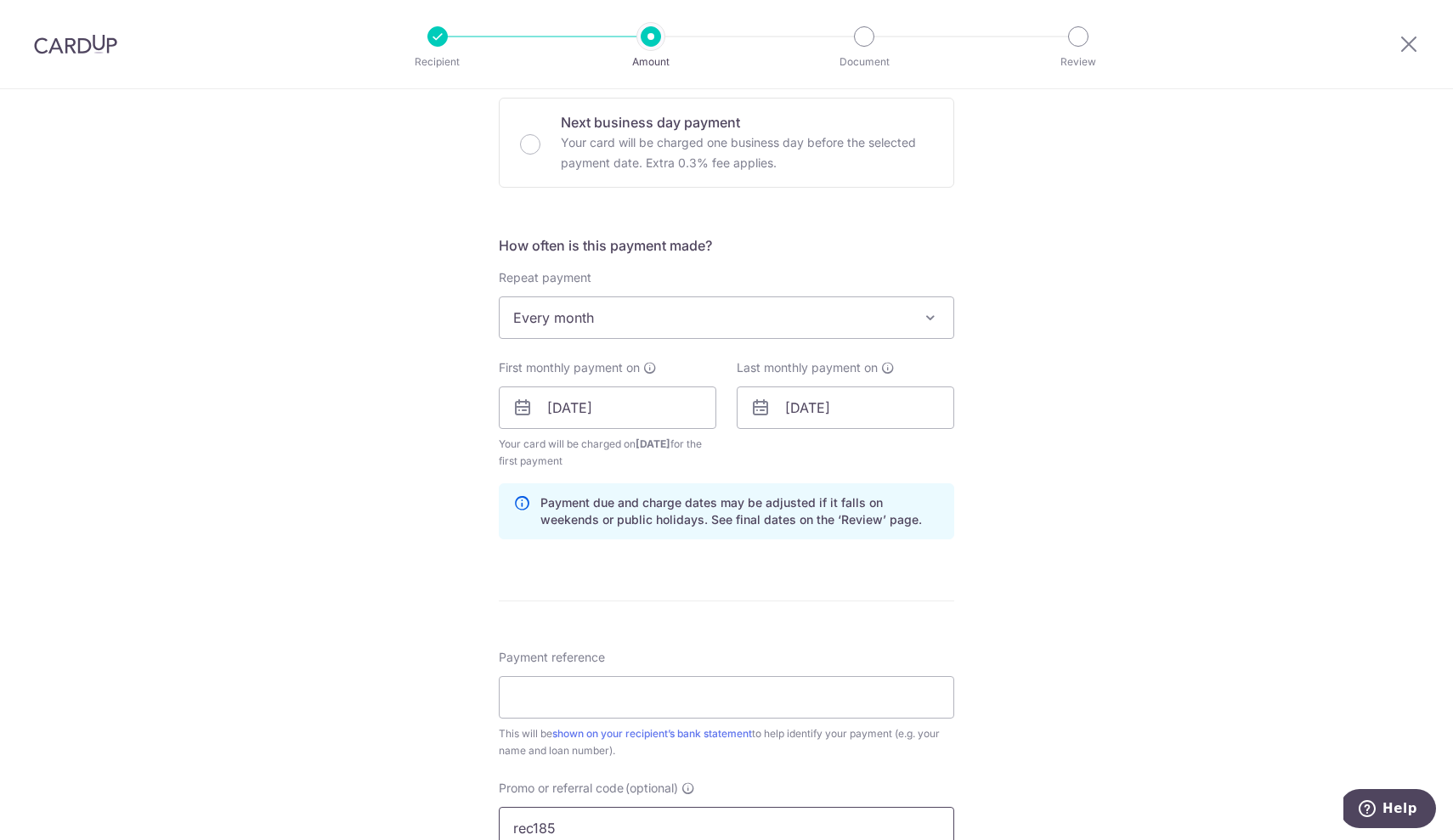
type input "rec185"
click at [447, 736] on div "Tell us more about your payment Enter payment amount SGD 1,650.00 1650.00 Selec…" at bounding box center [726, 428] width 1453 height 1700
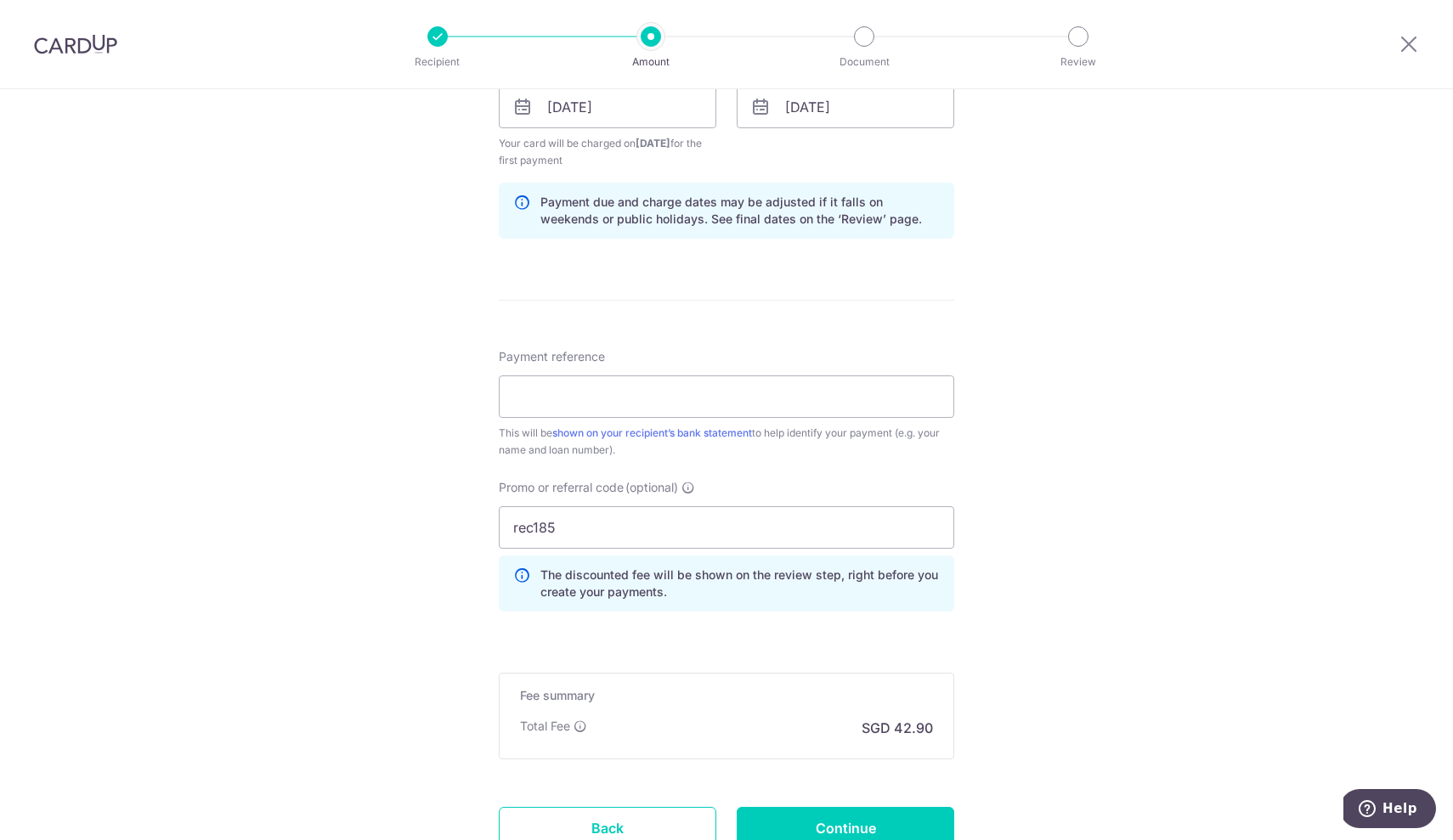
scroll to position [826, 0]
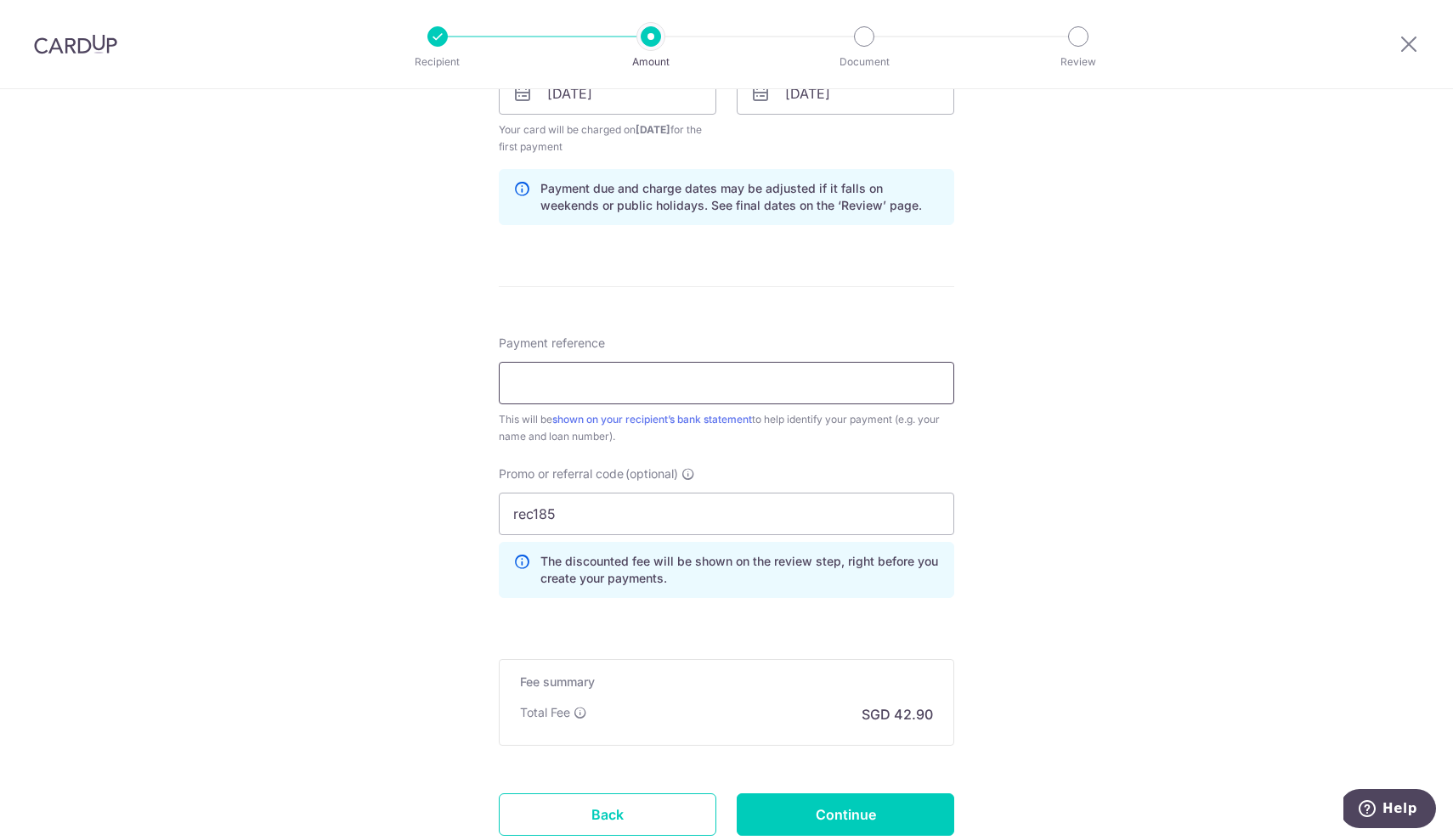
click at [567, 384] on input "Payment reference" at bounding box center [726, 383] width 455 height 43
type input "[PERSON_NAME] [PERSON_NAME]"
click at [834, 818] on input "Continue" at bounding box center [846, 814] width 218 height 43
type input "Create Schedule"
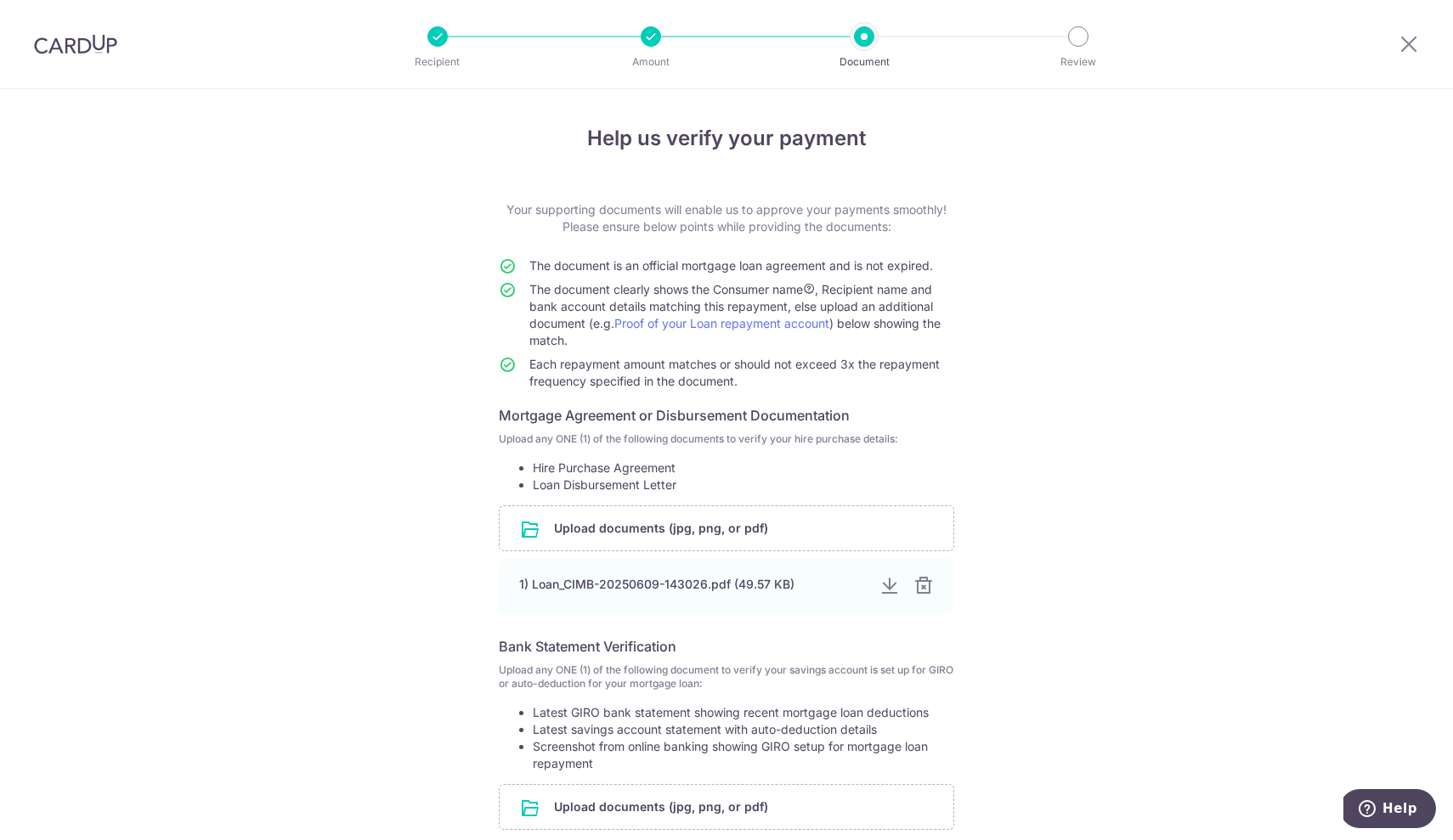
click at [706, 631] on form "Your supporting documents will enable us to approve your payments smoothly! Ple…" at bounding box center [726, 562] width 455 height 722
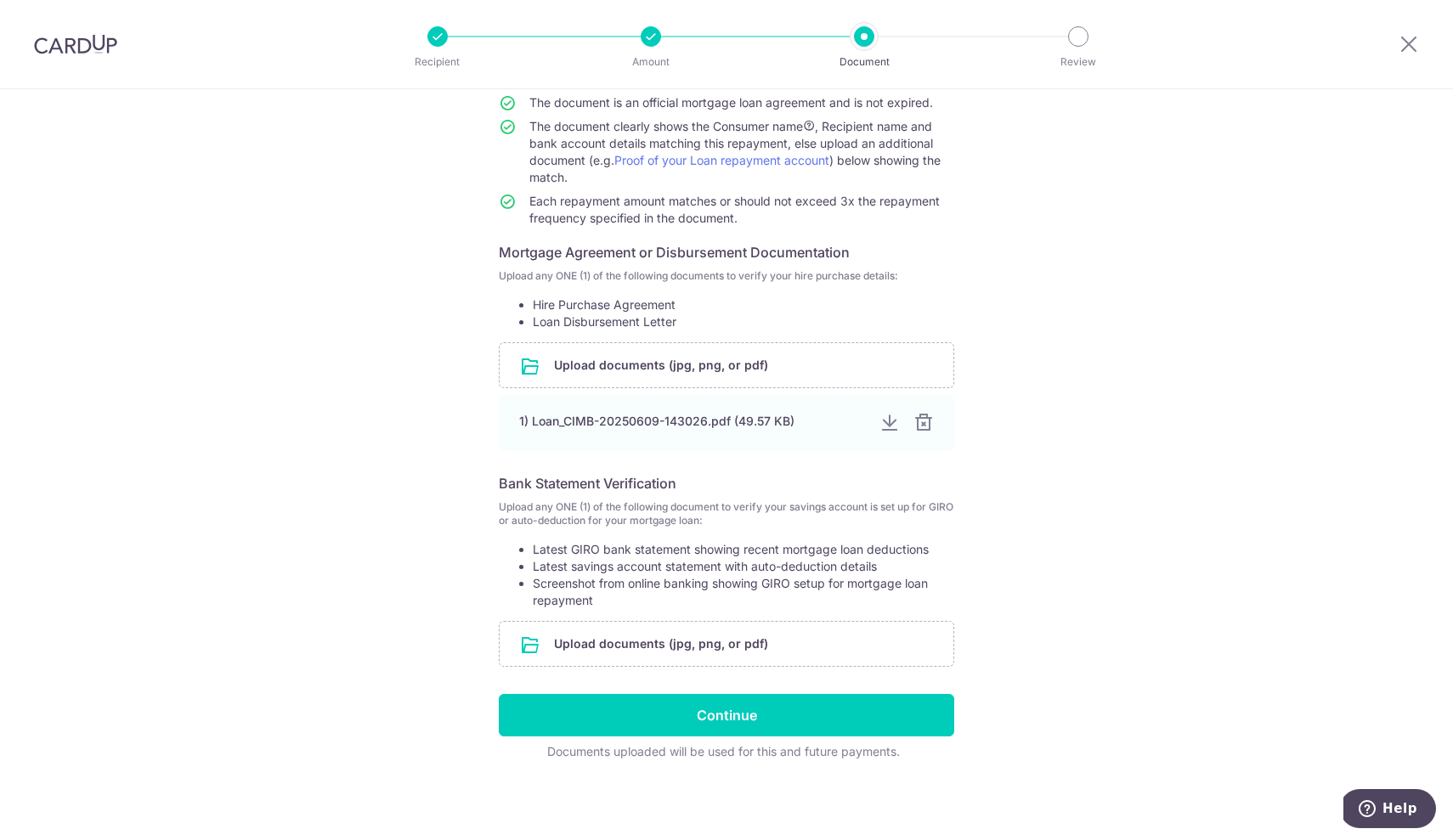
scroll to position [163, 0]
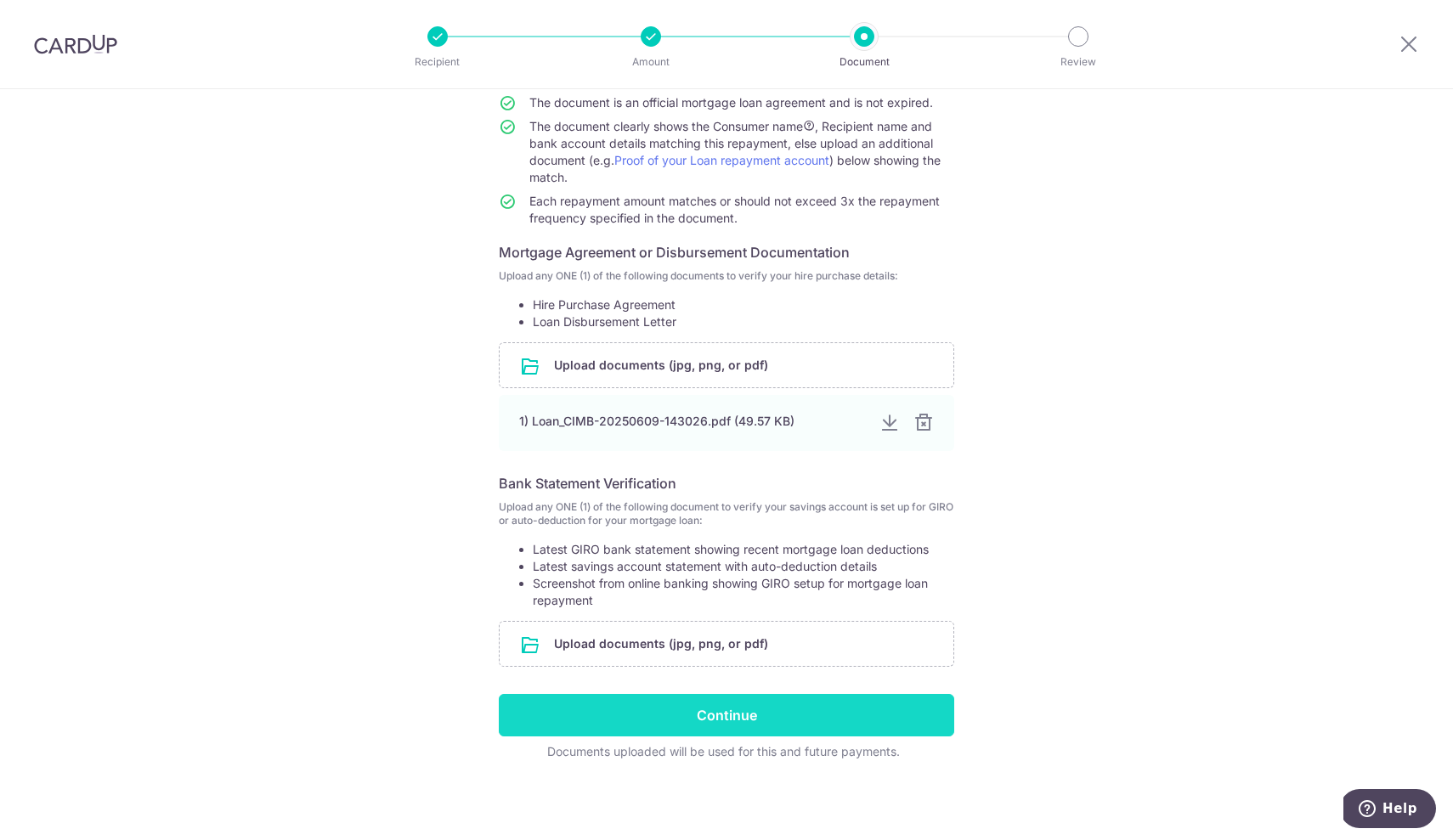
click at [694, 707] on input "Continue" at bounding box center [726, 715] width 455 height 43
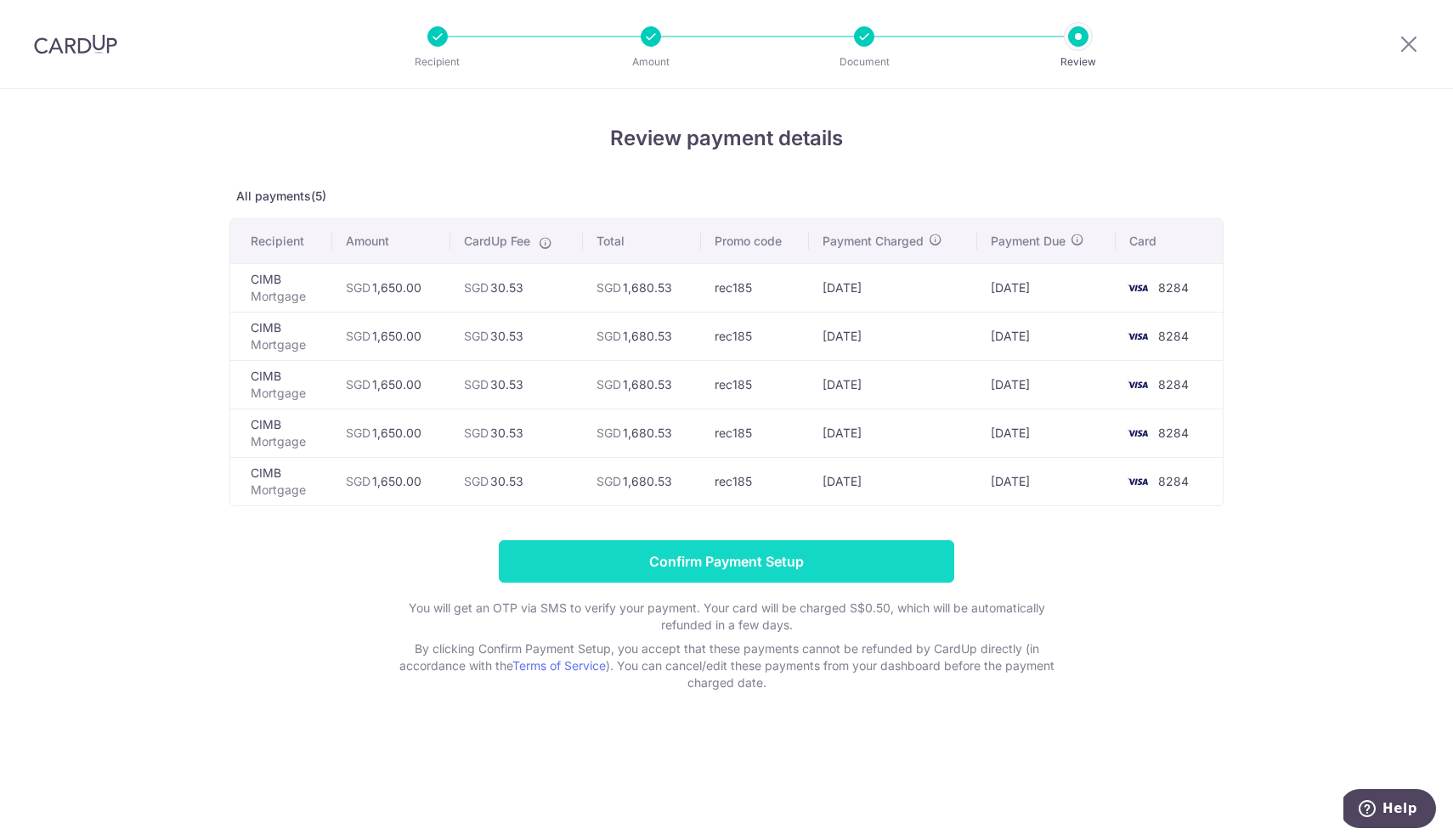
click at [670, 553] on input "Confirm Payment Setup" at bounding box center [726, 561] width 455 height 43
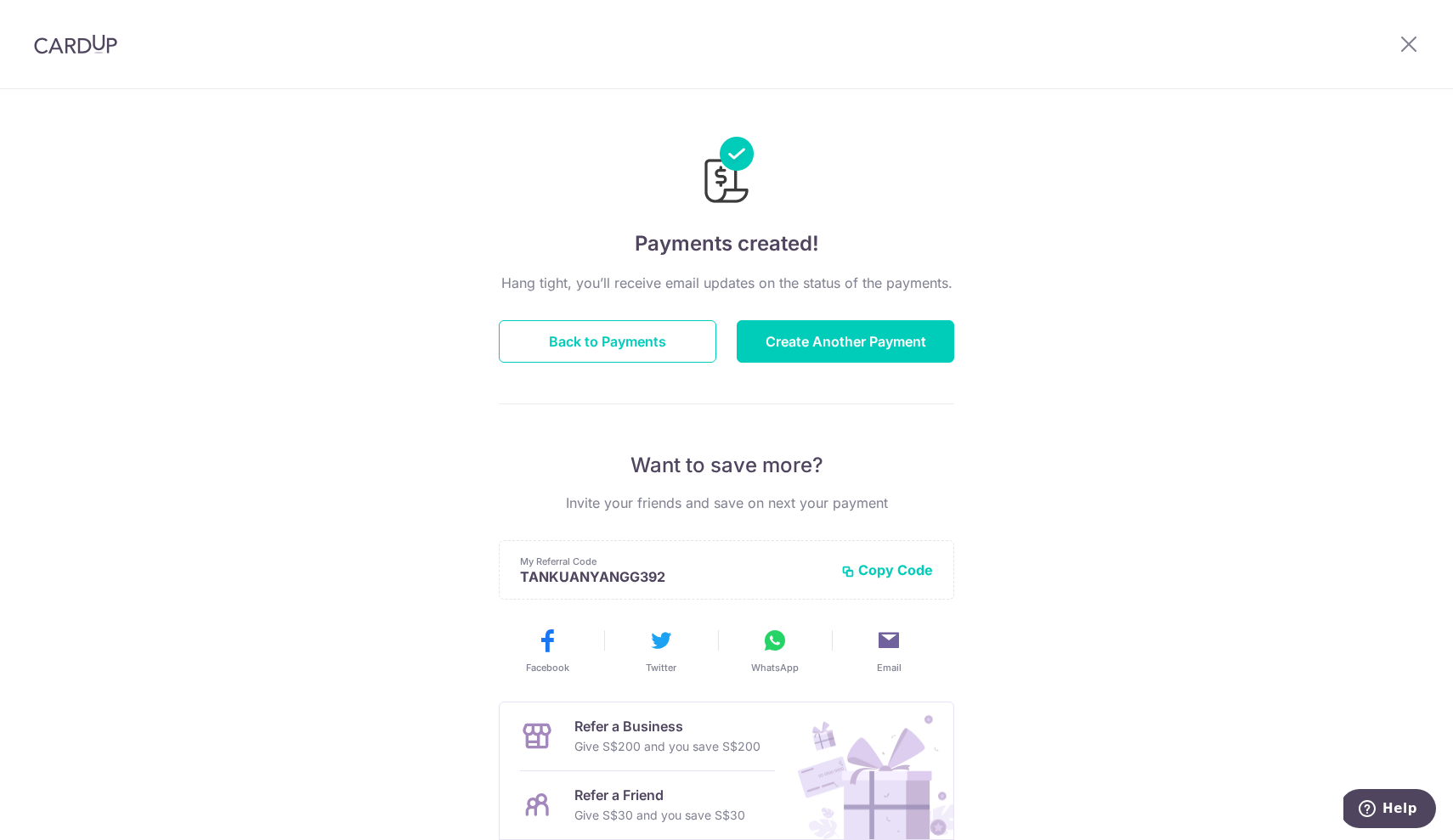
click at [1097, 536] on div "Payments created! Hang tight, you’ll receive email updates on the status of the…" at bounding box center [726, 542] width 1453 height 907
click at [1409, 40] on icon at bounding box center [1409, 43] width 20 height 21
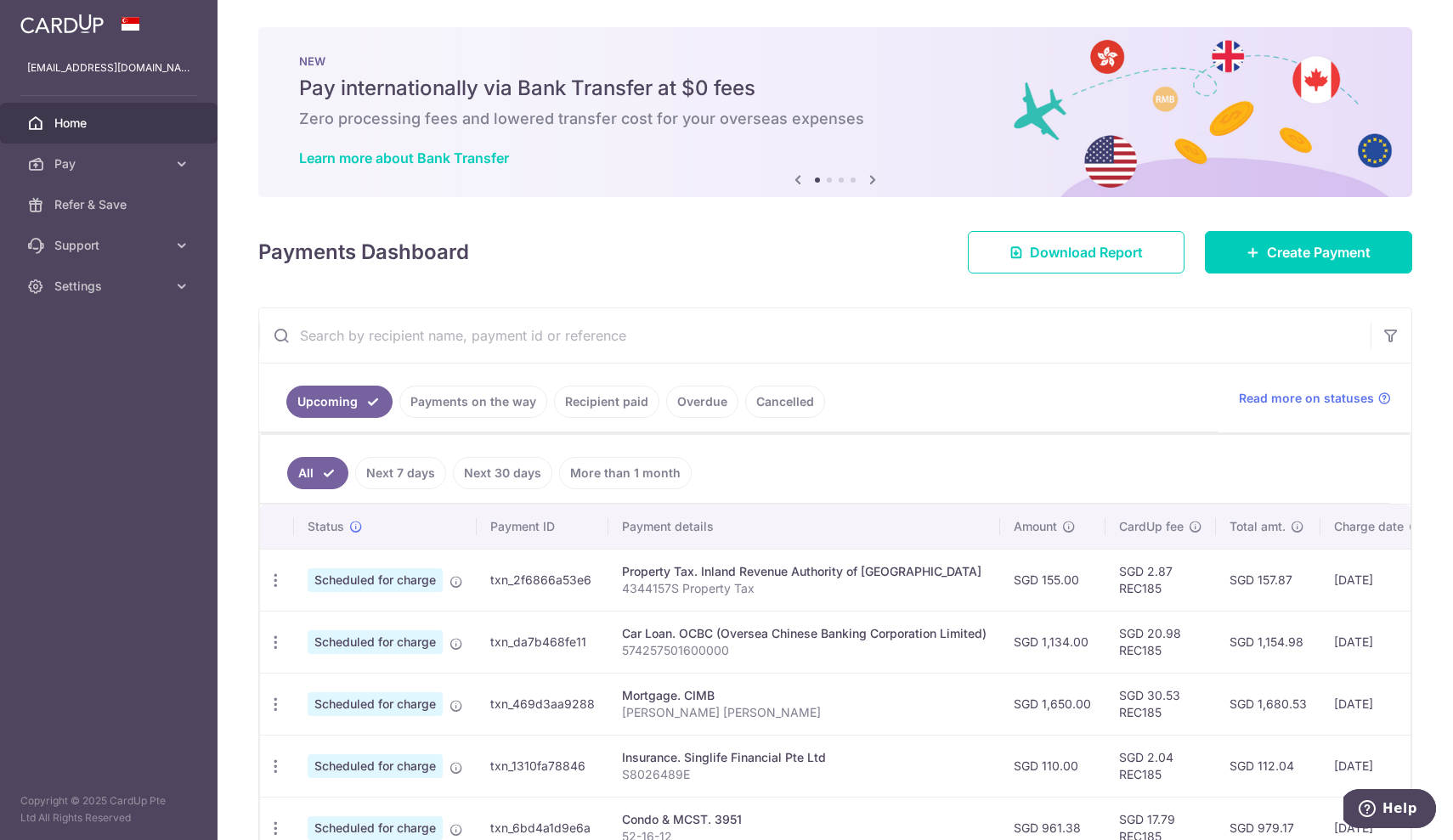
click at [1063, 359] on input "text" at bounding box center [815, 336] width 1111 height 54
click at [73, 287] on span "Settings" at bounding box center [111, 287] width 112 height 17
click at [1161, 696] on td "SGD 30.53 REC185" at bounding box center [1160, 703] width 111 height 62
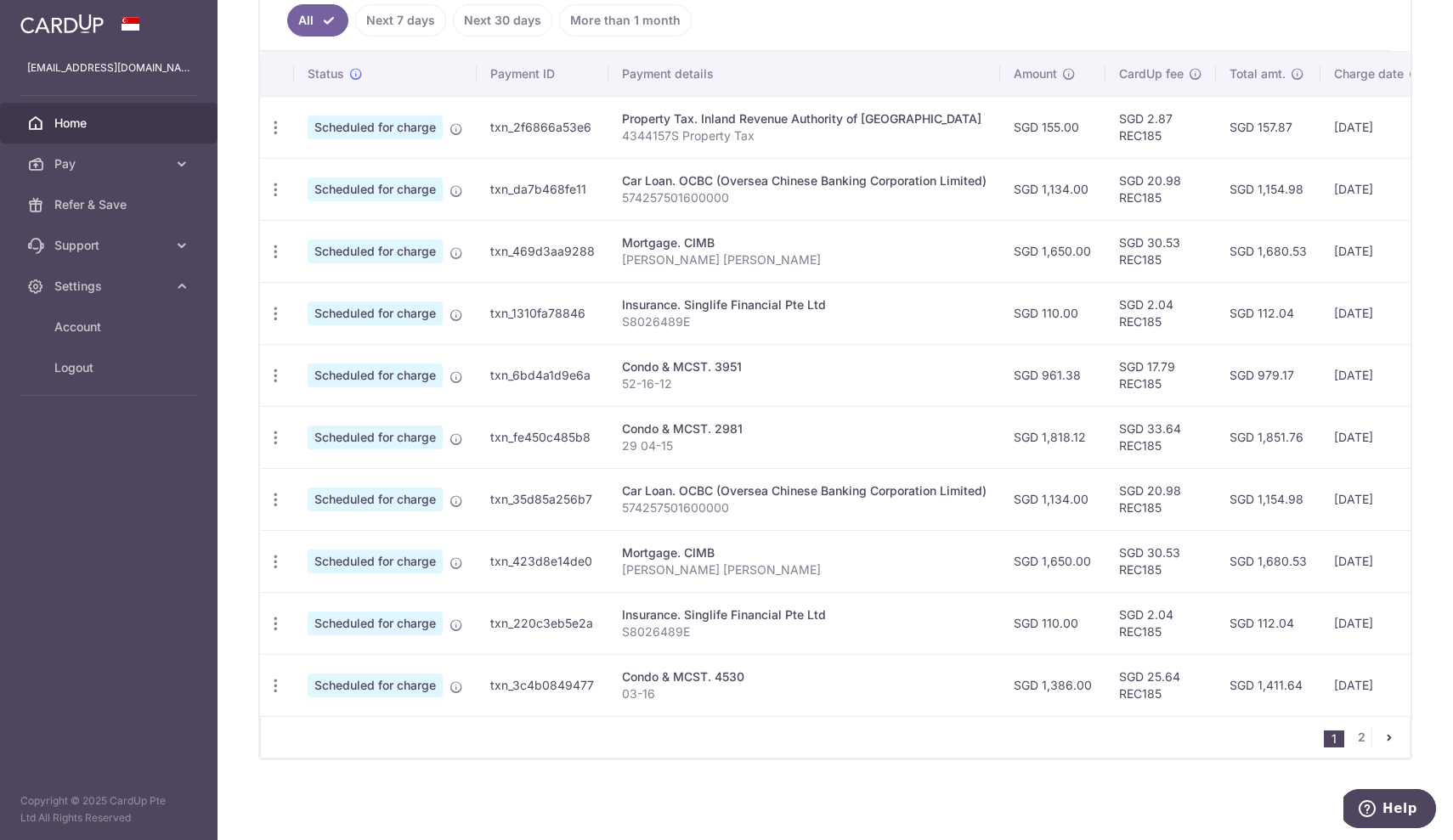
scroll to position [462, 0]
click at [1351, 740] on link "2" at bounding box center [1361, 737] width 20 height 20
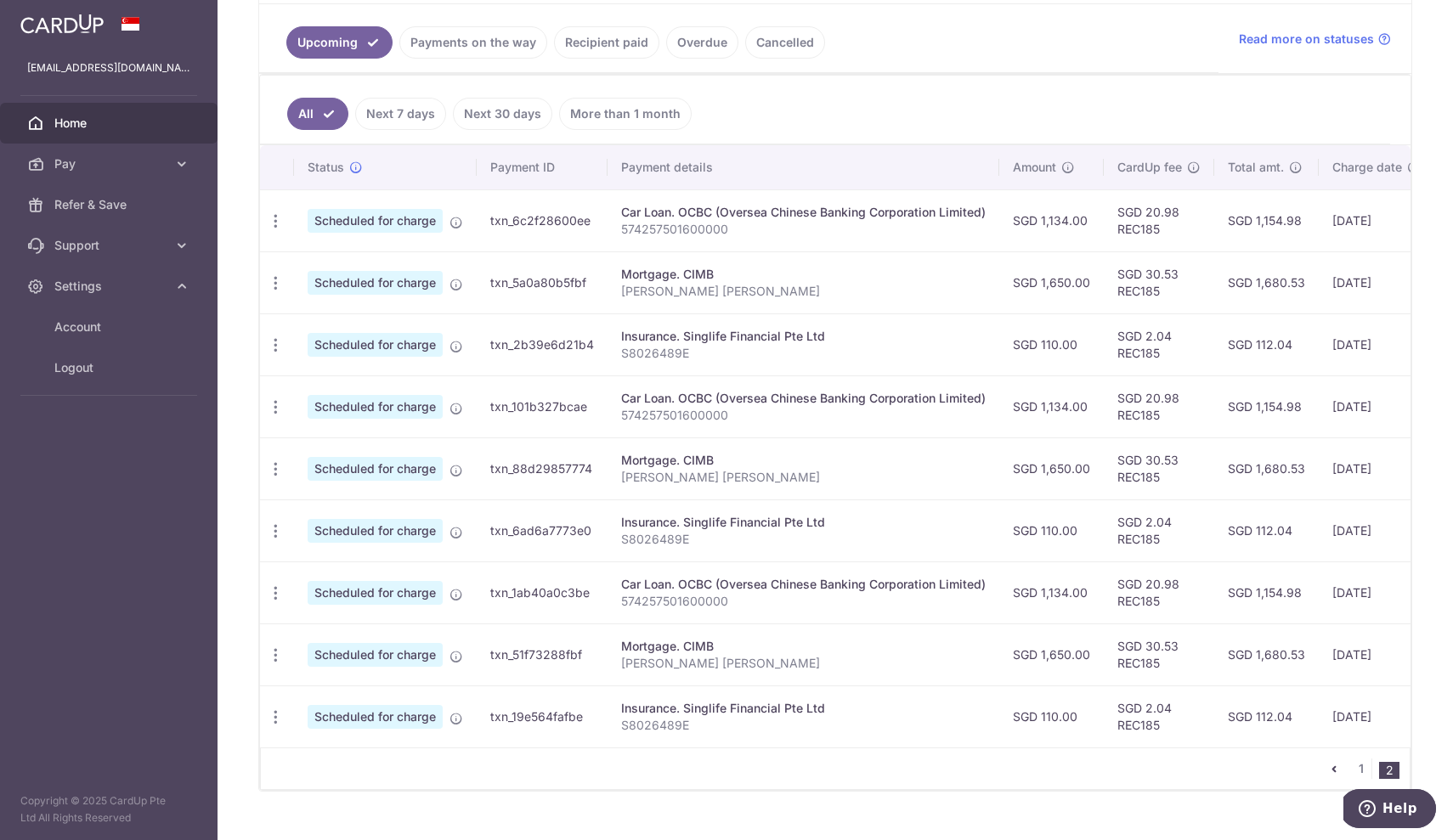
scroll to position [390, 0]
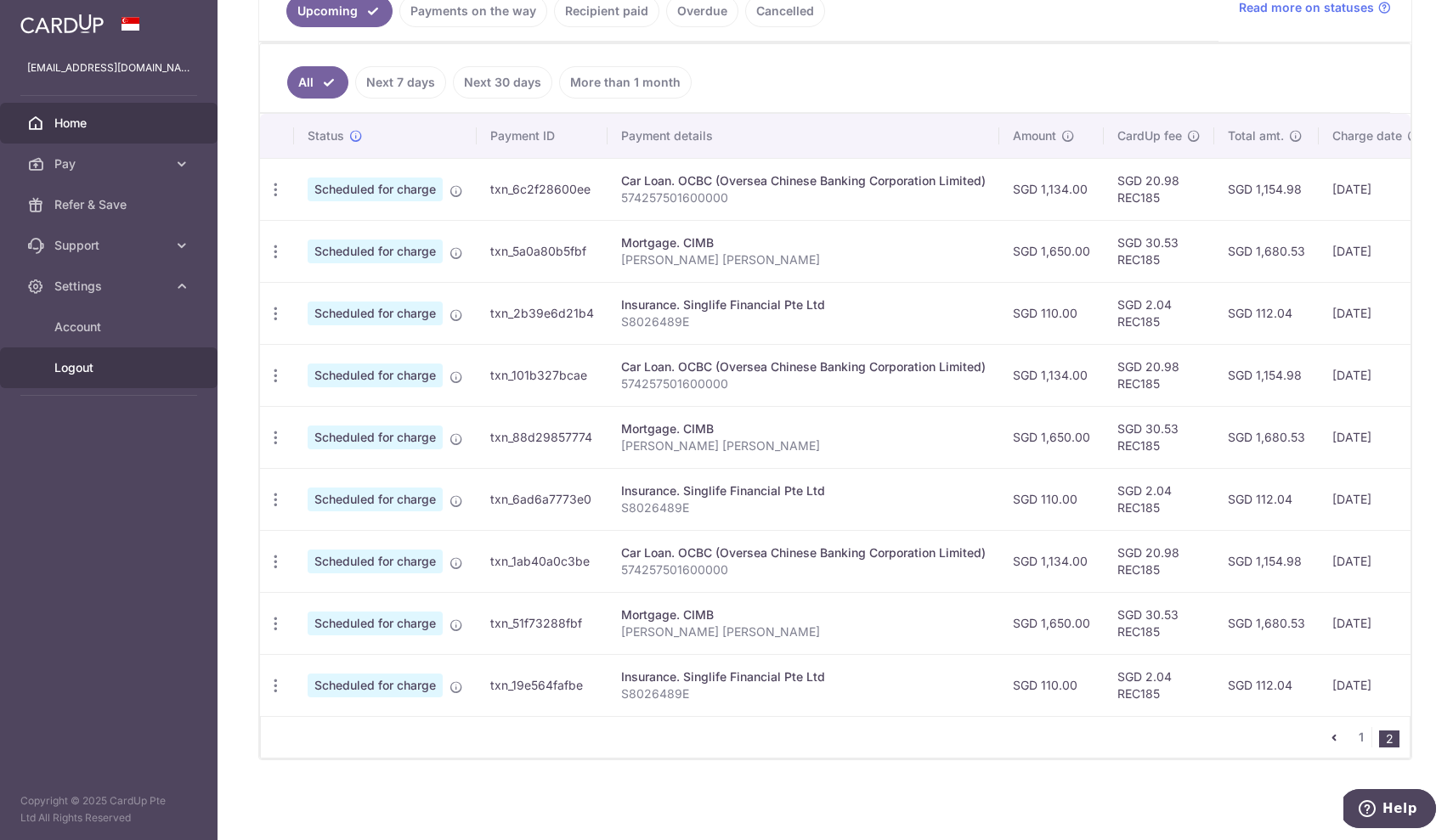
click at [77, 375] on span "Logout" at bounding box center [111, 367] width 112 height 17
